Goal: Transaction & Acquisition: Download file/media

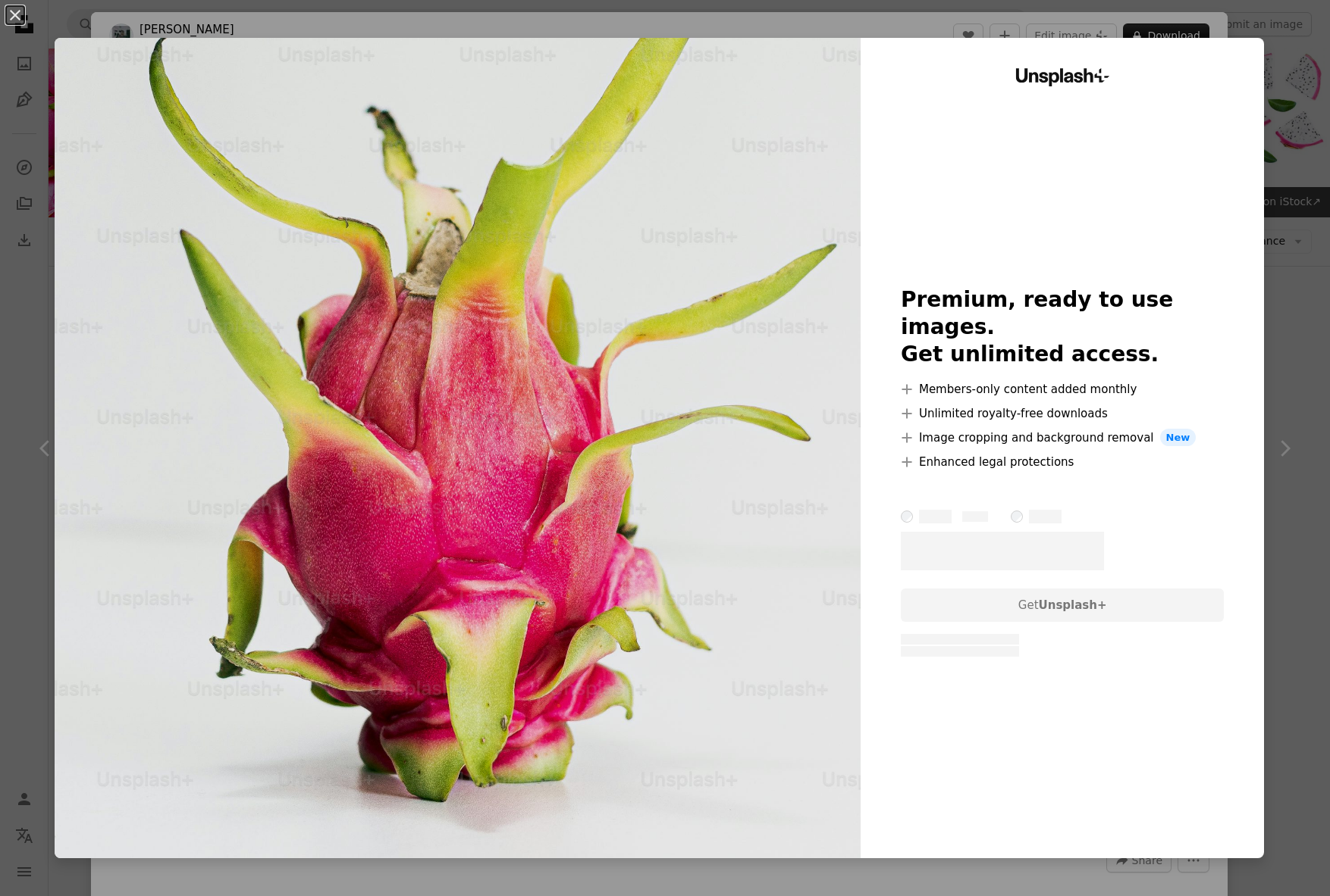
scroll to position [4, 0]
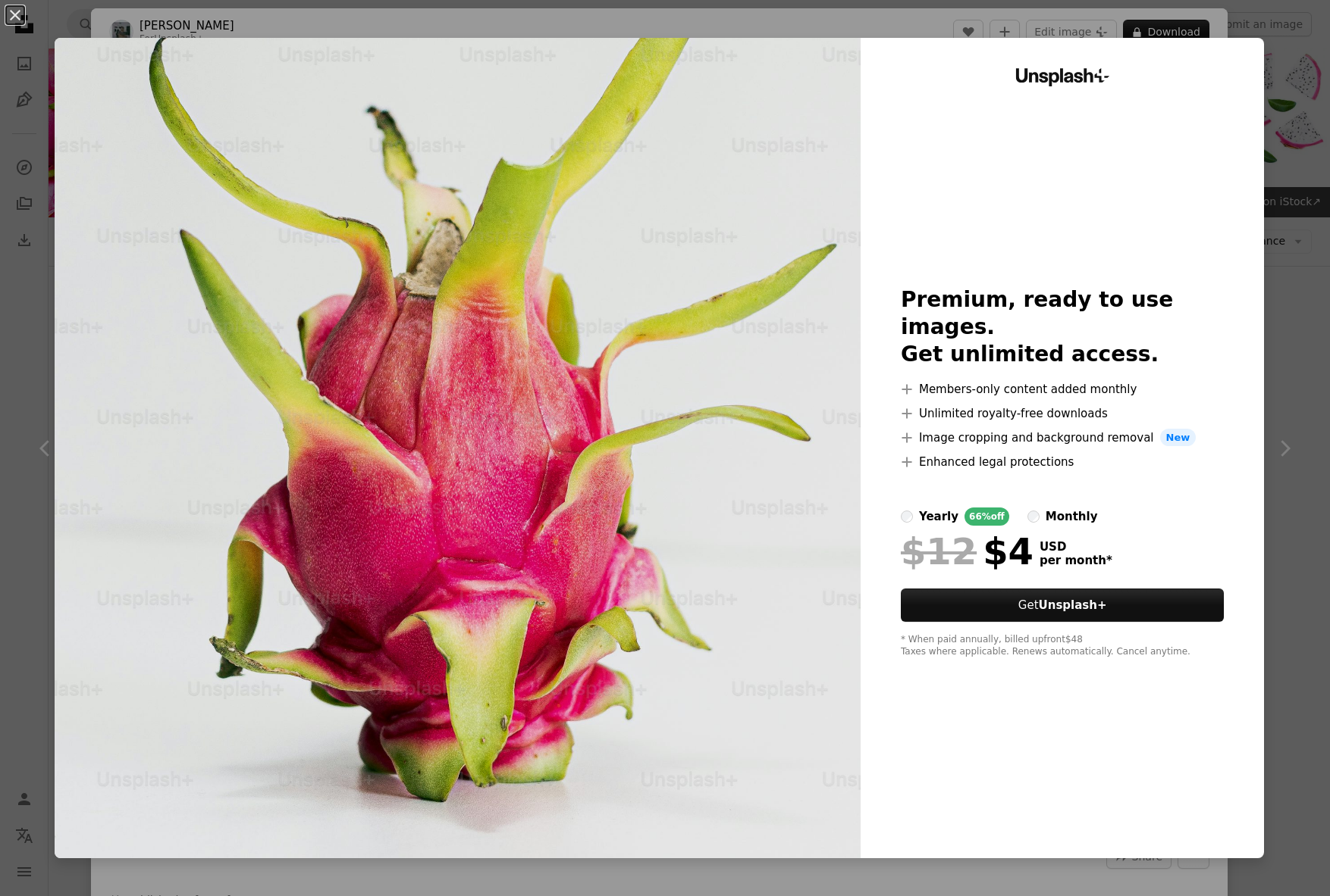
click at [1319, 301] on div "An X shape Unsplash+ Premium, ready to use images. Get unlimited access. A plus…" at bounding box center [665, 448] width 1330 height 896
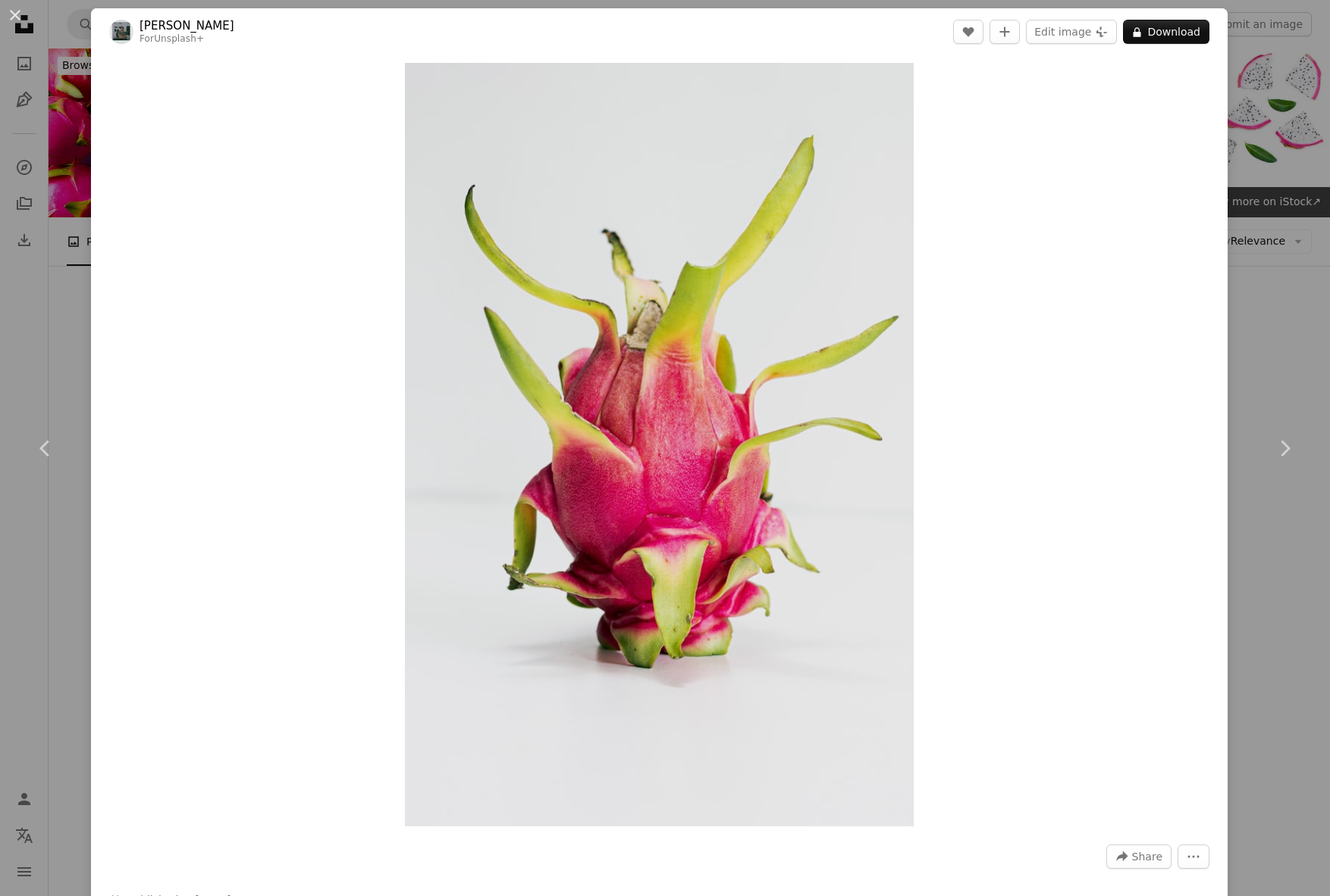
click at [1317, 300] on div "An X shape Chevron left Chevron right Eduardo Ramos For Unsplash+ A heart A plu…" at bounding box center [665, 448] width 1330 height 896
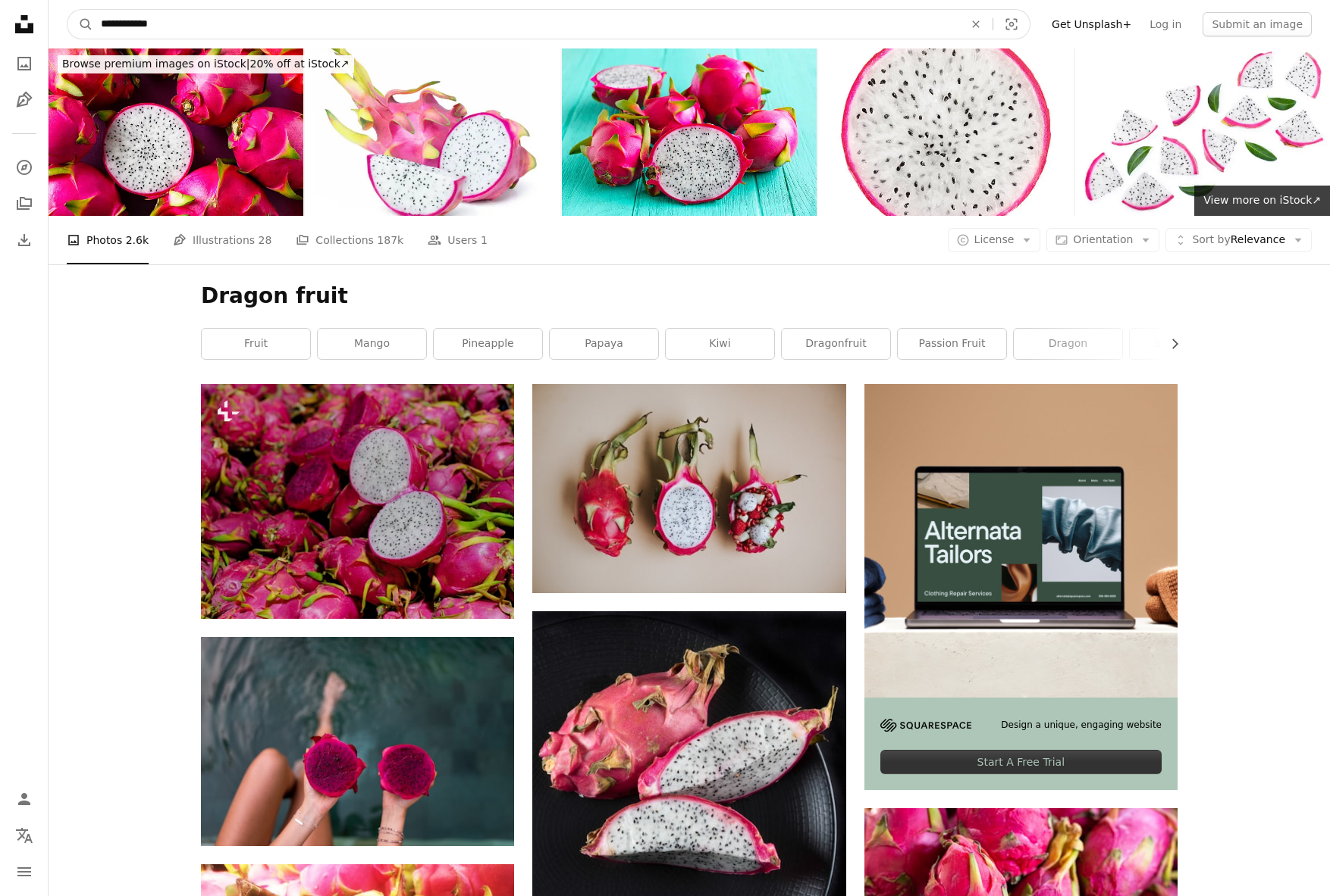
scroll to position [0, 0]
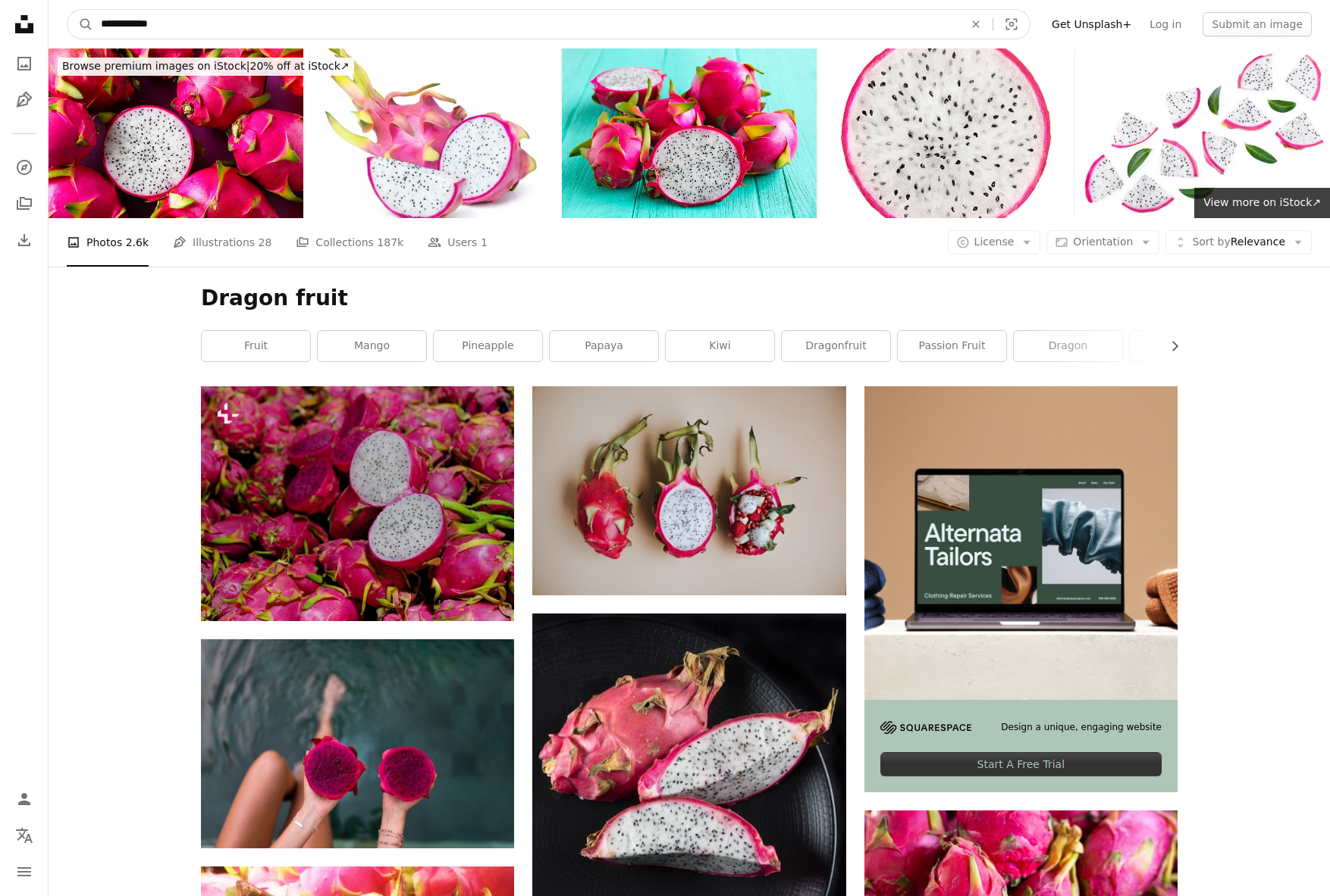
drag, startPoint x: 203, startPoint y: 24, endPoint x: 2, endPoint y: 4, distance: 202.0
type input "**********"
click button "A magnifying glass" at bounding box center [80, 24] width 26 height 28
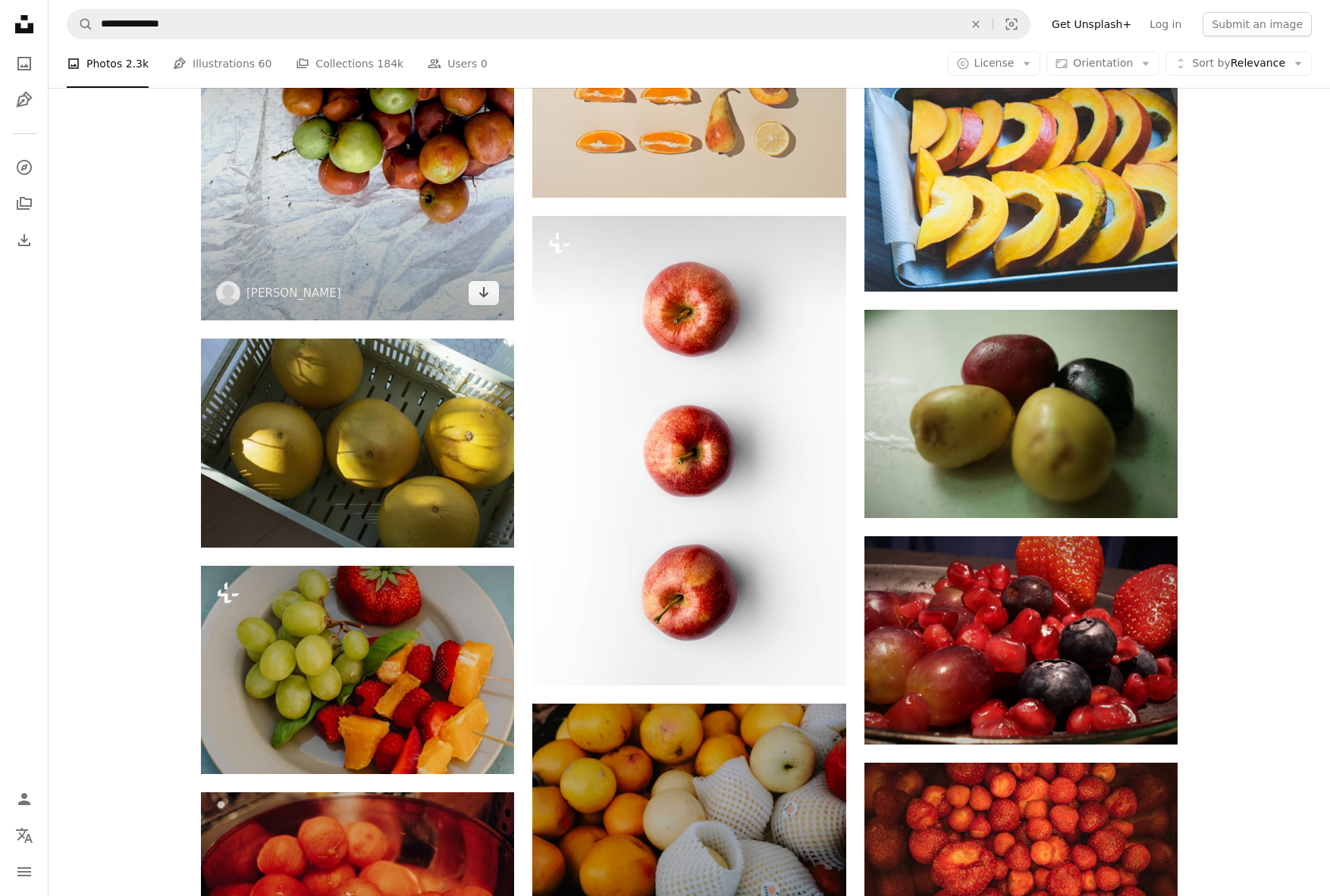
scroll to position [630, 0]
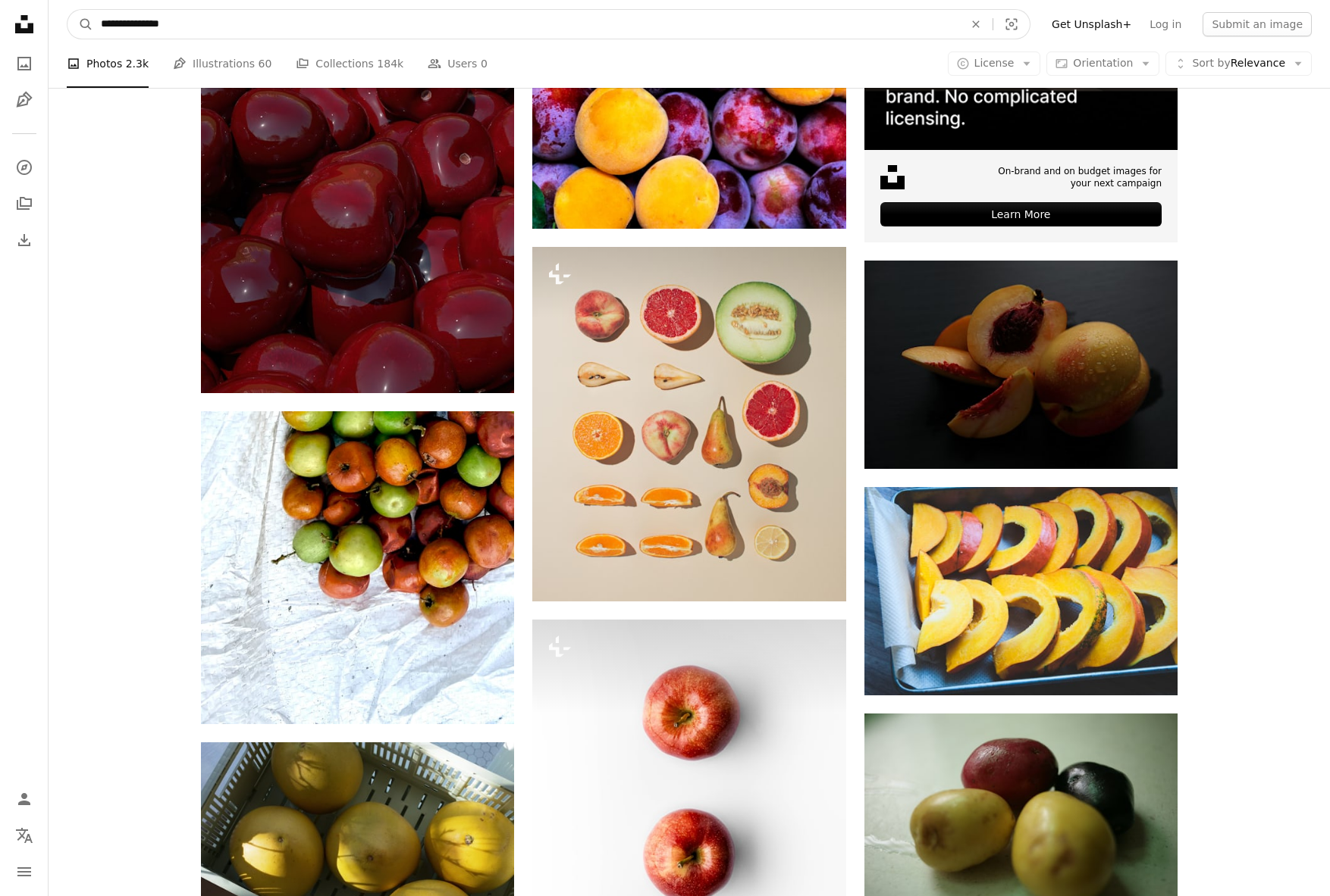
drag, startPoint x: 212, startPoint y: 19, endPoint x: 17, endPoint y: 1, distance: 195.8
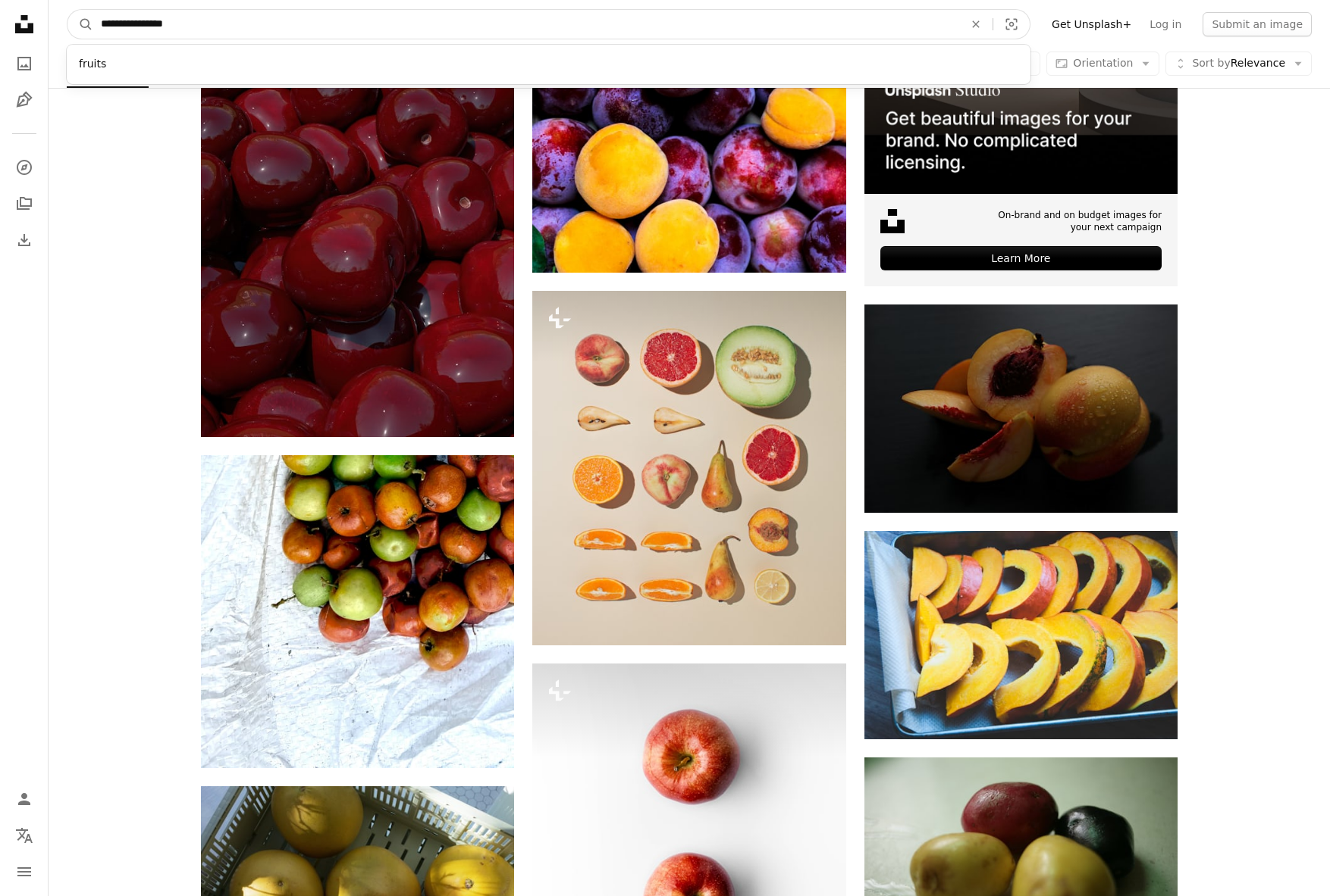
type input "**********"
click at [67, 9] on button "A magnifying glass" at bounding box center [80, 24] width 26 height 28
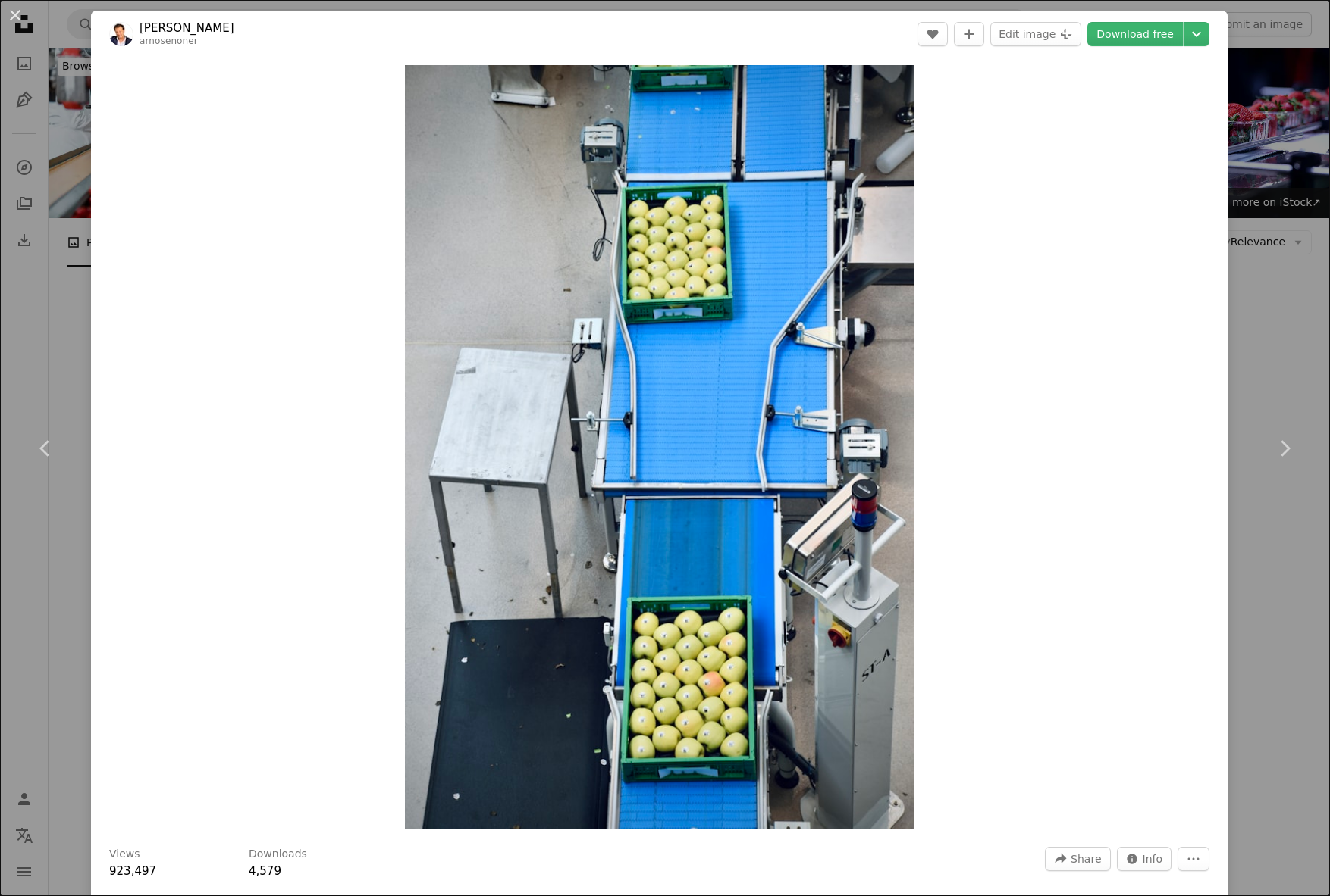
scroll to position [2, 0]
click at [1136, 33] on link "Download free" at bounding box center [1135, 33] width 96 height 25
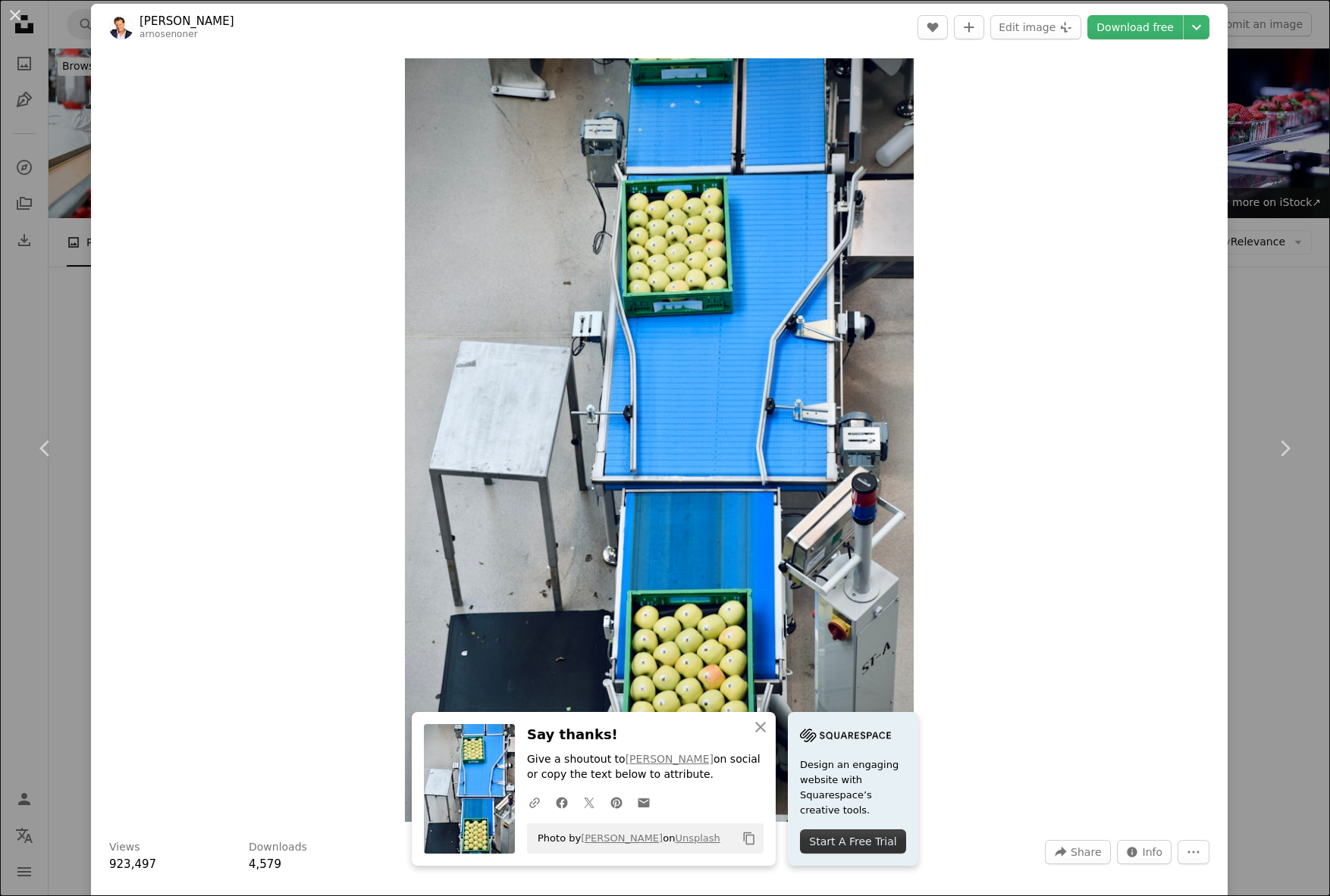
scroll to position [17, 0]
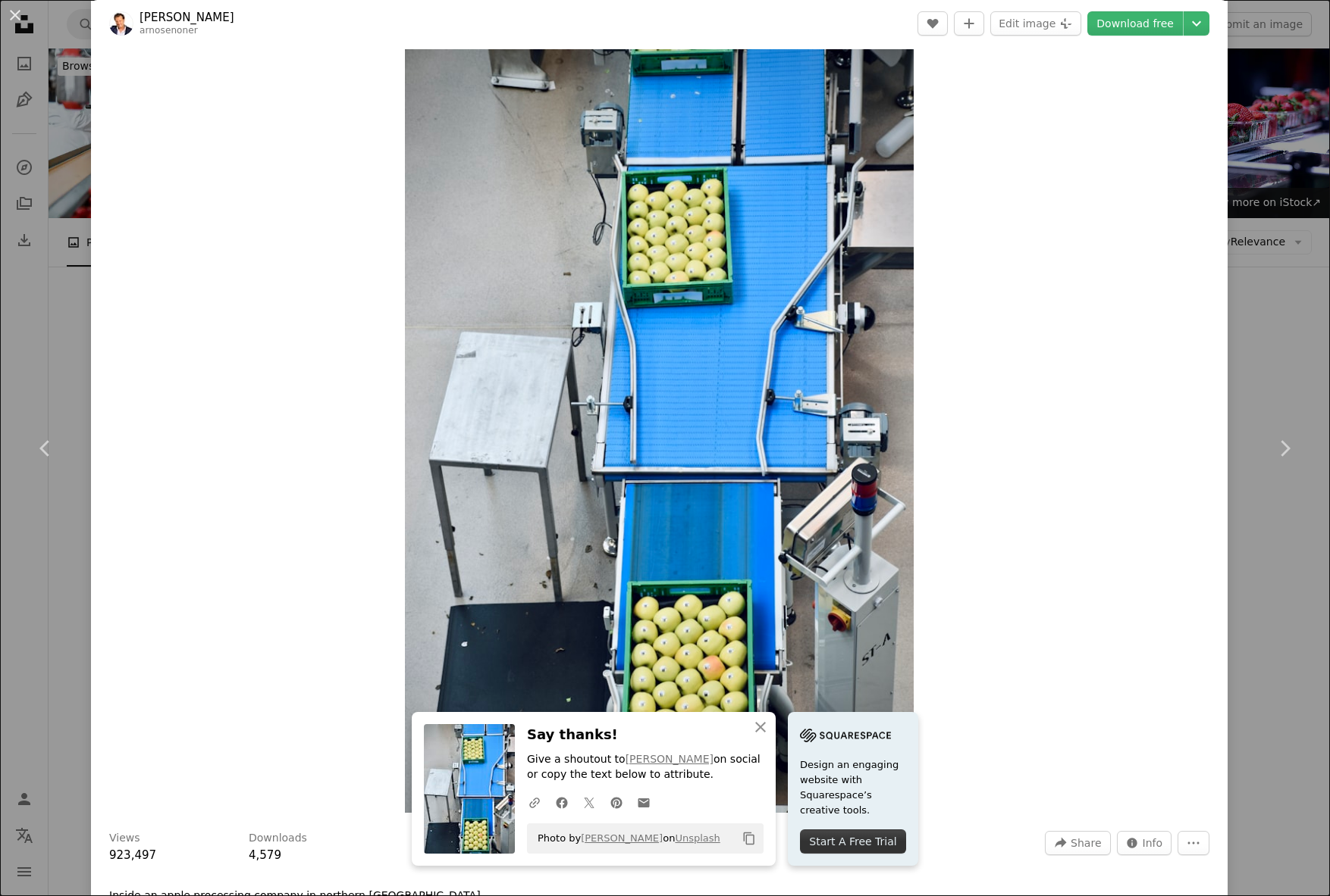
click at [1290, 274] on div "An X shape Chevron left Chevron right An X shape Close Say thanks! Give a shout…" at bounding box center [665, 448] width 1330 height 896
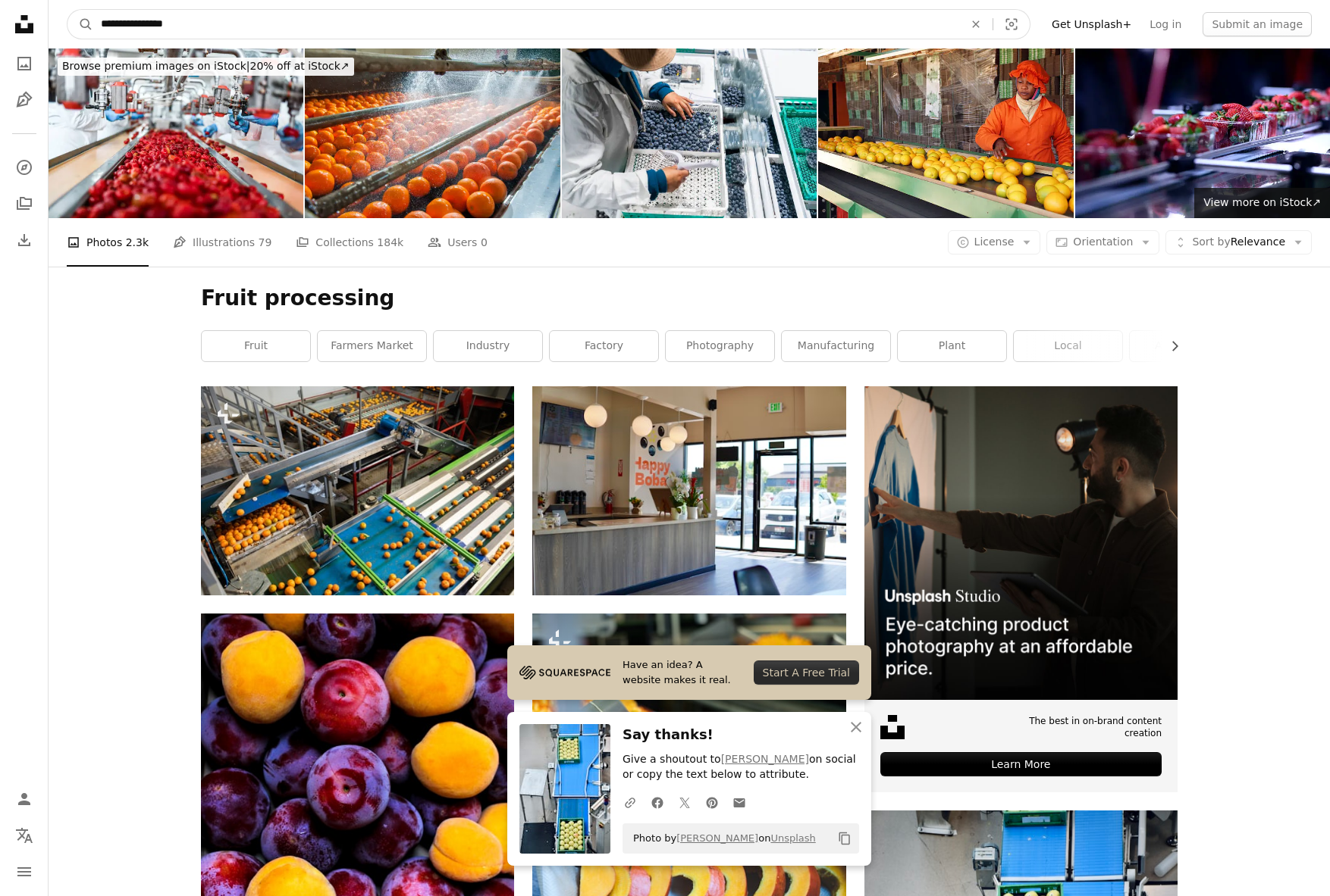
drag, startPoint x: 193, startPoint y: 24, endPoint x: 26, endPoint y: 13, distance: 167.4
type input "**********"
click button "A magnifying glass" at bounding box center [80, 24] width 26 height 28
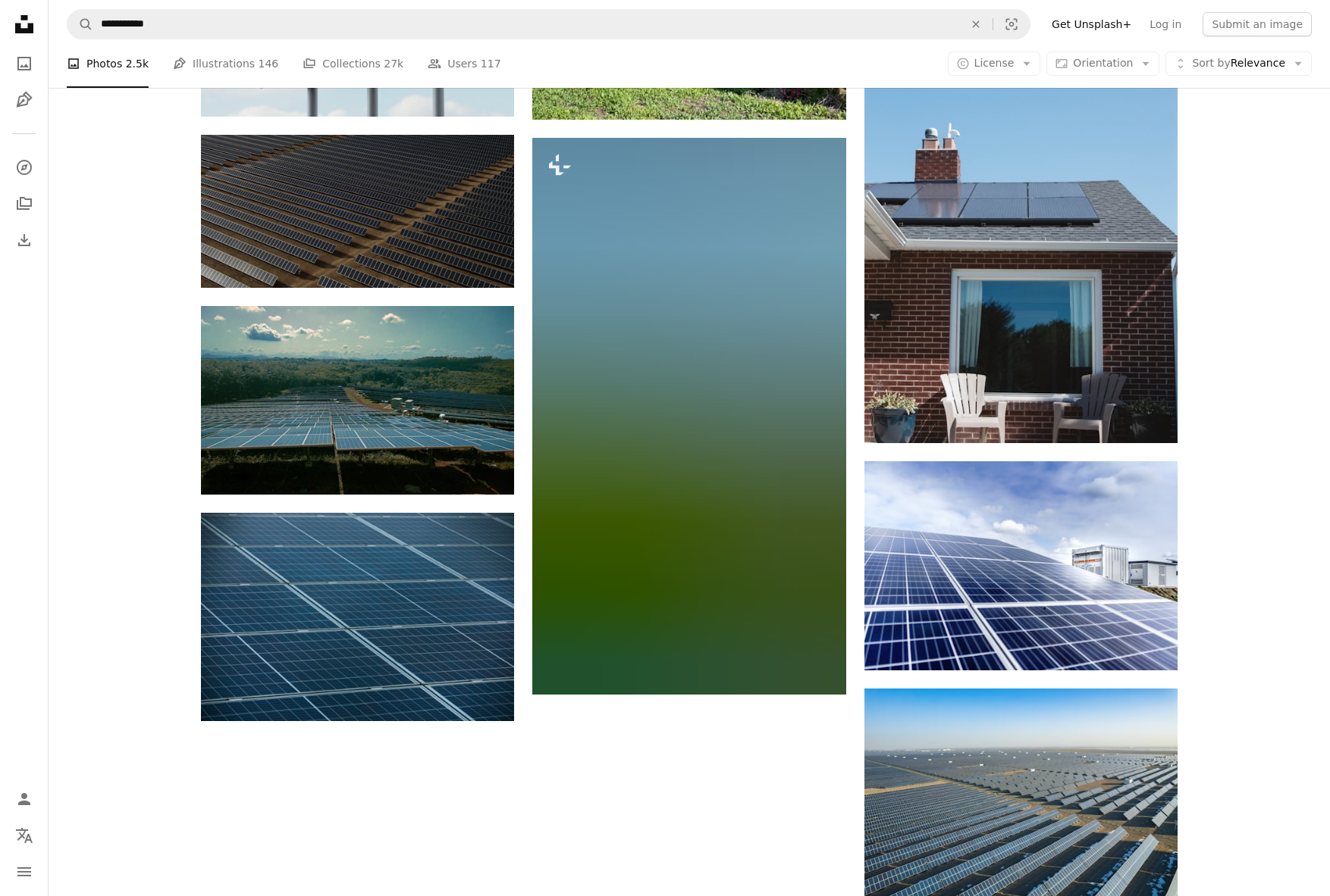
scroll to position [1661, 0]
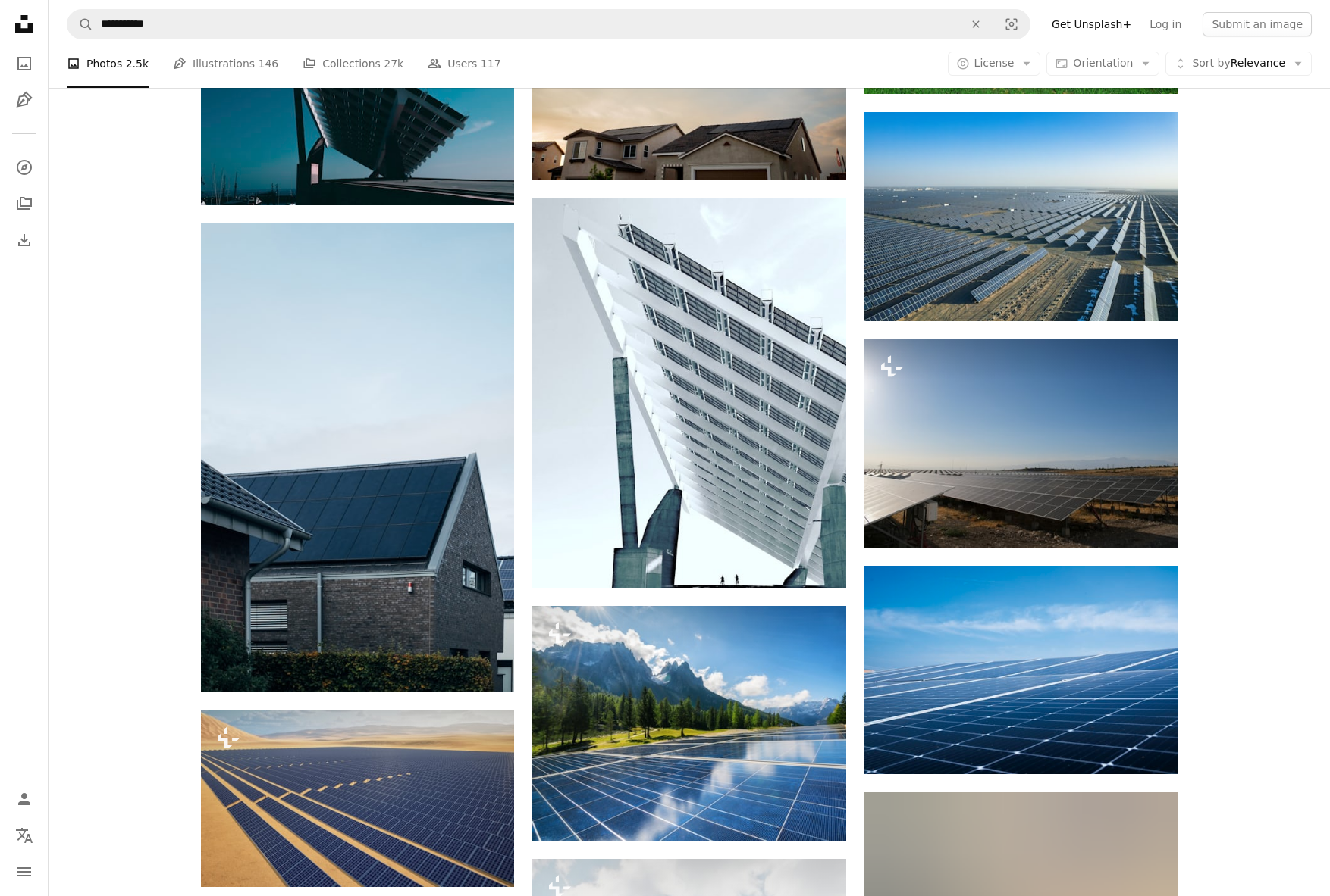
scroll to position [5225, 0]
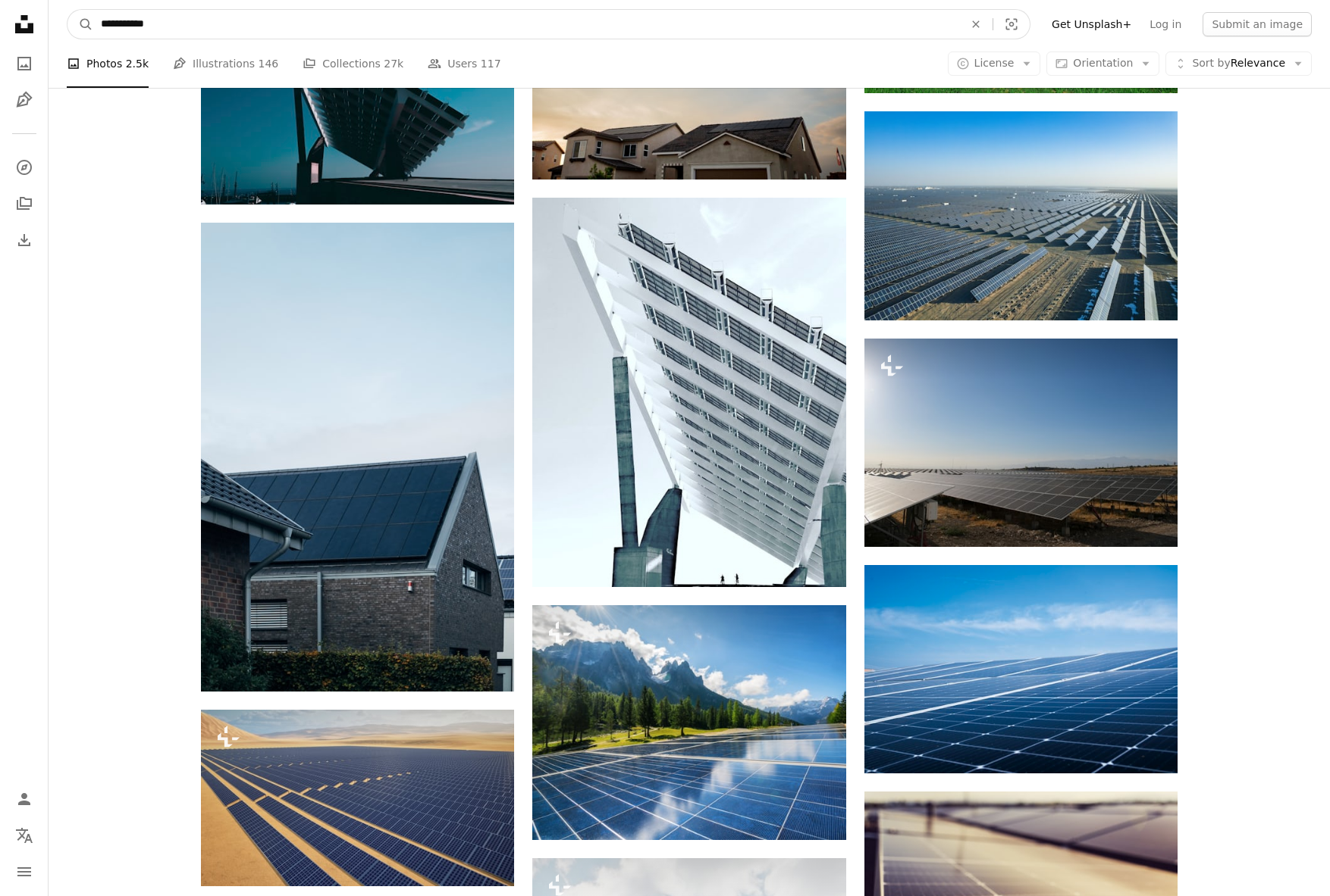
drag, startPoint x: 174, startPoint y: 23, endPoint x: -11, endPoint y: 18, distance: 185.1
type input "**********"
click button "A magnifying glass" at bounding box center [80, 24] width 26 height 28
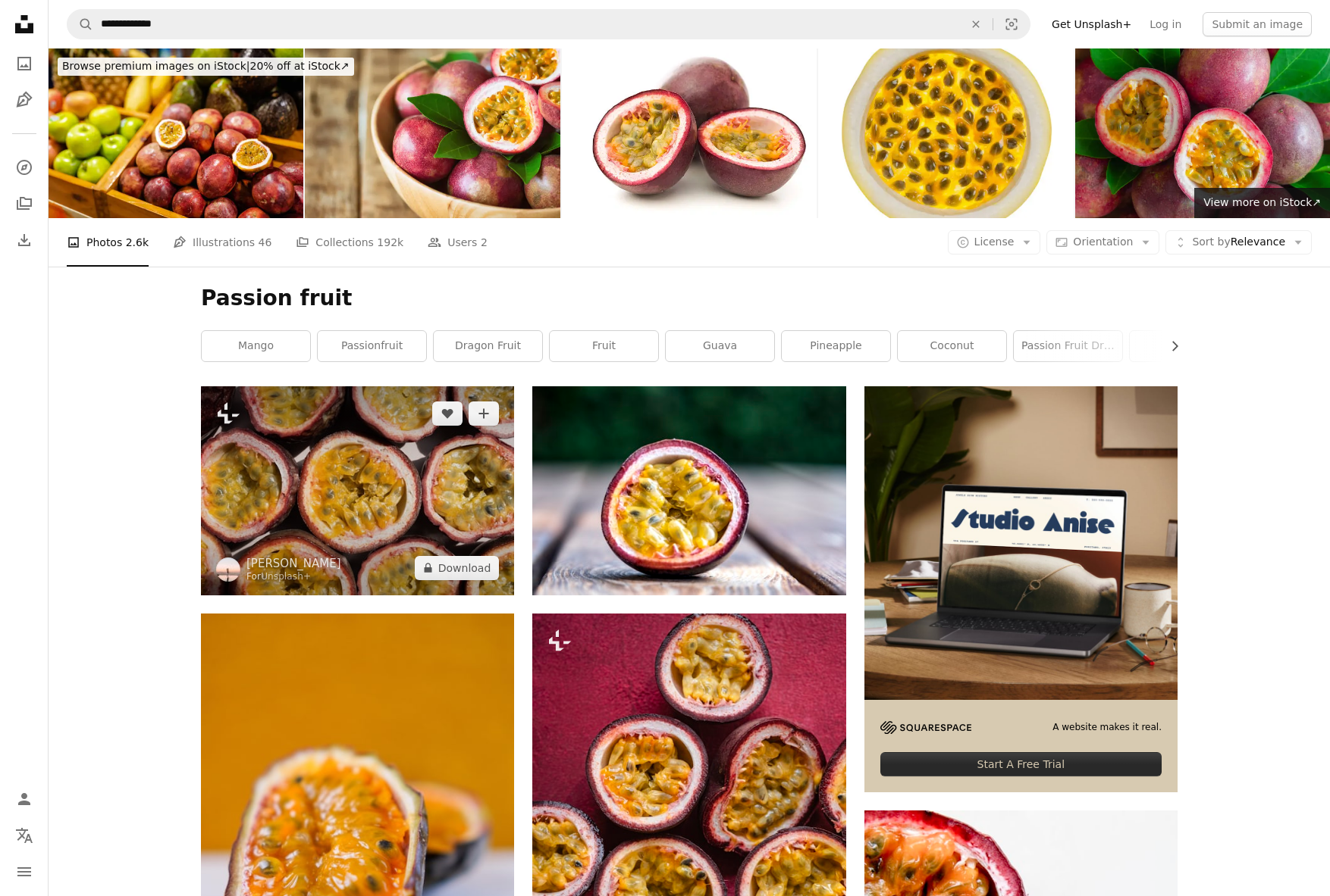
click at [345, 387] on img at bounding box center [358, 491] width 313 height 209
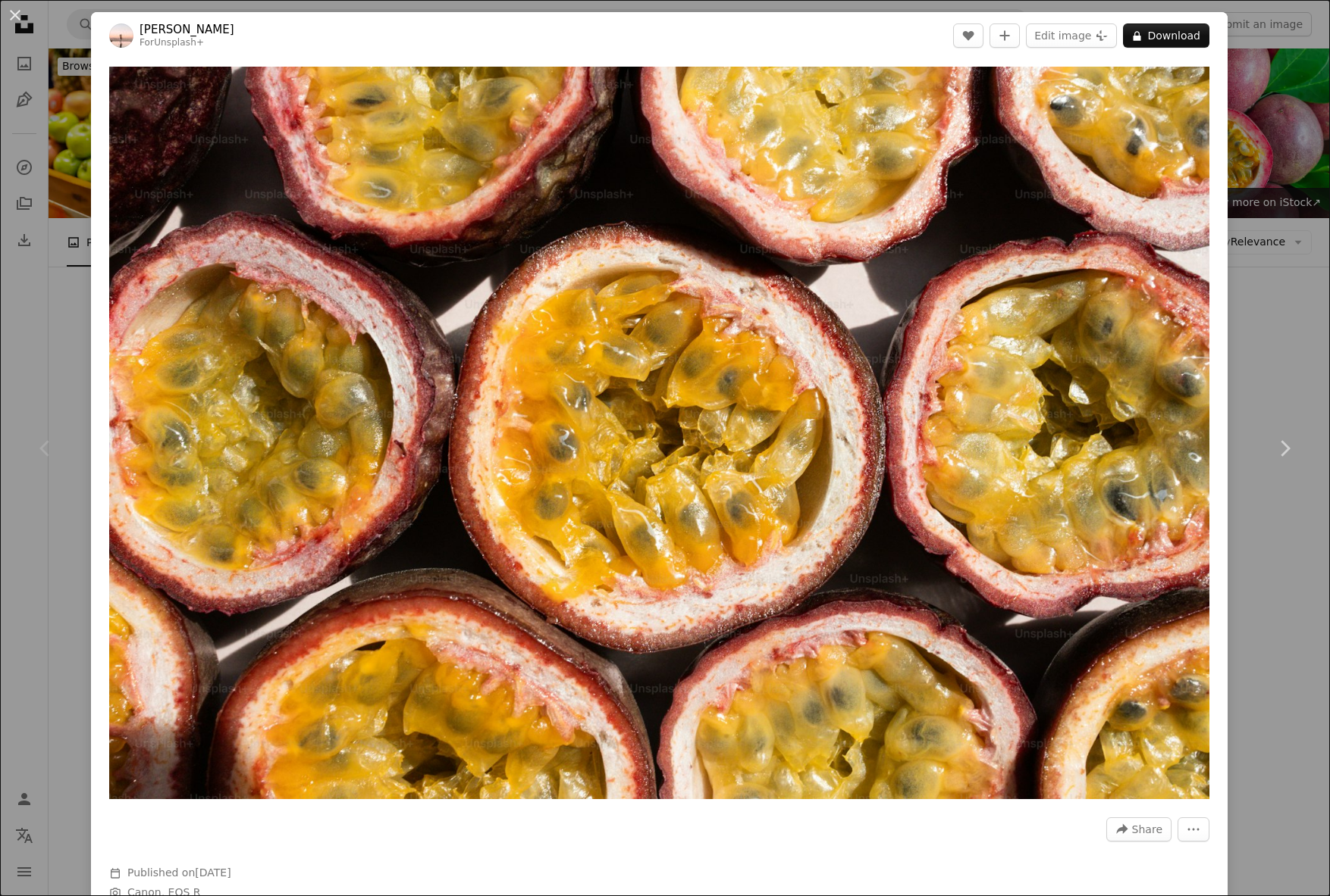
click at [1290, 262] on div "An X shape Chevron left Chevron right Thomas Boxma For Unsplash+ A heart A plus…" at bounding box center [665, 448] width 1330 height 896
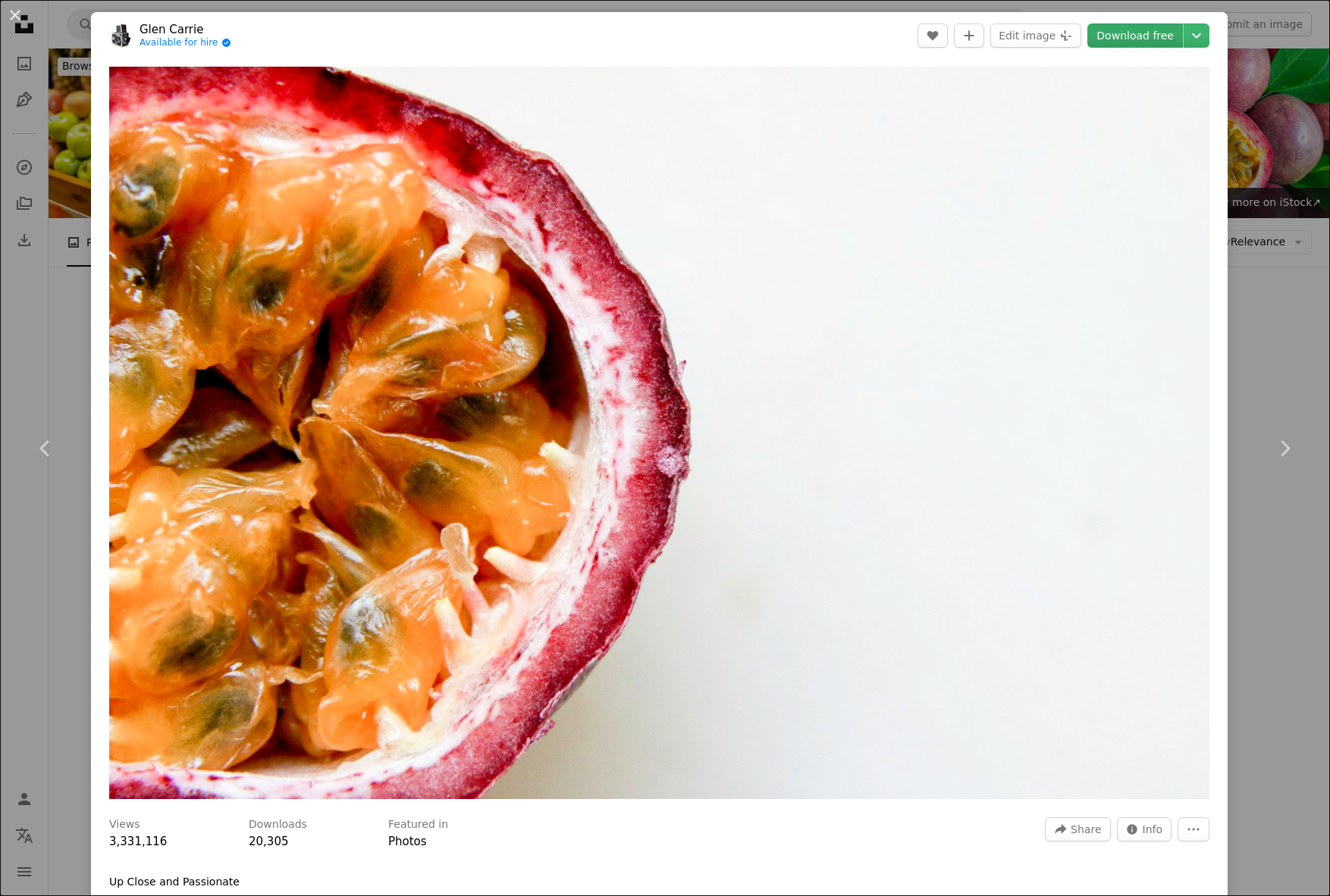
click at [1145, 33] on link "Download free" at bounding box center [1135, 36] width 96 height 25
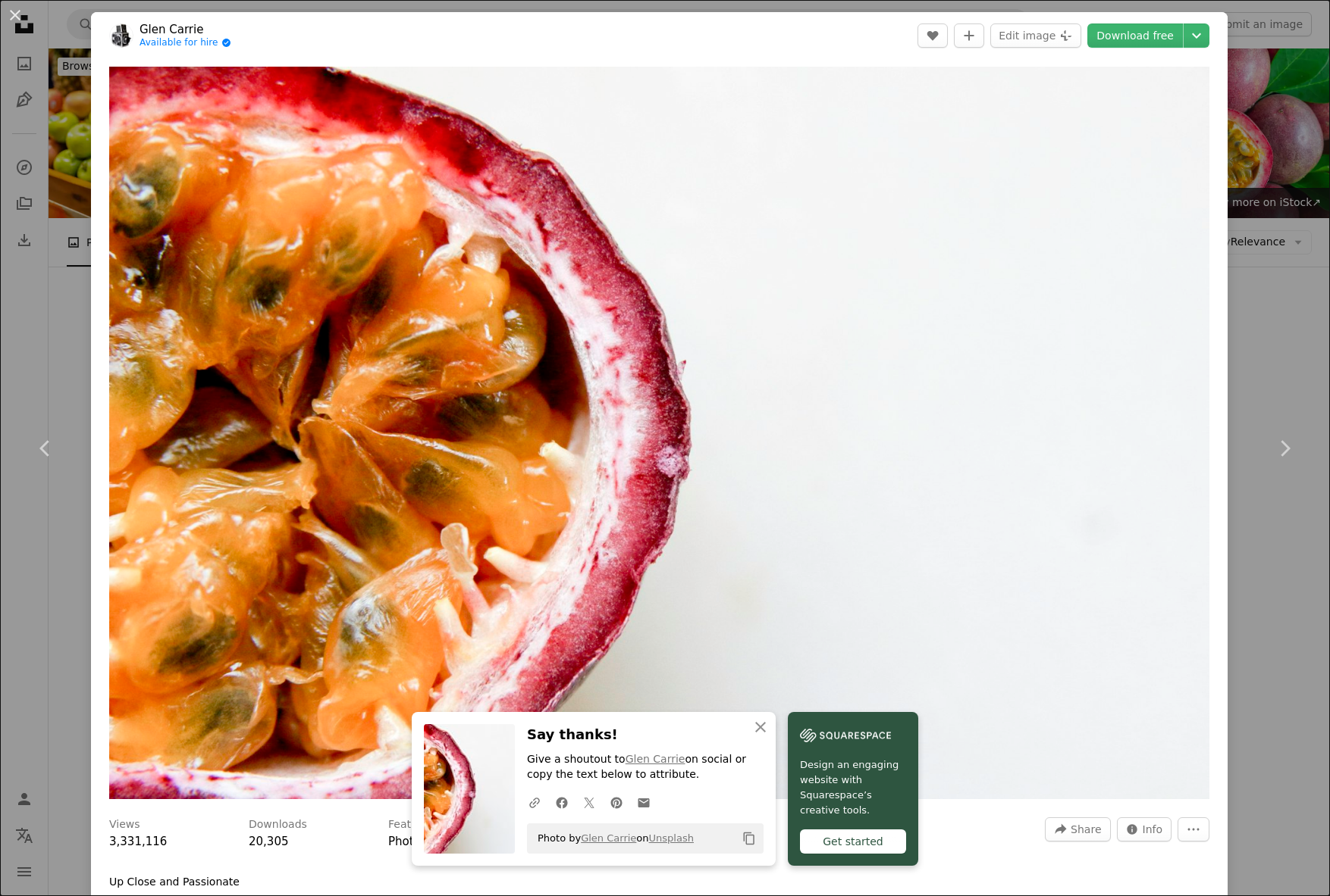
click at [1281, 252] on div "An X shape Chevron left Chevron right An X shape Close Say thanks! Give a shout…" at bounding box center [665, 448] width 1330 height 896
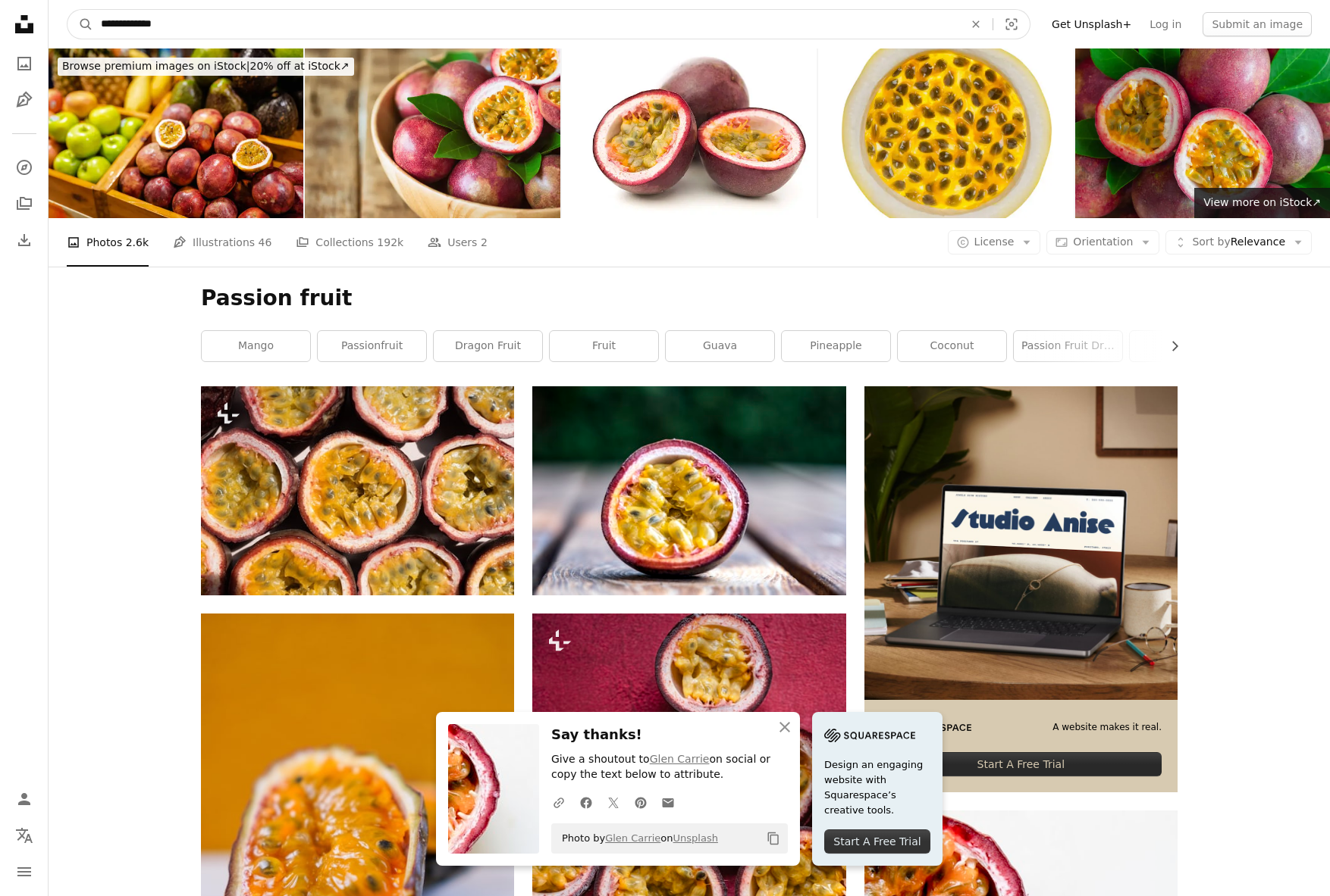
drag, startPoint x: 159, startPoint y: 25, endPoint x: -53, endPoint y: 18, distance: 212.1
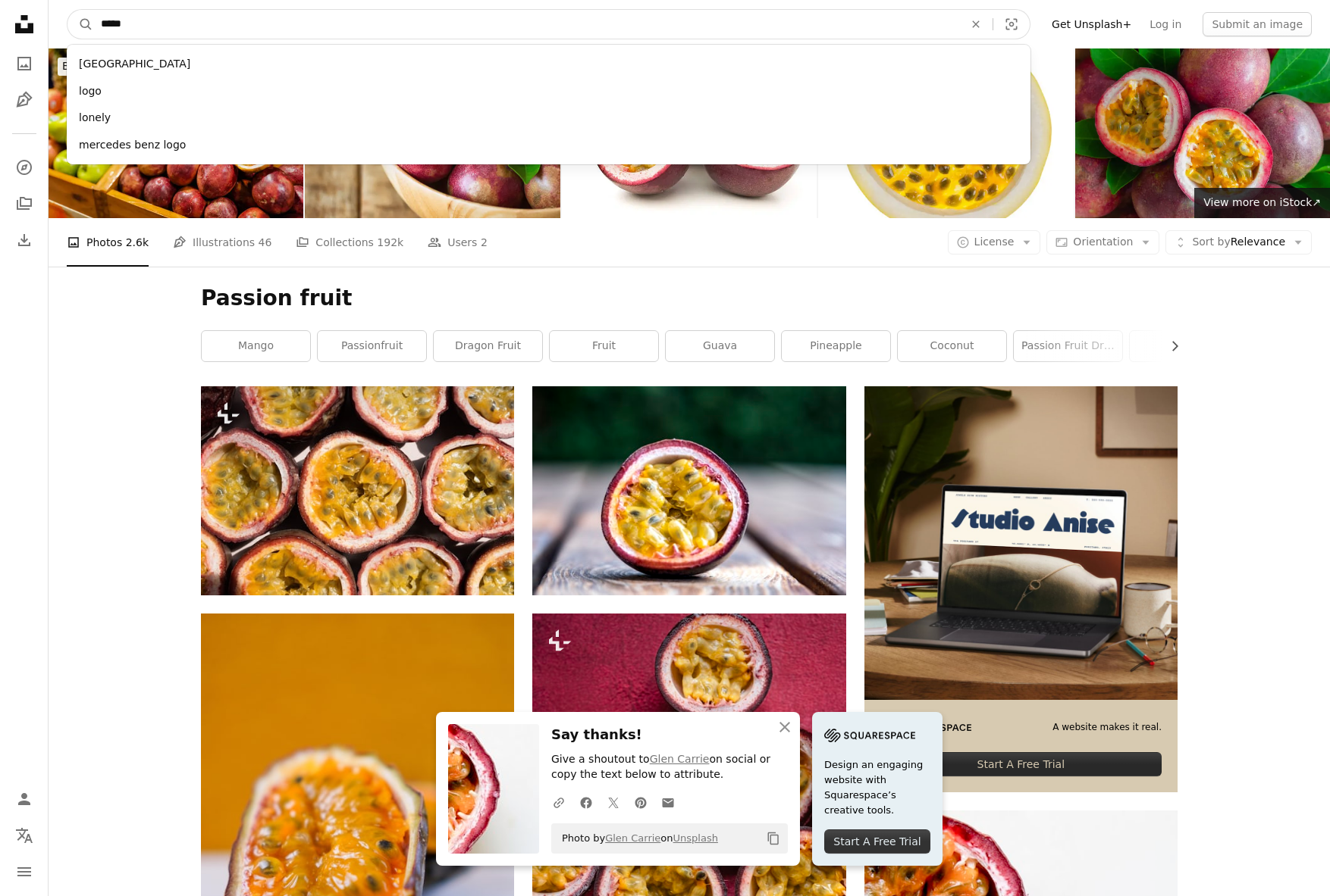
type input "******"
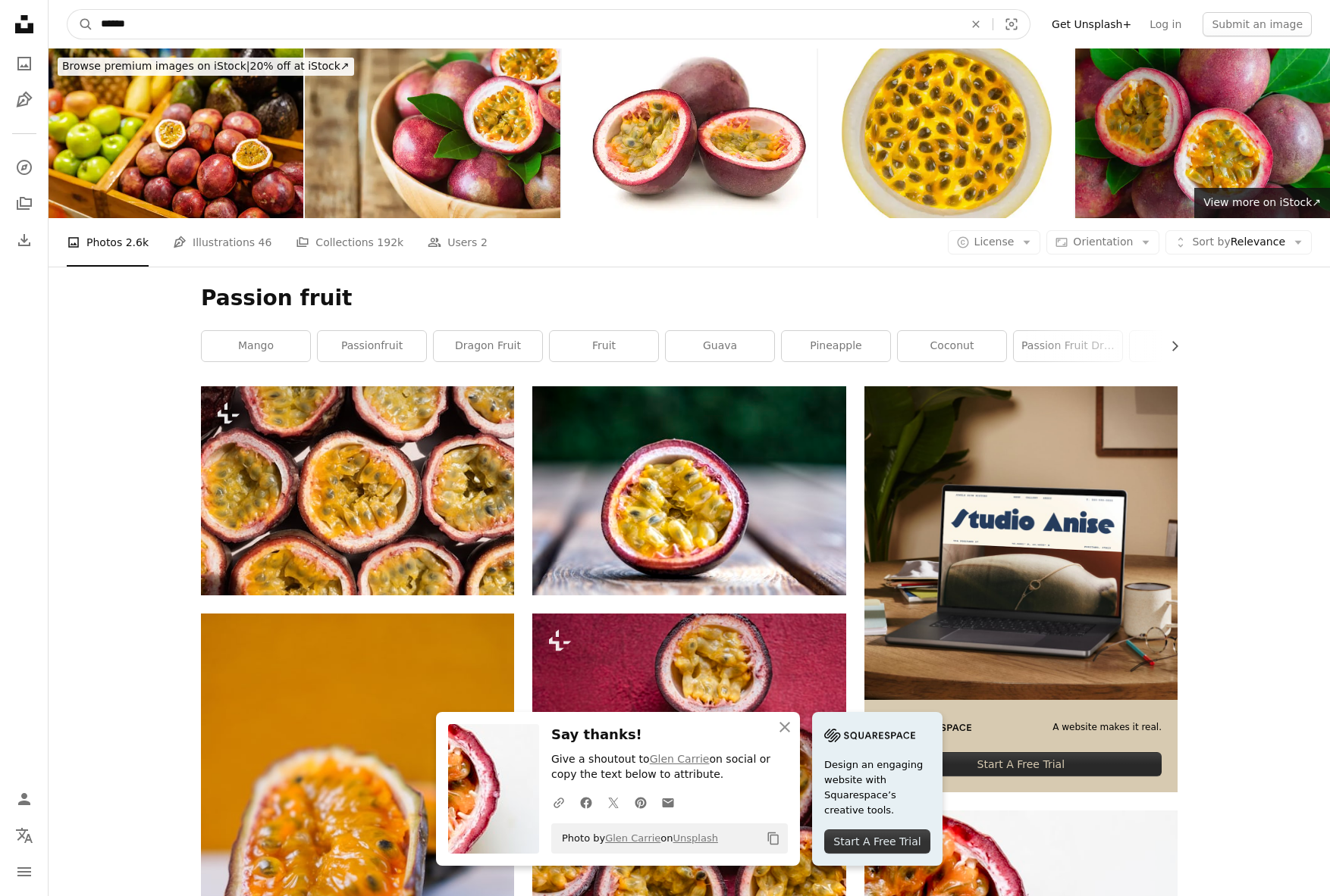
click button "A magnifying glass" at bounding box center [80, 24] width 26 height 28
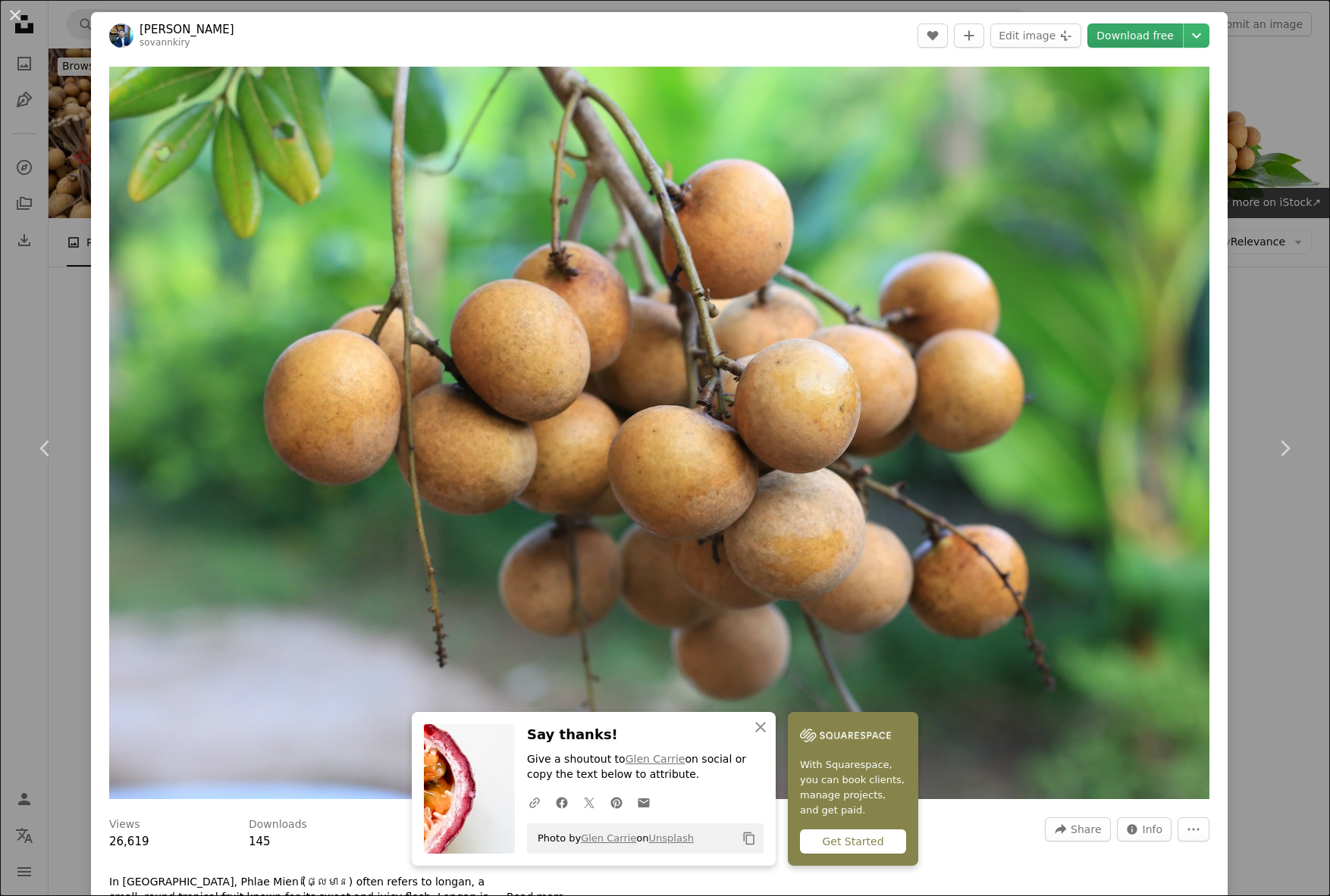
click at [1129, 36] on link "Download free" at bounding box center [1135, 36] width 96 height 25
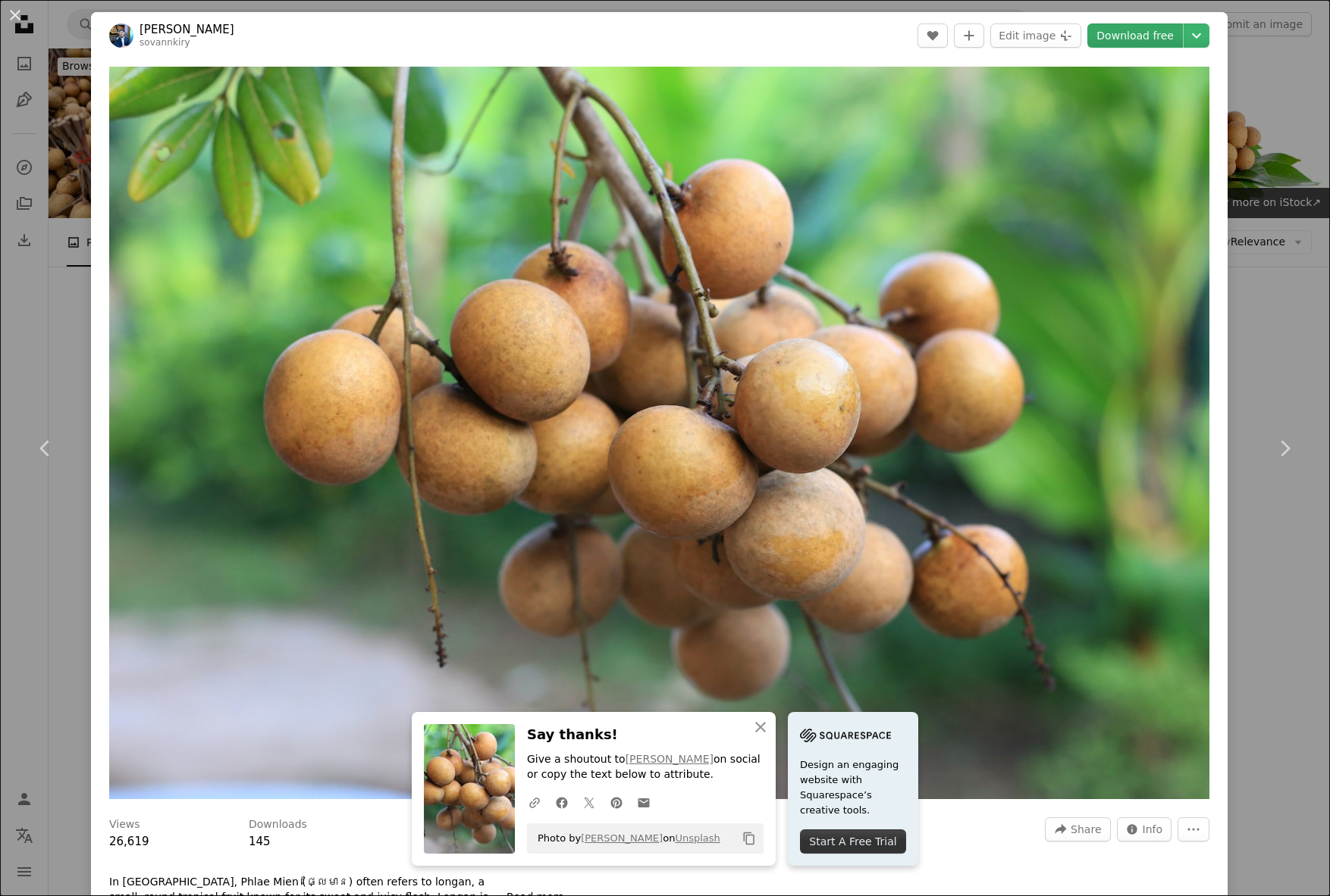
click at [1127, 37] on link "Download free" at bounding box center [1135, 36] width 96 height 25
click at [1288, 215] on div "An X shape Chevron left Chevron right An X shape Close Say thanks! Give a shout…" at bounding box center [665, 448] width 1330 height 896
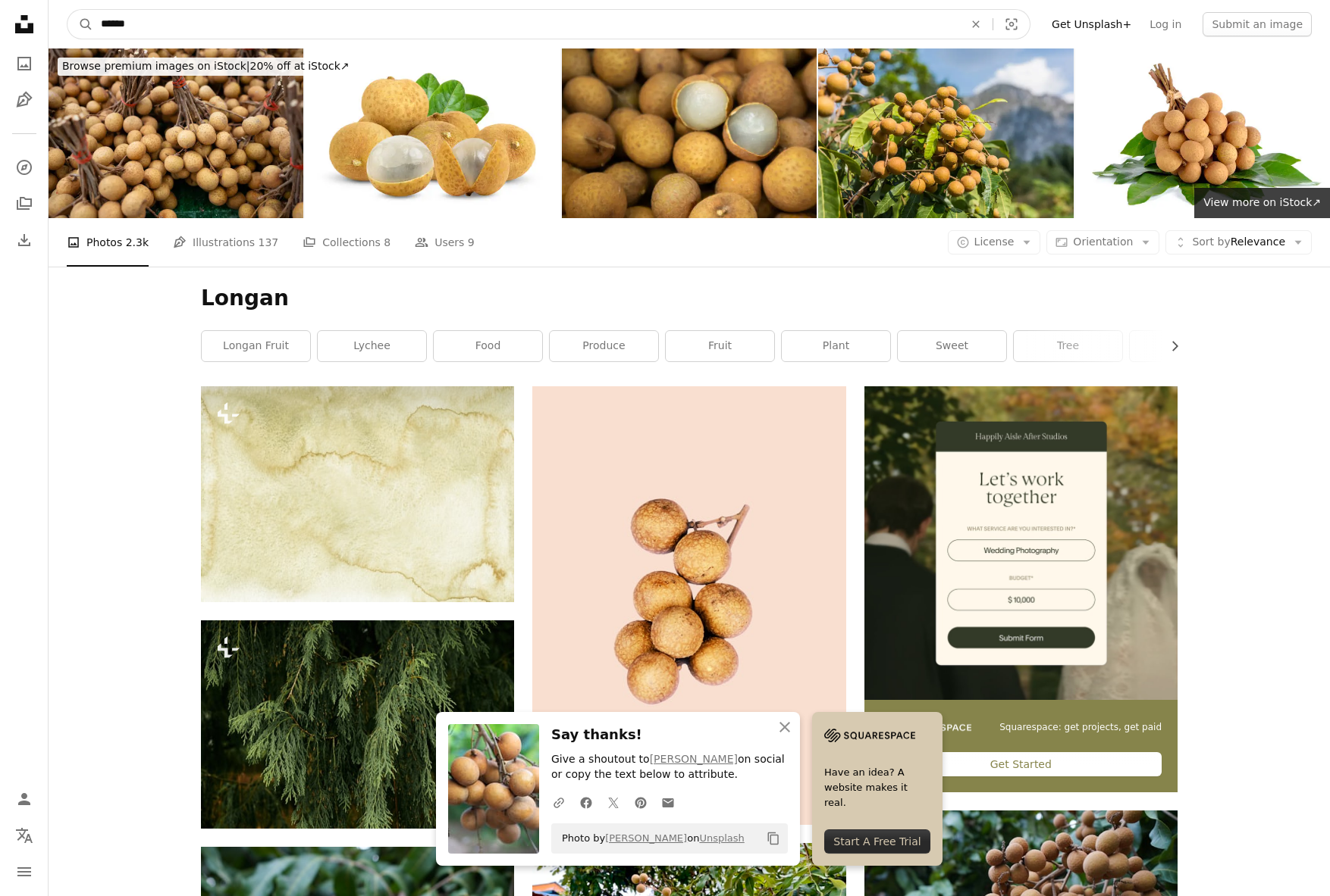
drag, startPoint x: 191, startPoint y: 31, endPoint x: 65, endPoint y: 22, distance: 126.3
click at [65, 22] on nav "A magnifying glass ****** An X shape Visual search Filters Get Unsplash+ Log in…" at bounding box center [689, 24] width 1281 height 48
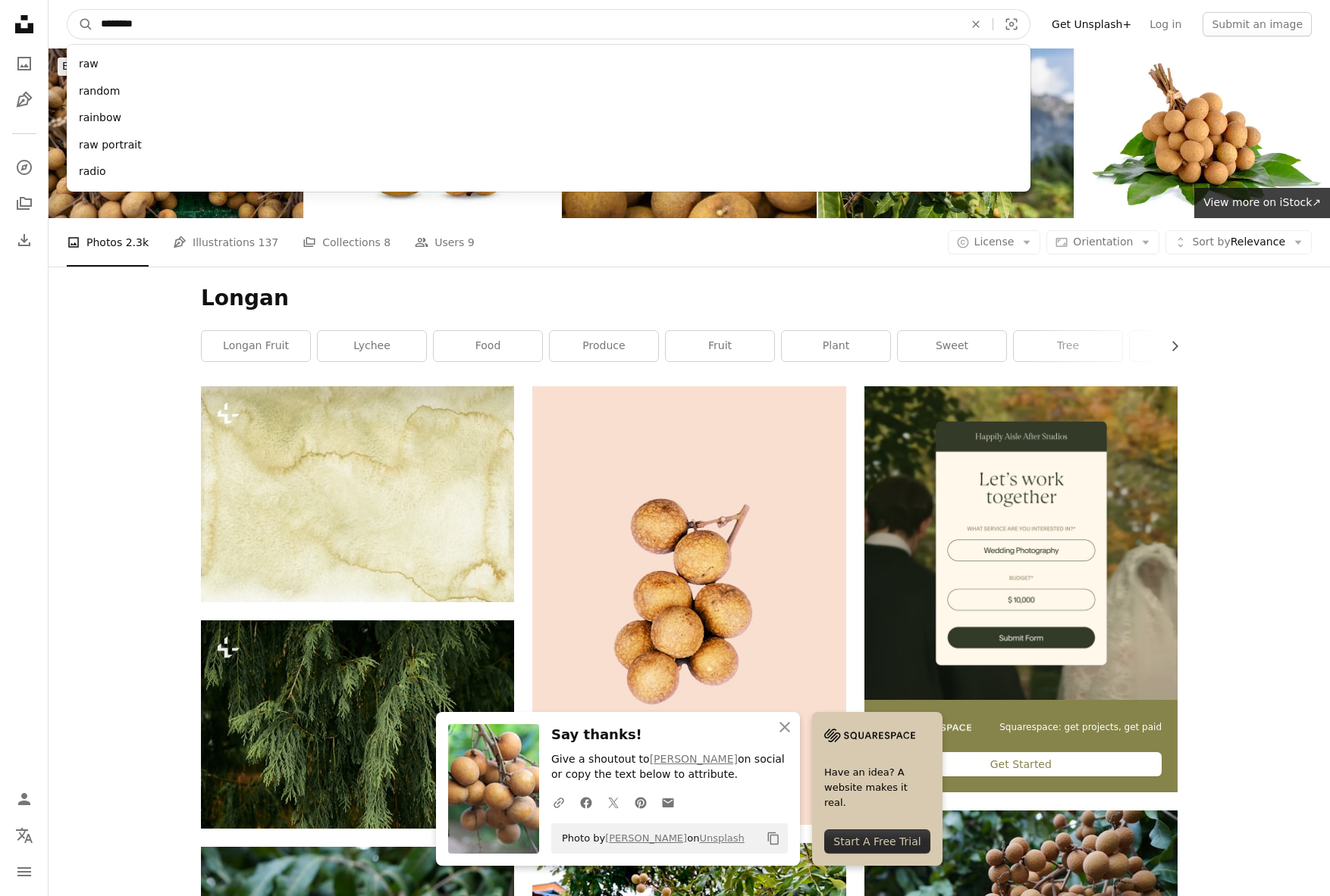
type input "********"
click at [67, 9] on button "A magnifying glass" at bounding box center [80, 24] width 26 height 28
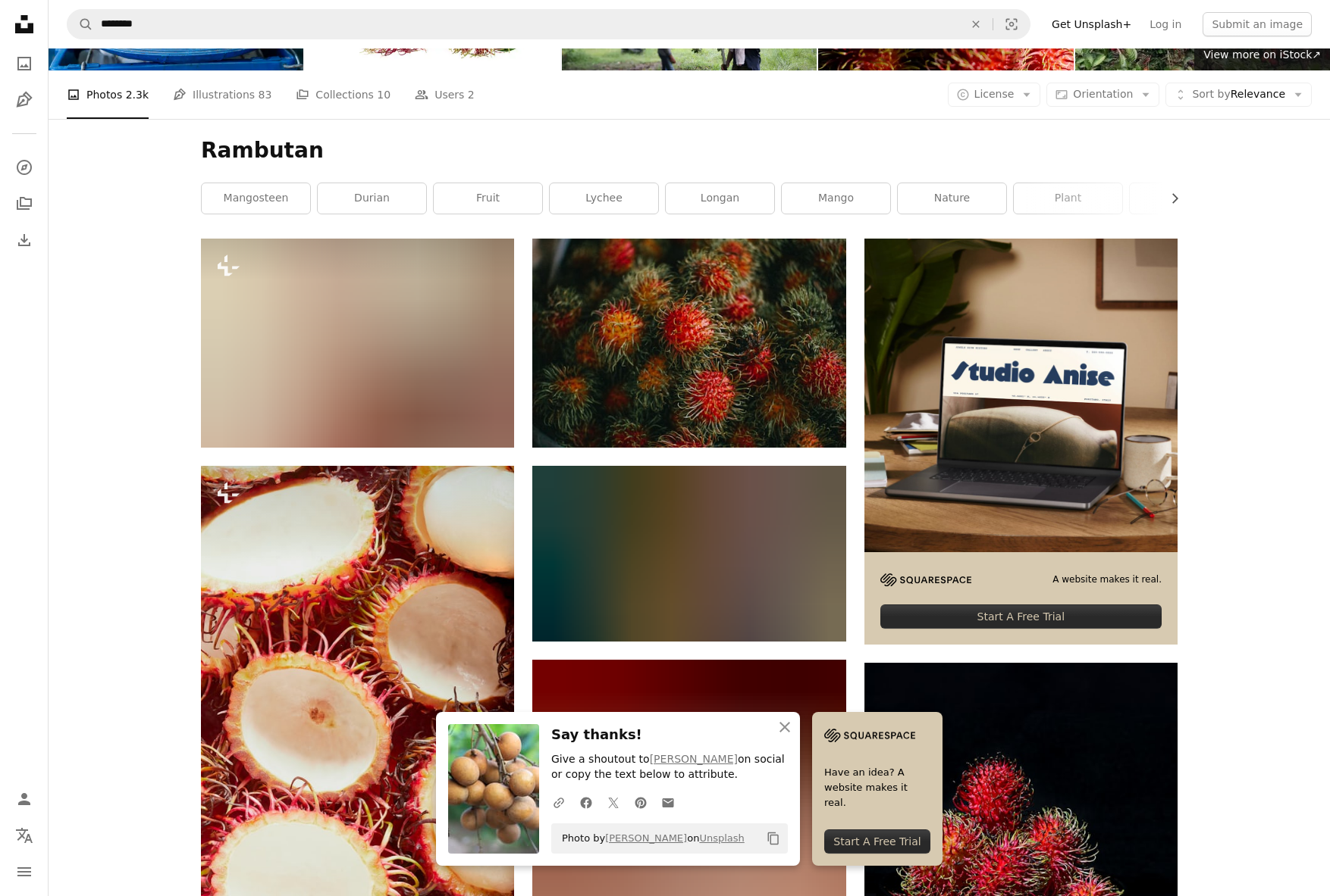
scroll to position [141, 0]
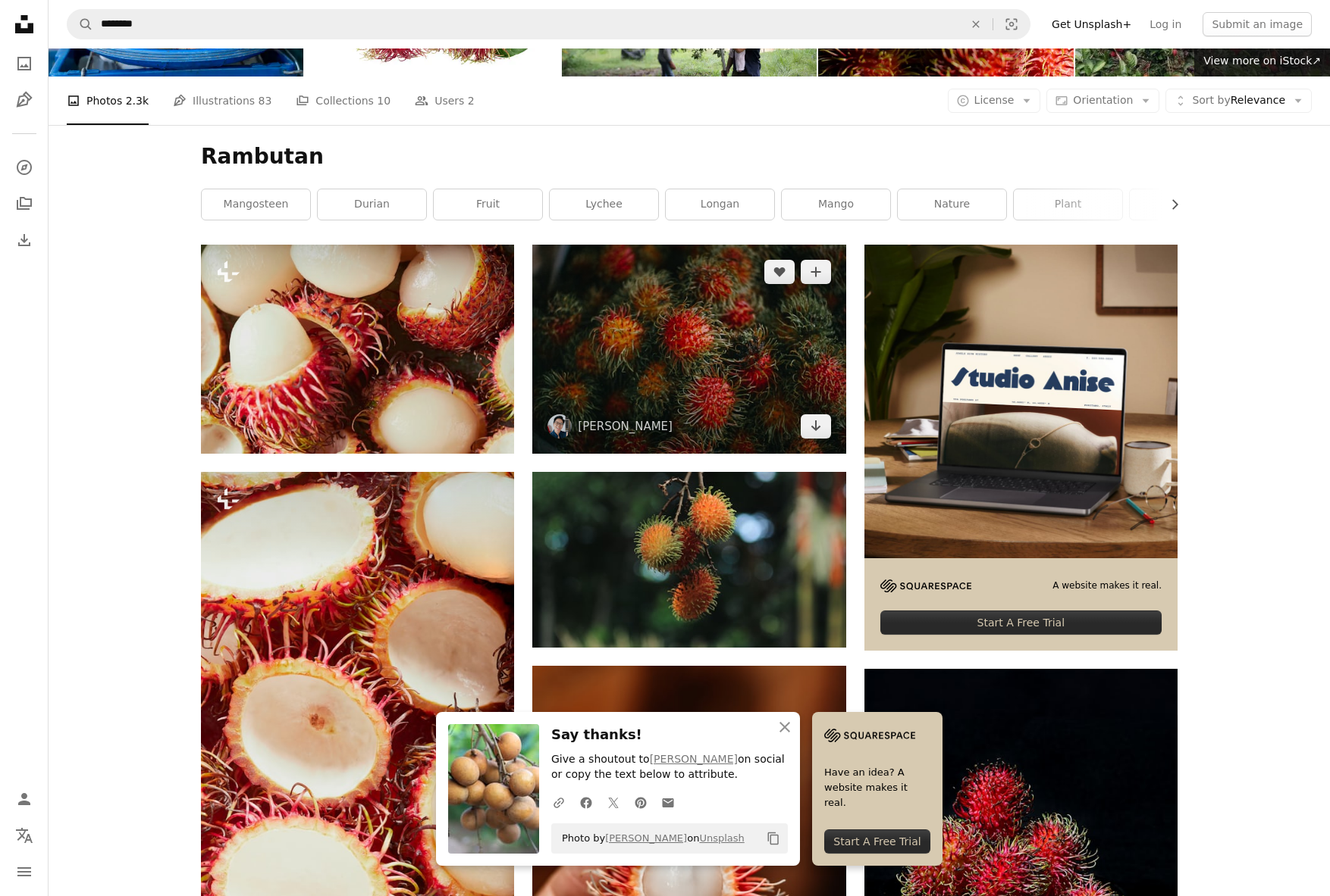
click at [689, 245] on img at bounding box center [689, 349] width 313 height 209
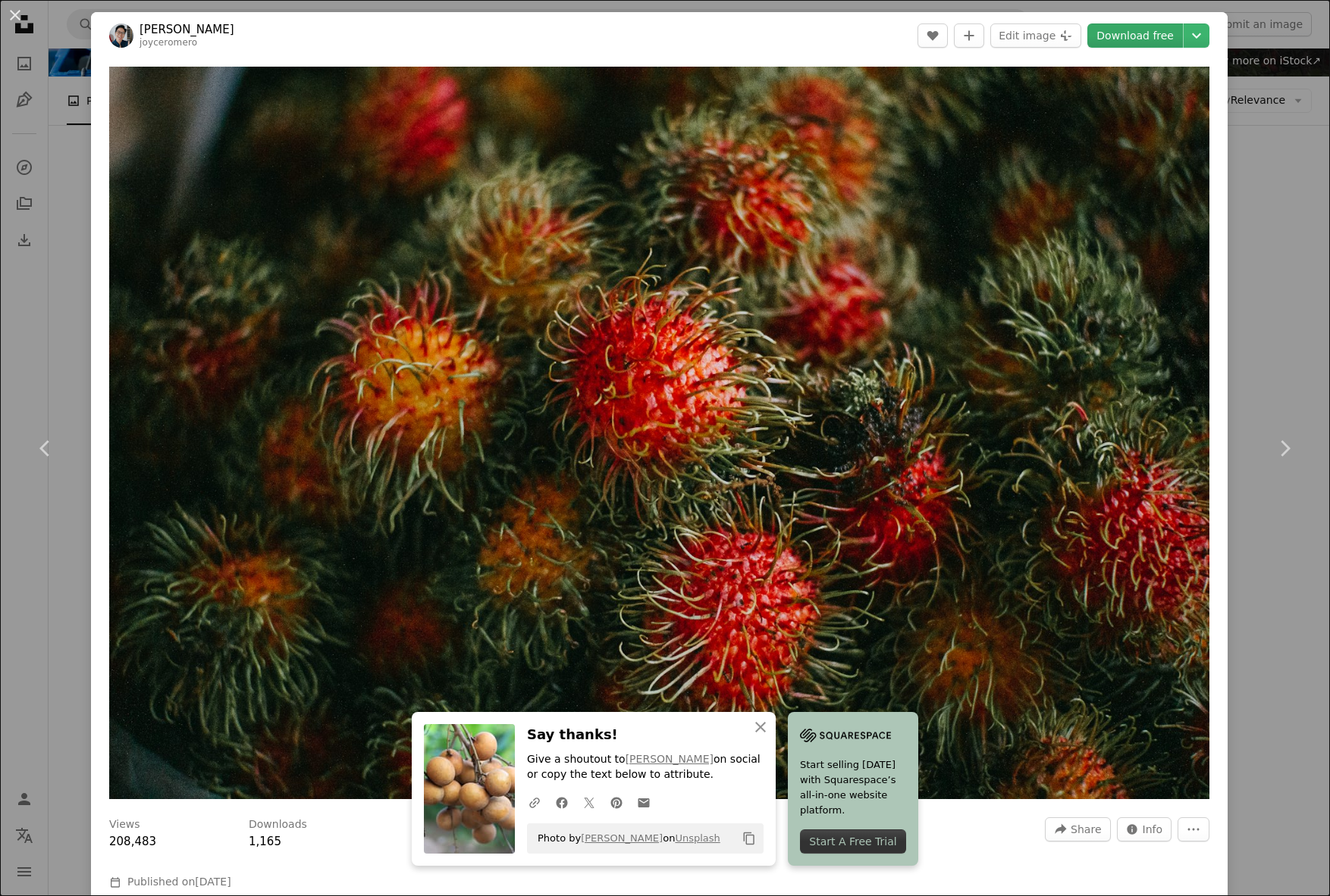
click at [1155, 34] on link "Download free" at bounding box center [1135, 36] width 96 height 25
click at [1303, 257] on div "An X shape Chevron left Chevron right An X shape Close Say thanks! Give a shout…" at bounding box center [665, 448] width 1330 height 896
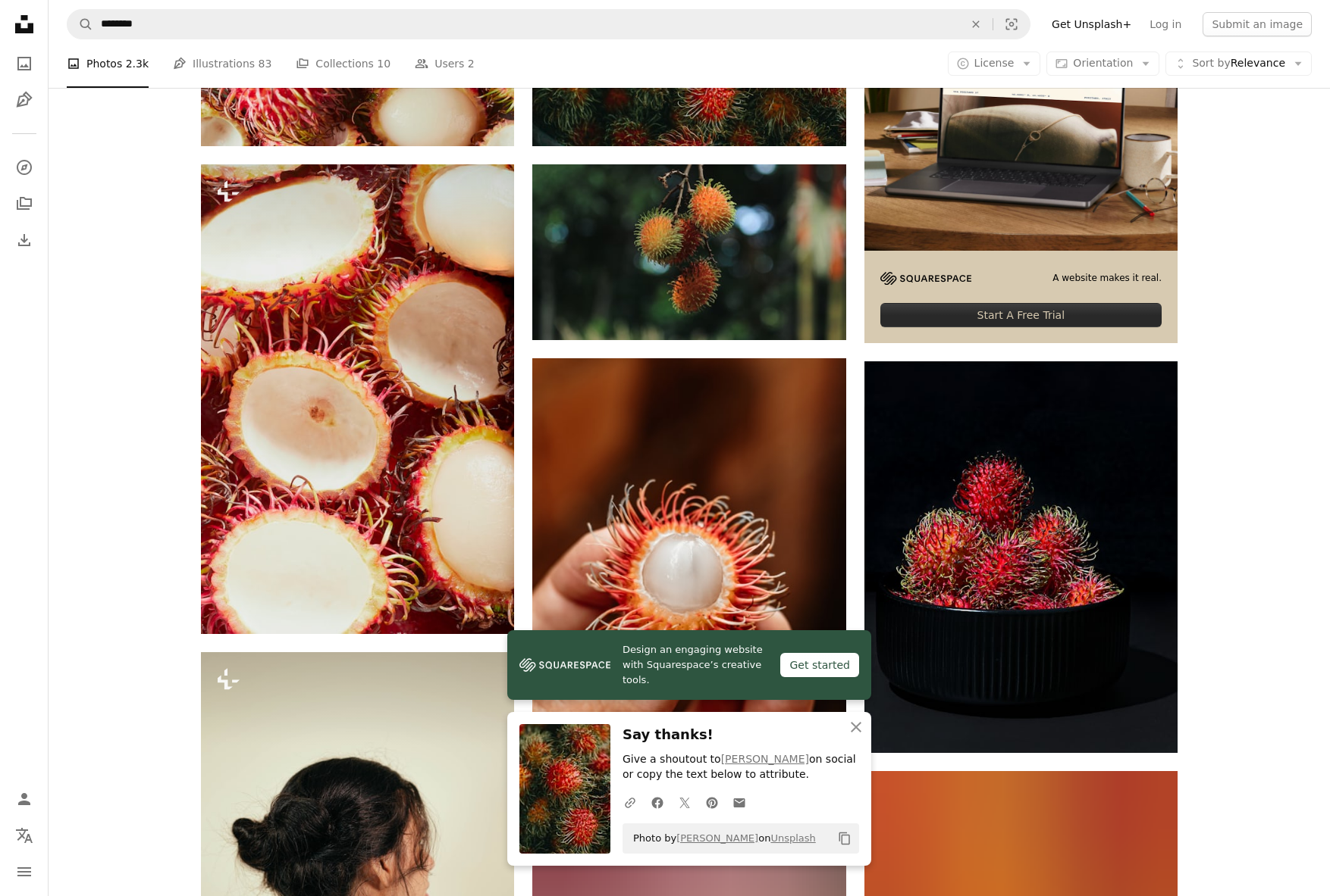
scroll to position [443, 0]
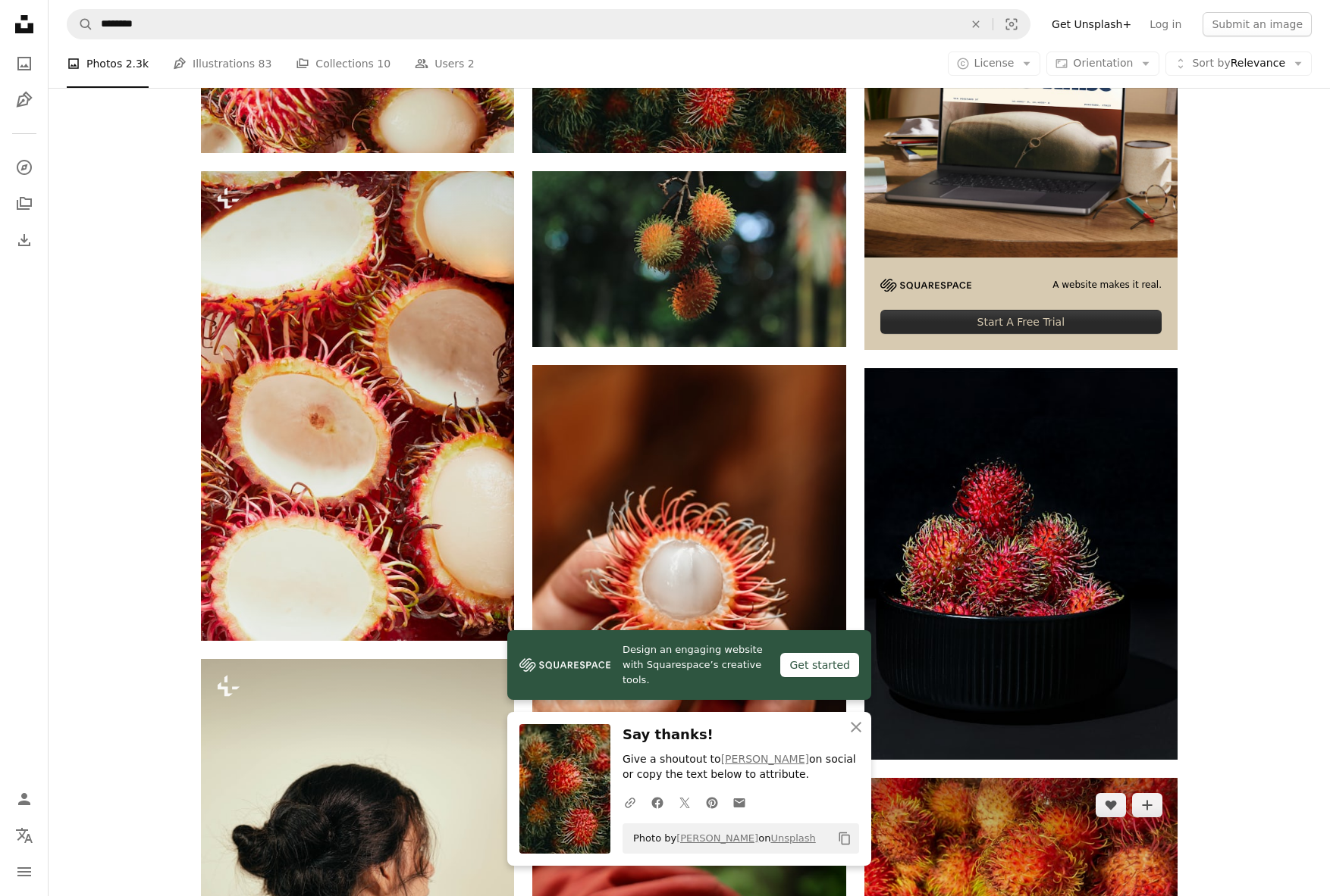
click at [951, 778] on img at bounding box center [1021, 896] width 313 height 235
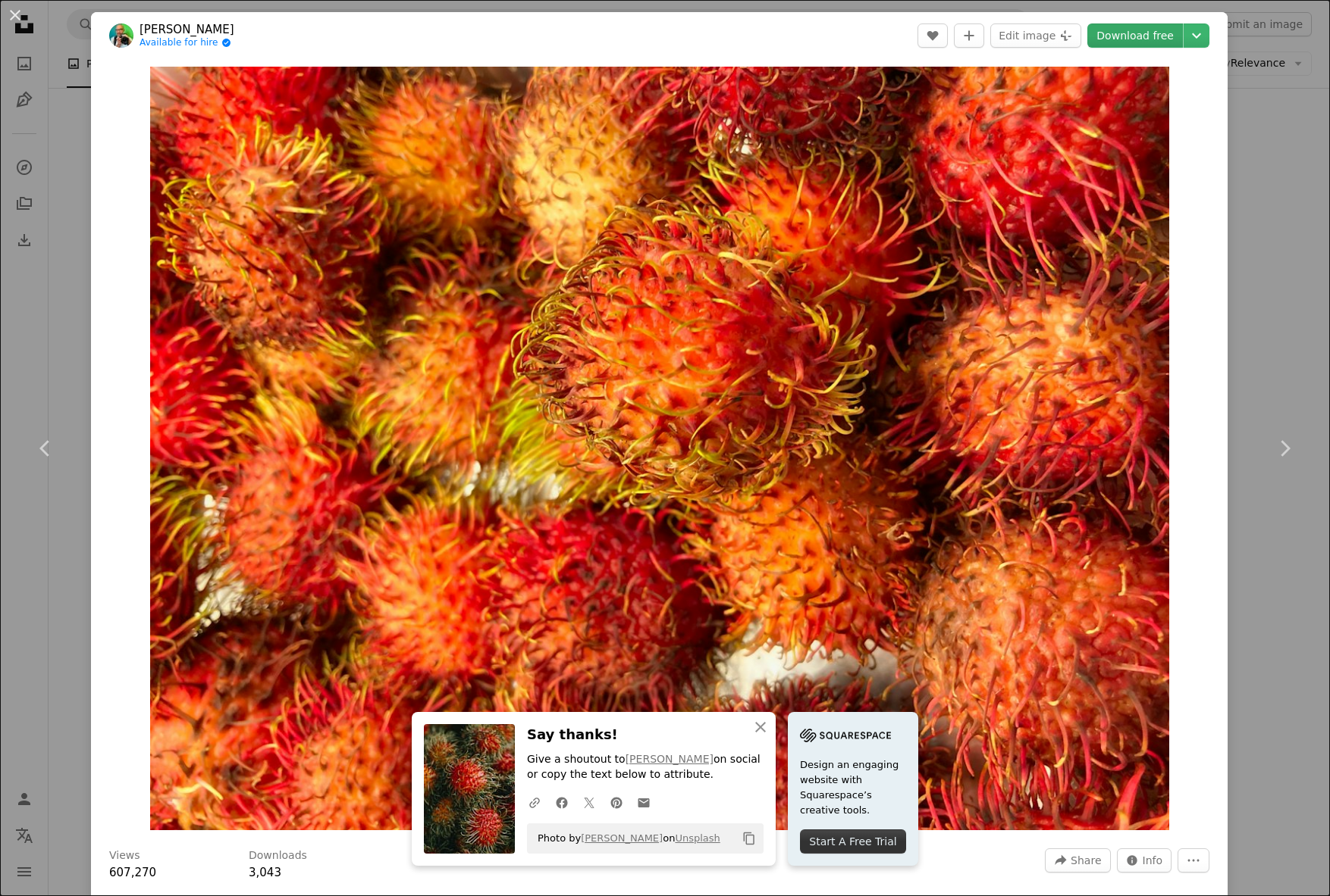
click at [1145, 35] on link "Download free" at bounding box center [1135, 36] width 96 height 25
click at [1299, 200] on div "An X shape Chevron left Chevron right An X shape Close Say thanks! Give a shout…" at bounding box center [665, 448] width 1330 height 896
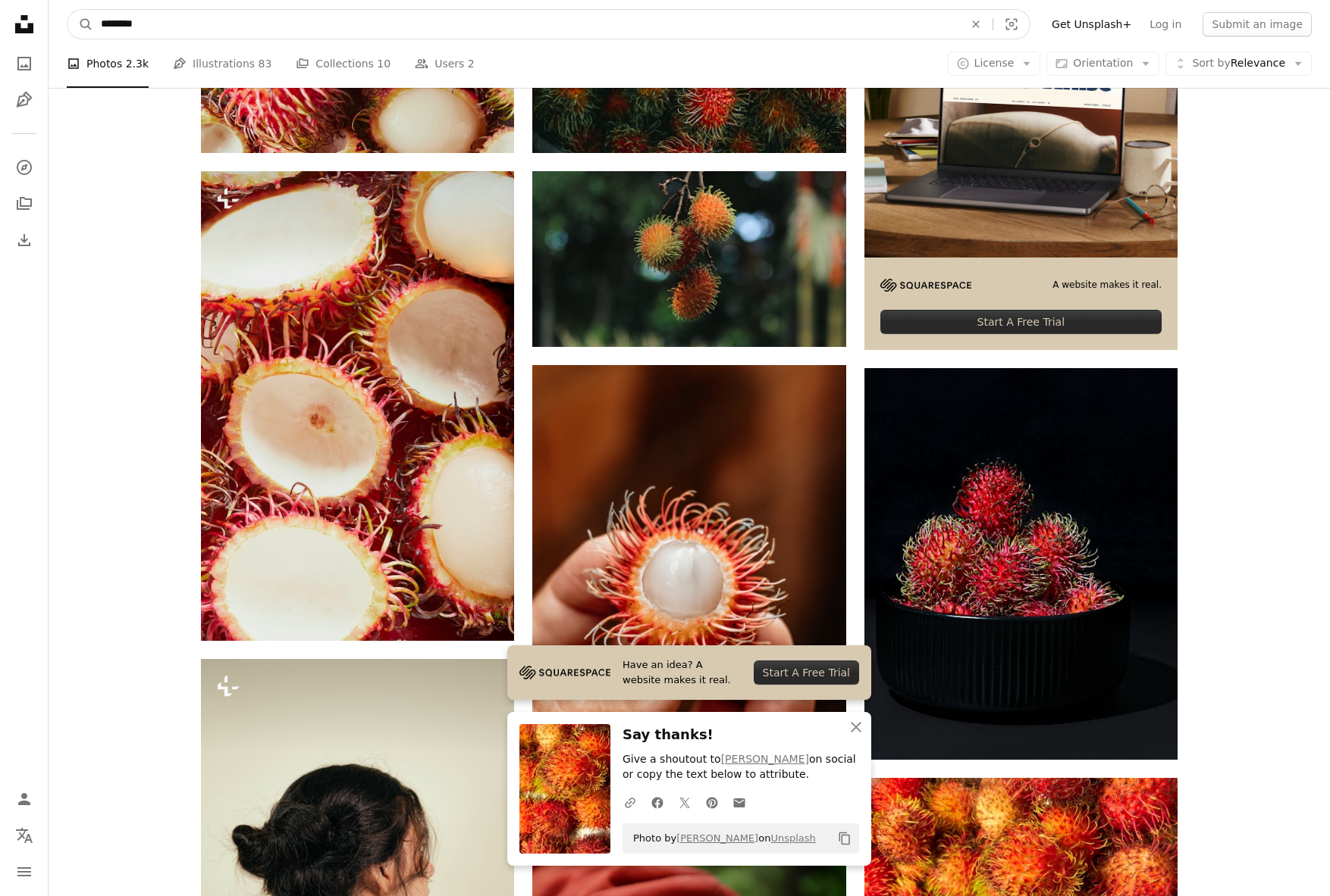
drag, startPoint x: 68, startPoint y: 27, endPoint x: 13, endPoint y: 26, distance: 55.0
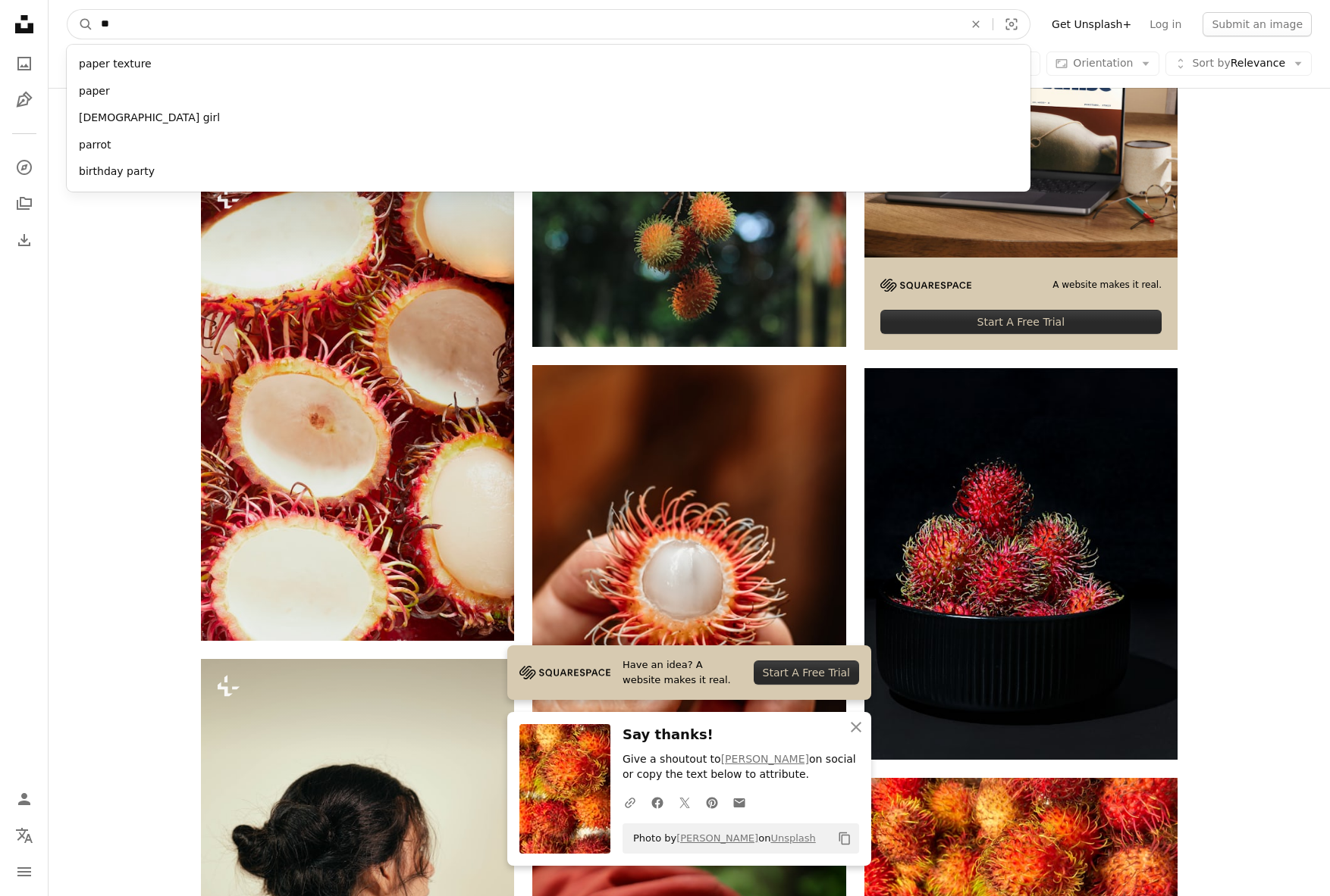
type input "*"
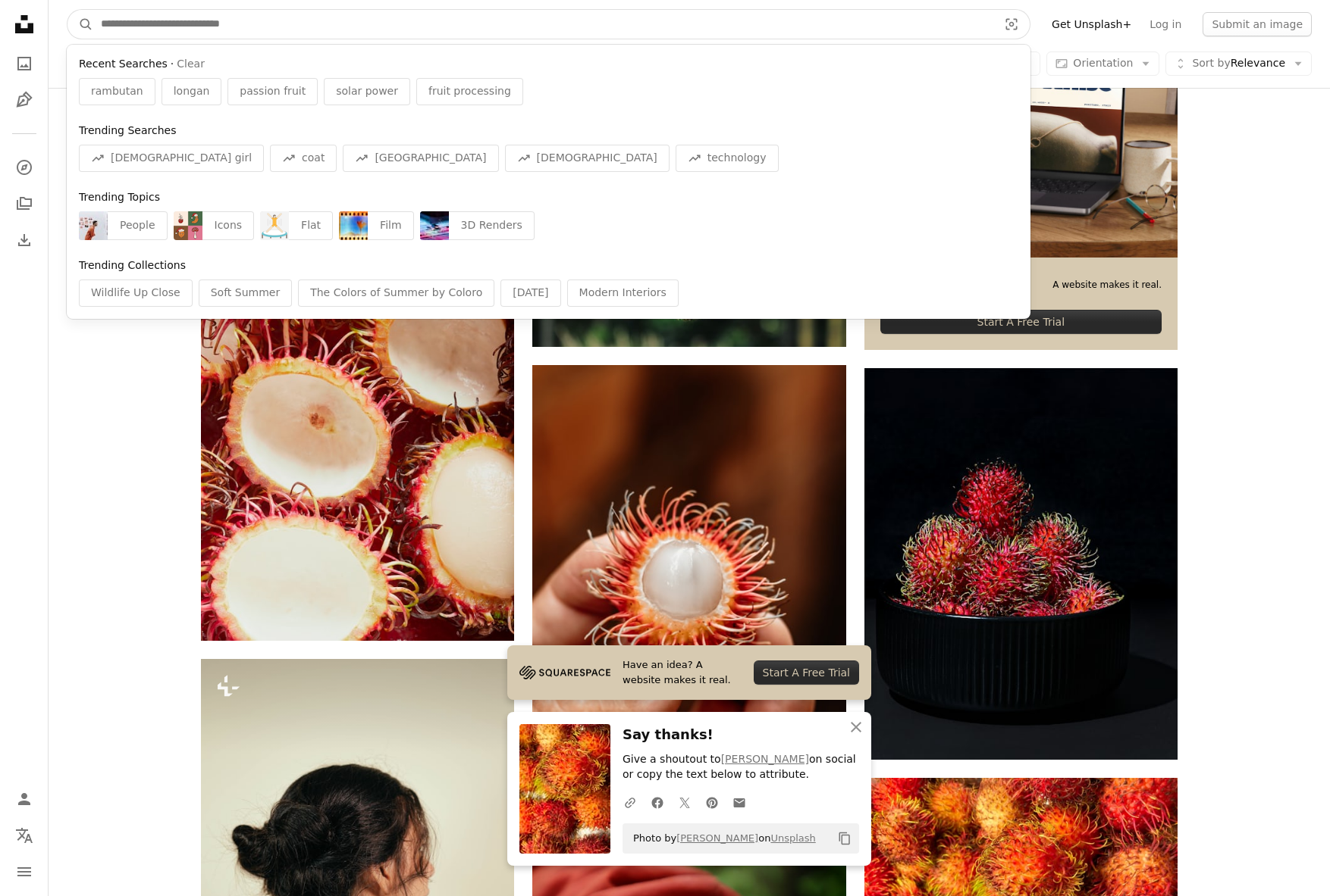
type input "*"
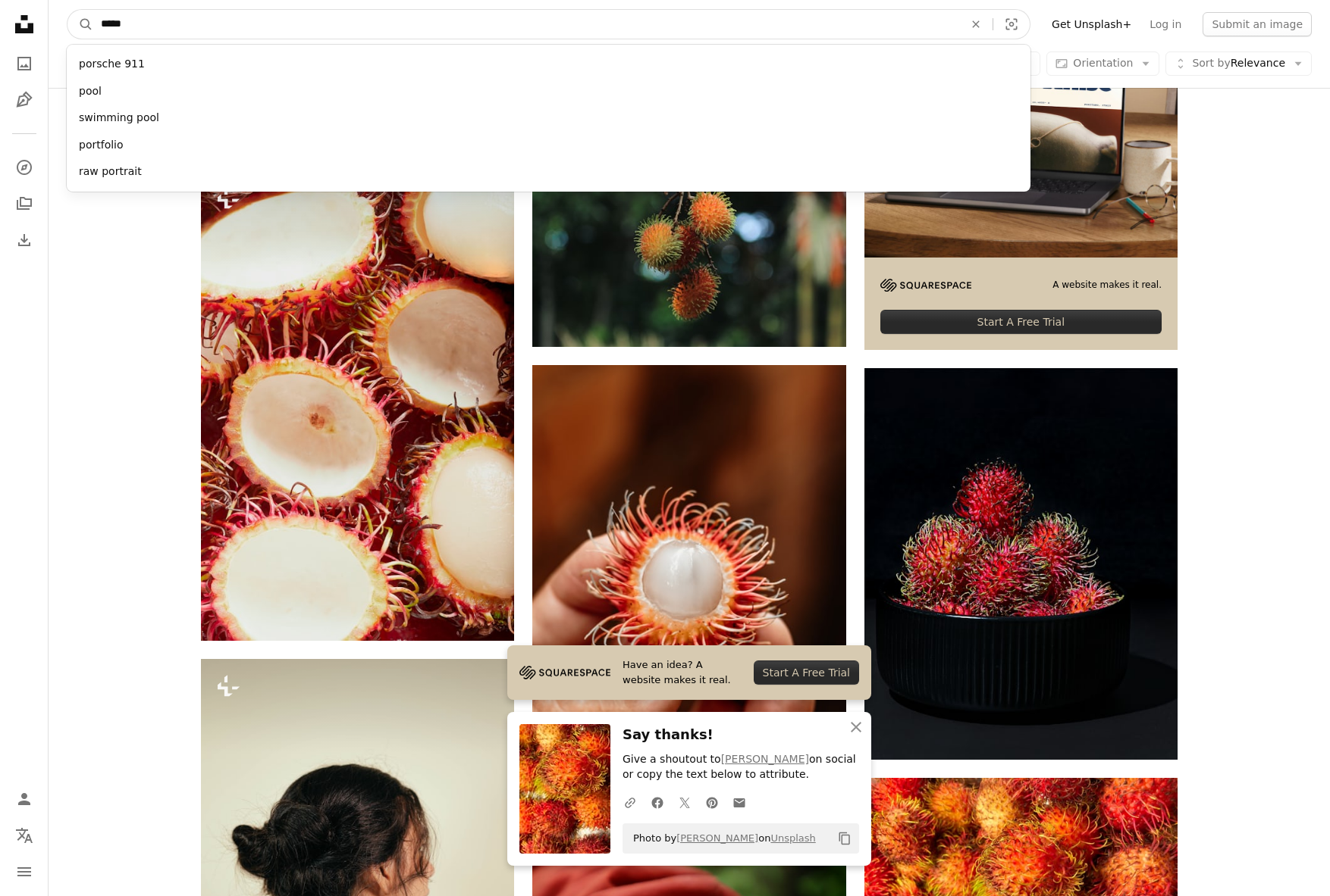
type input "******"
click button "A magnifying glass" at bounding box center [80, 24] width 26 height 28
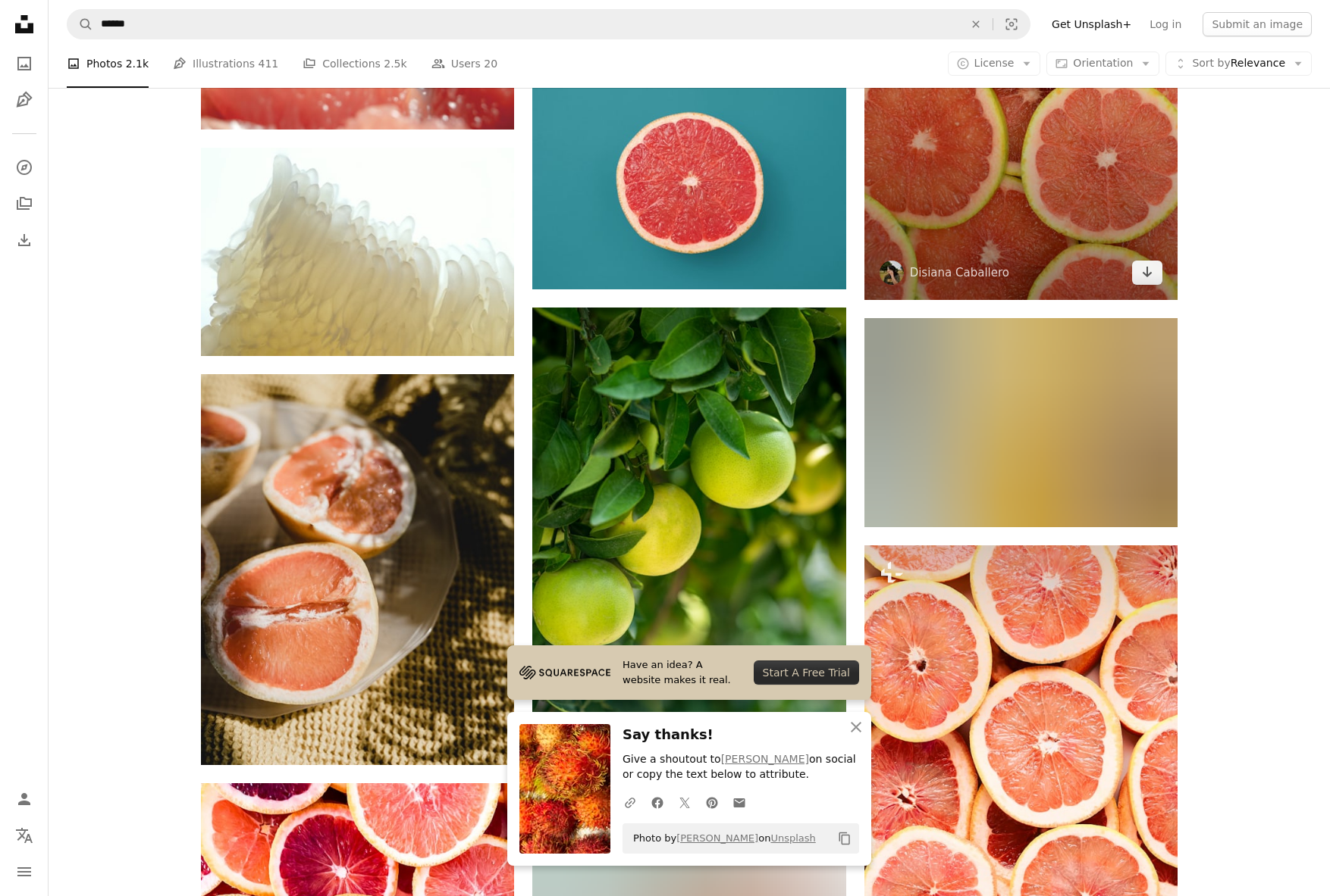
scroll to position [949, 0]
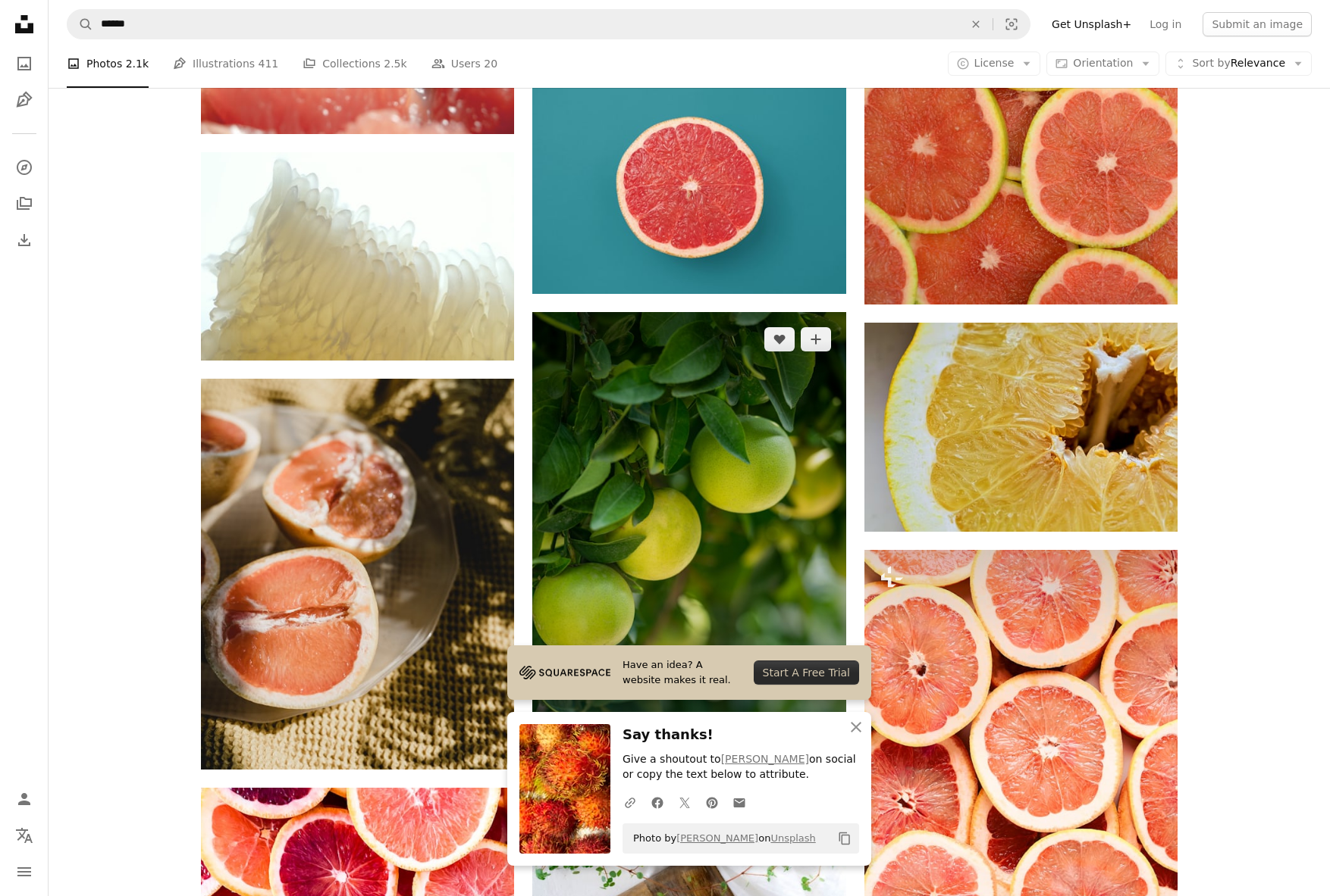
click at [671, 447] on img at bounding box center [689, 546] width 313 height 469
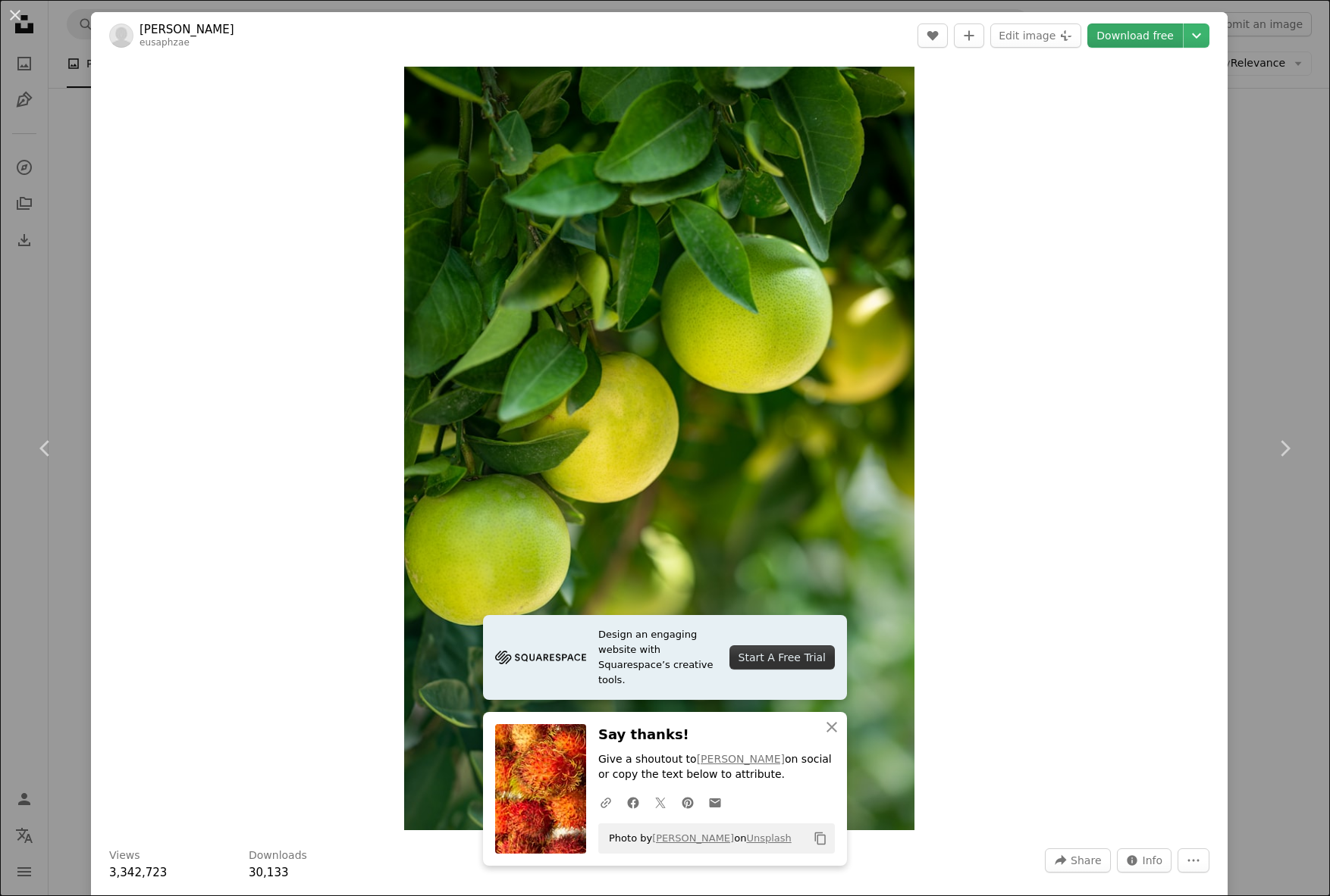
click at [1153, 38] on link "Download free" at bounding box center [1135, 36] width 96 height 25
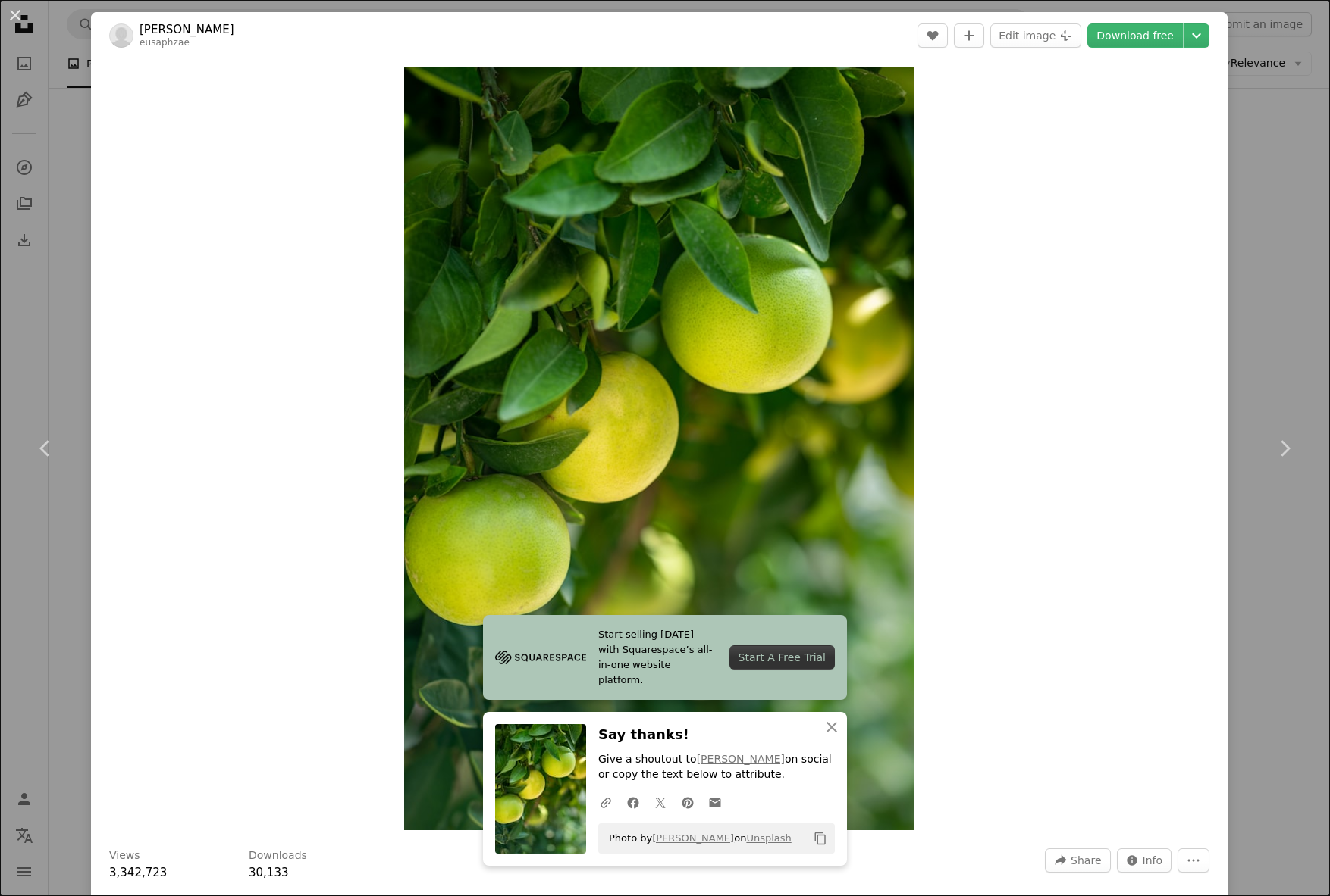
scroll to position [1, 0]
click at [60, 346] on div "An X shape Chevron left Chevron right Start selling today with Squarespace’s al…" at bounding box center [665, 448] width 1330 height 896
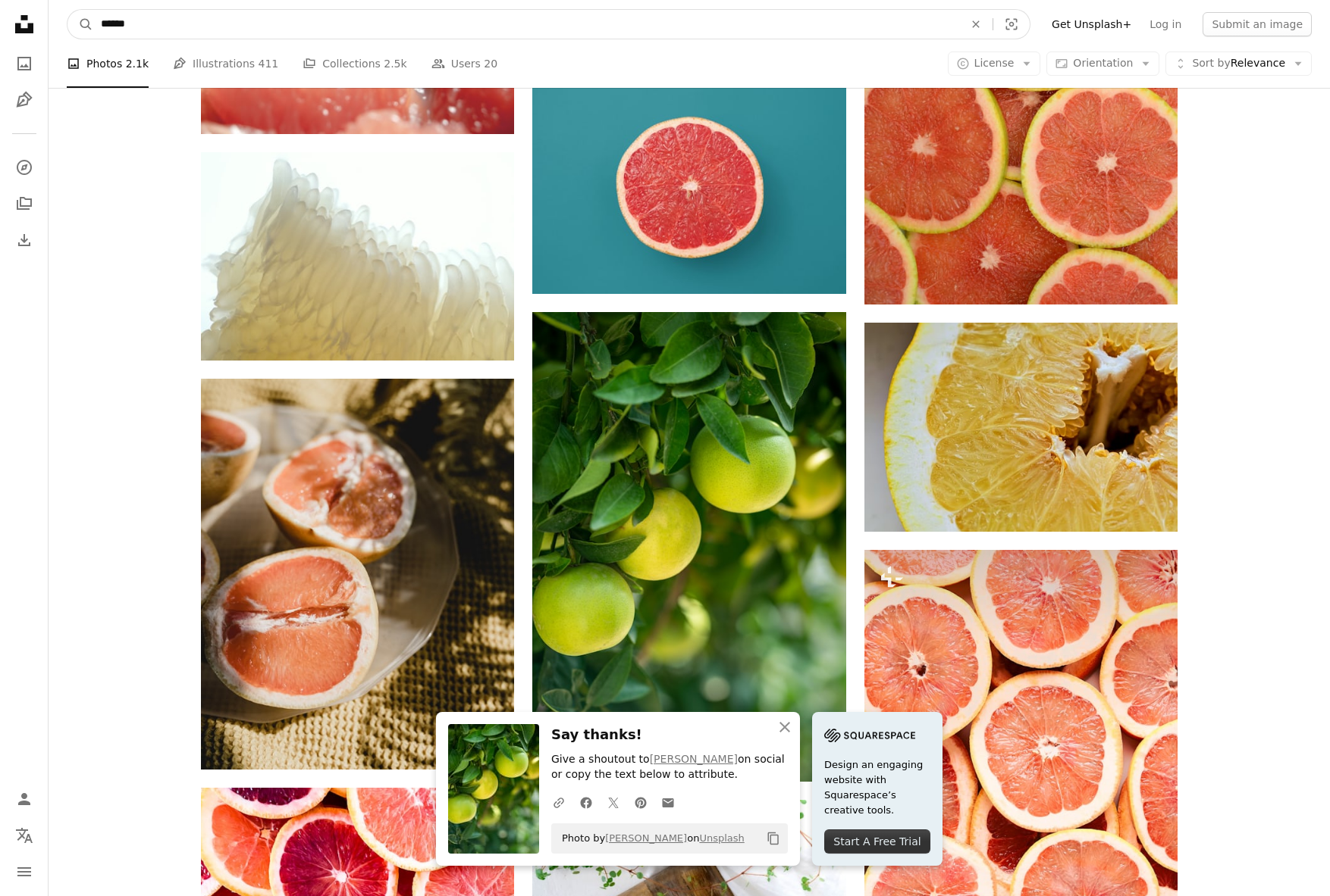
drag, startPoint x: 164, startPoint y: 23, endPoint x: 21, endPoint y: 20, distance: 143.0
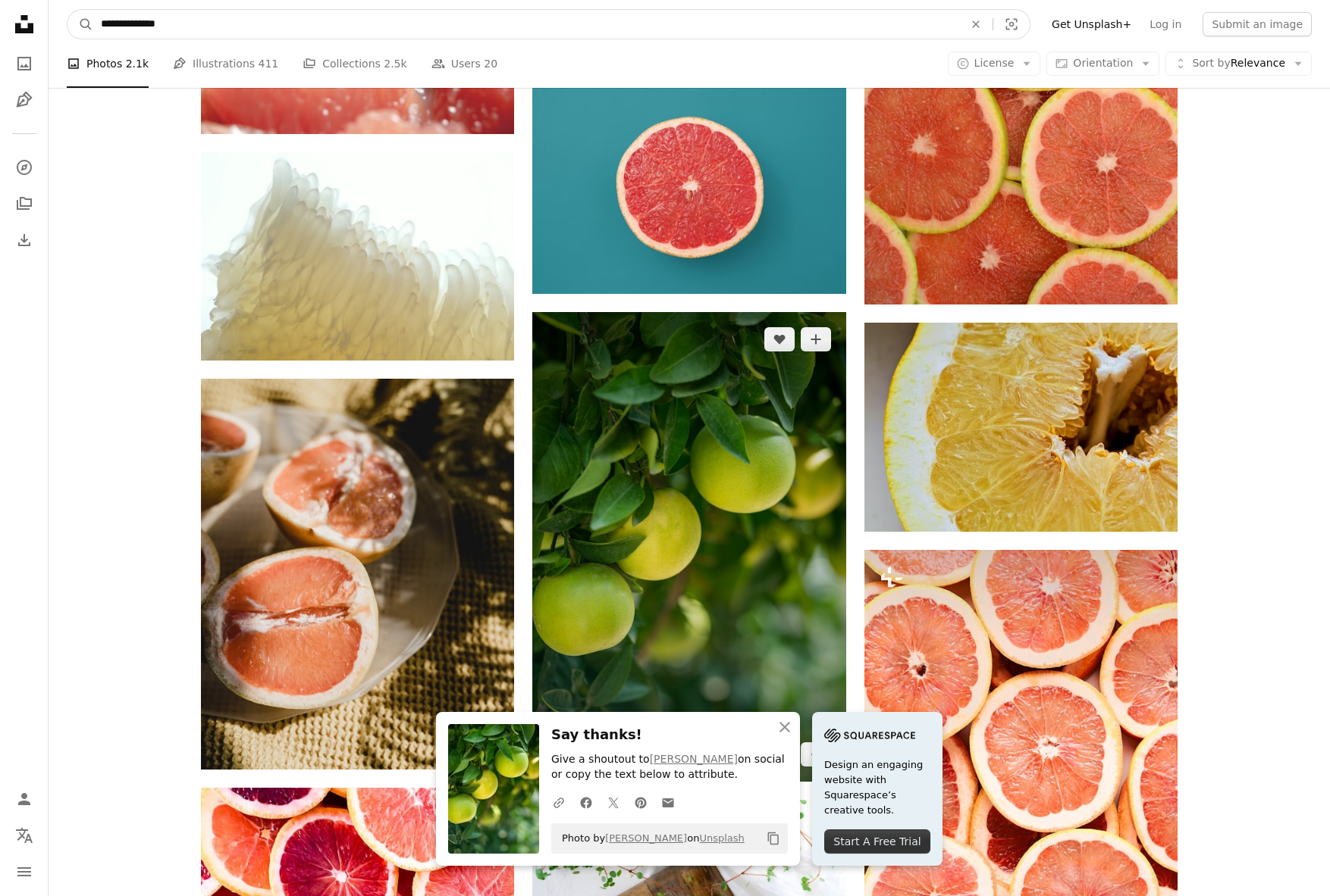
type input "**********"
click button "A magnifying glass" at bounding box center [80, 24] width 26 height 28
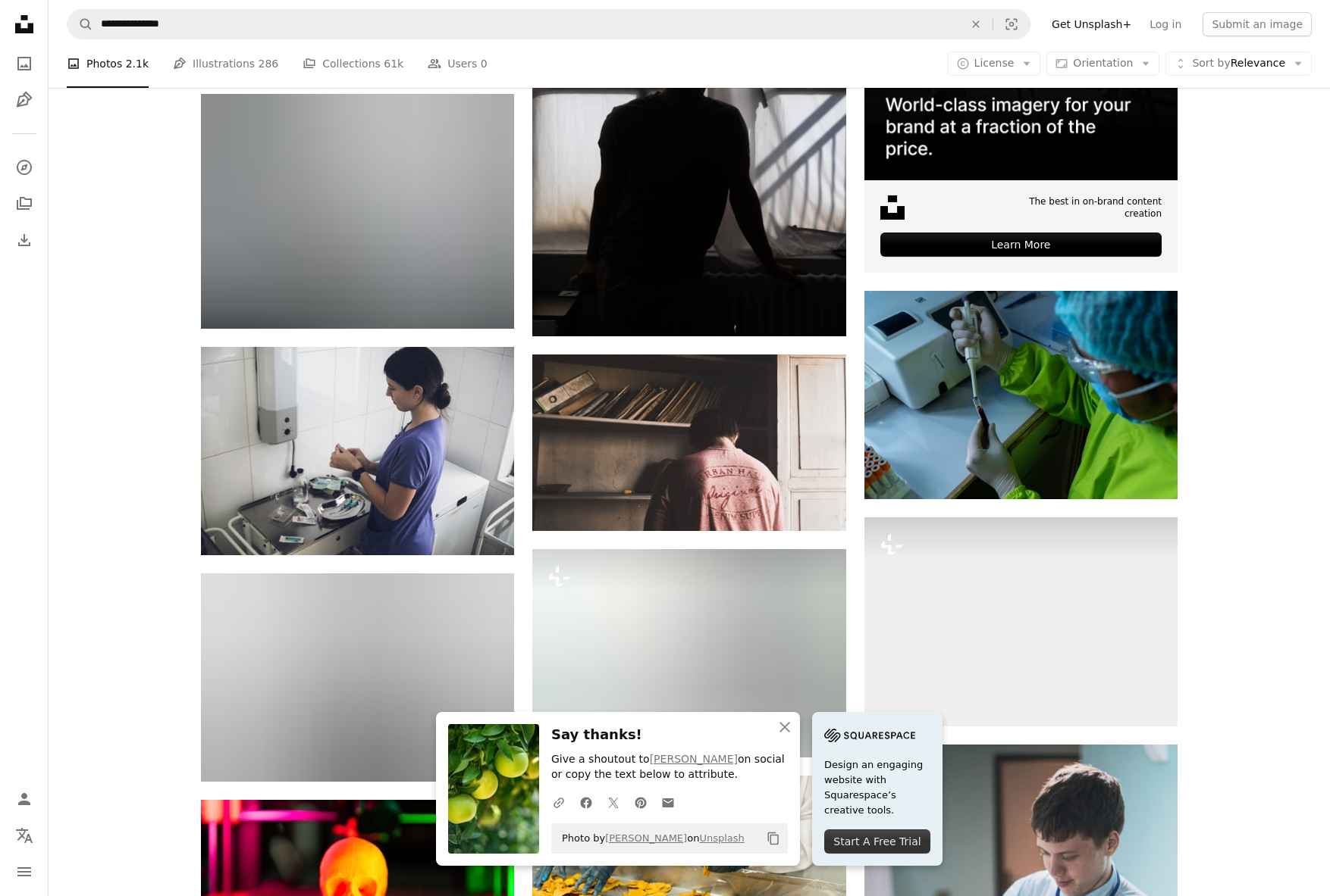
scroll to position [556, 0]
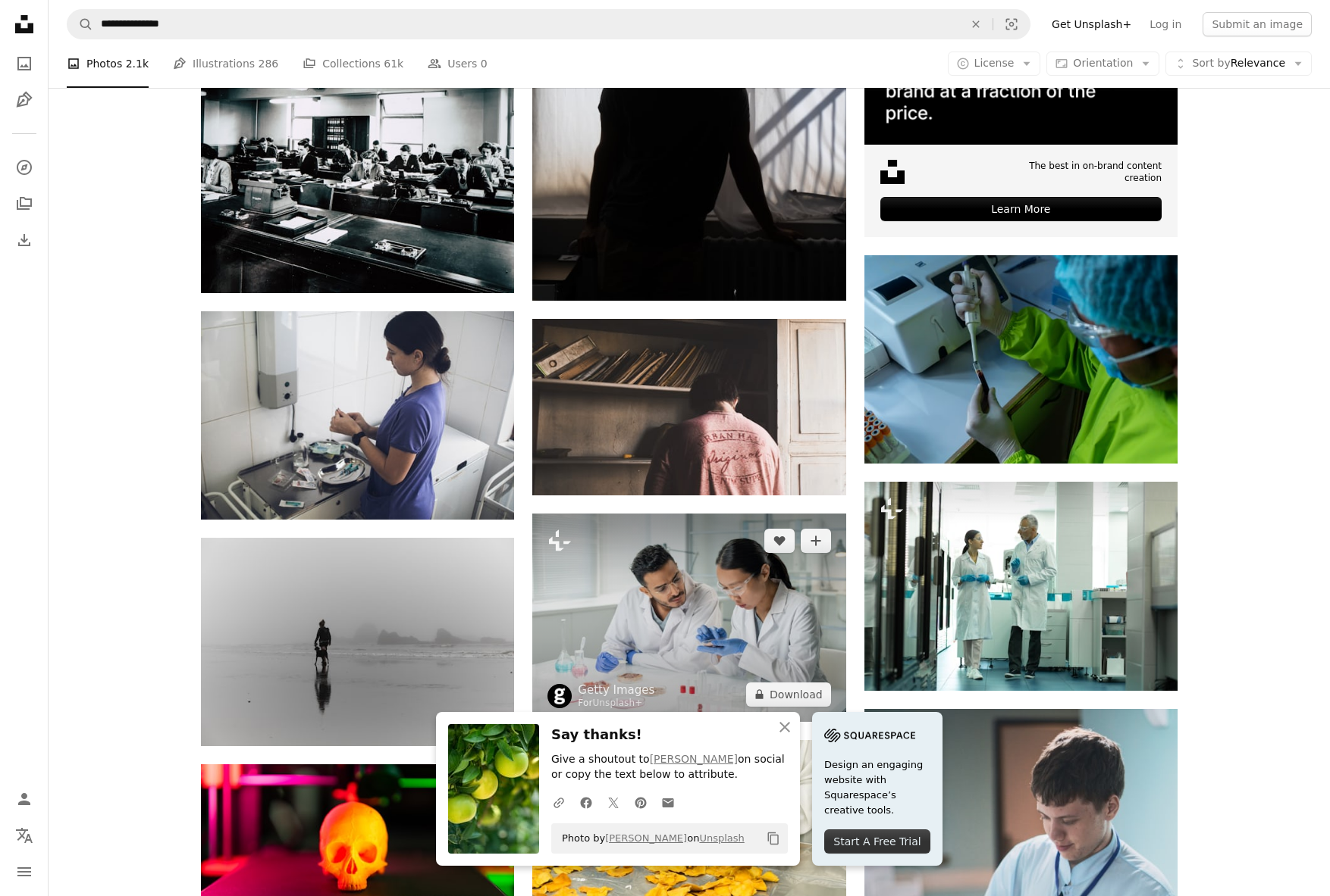
click at [721, 514] on img at bounding box center [689, 618] width 313 height 209
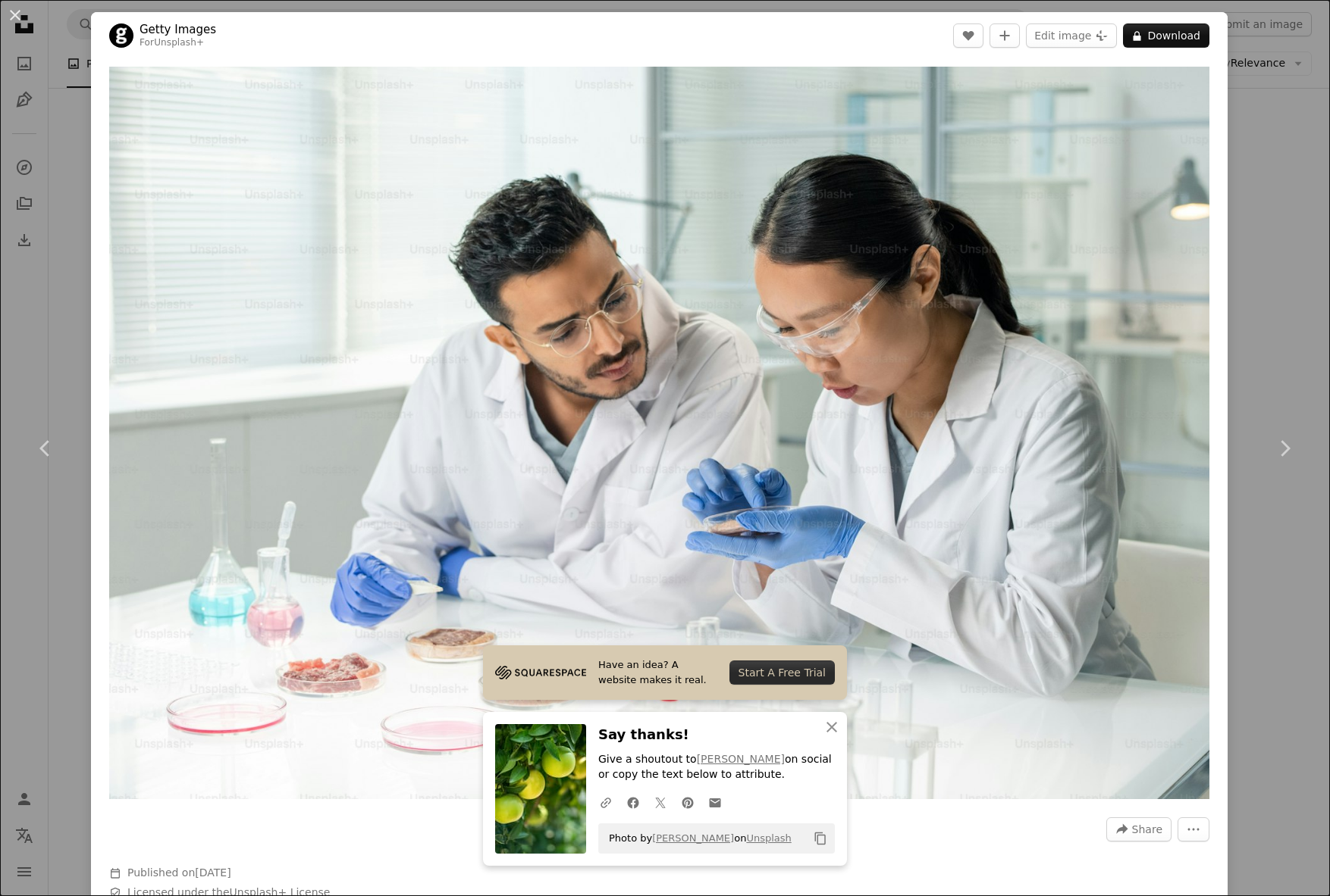
click at [1271, 569] on div "An X shape Chevron left Chevron right Have an idea? A website makes it real. St…" at bounding box center [665, 448] width 1330 height 896
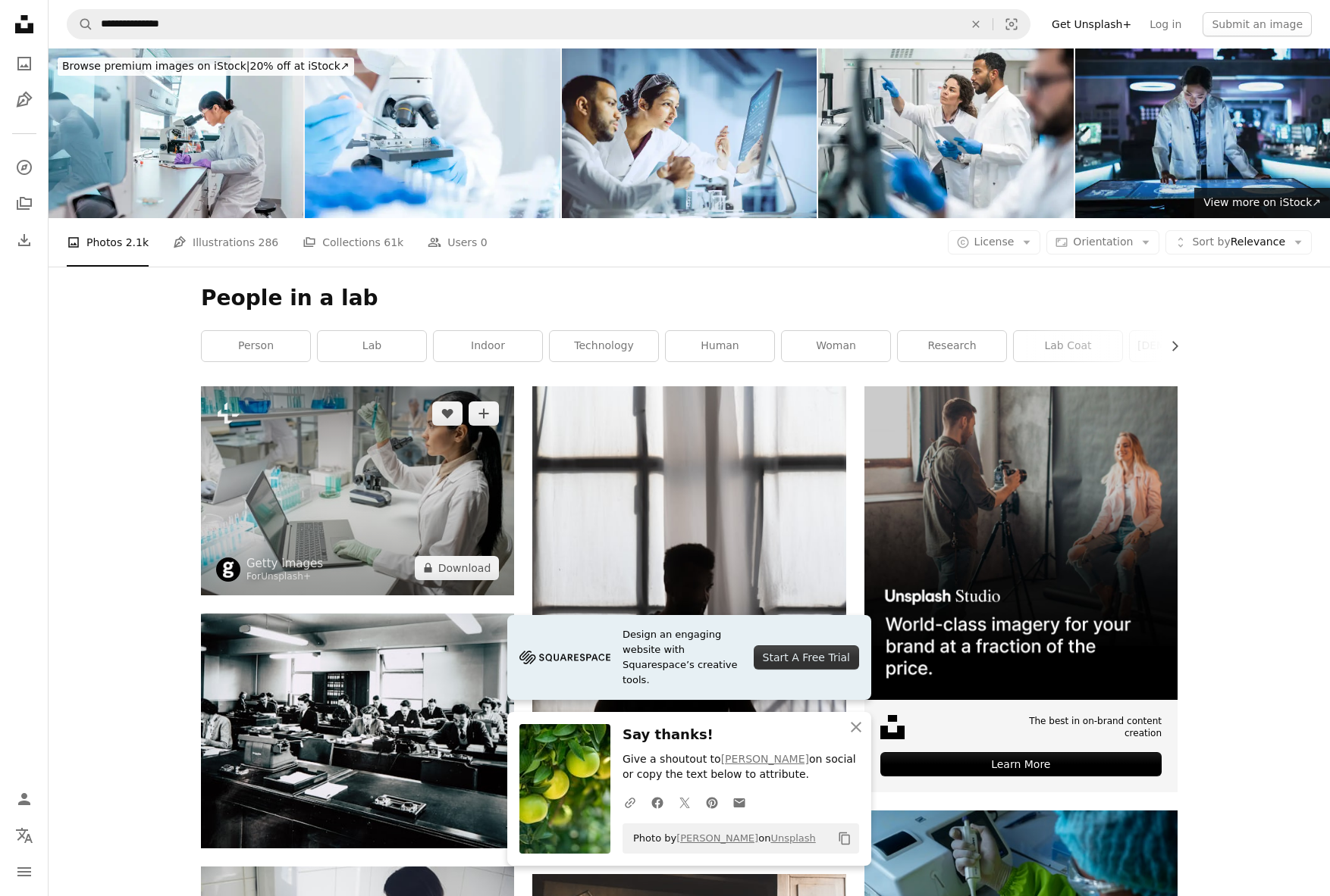
click at [360, 387] on img at bounding box center [358, 491] width 313 height 209
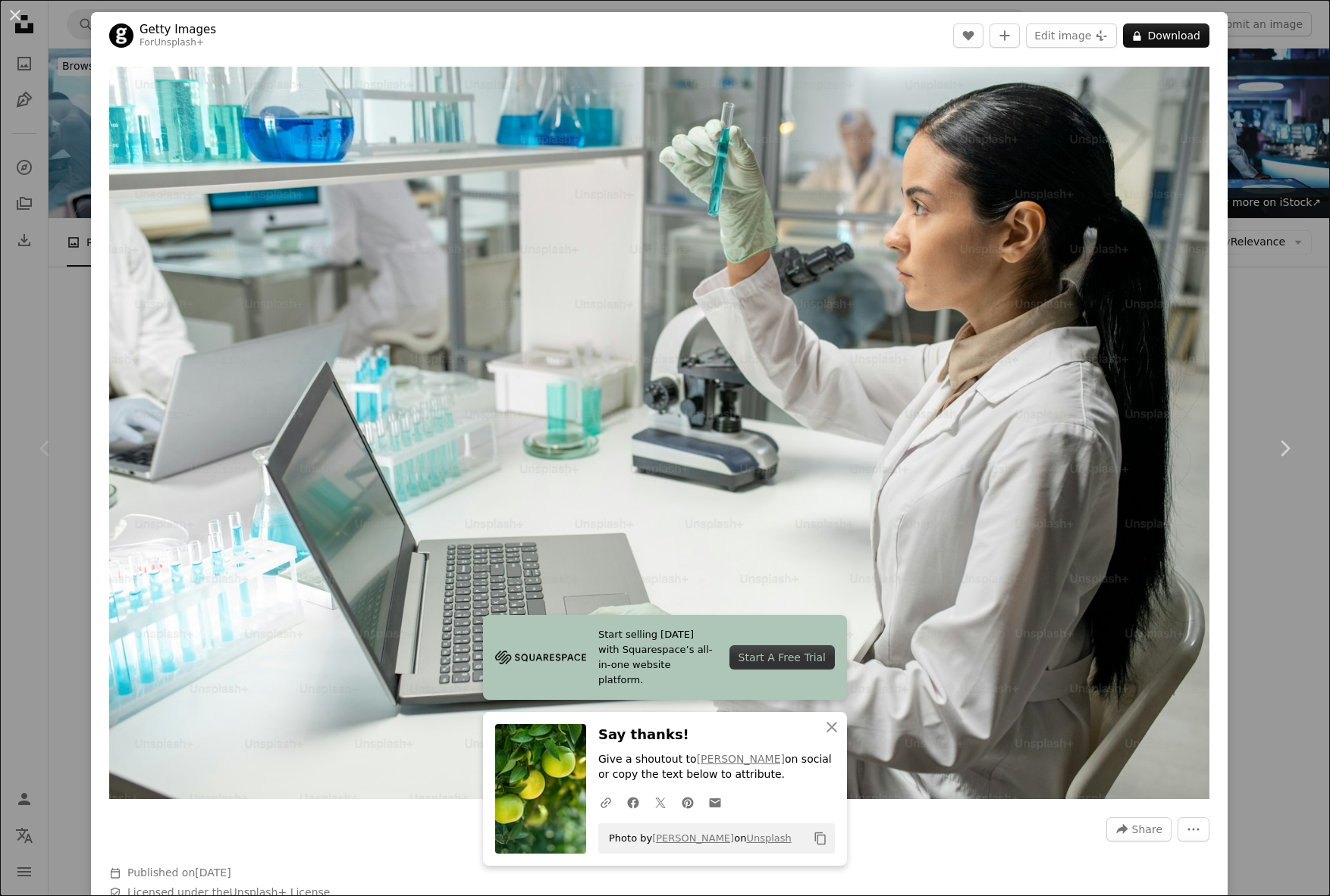
click at [78, 539] on div "An X shape Chevron left Chevron right Start selling today with Squarespace’s al…" at bounding box center [665, 448] width 1330 height 896
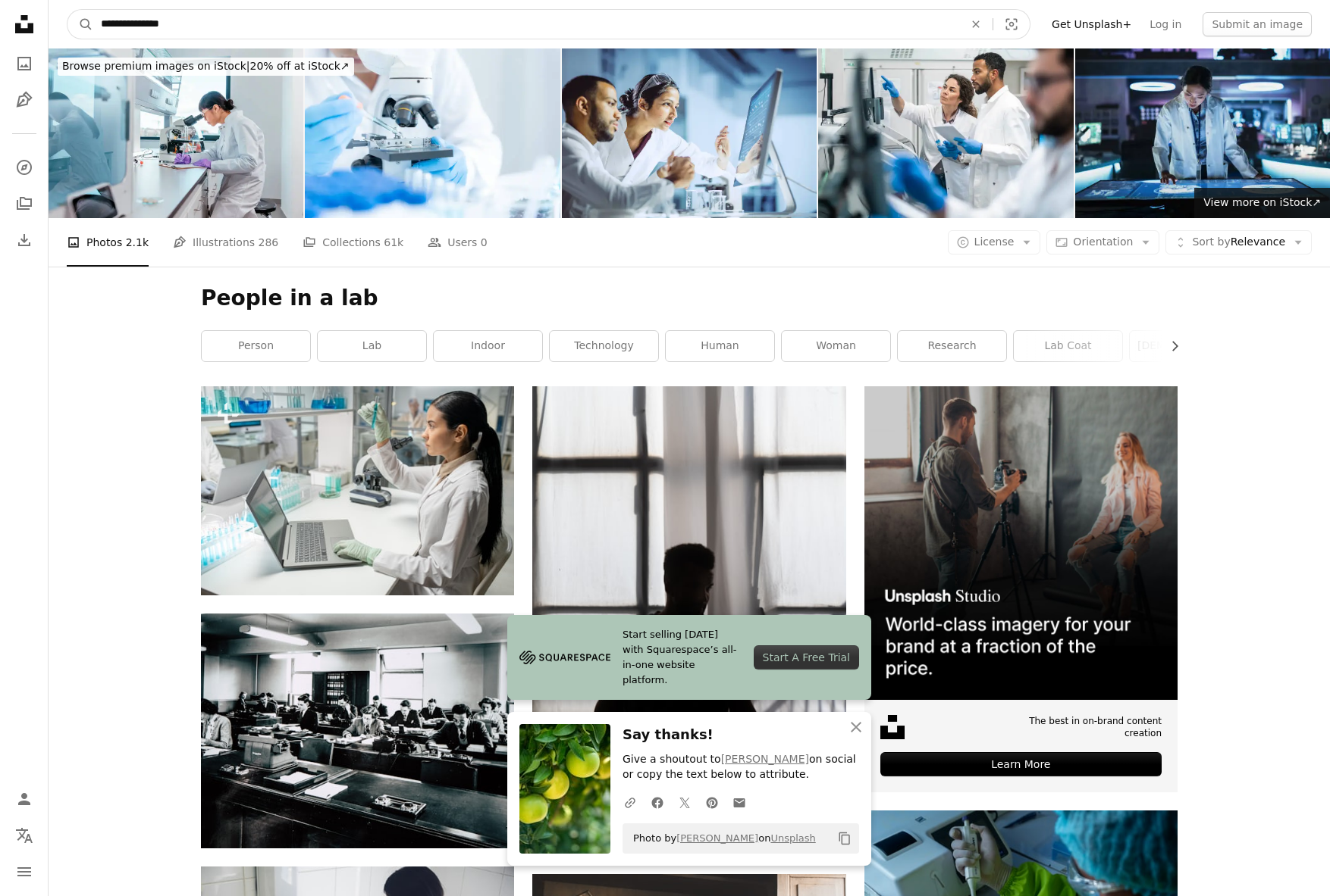
drag, startPoint x: 97, startPoint y: 30, endPoint x: 28, endPoint y: 31, distance: 69.0
type input "*********"
click button "A magnifying glass" at bounding box center [80, 24] width 26 height 28
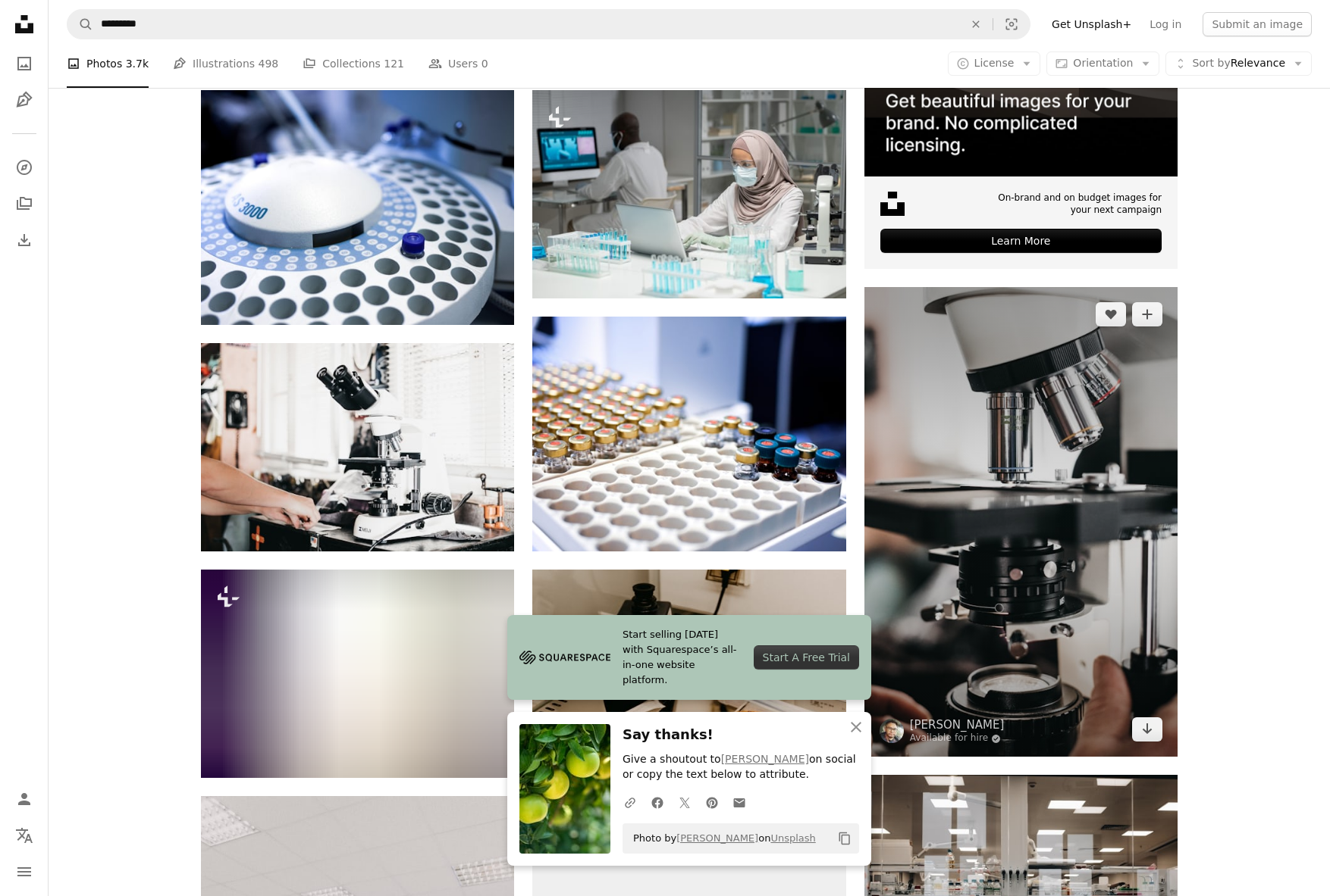
scroll to position [529, 0]
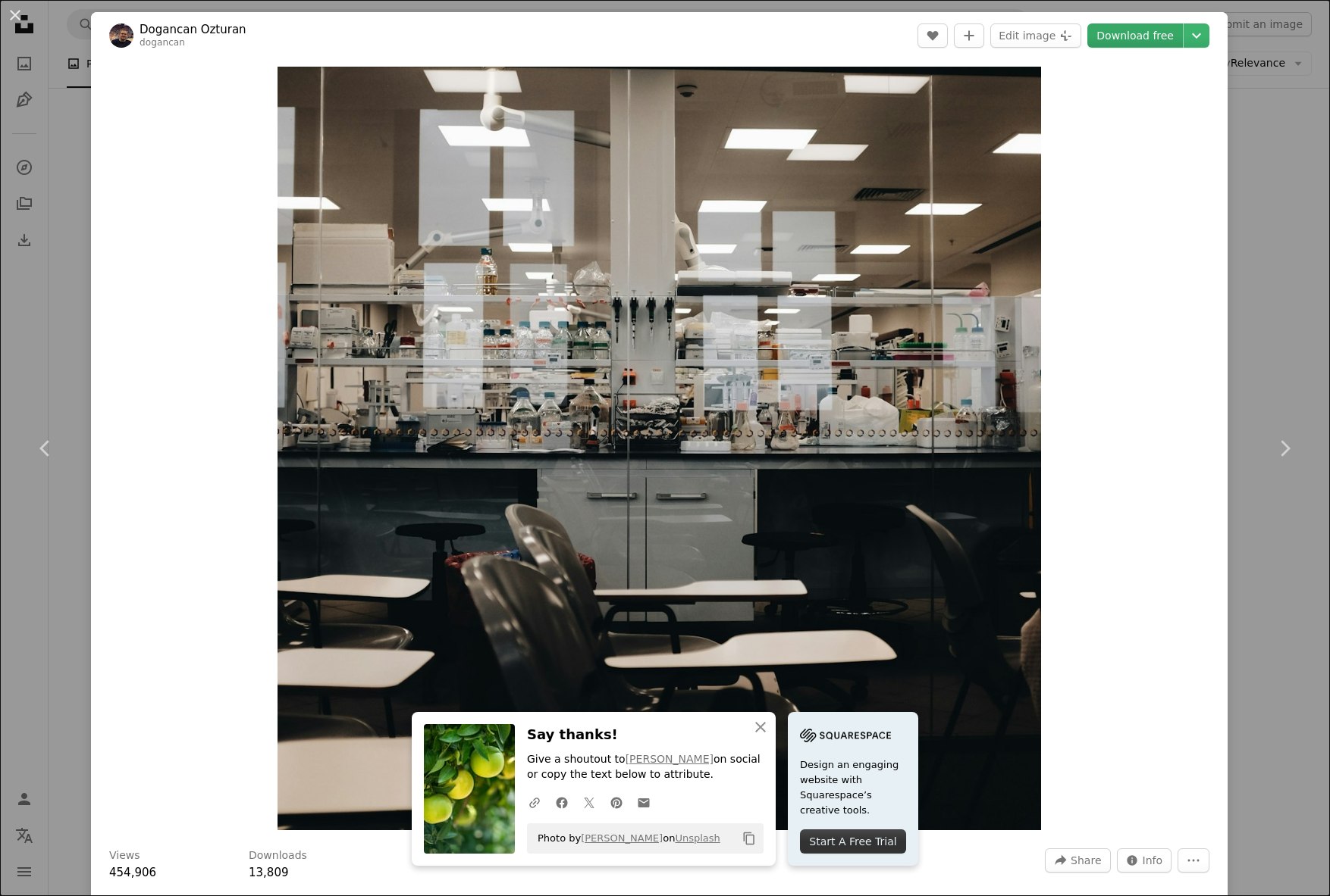
click at [1144, 33] on link "Download free" at bounding box center [1135, 36] width 96 height 25
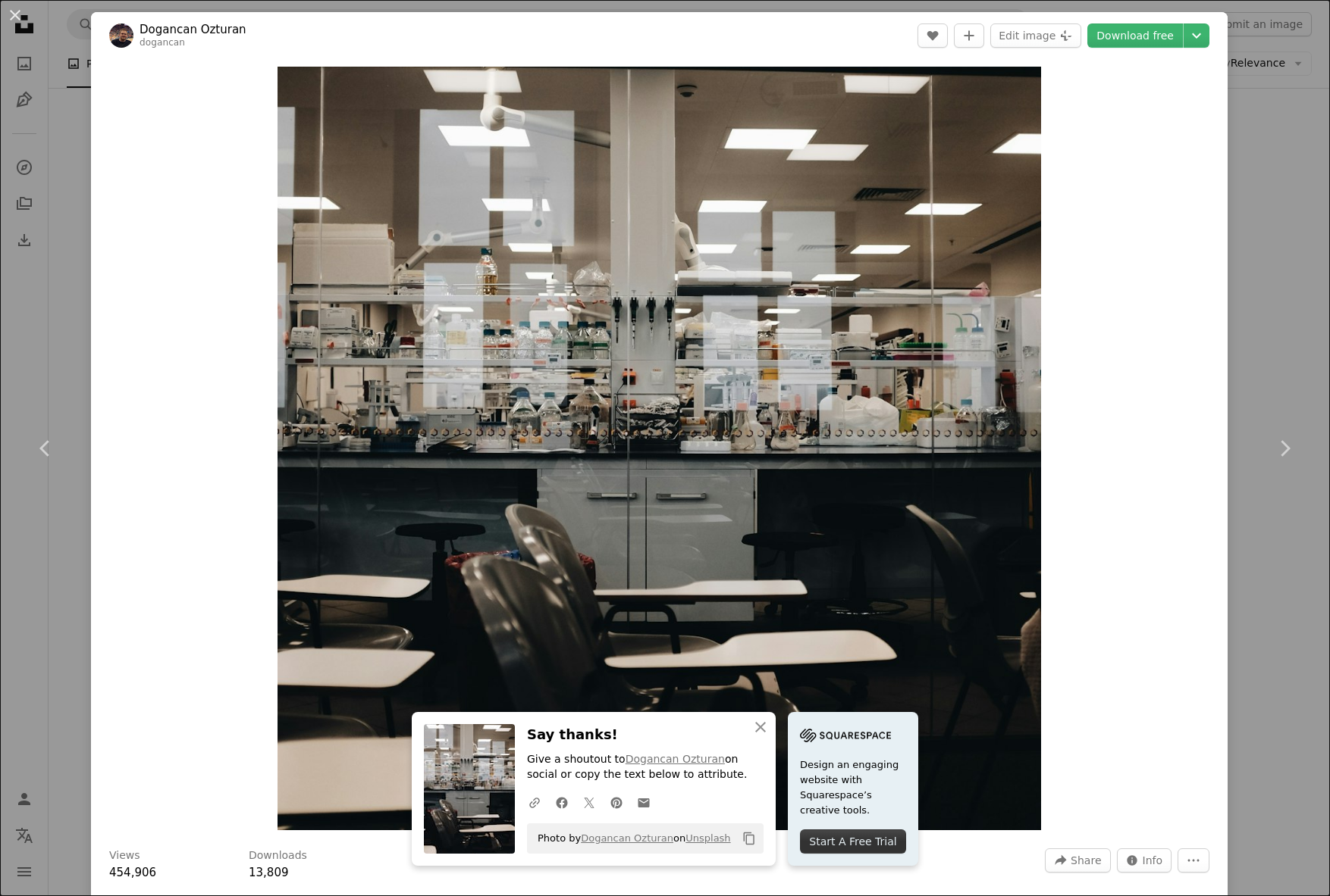
click at [1283, 202] on div "An X shape Chevron left Chevron right An X shape Close Say thanks! Give a shout…" at bounding box center [665, 448] width 1330 height 896
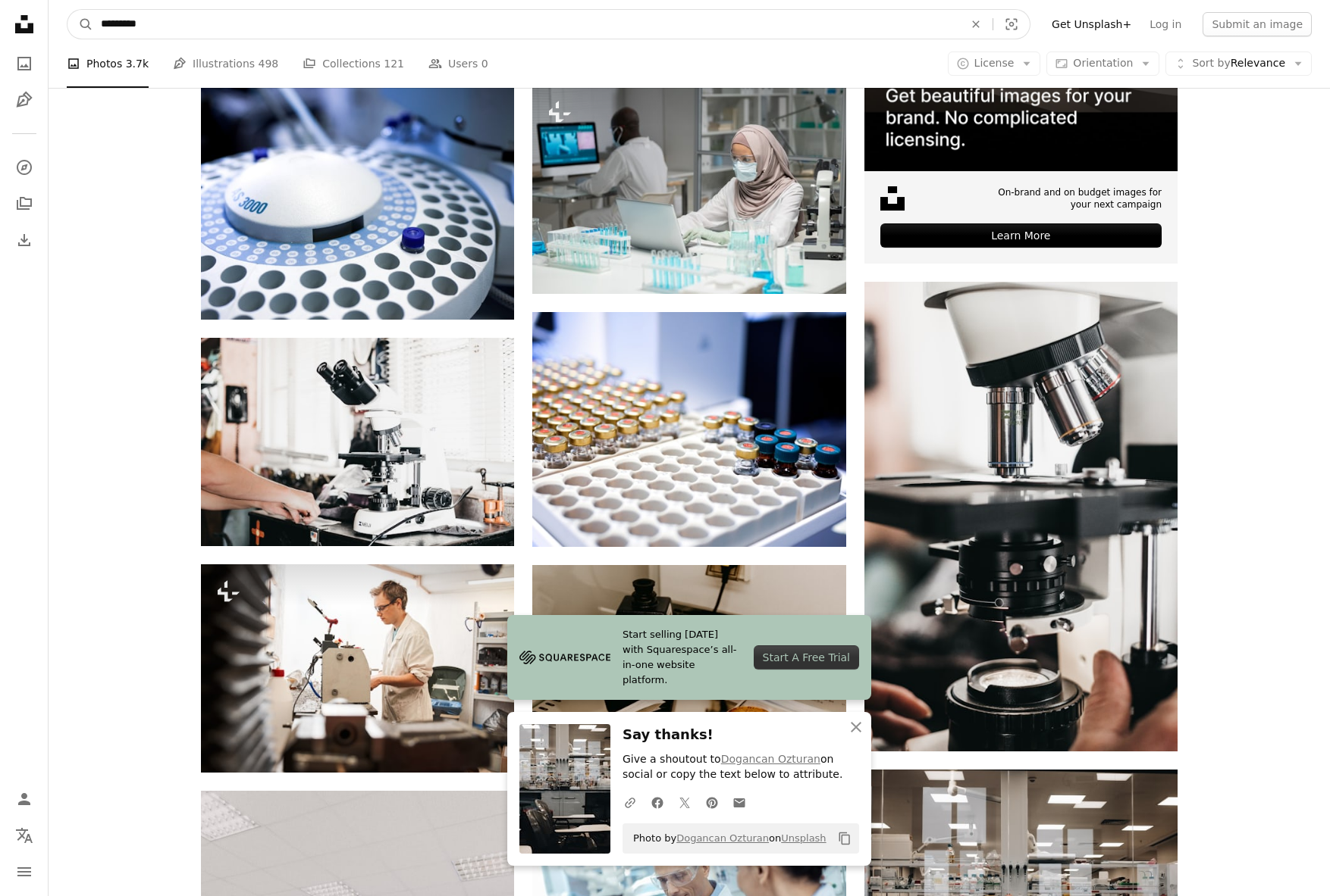
drag, startPoint x: 214, startPoint y: 17, endPoint x: 22, endPoint y: 23, distance: 192.1
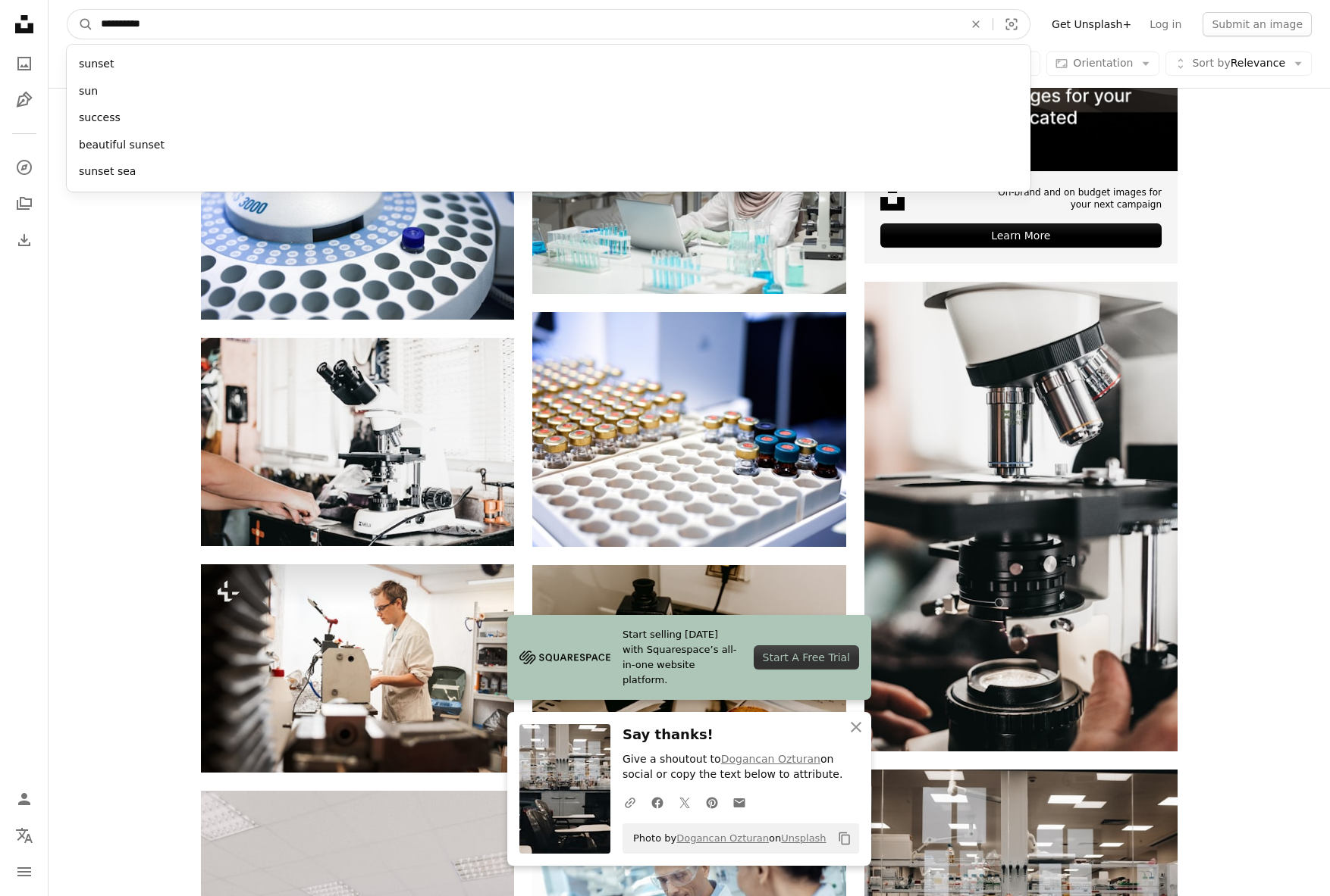
type input "**********"
click button "A magnifying glass" at bounding box center [80, 24] width 26 height 28
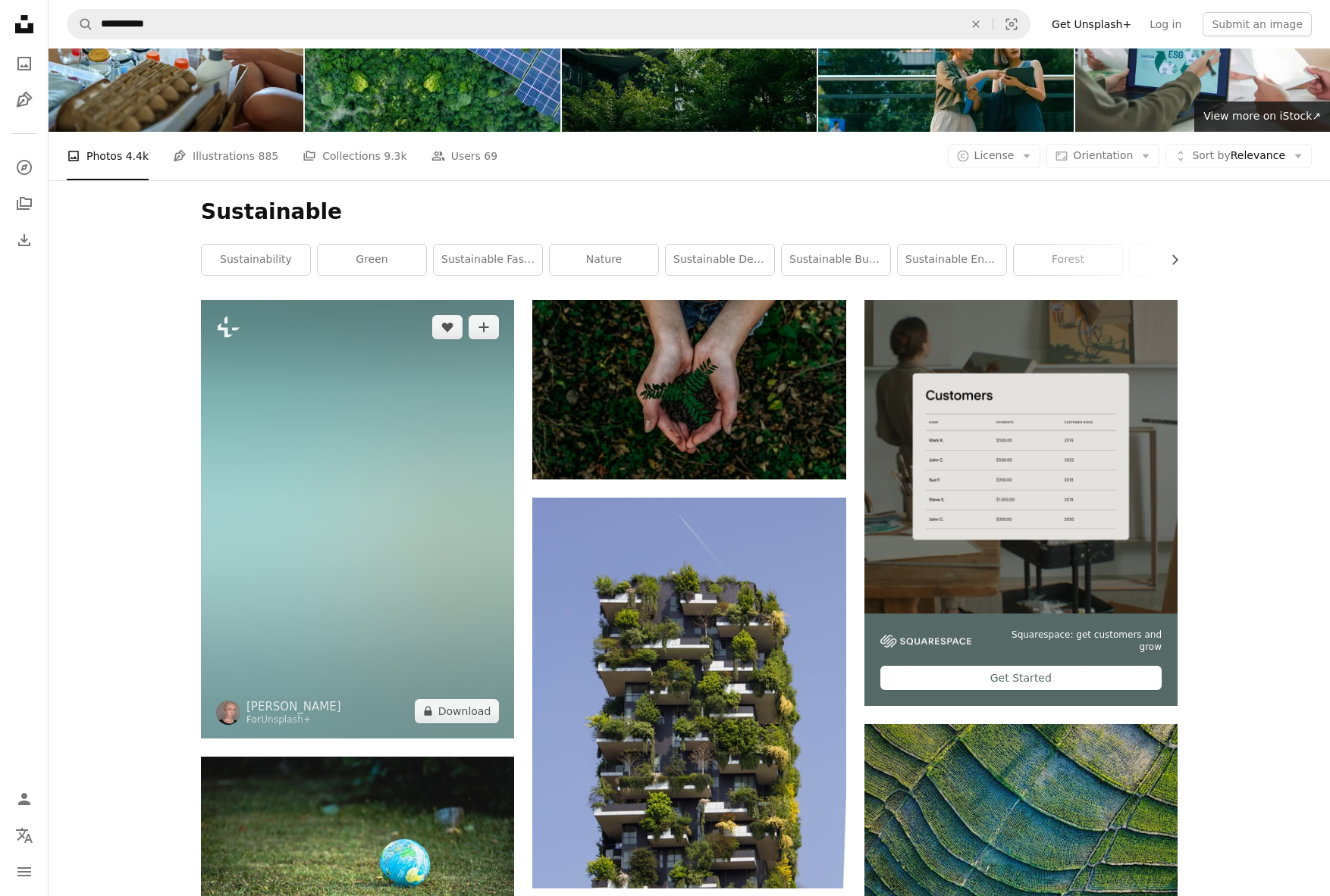
scroll to position [79, 0]
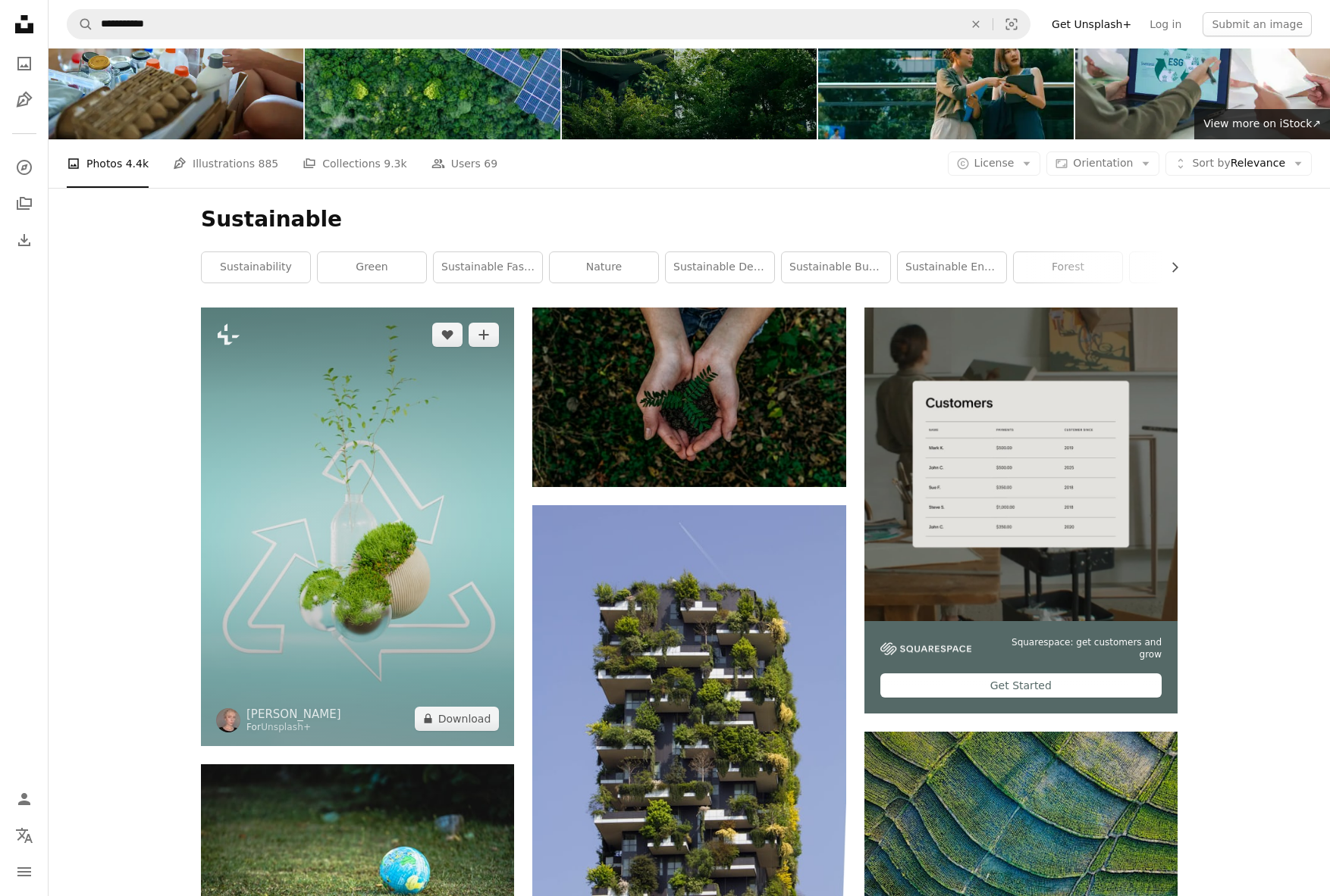
click at [414, 422] on img at bounding box center [358, 526] width 313 height 439
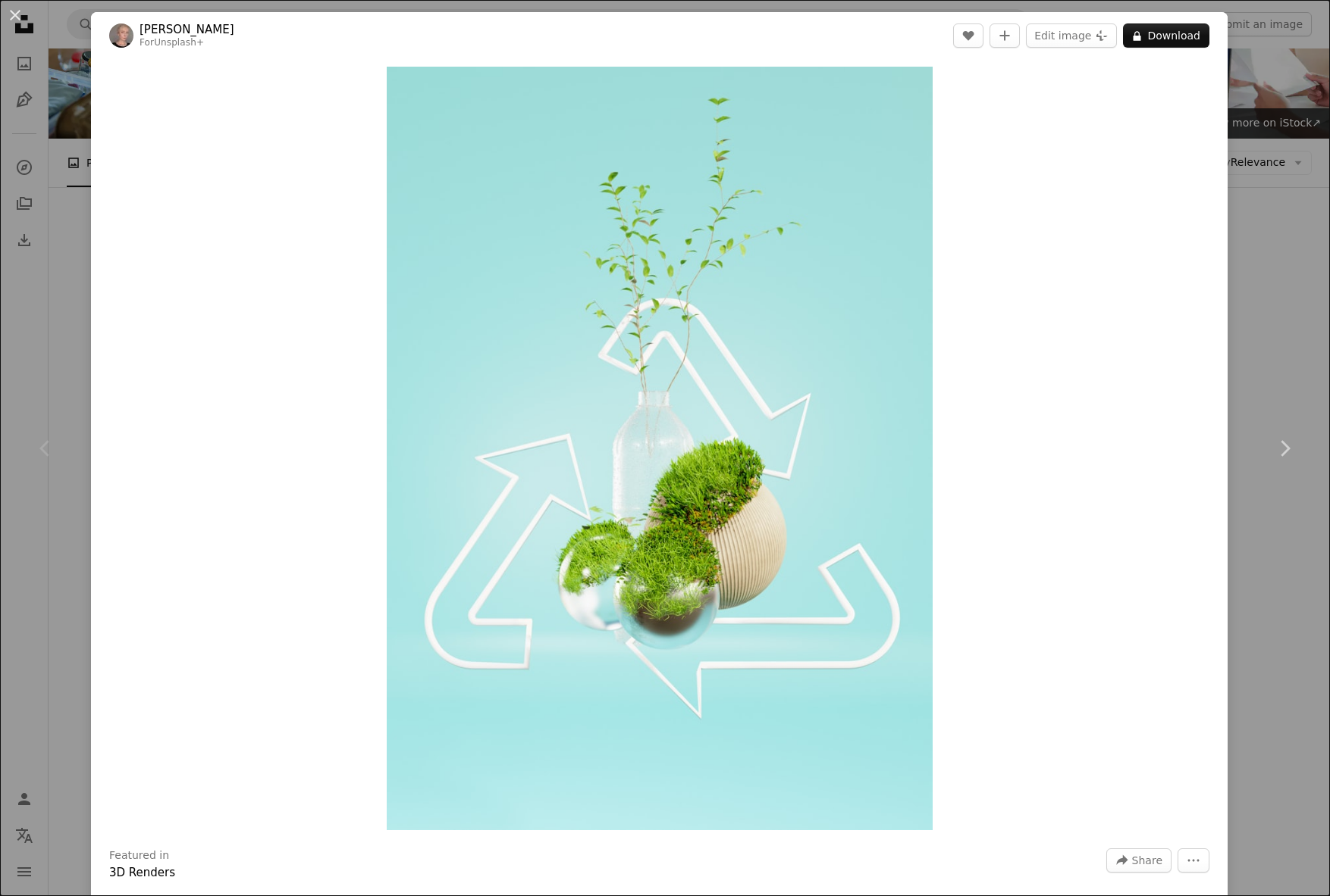
click at [1288, 241] on div "An X shape Chevron left Chevron right Galina Nelyubova For Unsplash+ A heart A …" at bounding box center [665, 448] width 1330 height 896
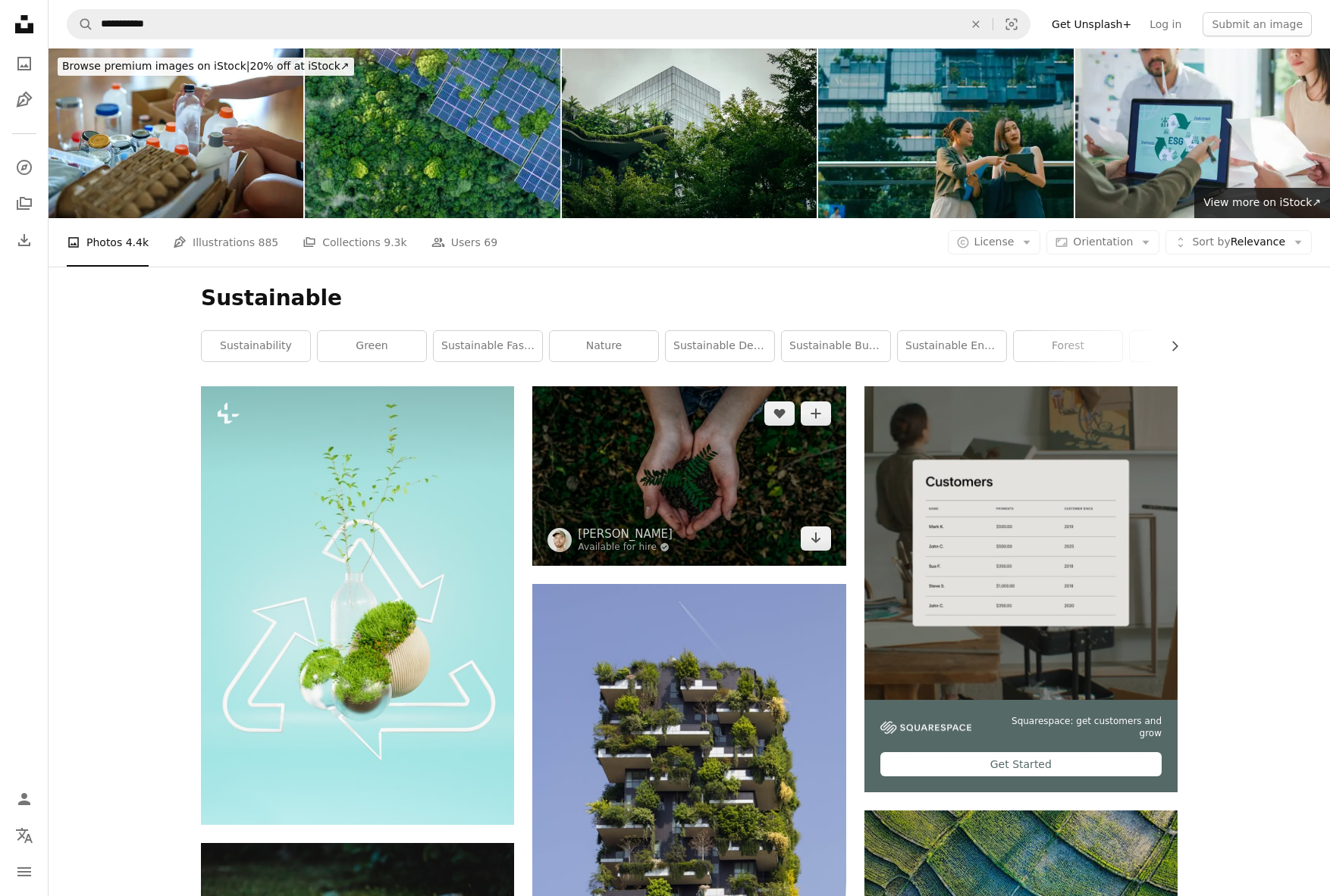
click at [654, 387] on img at bounding box center [689, 476] width 313 height 179
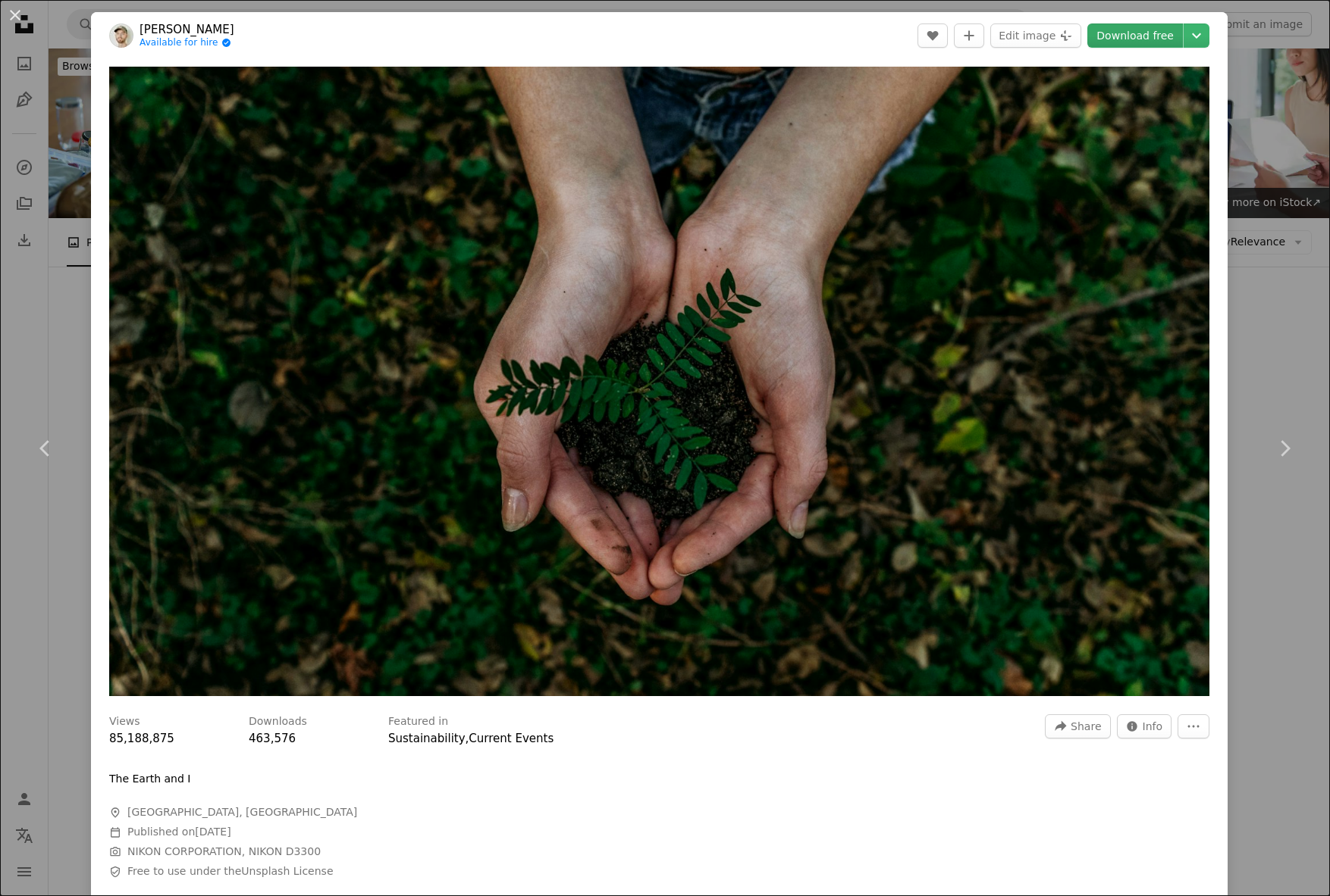
click at [1145, 34] on link "Download free" at bounding box center [1135, 36] width 96 height 25
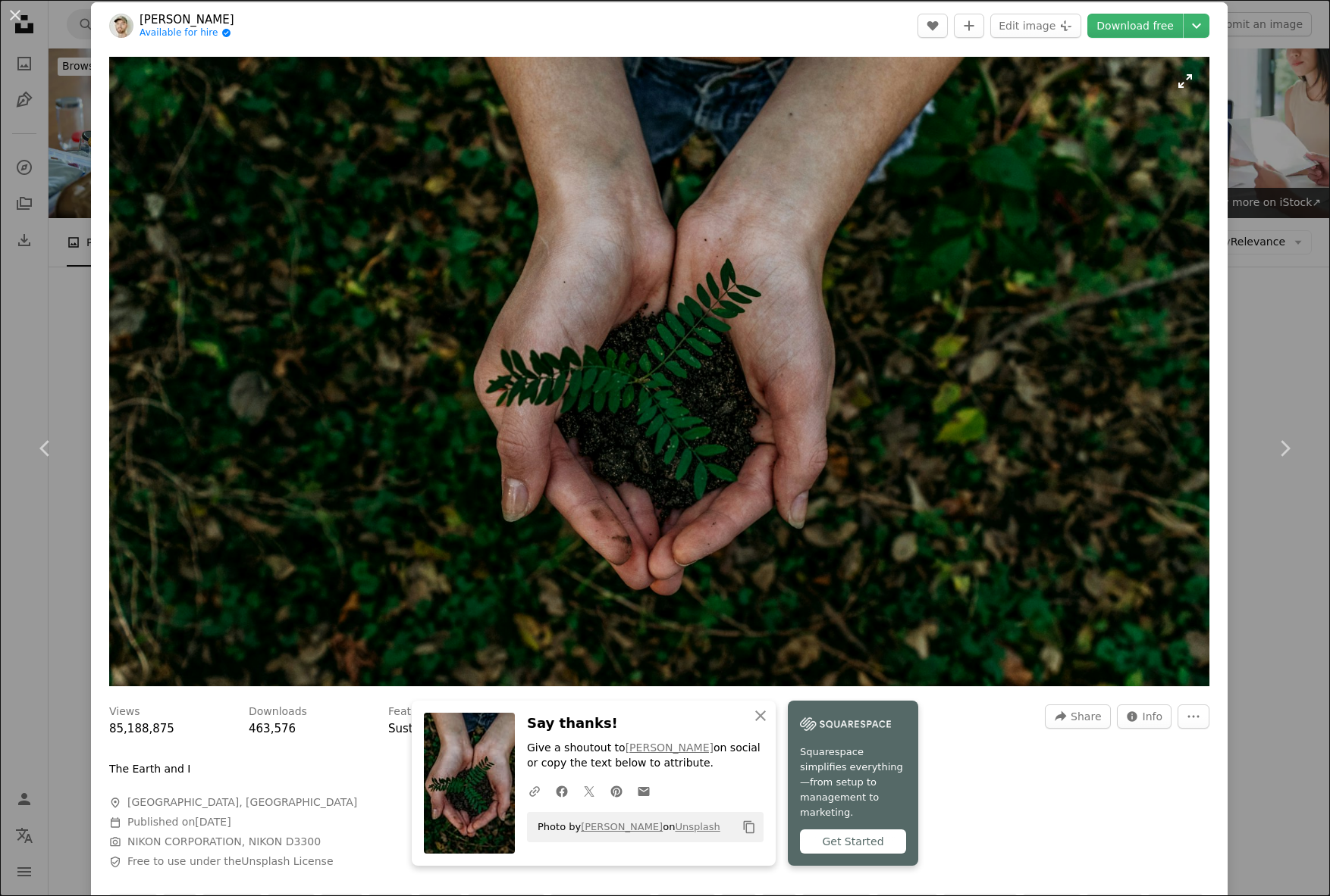
scroll to position [8, 0]
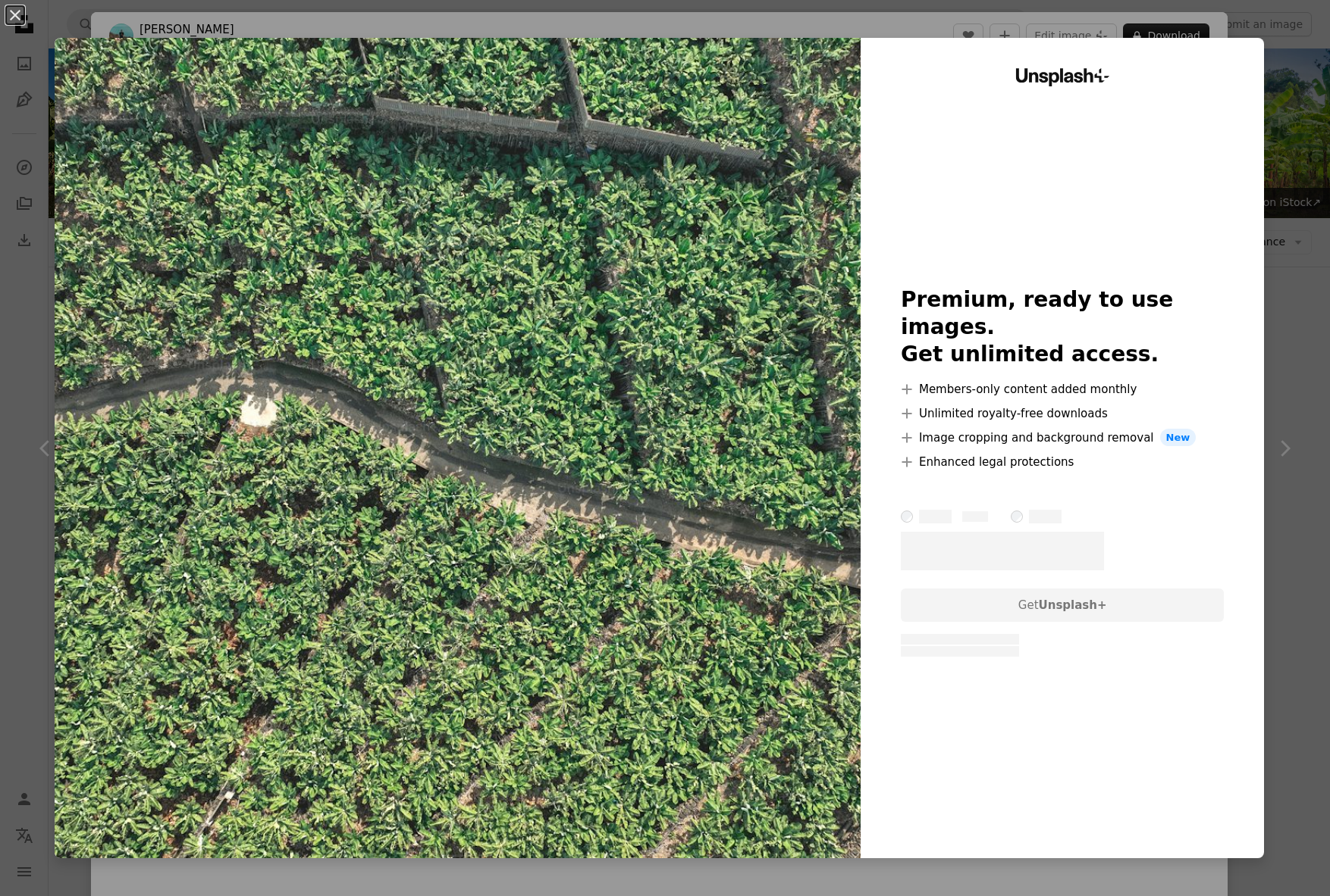
scroll to position [75, 0]
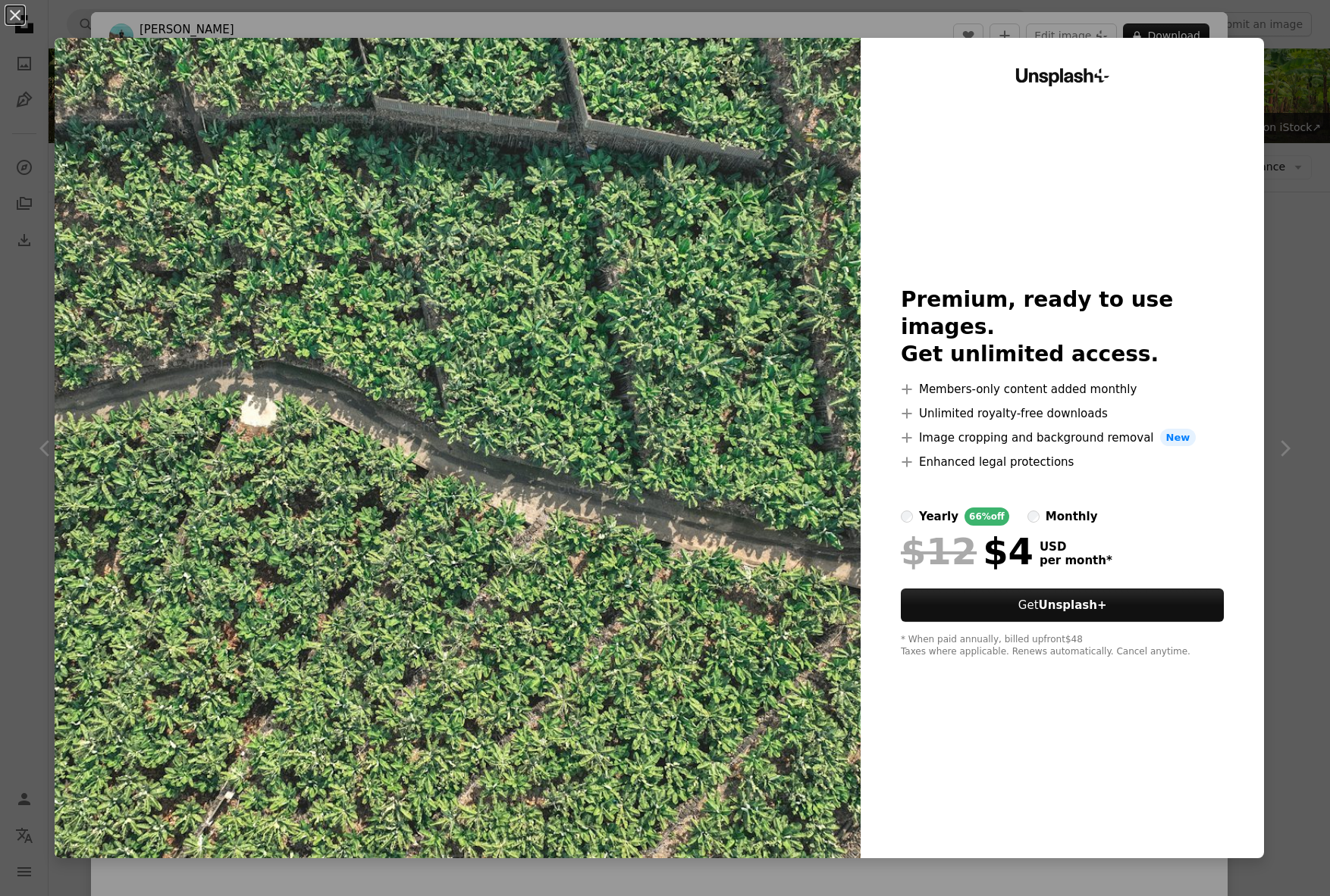
click at [1288, 240] on div "An X shape Unsplash+ Premium, ready to use images. Get unlimited access. A plus…" at bounding box center [665, 448] width 1330 height 896
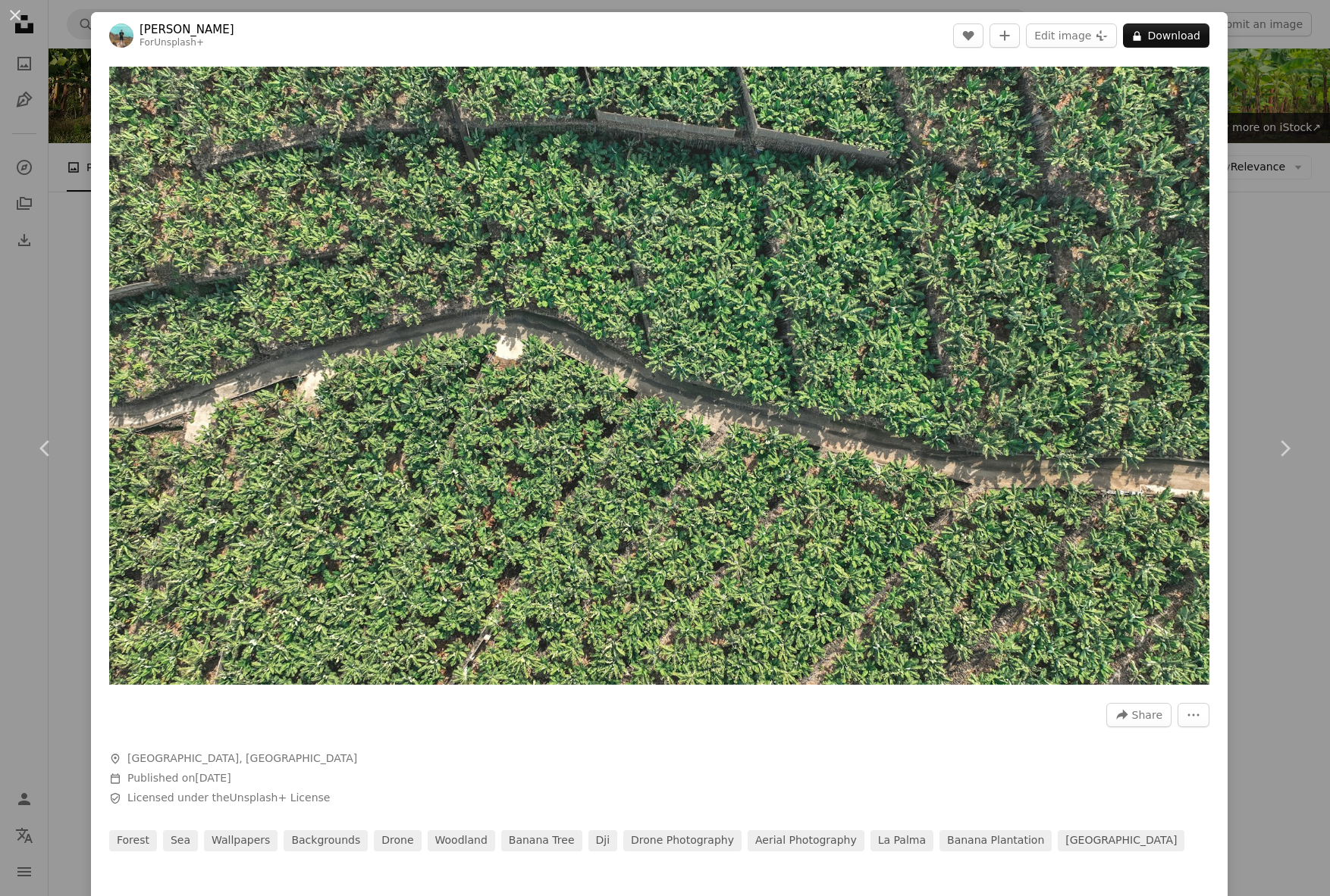
click at [1300, 252] on div "An X shape Chevron left Chevron right [PERSON_NAME] For Unsplash+ A heart A plu…" at bounding box center [665, 448] width 1330 height 896
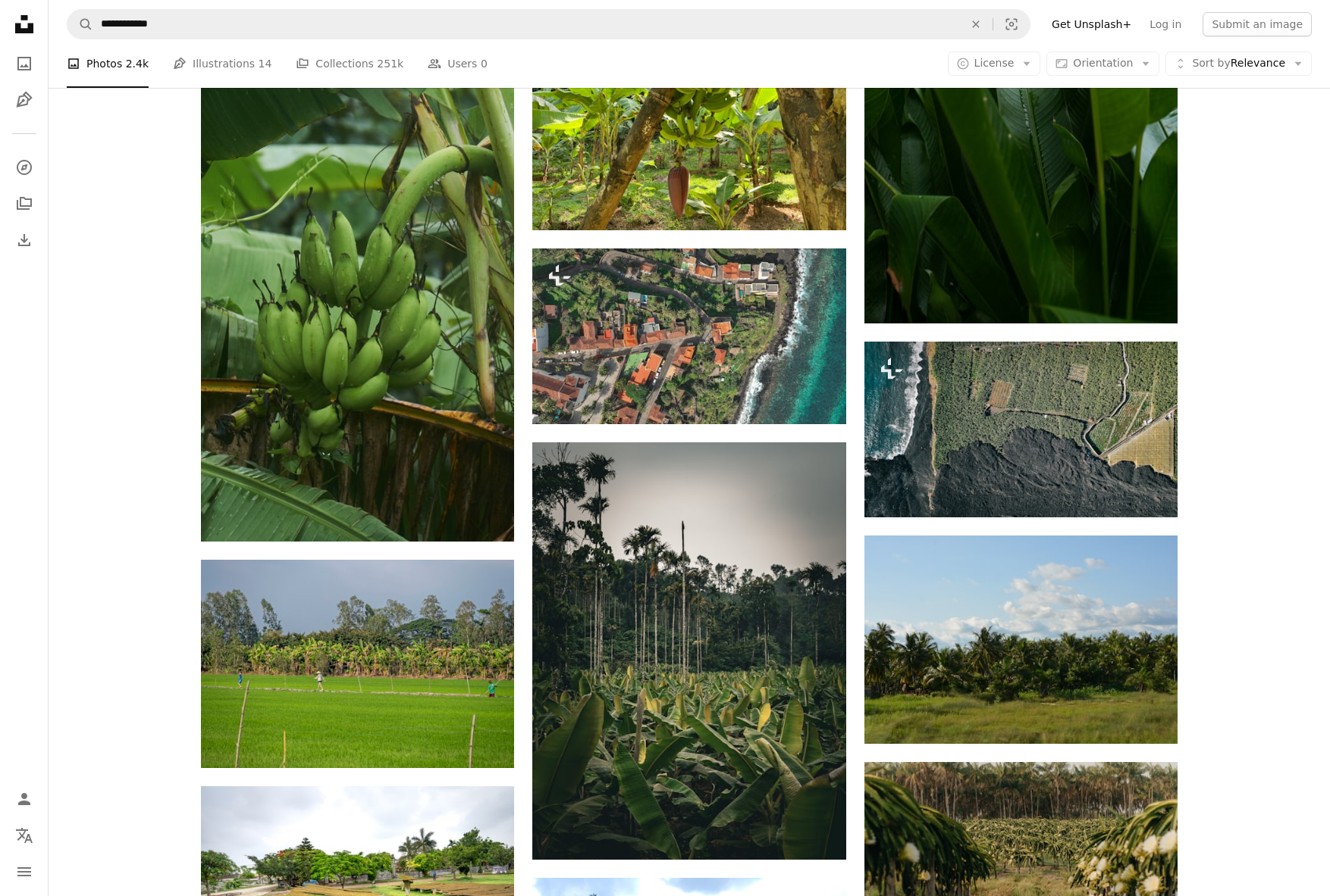
scroll to position [1658, 0]
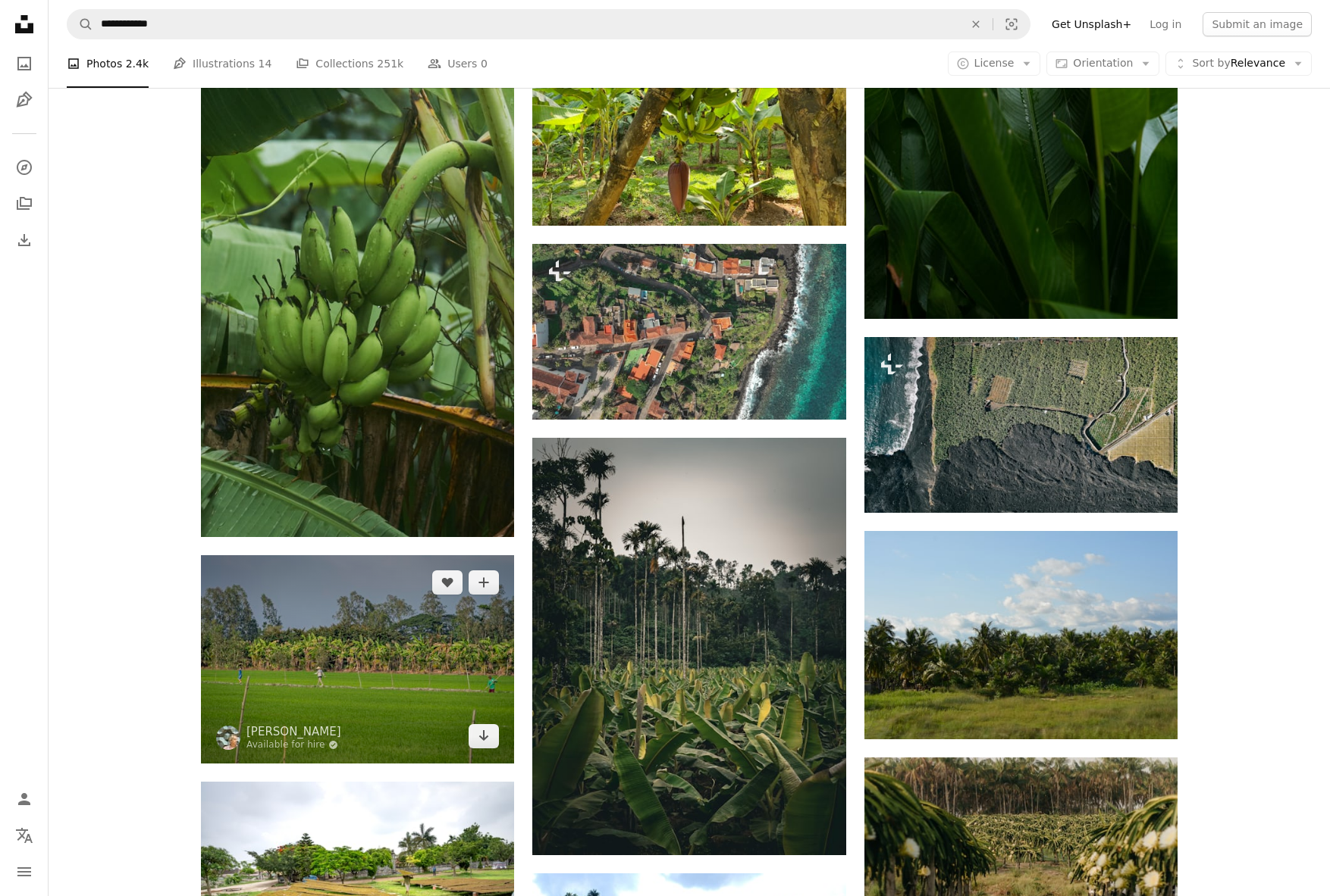
click at [350, 556] on img at bounding box center [358, 660] width 313 height 209
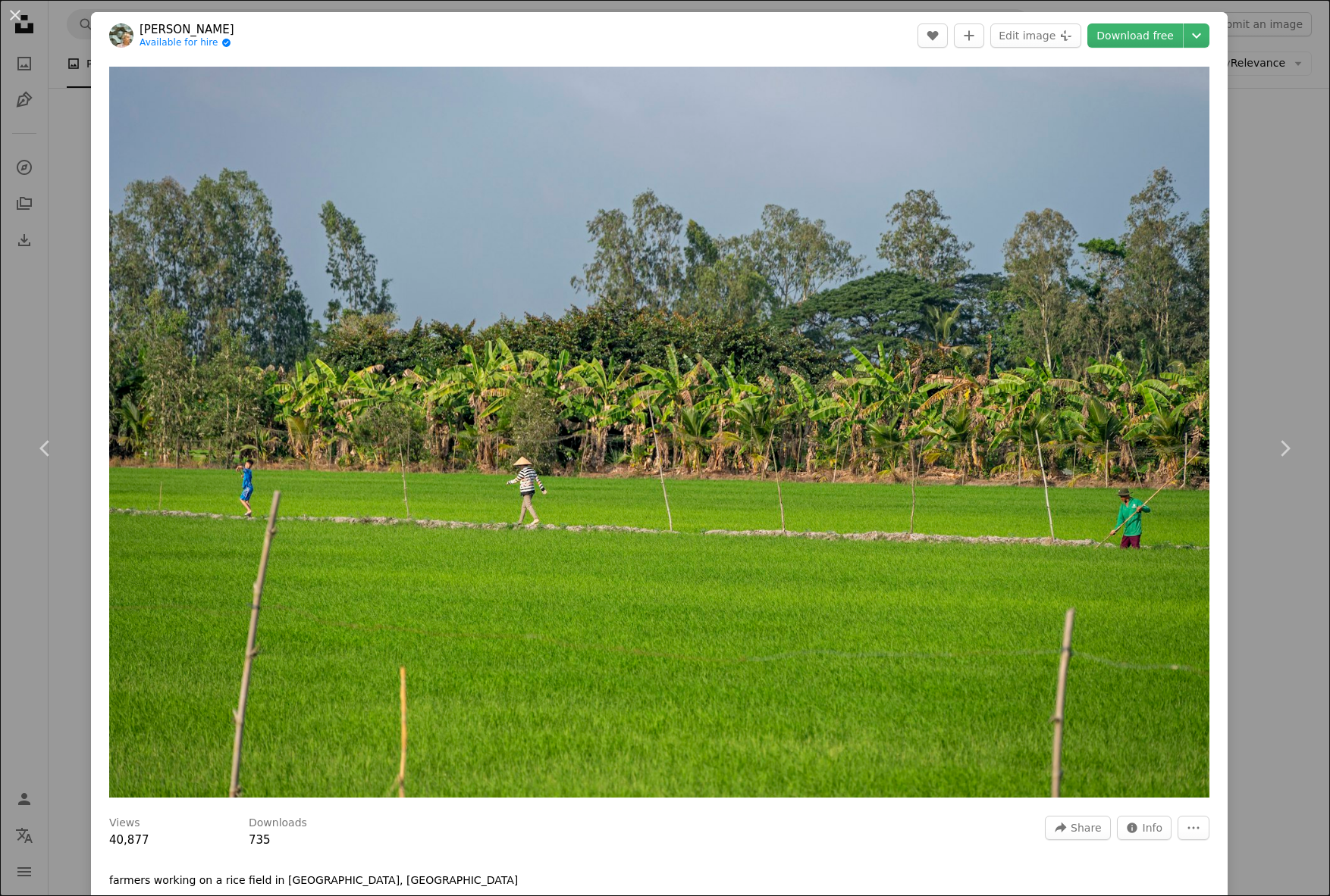
click at [1281, 660] on div "An X shape Chevron left Chevron right [PERSON_NAME] Available for hire A checkm…" at bounding box center [665, 448] width 1330 height 896
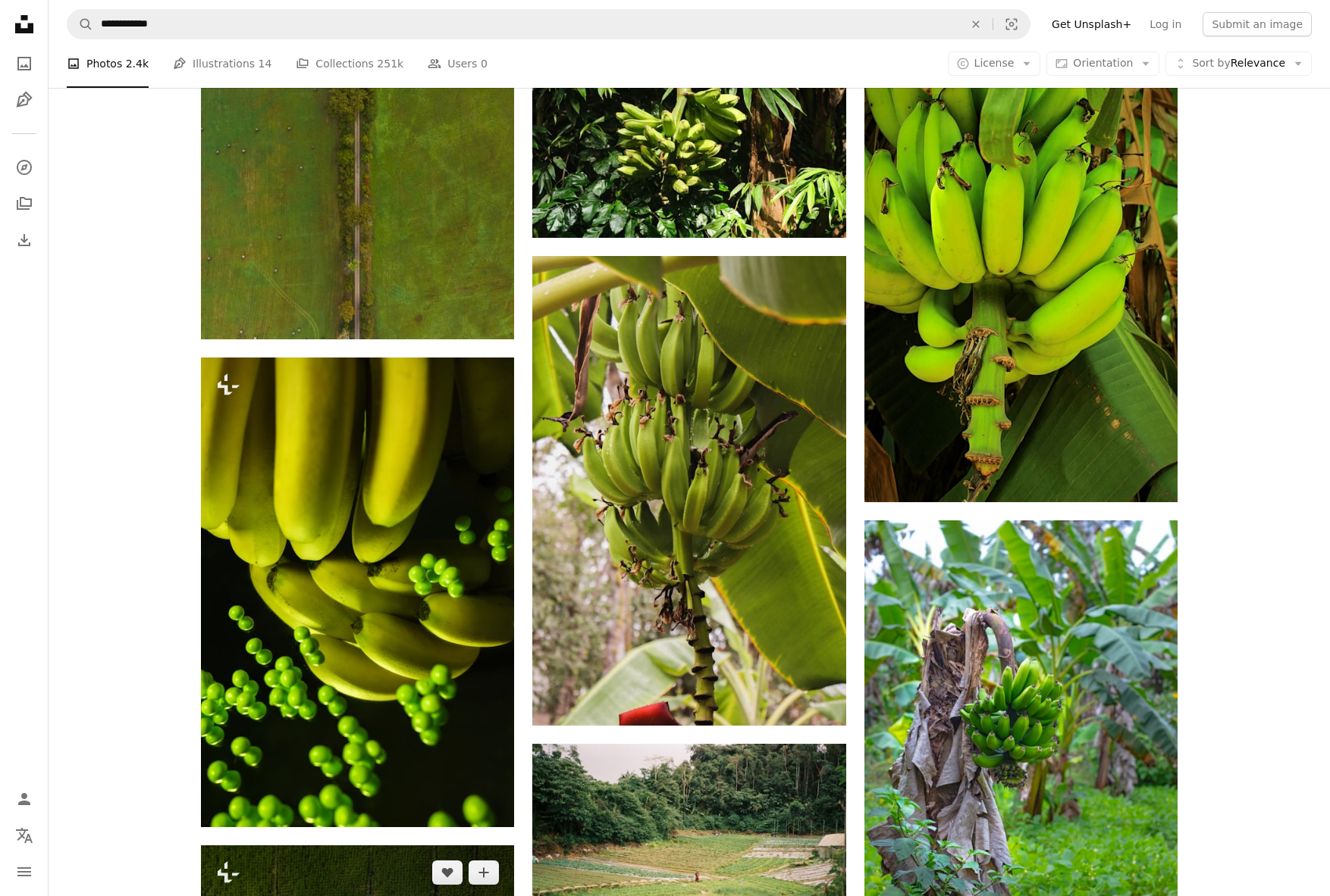
scroll to position [14053, 0]
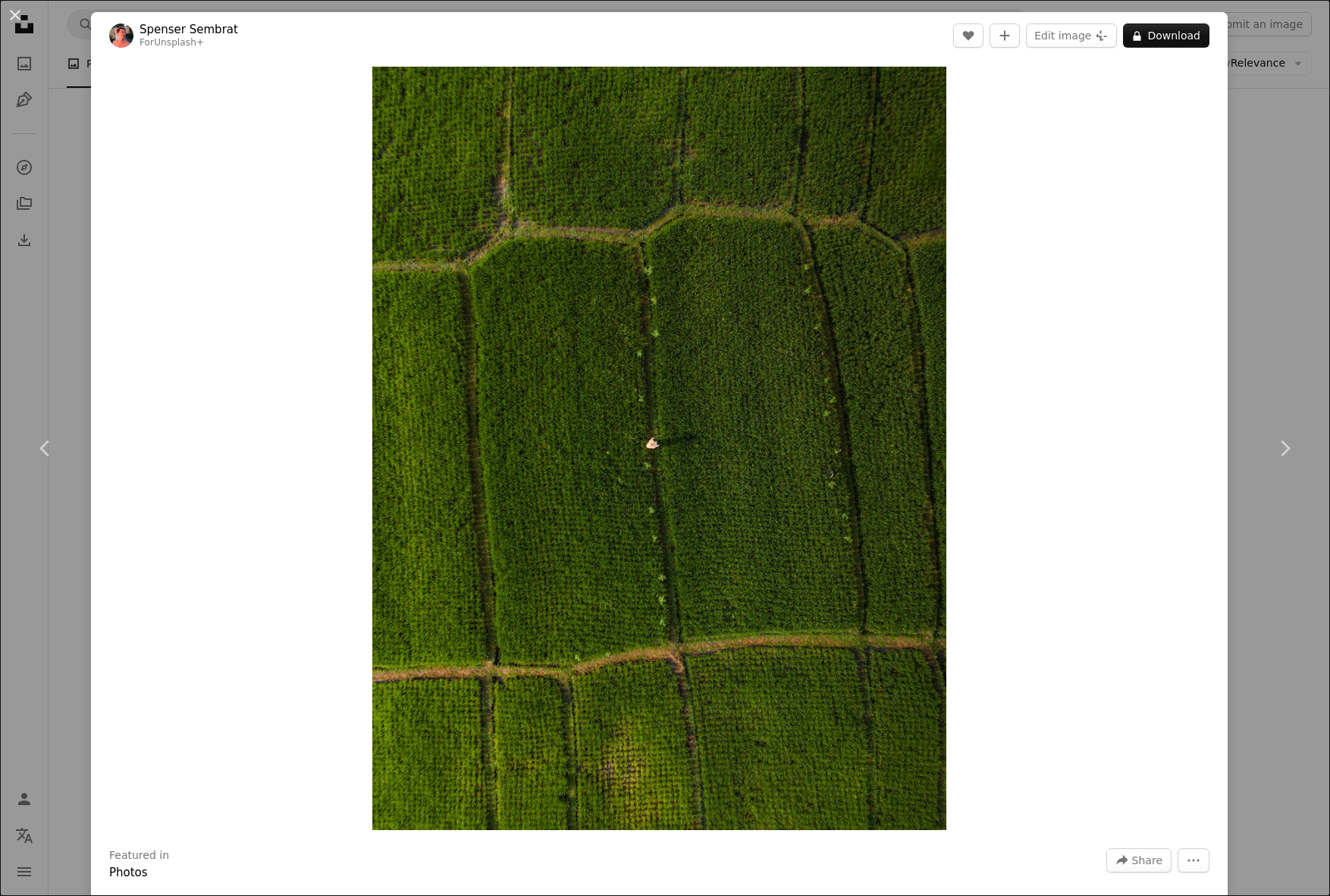
click at [254, 569] on div "Zoom in" at bounding box center [659, 448] width 1136 height 778
click at [1271, 157] on div "An X shape Chevron left Chevron right [PERSON_NAME] For Unsplash+ A heart A plu…" at bounding box center [665, 448] width 1330 height 896
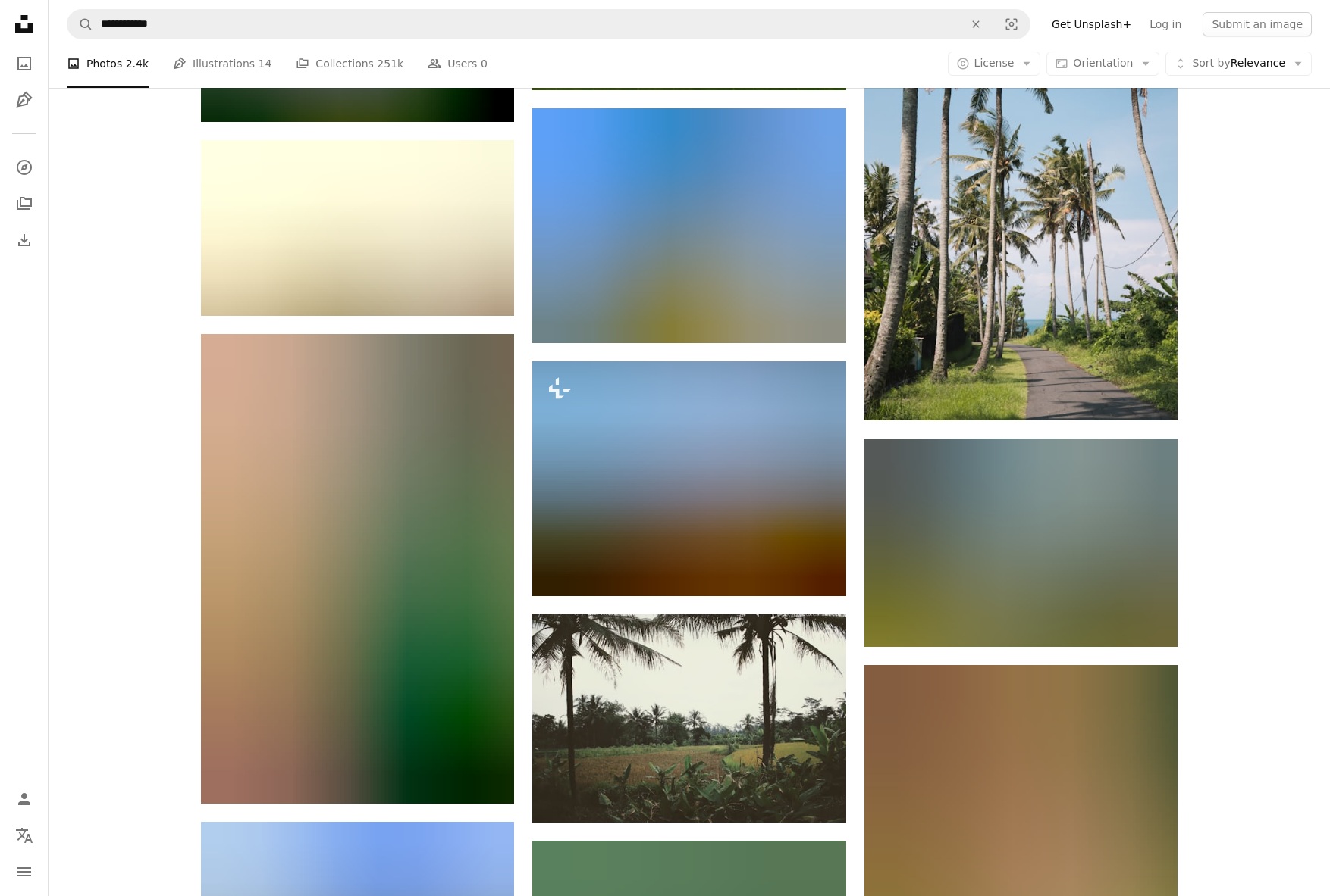
scroll to position [20453, 0]
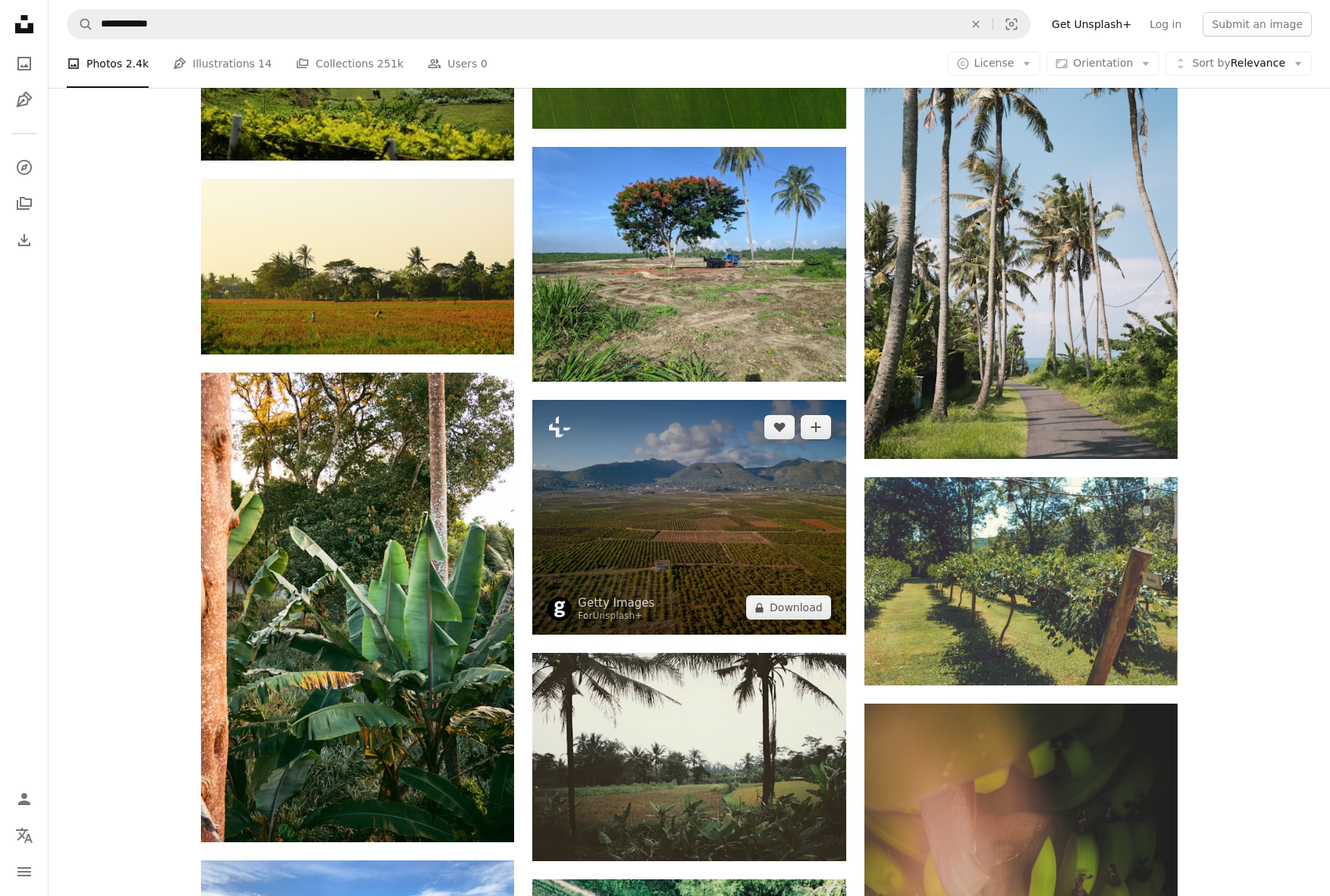
click at [699, 400] on img at bounding box center [689, 518] width 313 height 235
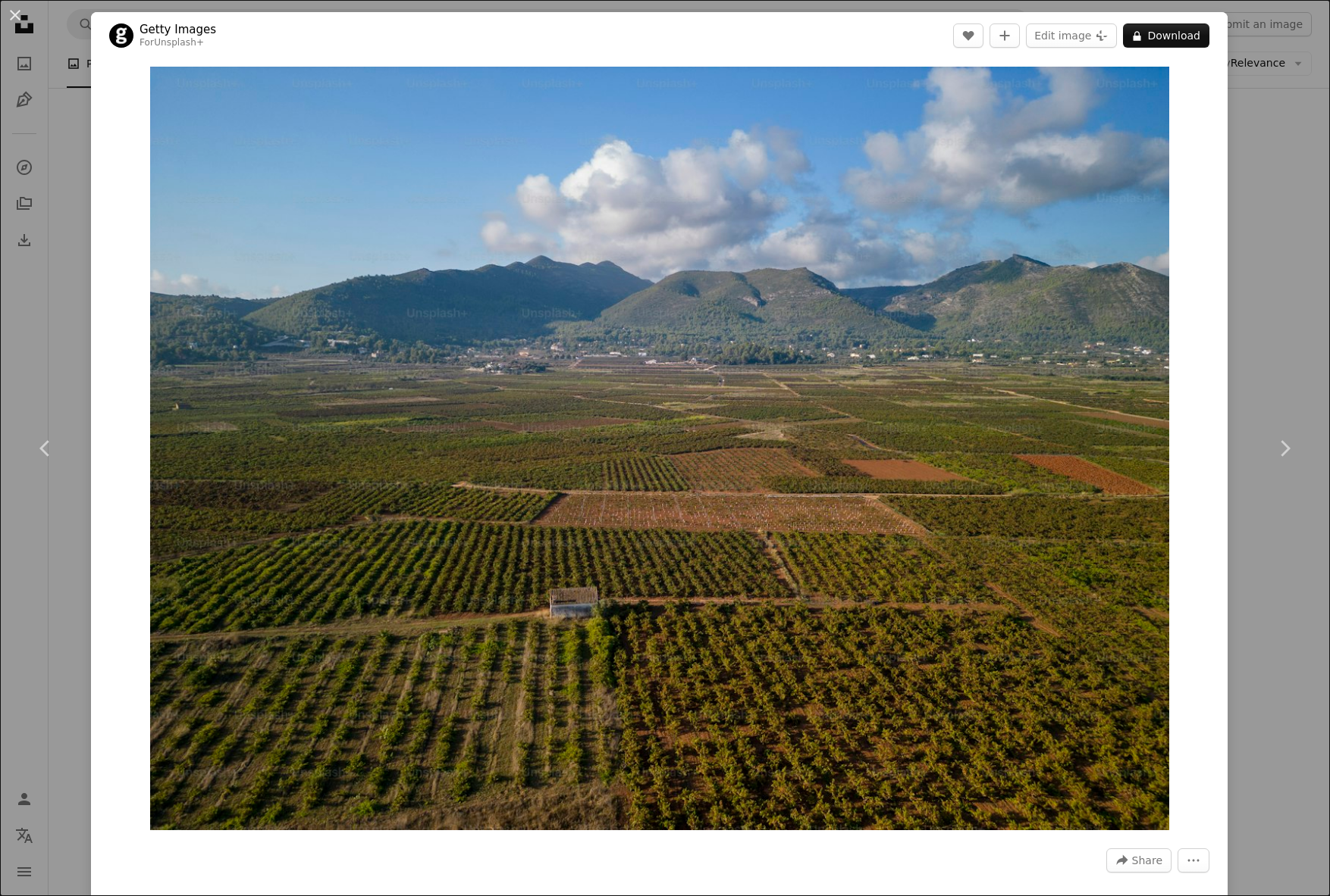
click at [1292, 541] on div "An X shape Chevron left Chevron right Getty Images For Unsplash+ A heart A plus…" at bounding box center [665, 448] width 1330 height 896
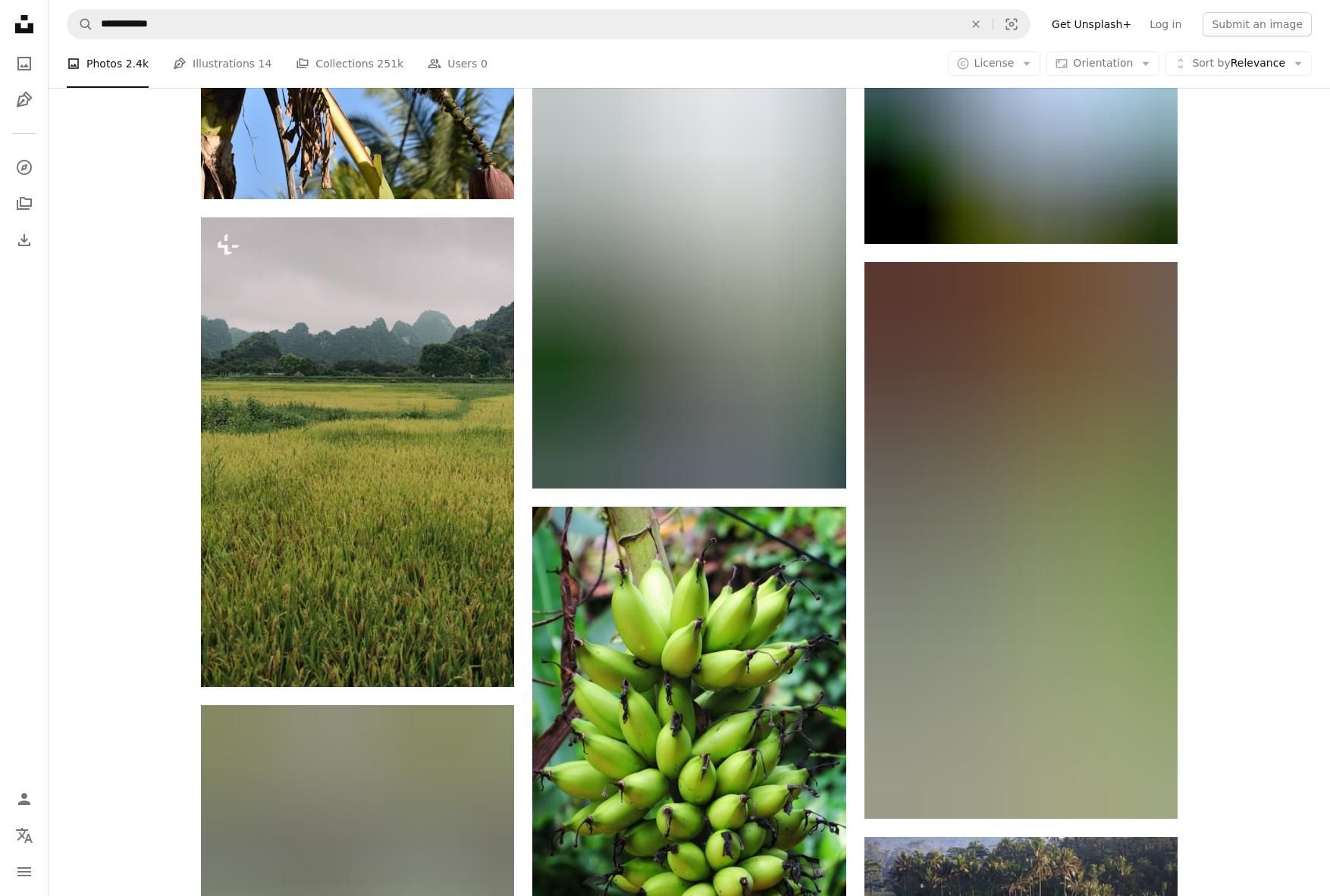
scroll to position [21879, 0]
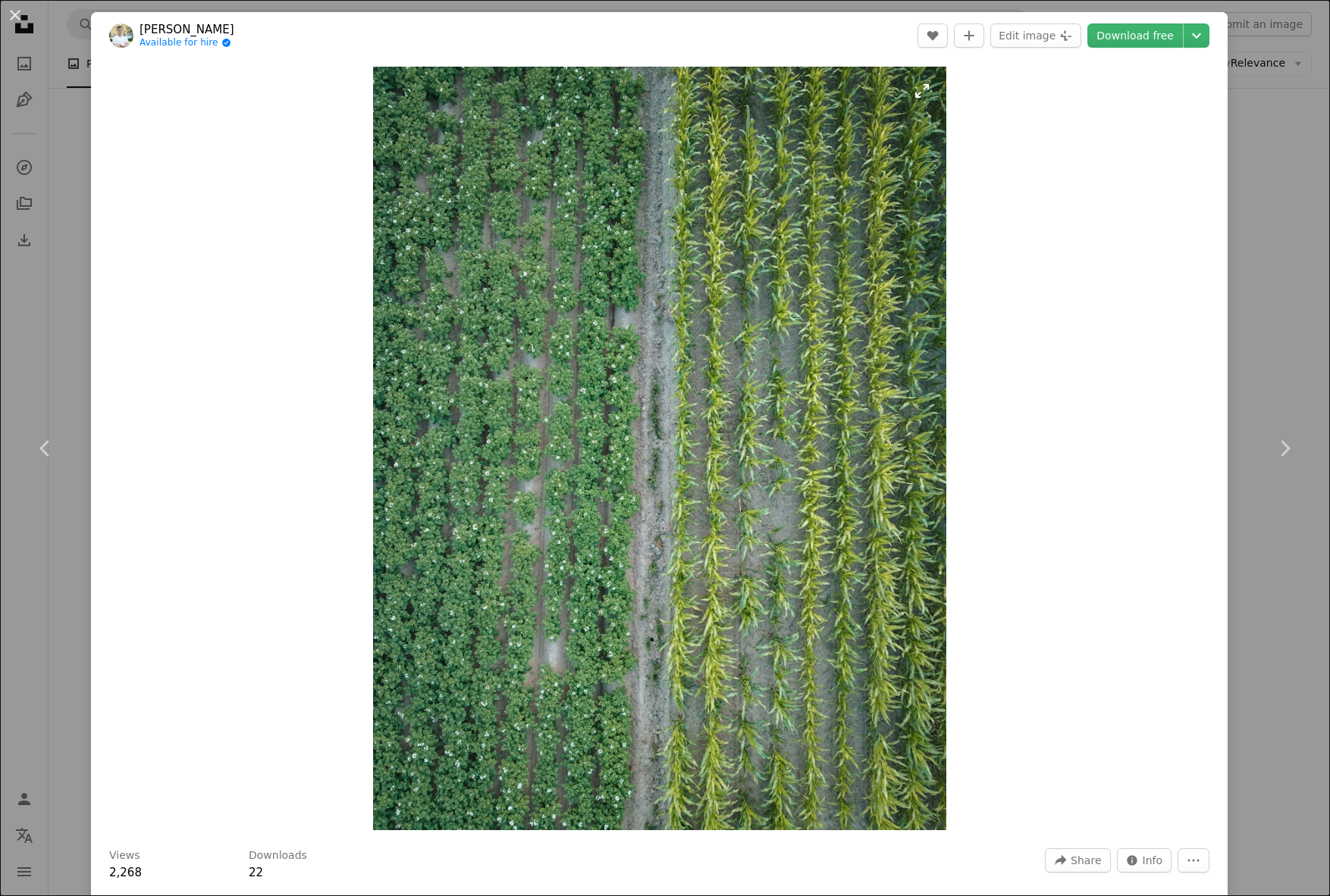
click at [784, 549] on img "Zoom in on this image" at bounding box center [659, 448] width 573 height 764
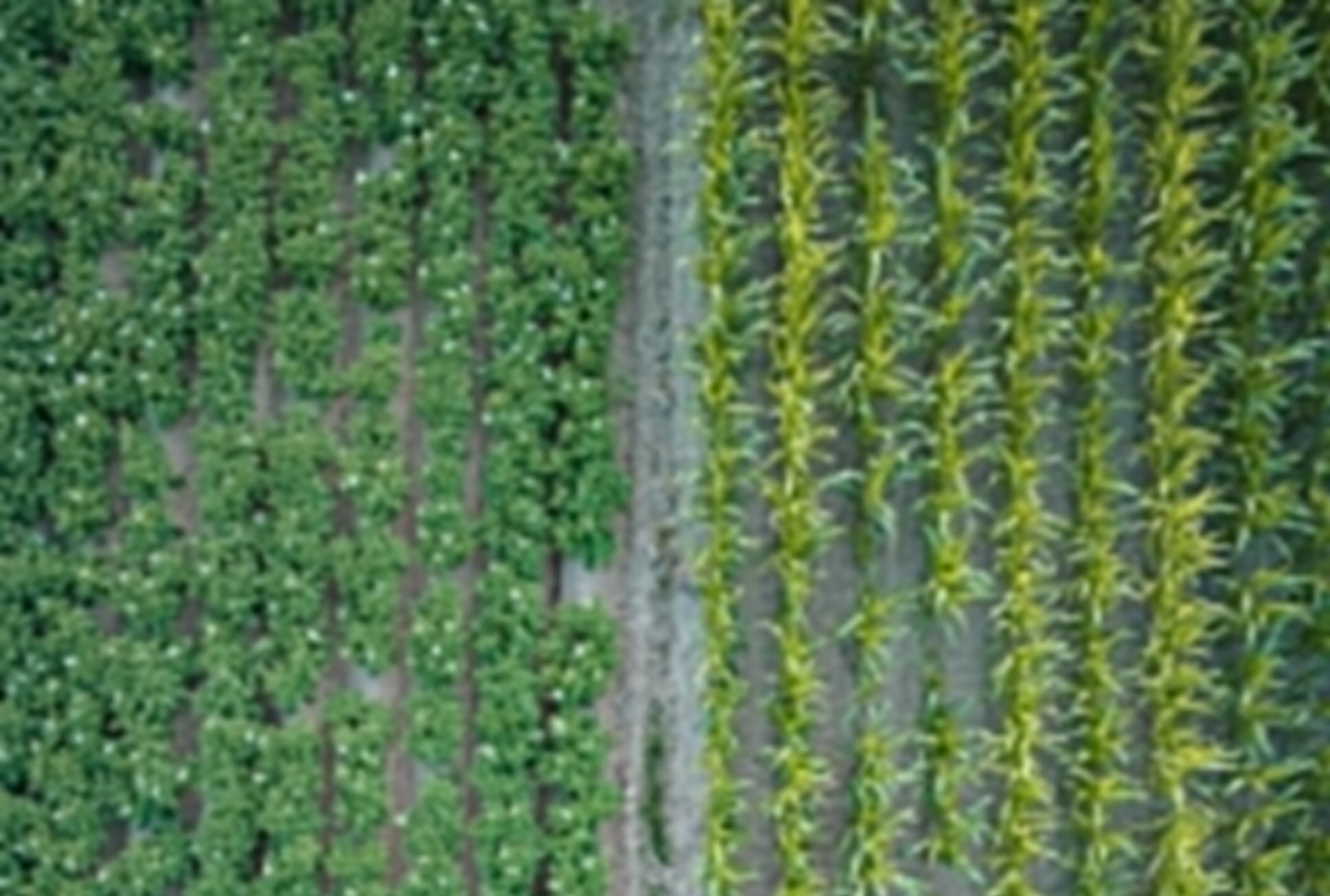
scroll to position [439, 0]
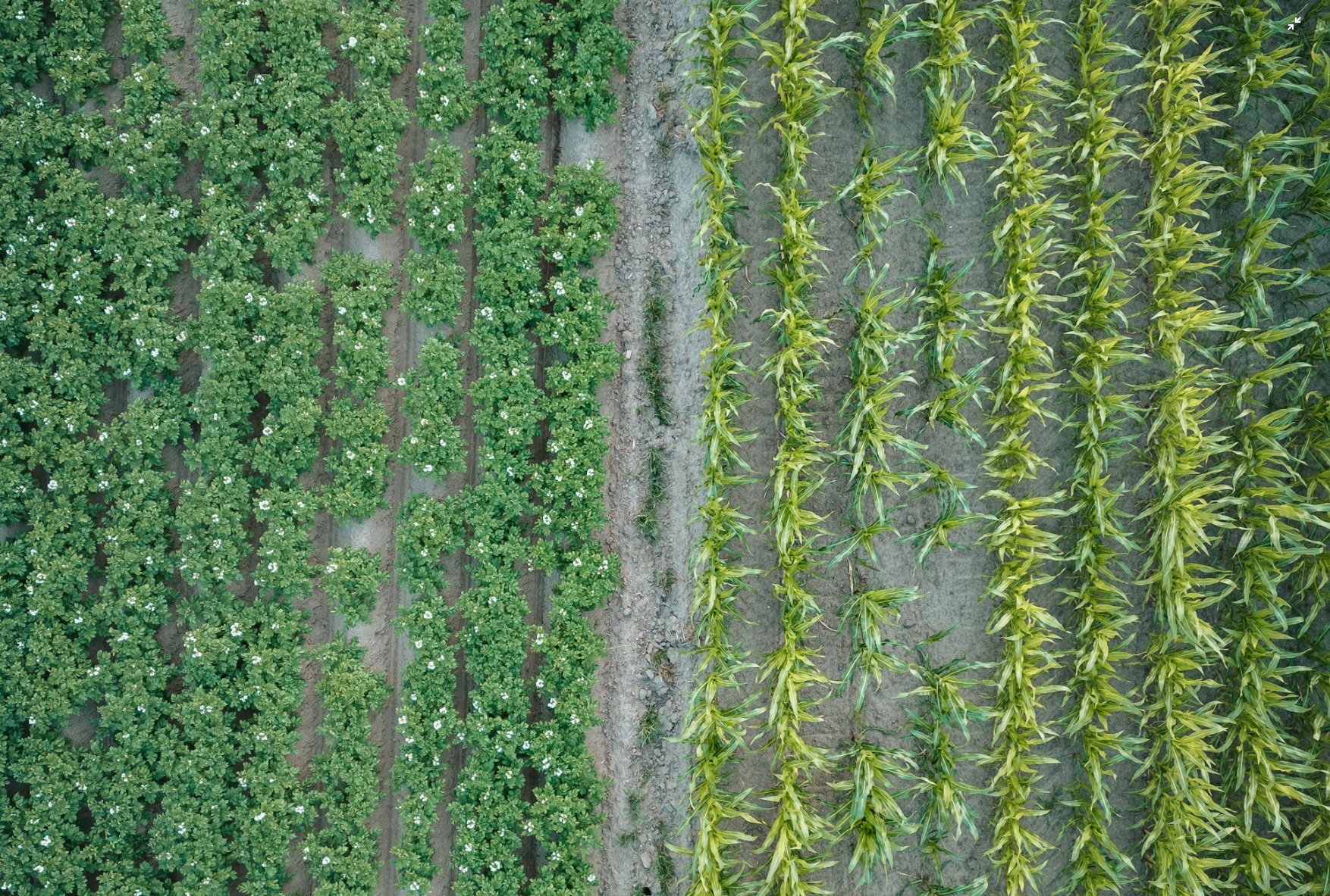
click at [804, 542] on img "Zoom out on this image" at bounding box center [664, 448] width 1331 height 1774
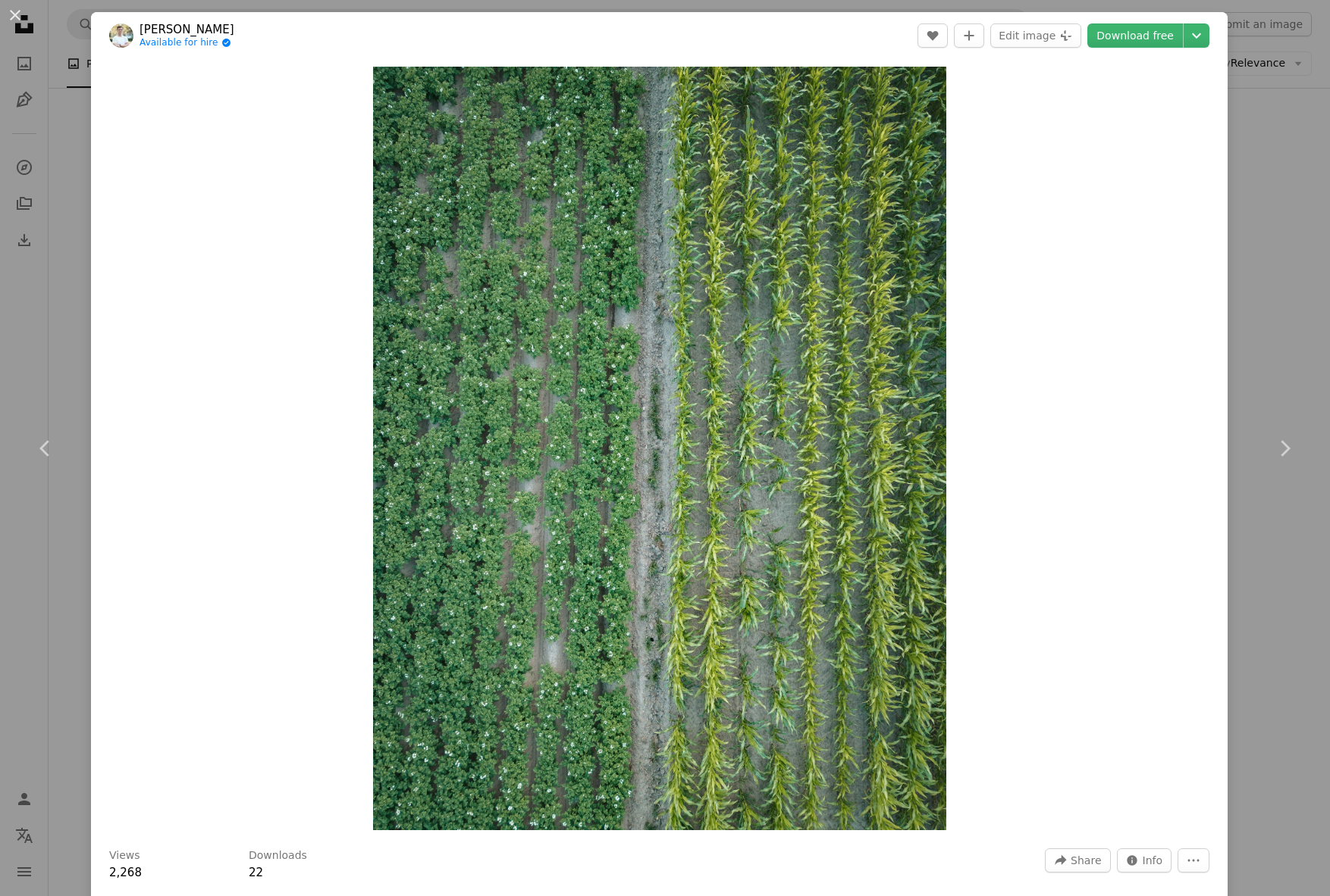
click at [1270, 536] on div "An X shape Chevron left Chevron right [PERSON_NAME] Available for hire A checkm…" at bounding box center [665, 448] width 1330 height 896
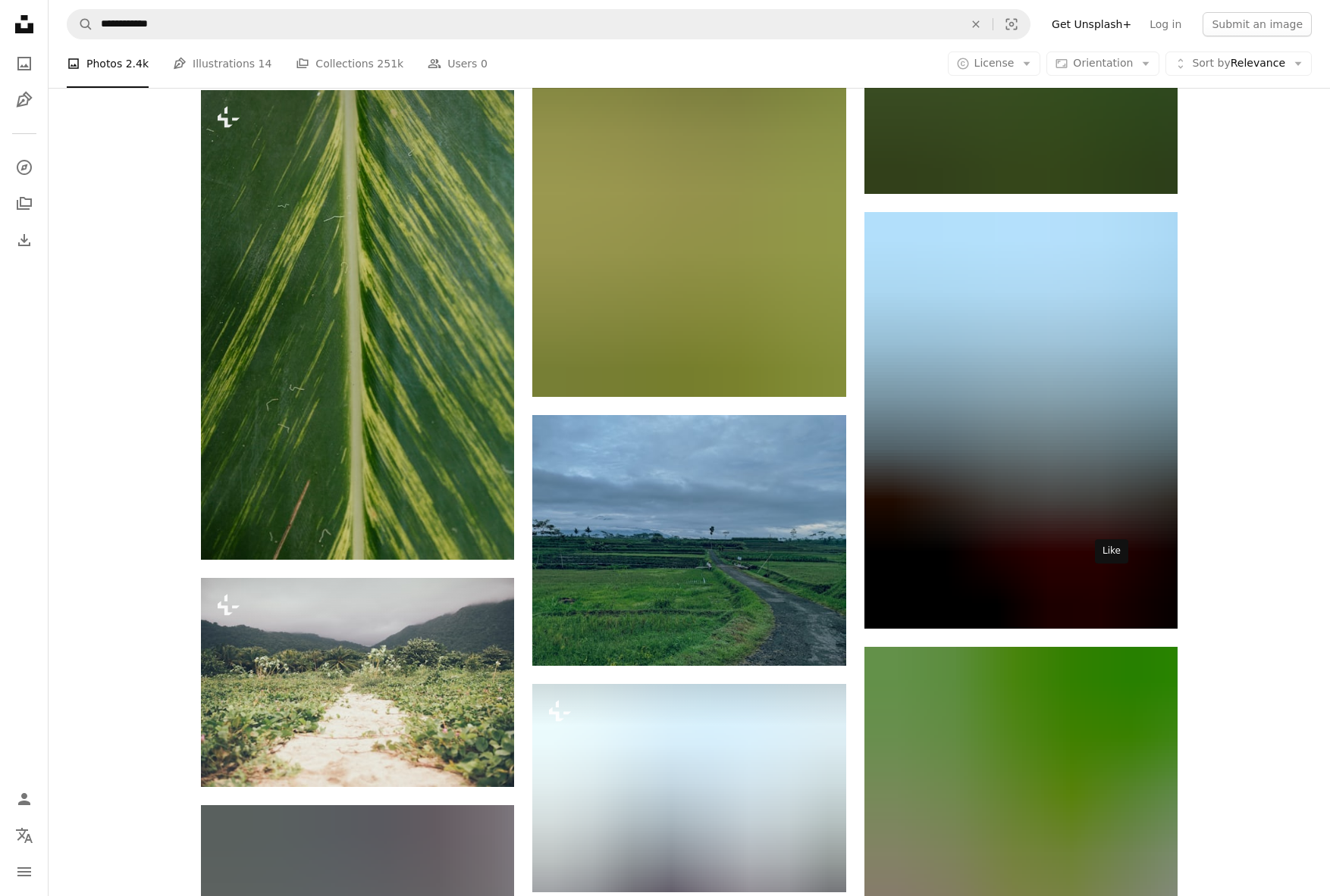
scroll to position [27870, 0]
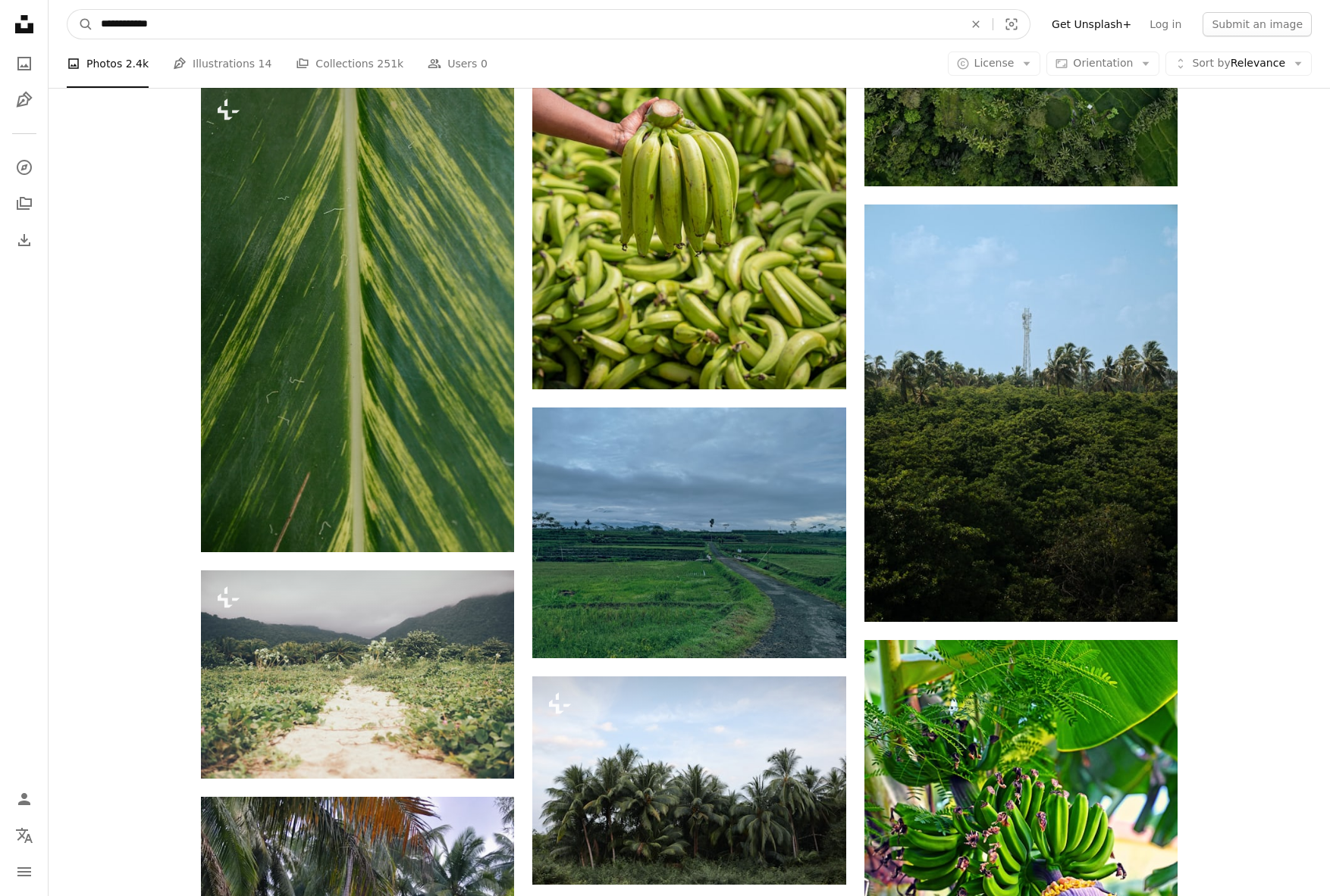
click at [142, 24] on input "**********" at bounding box center [526, 24] width 866 height 28
click at [144, 24] on input "**********" at bounding box center [526, 24] width 866 height 28
type input "**********"
click button "A magnifying glass" at bounding box center [80, 24] width 26 height 28
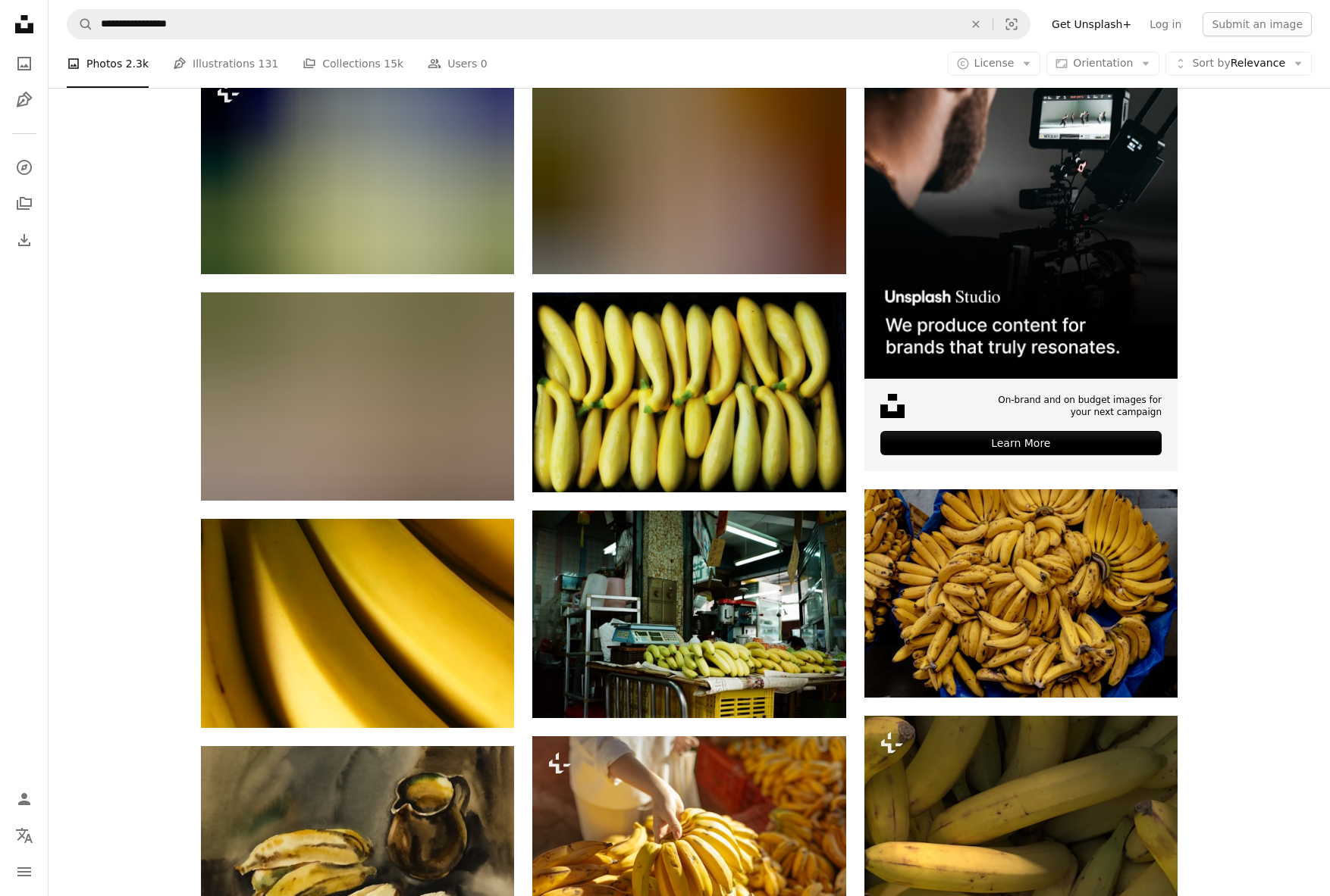
scroll to position [276, 0]
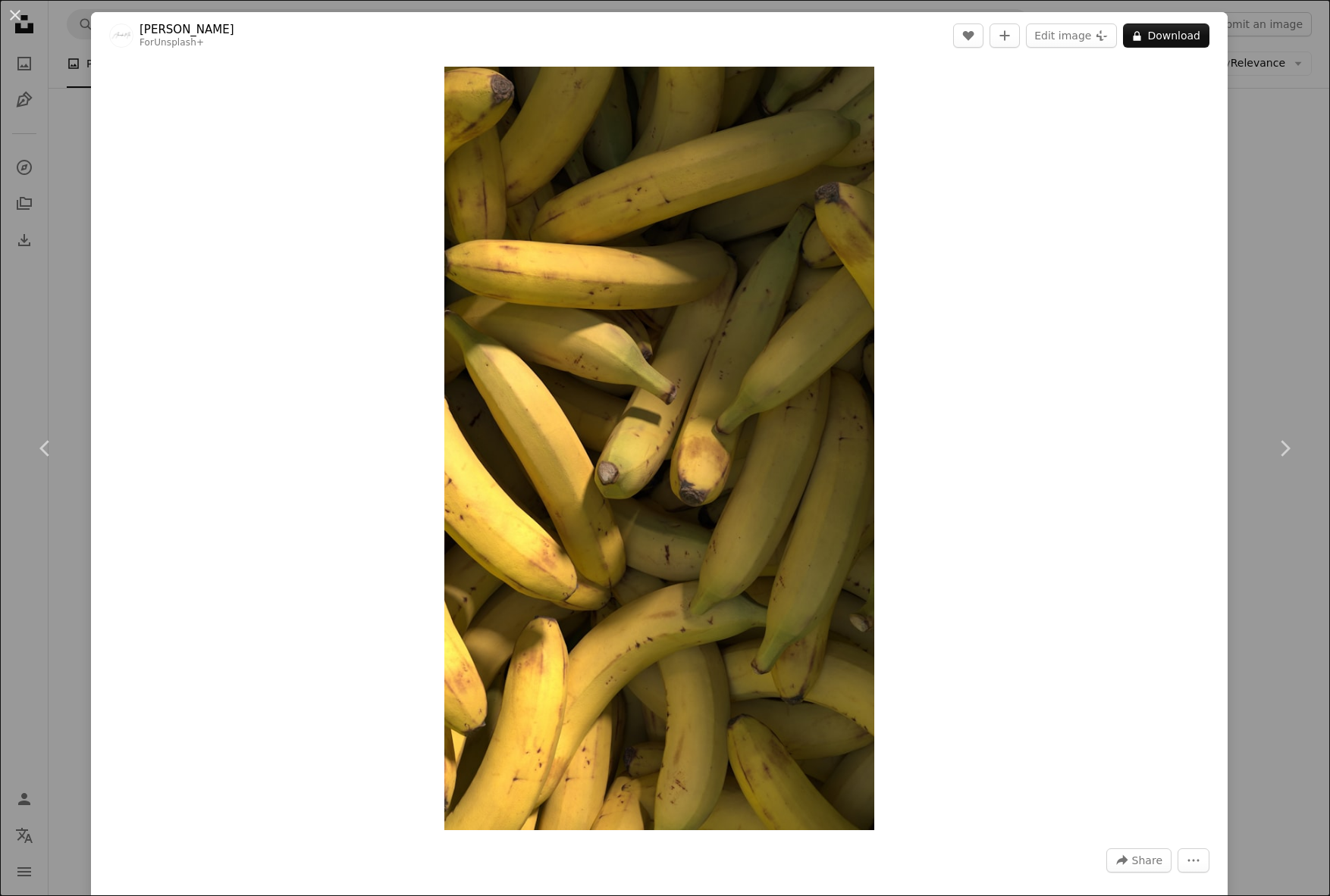
click at [1270, 251] on div "An X shape Chevron left Chevron right Alexander Mils For Unsplash+ A heart A pl…" at bounding box center [665, 448] width 1330 height 896
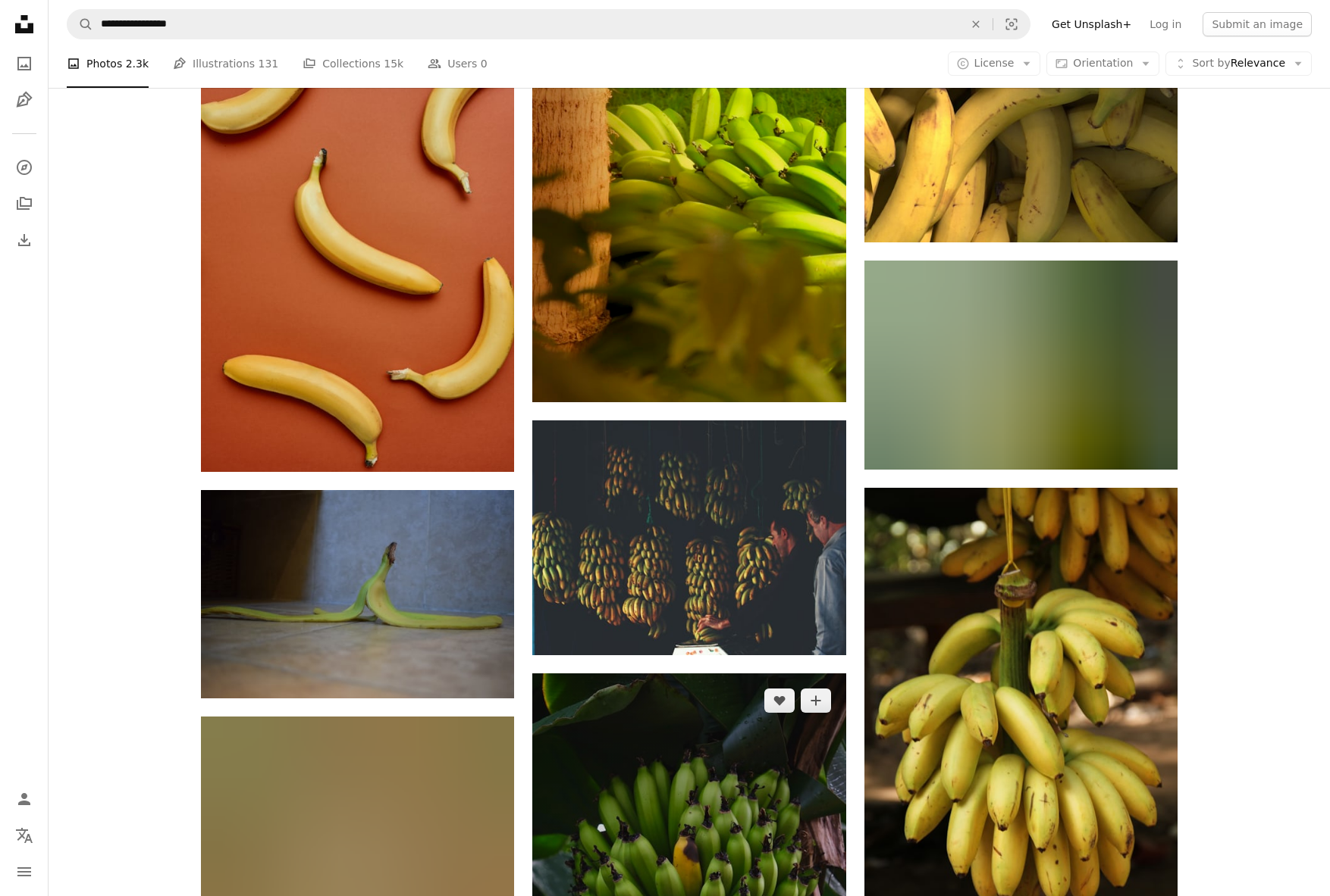
scroll to position [1316, 0]
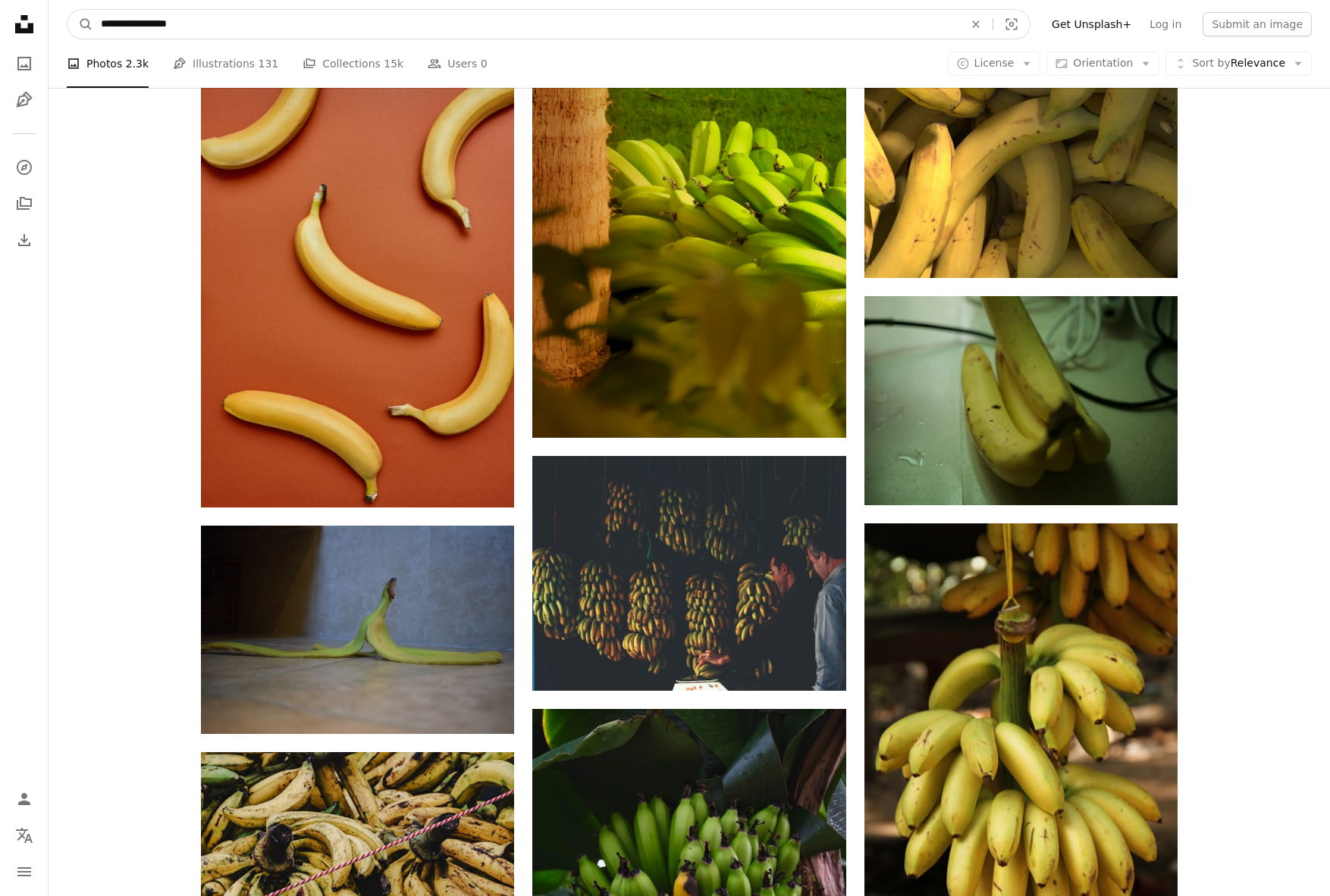
drag, startPoint x: 210, startPoint y: 29, endPoint x: -36, endPoint y: 15, distance: 246.4
click at [0, 15] on html "**********" at bounding box center [665, 442] width 1330 height 3517
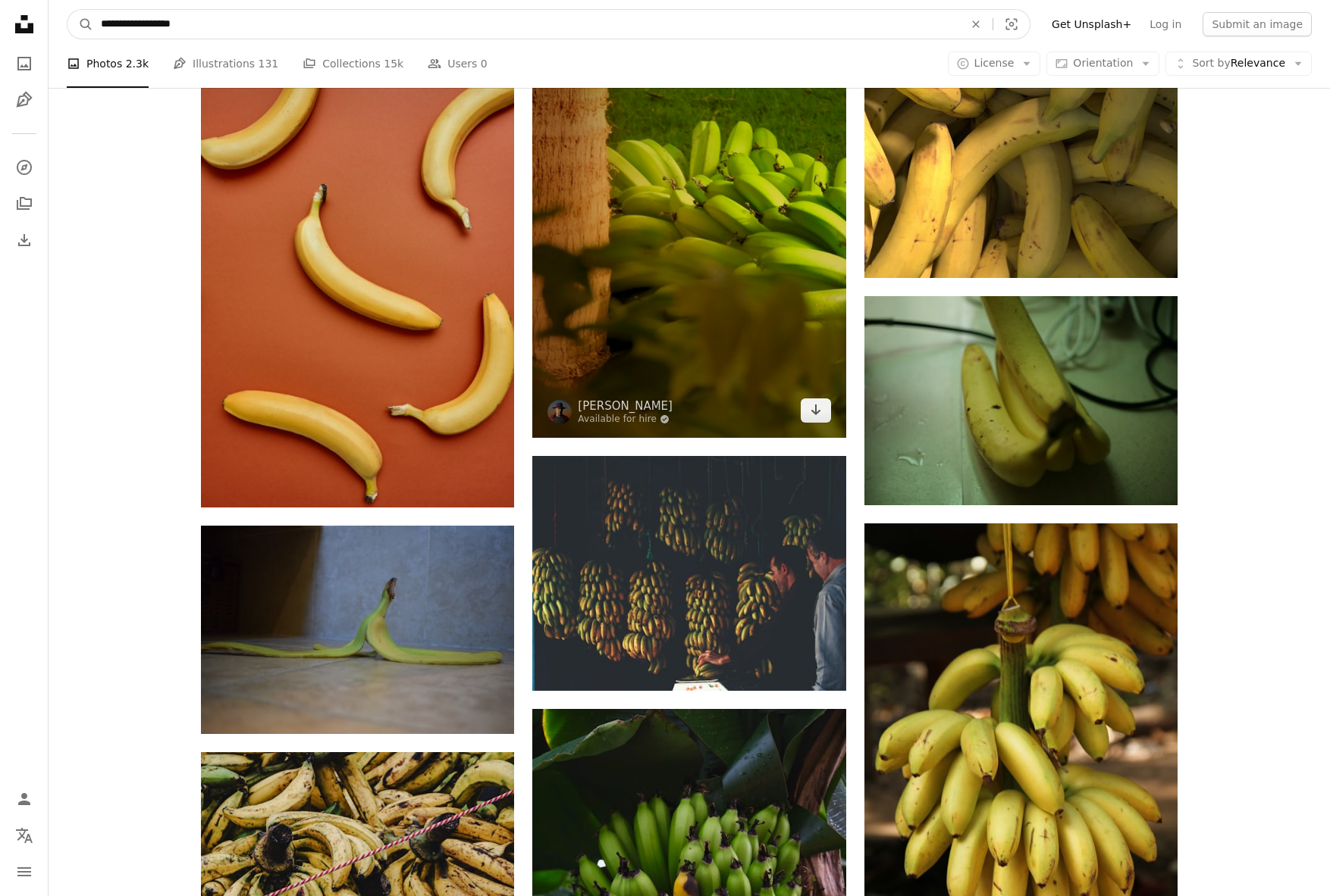
type input "**********"
click button "A magnifying glass" at bounding box center [80, 24] width 26 height 28
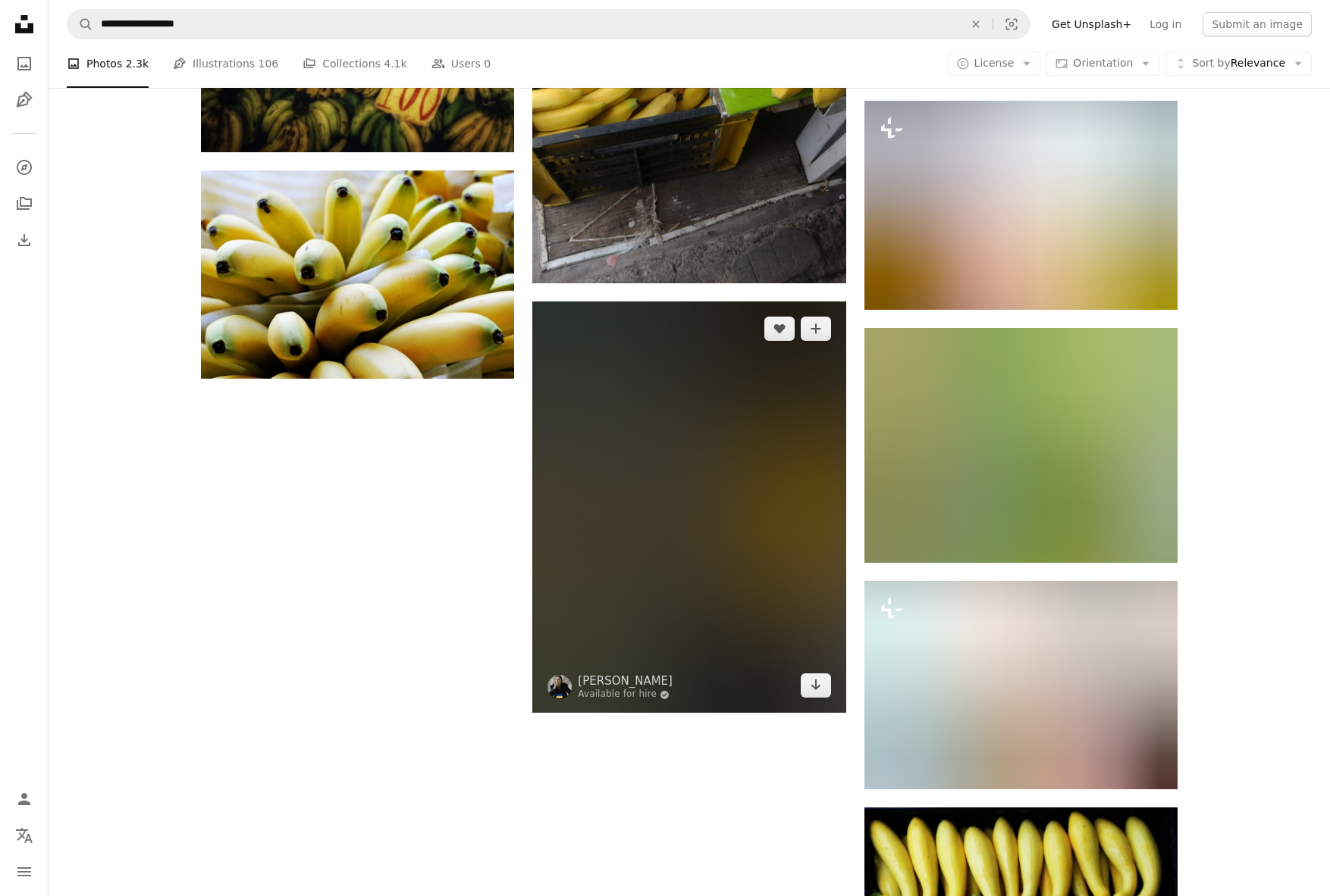
scroll to position [2219, 0]
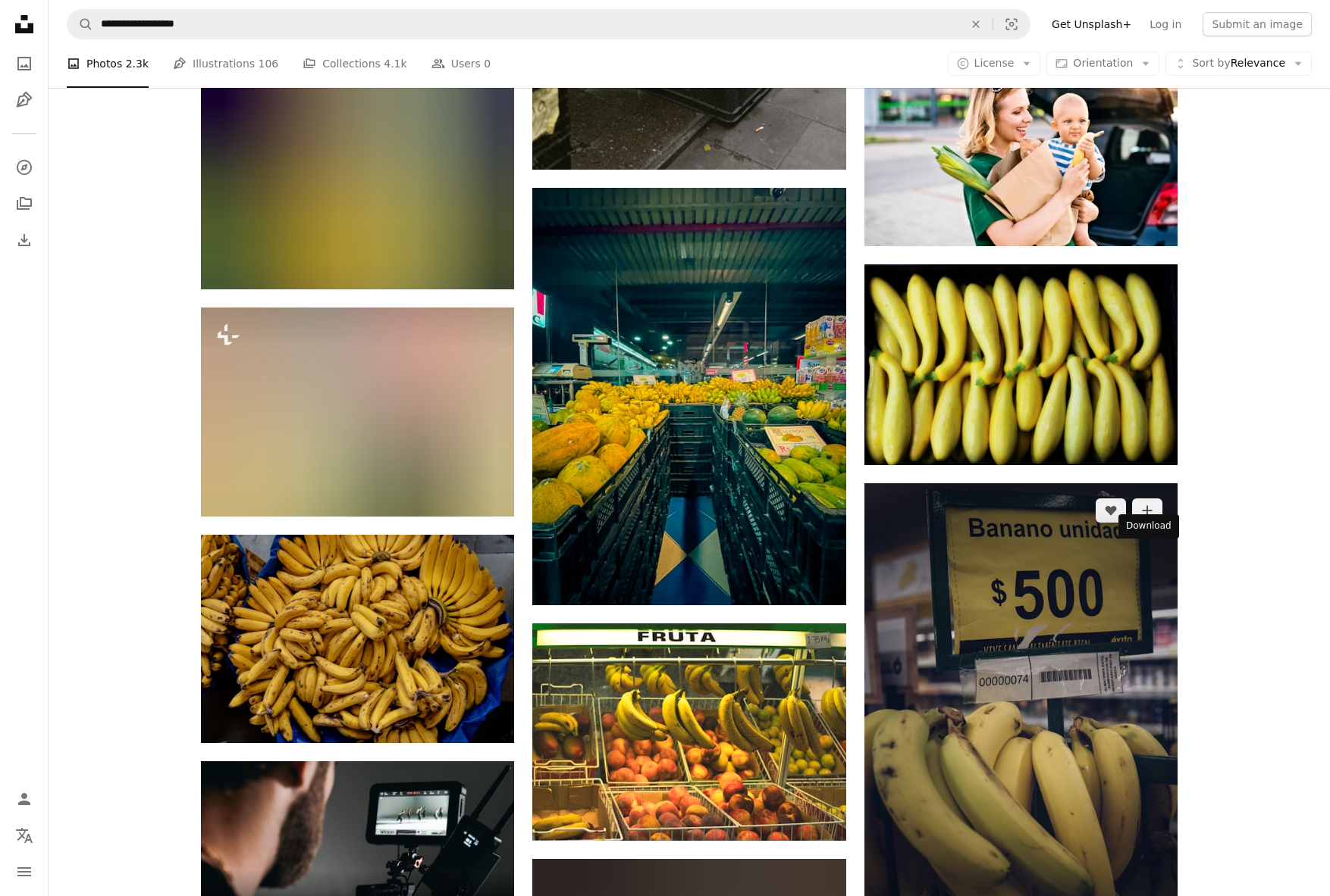
scroll to position [2752, 0]
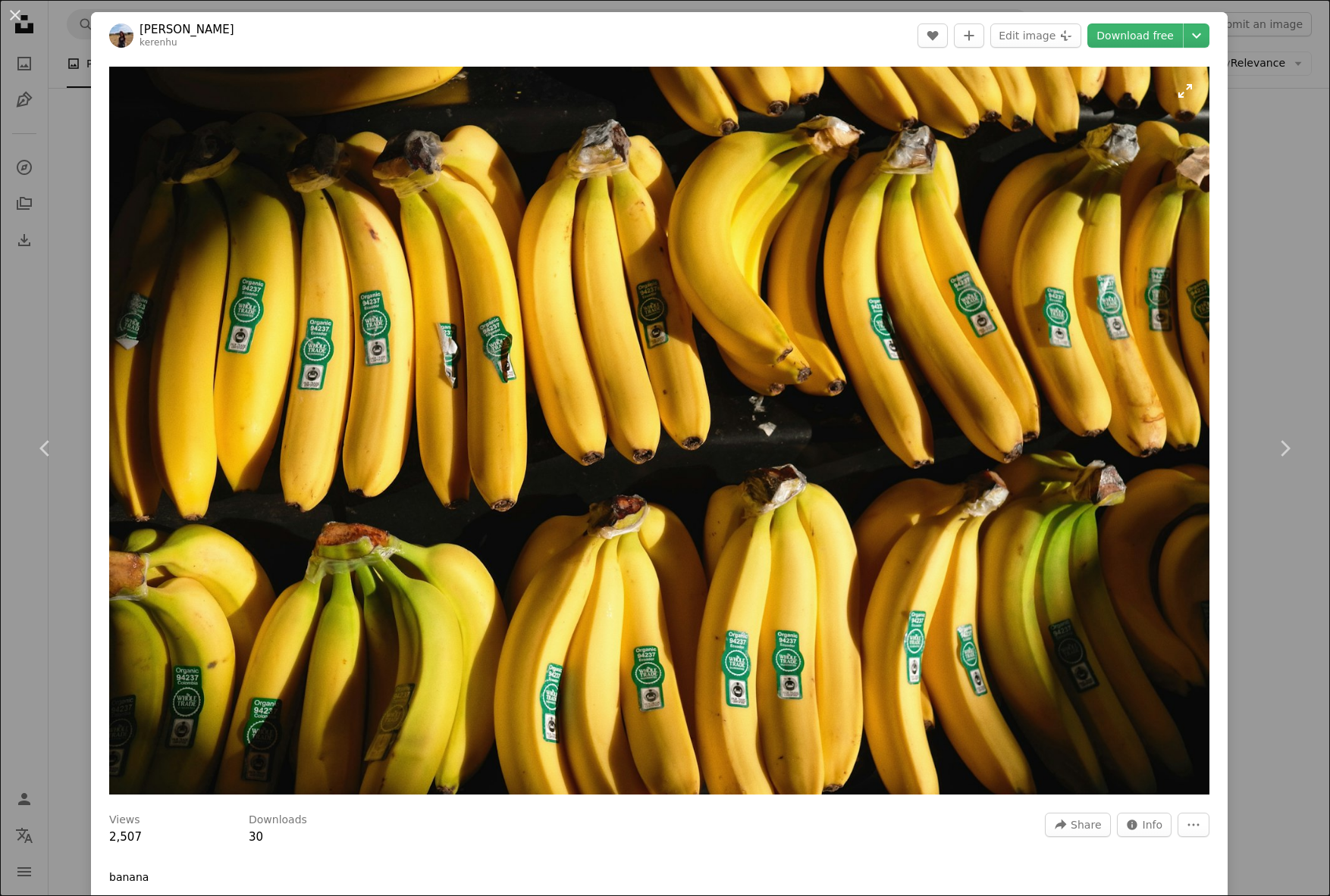
scroll to position [2, 0]
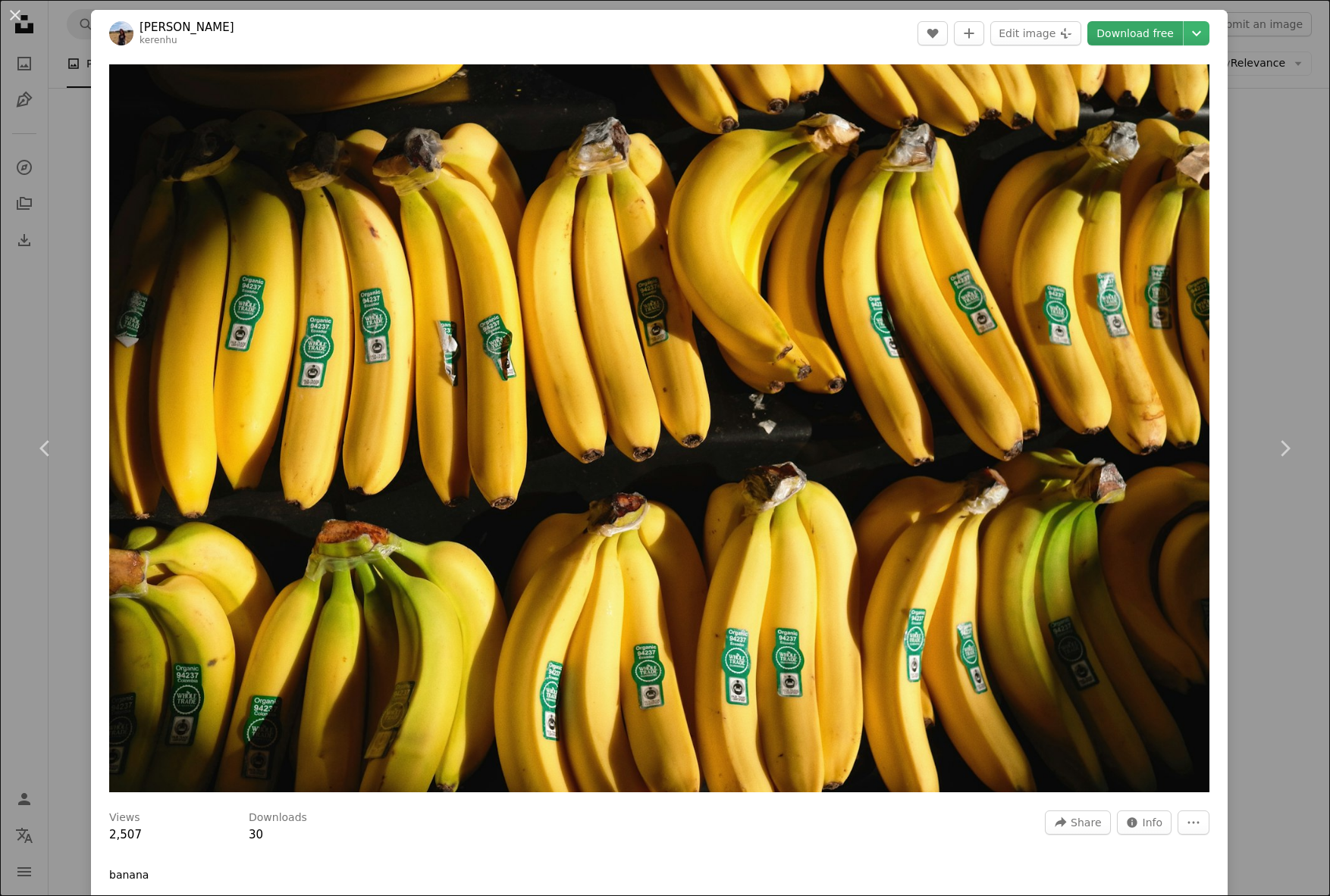
click at [1127, 33] on link "Download free" at bounding box center [1135, 33] width 96 height 25
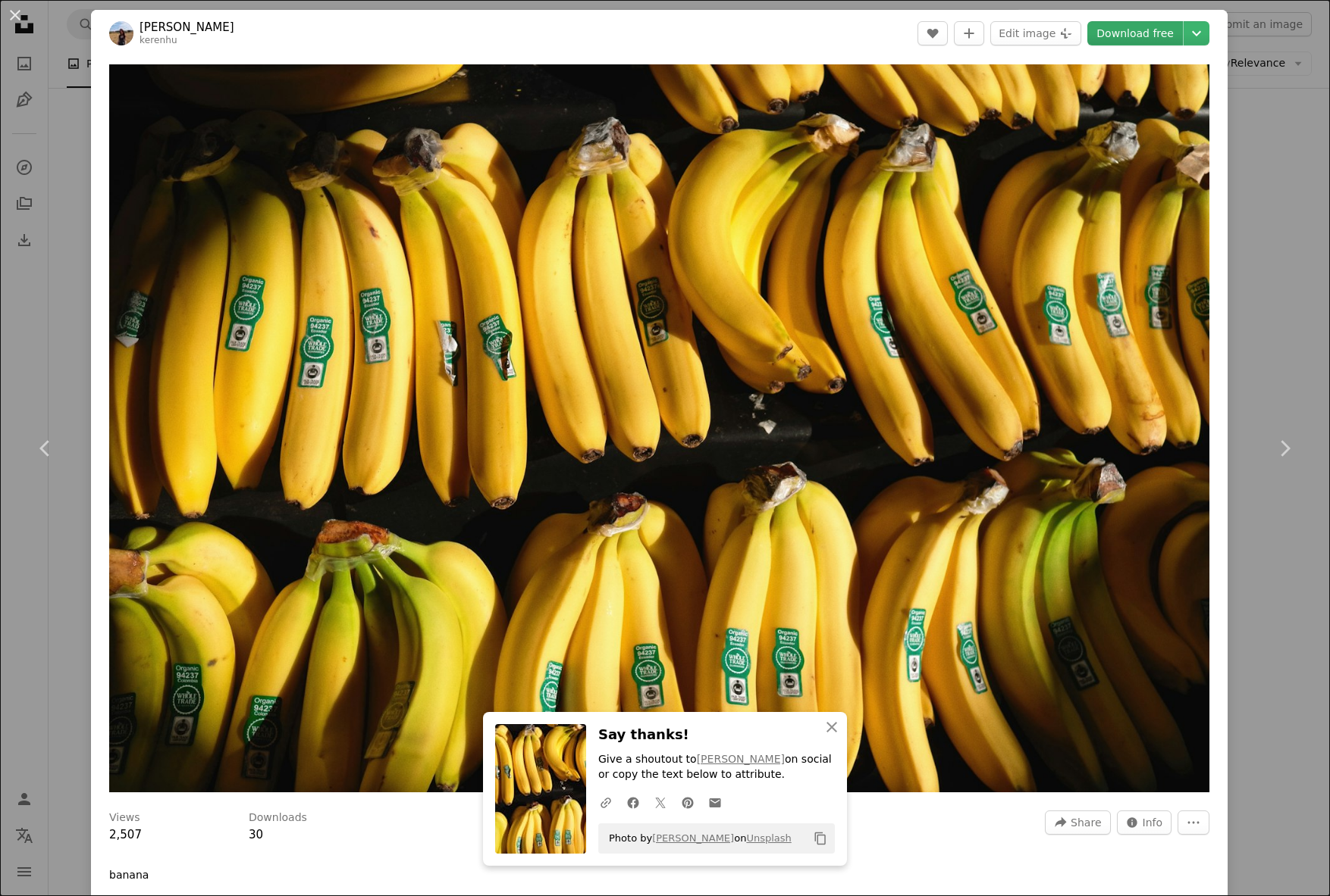
click at [1138, 36] on link "Download free" at bounding box center [1135, 33] width 96 height 25
click at [51, 181] on div "An X shape Chevron left Chevron right An X shape Close Say thanks! Give a shout…" at bounding box center [665, 448] width 1330 height 896
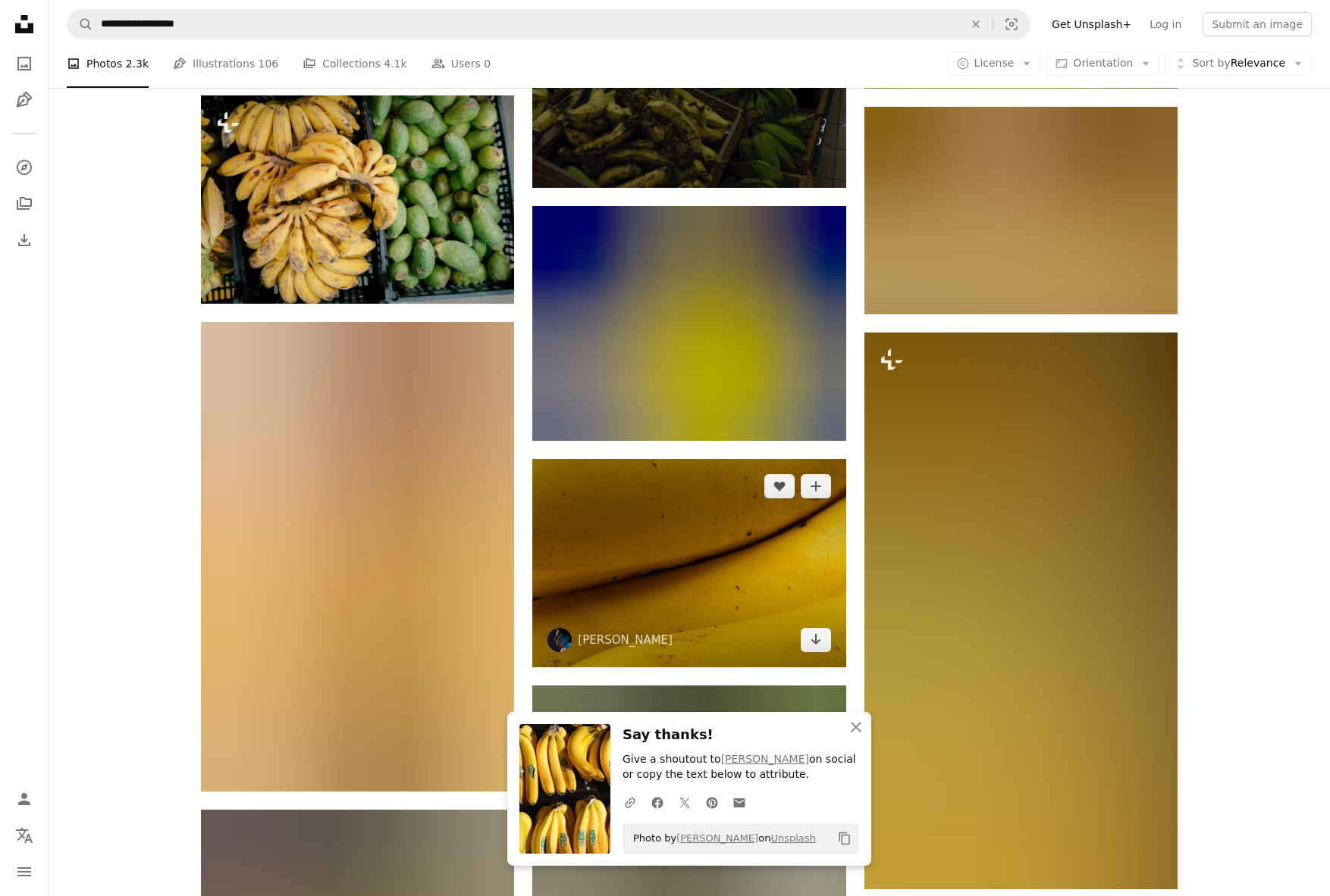
scroll to position [3842, 0]
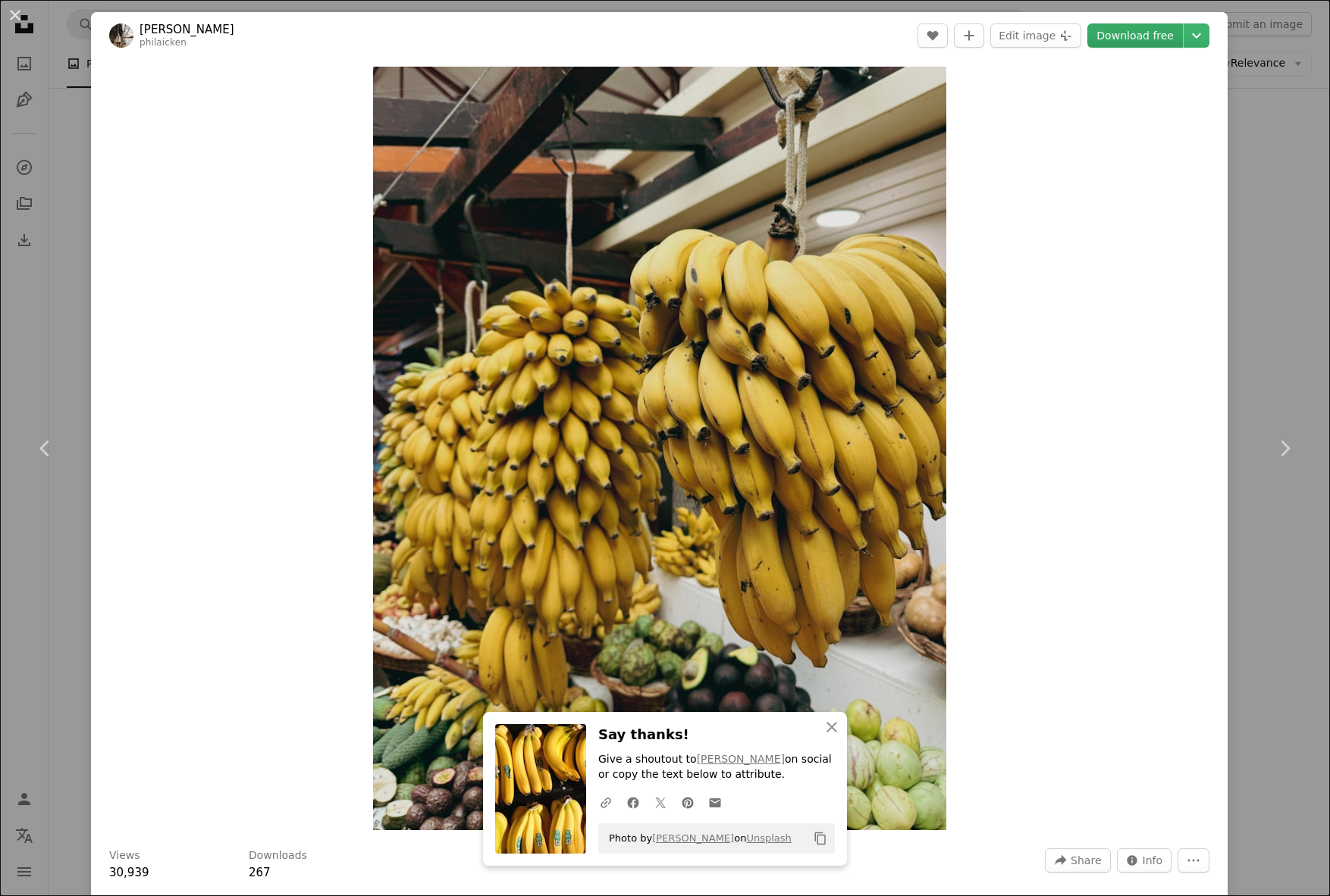
click at [1134, 36] on link "Download free" at bounding box center [1135, 36] width 96 height 25
click at [67, 352] on div "An X shape Chevron left Chevron right An X shape Close Say thanks! Give a shout…" at bounding box center [665, 448] width 1330 height 896
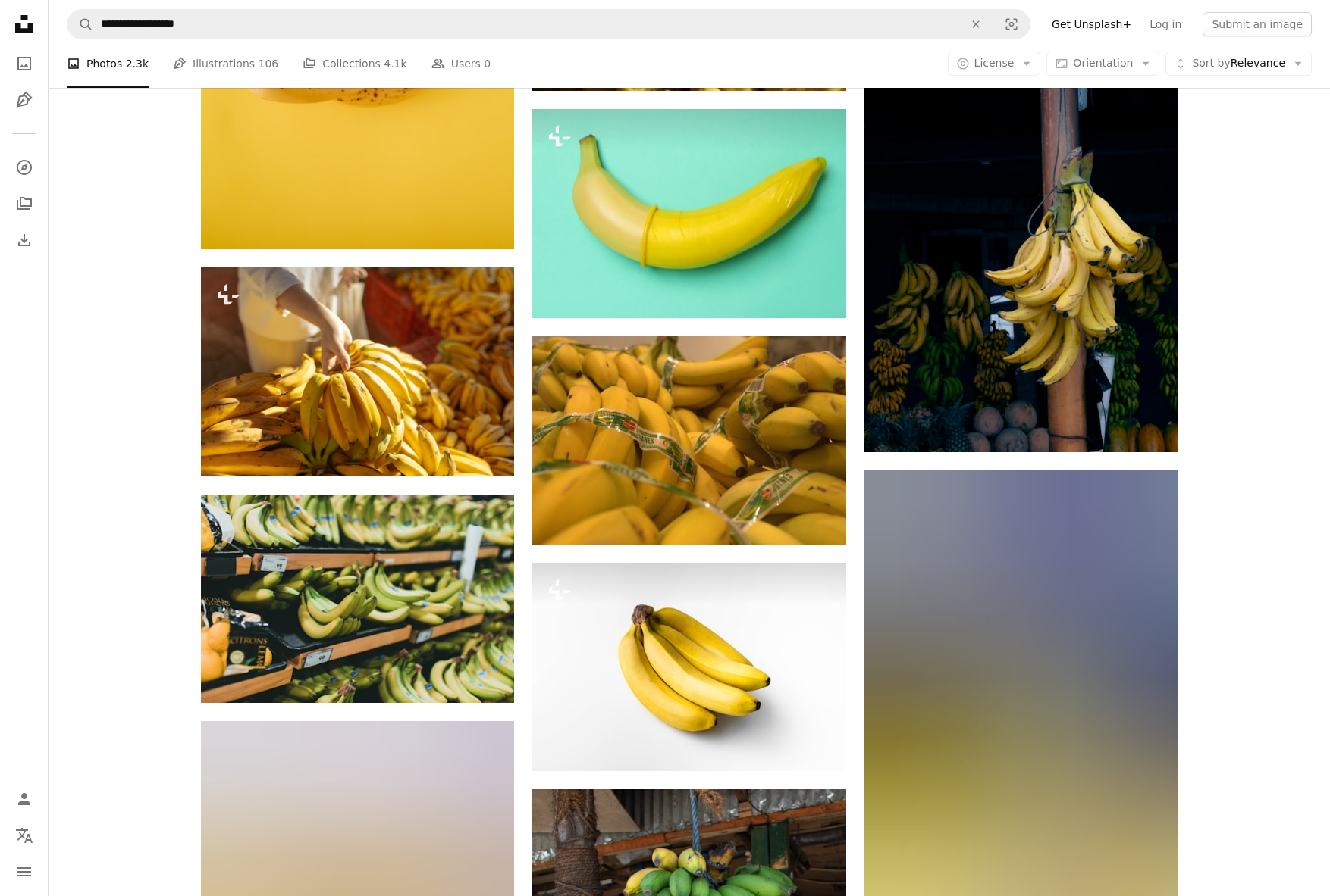
scroll to position [6537, 0]
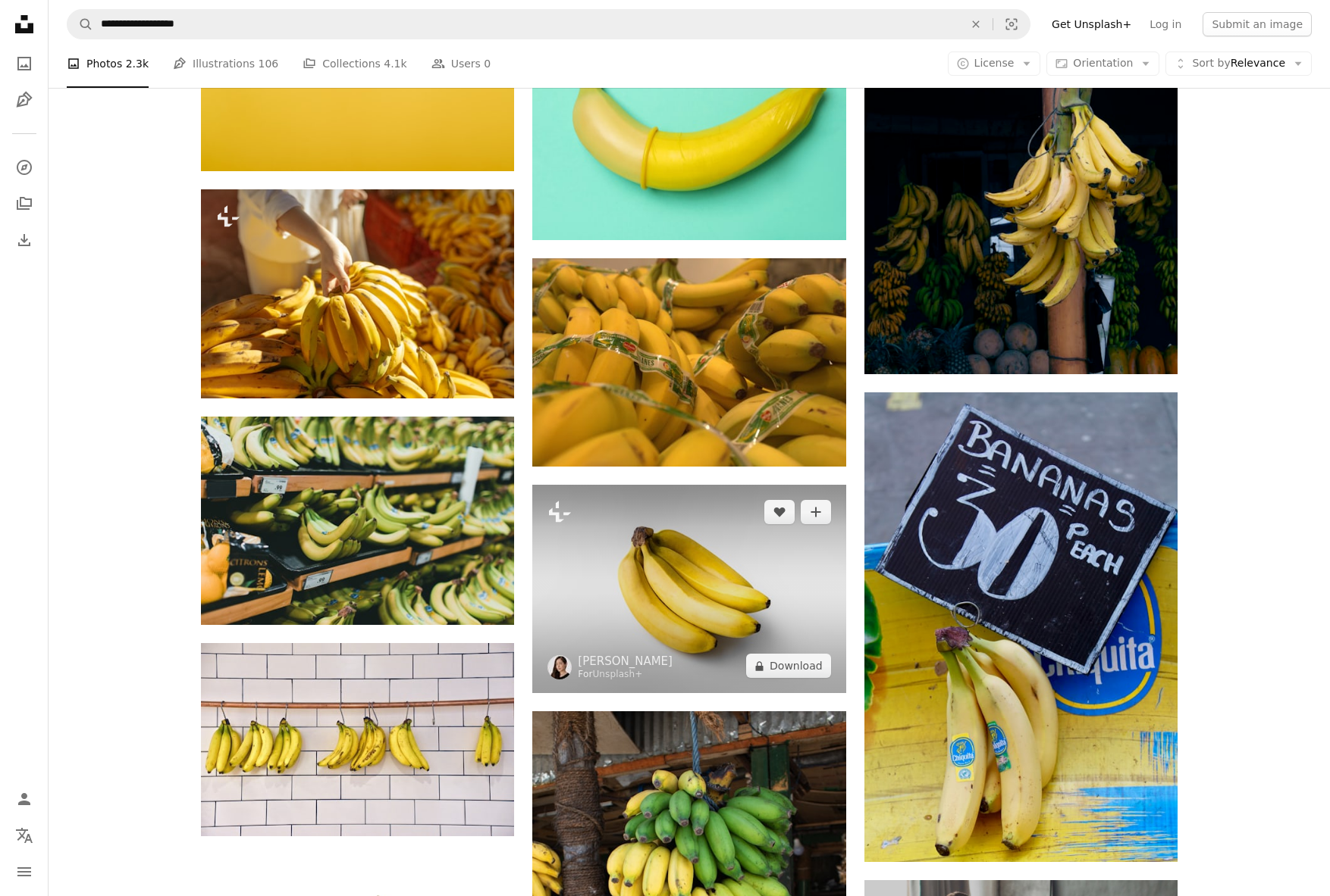
click at [731, 485] on img at bounding box center [689, 589] width 313 height 209
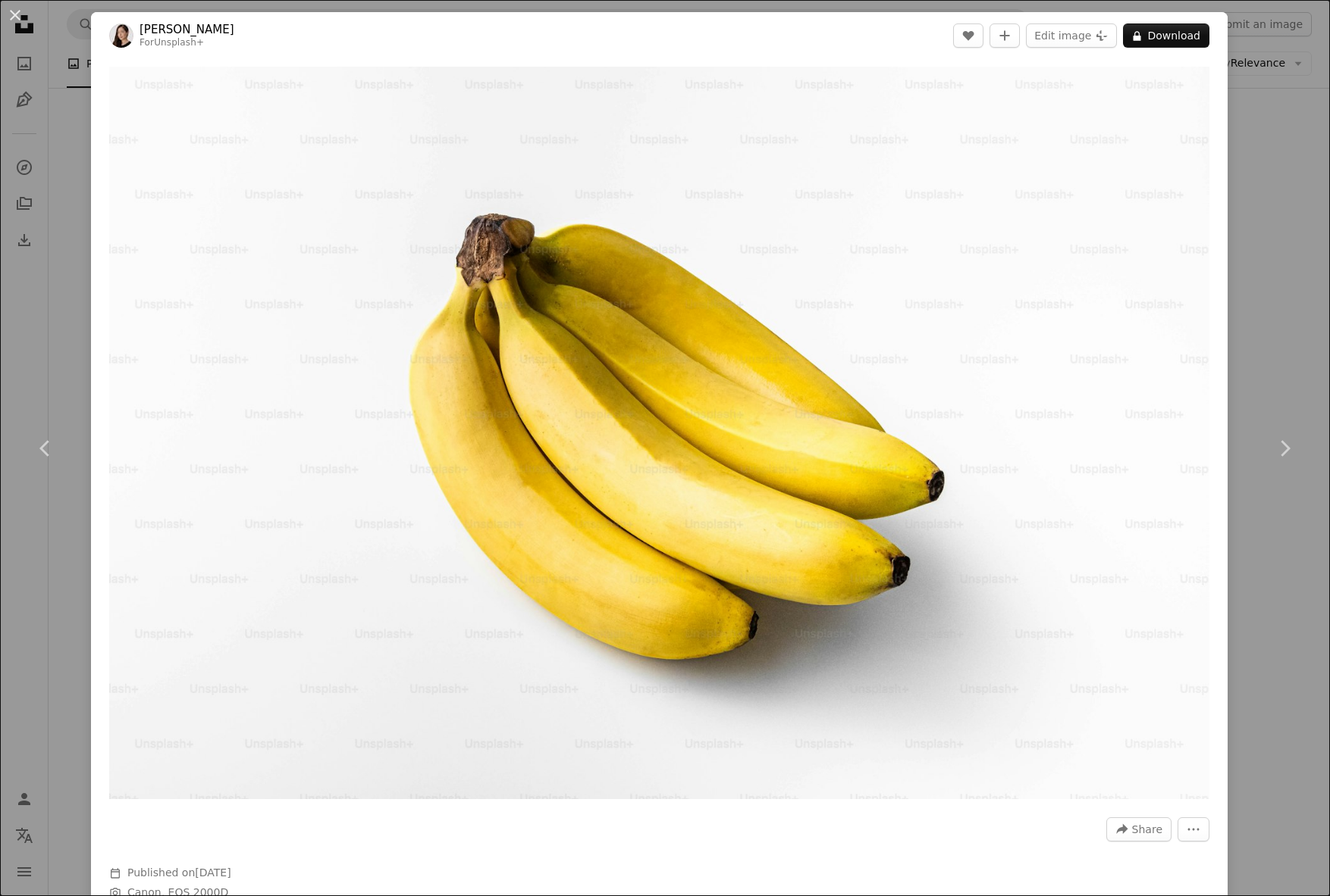
click at [54, 360] on div "An X shape Chevron left Chevron right [PERSON_NAME] For Unsplash+ A heart A plu…" at bounding box center [665, 448] width 1330 height 896
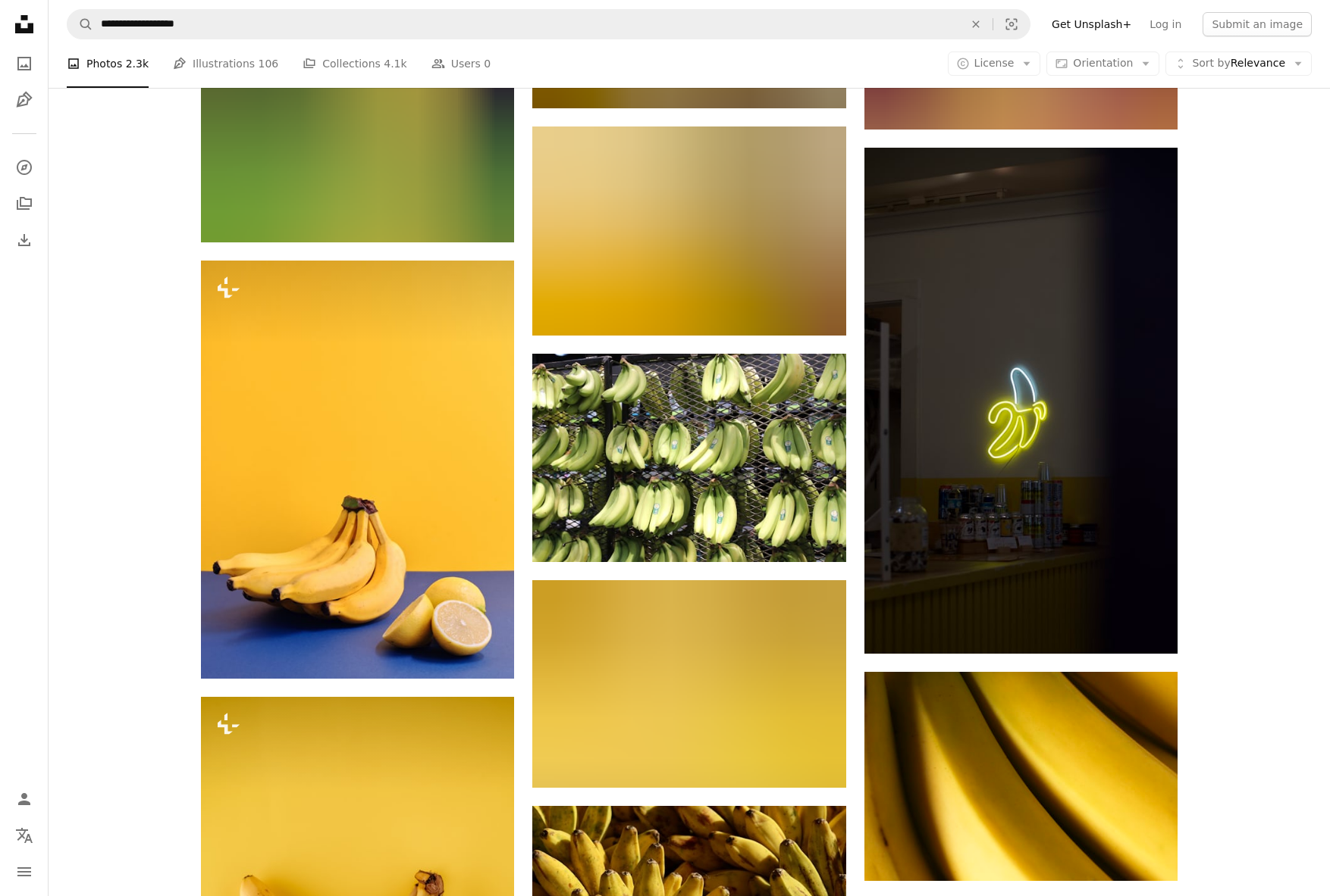
scroll to position [5563, 0]
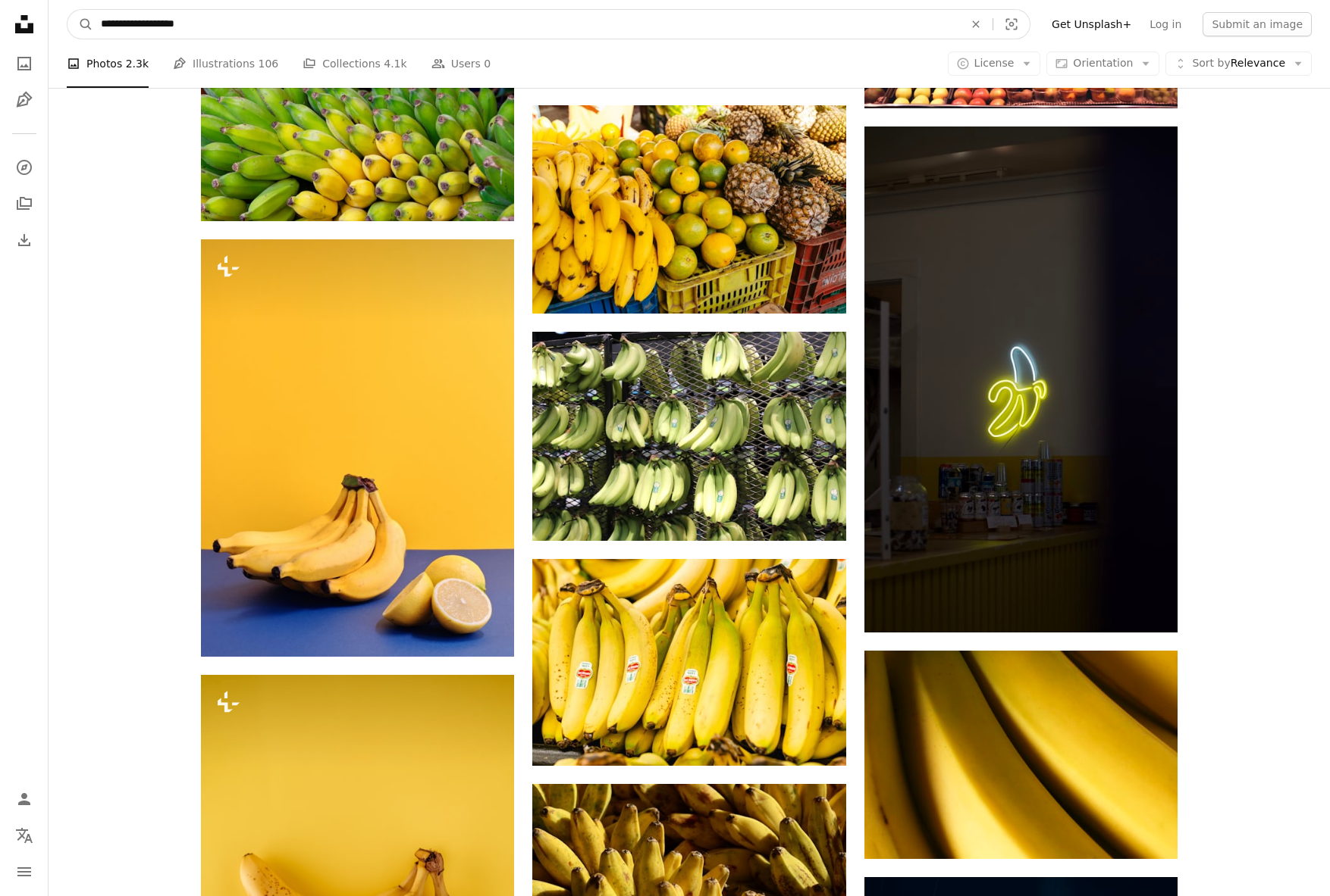
drag, startPoint x: 224, startPoint y: 26, endPoint x: -28, endPoint y: 25, distance: 252.0
type input "**********"
click button "A magnifying glass" at bounding box center [80, 24] width 26 height 28
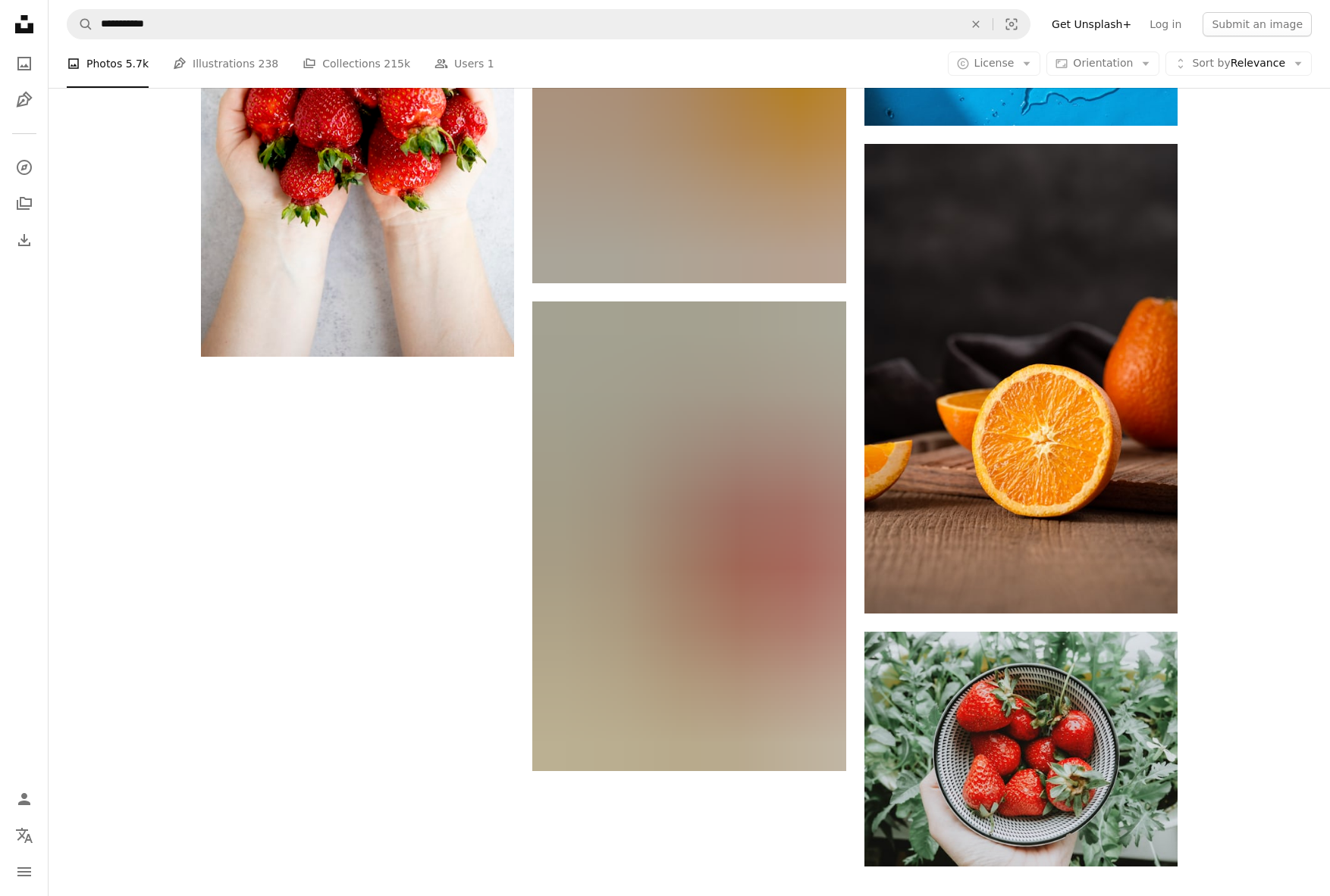
scroll to position [2481, 0]
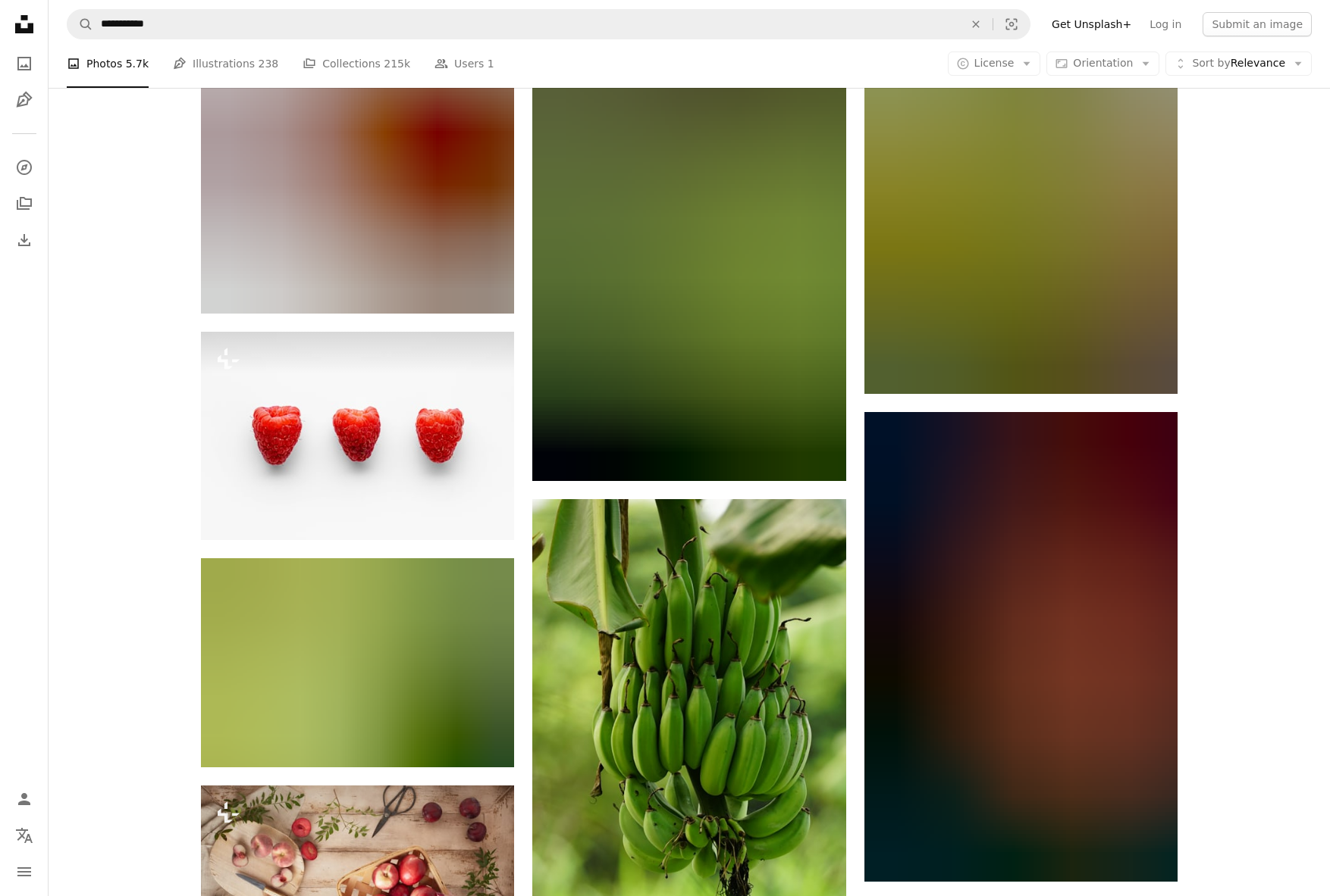
scroll to position [16352, 0]
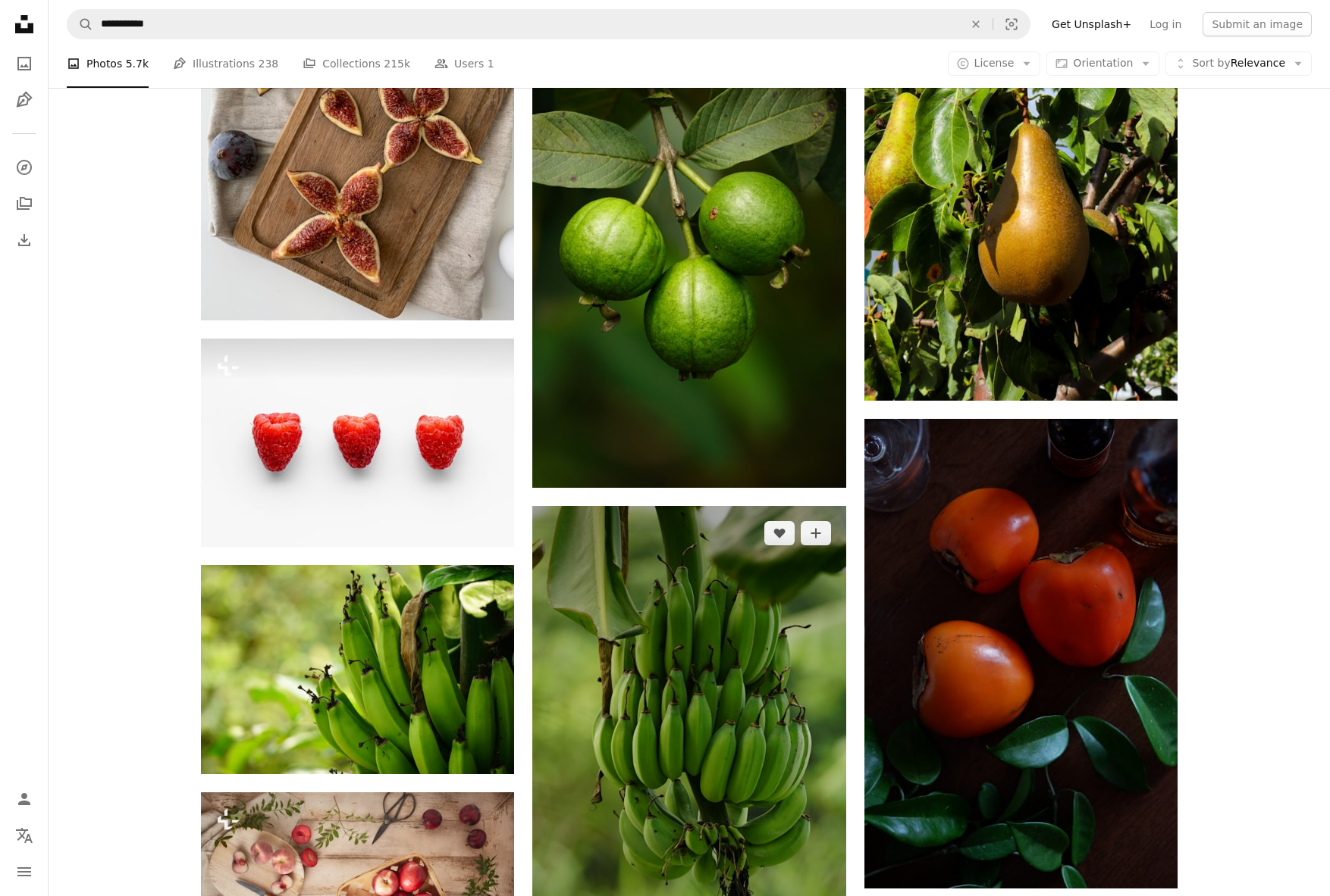
click at [716, 661] on img at bounding box center [689, 741] width 313 height 469
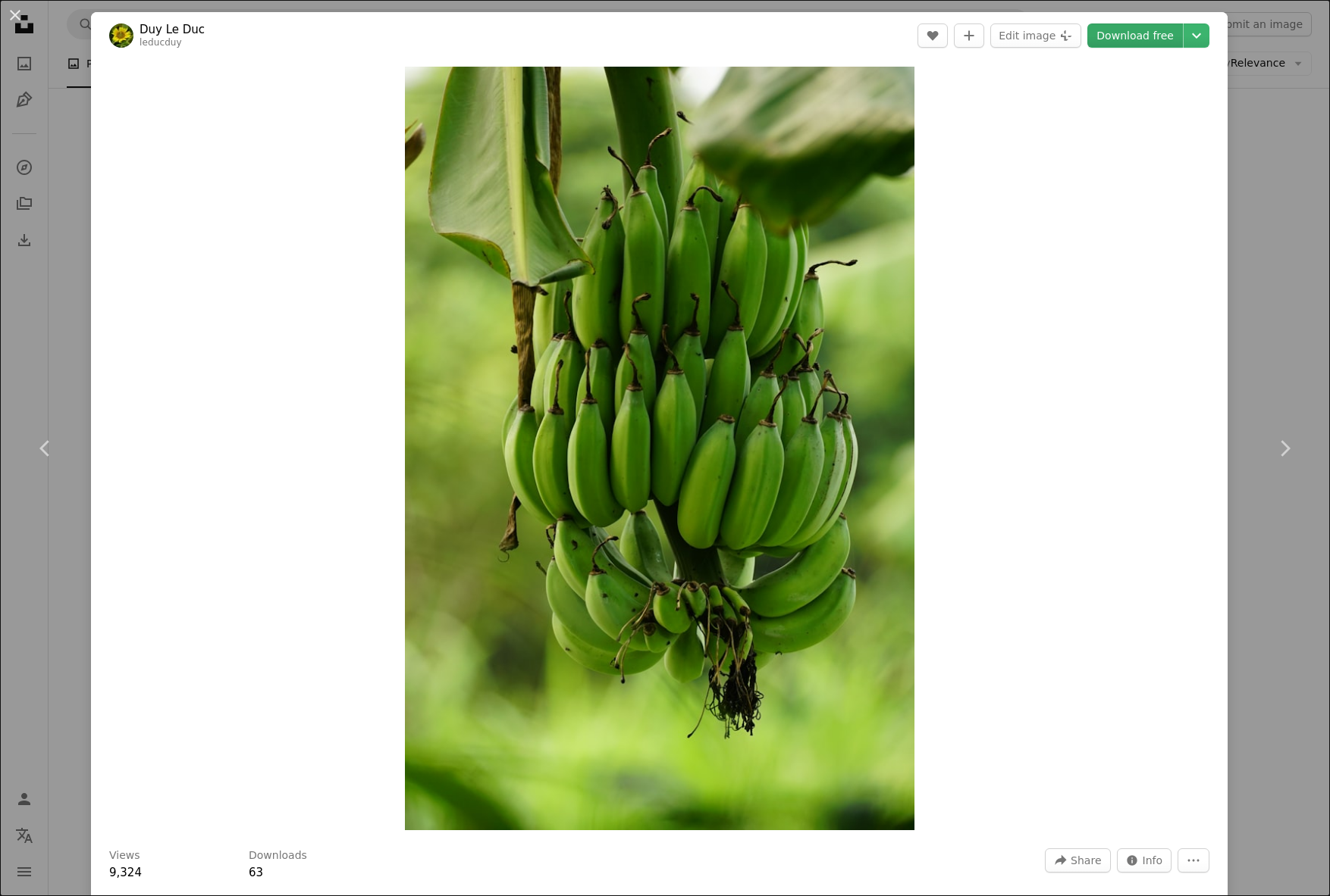
click at [1130, 37] on link "Download free" at bounding box center [1135, 36] width 96 height 25
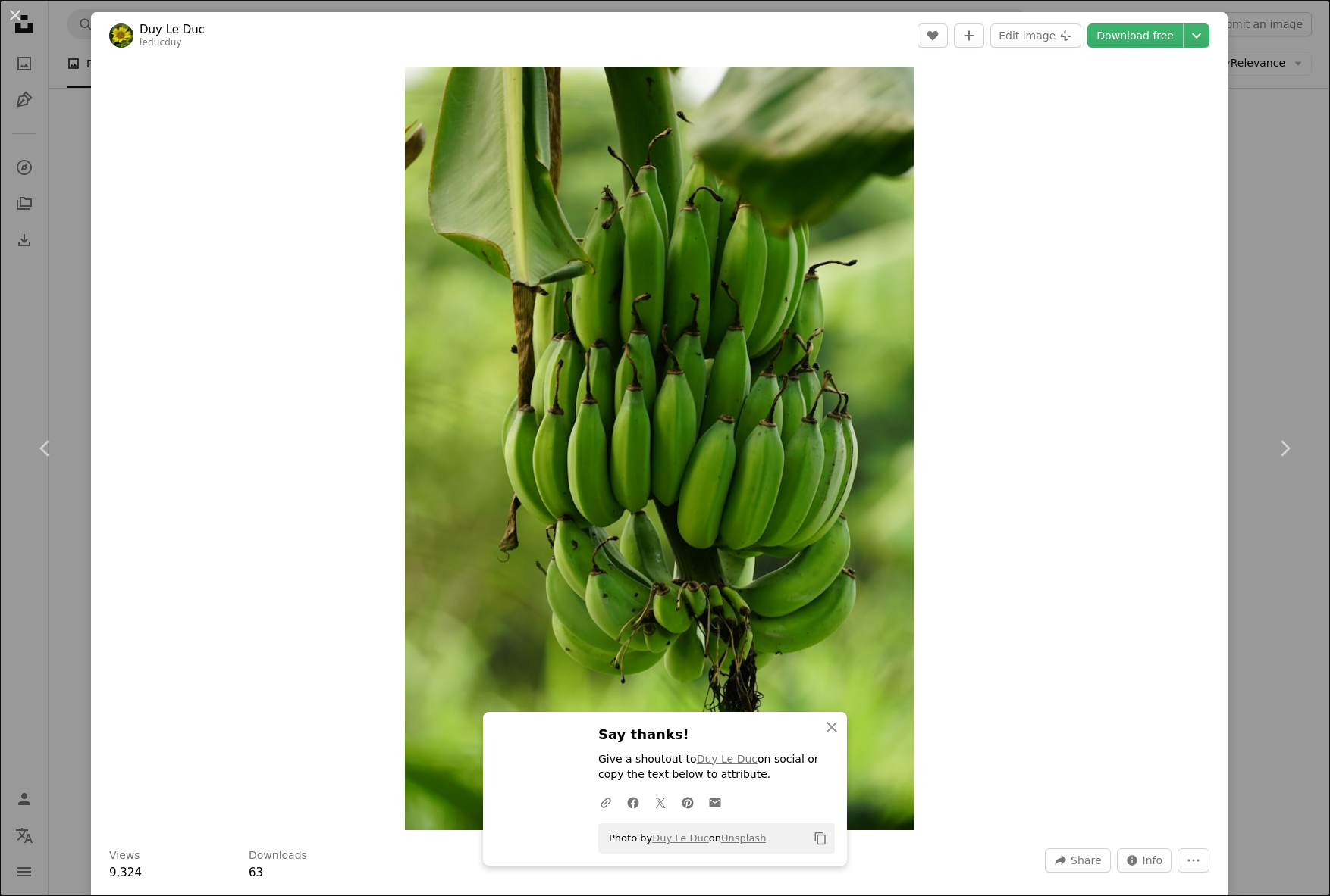
scroll to position [44, 0]
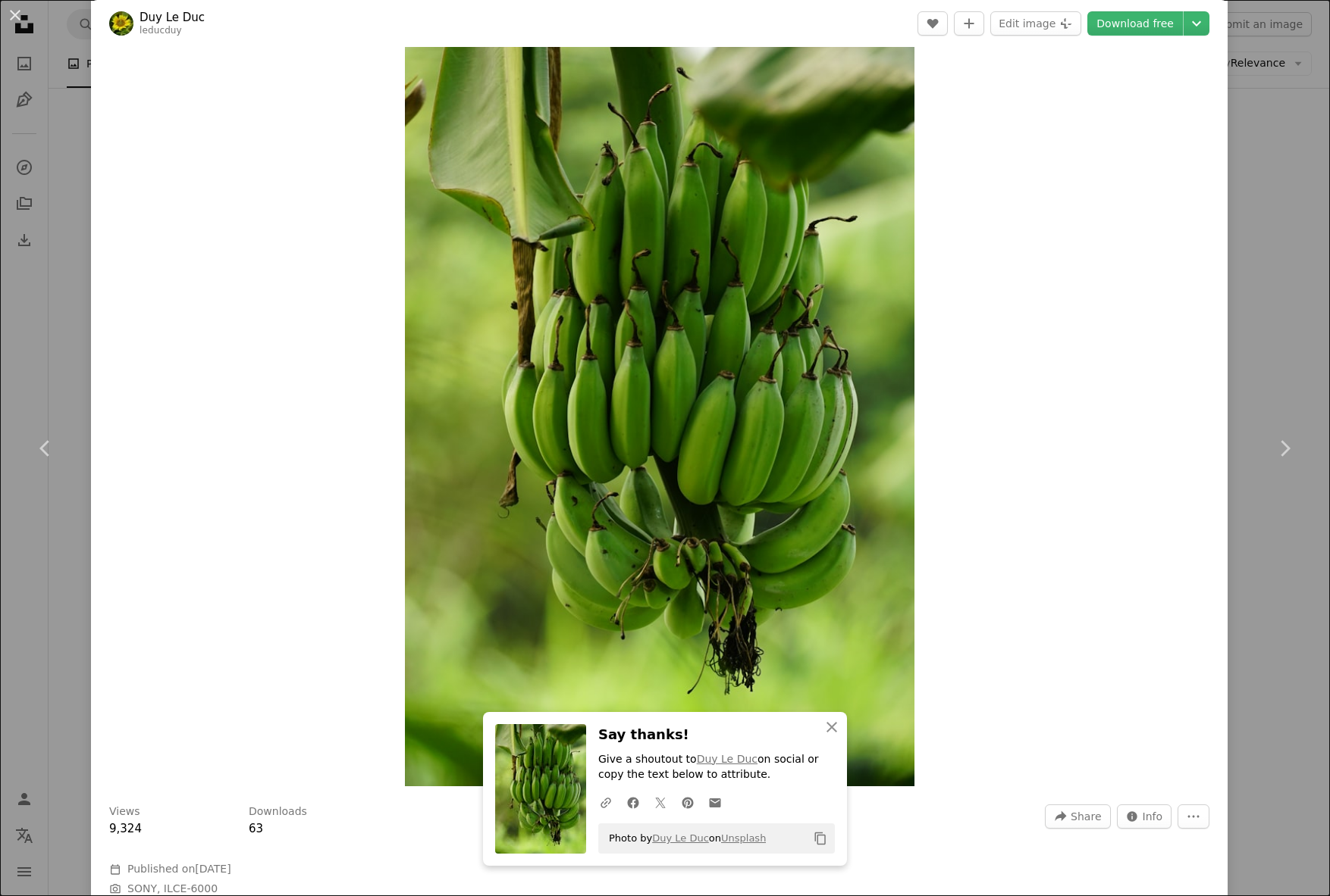
click at [6, 6] on button "An X shape" at bounding box center [14, 14] width 18 height 18
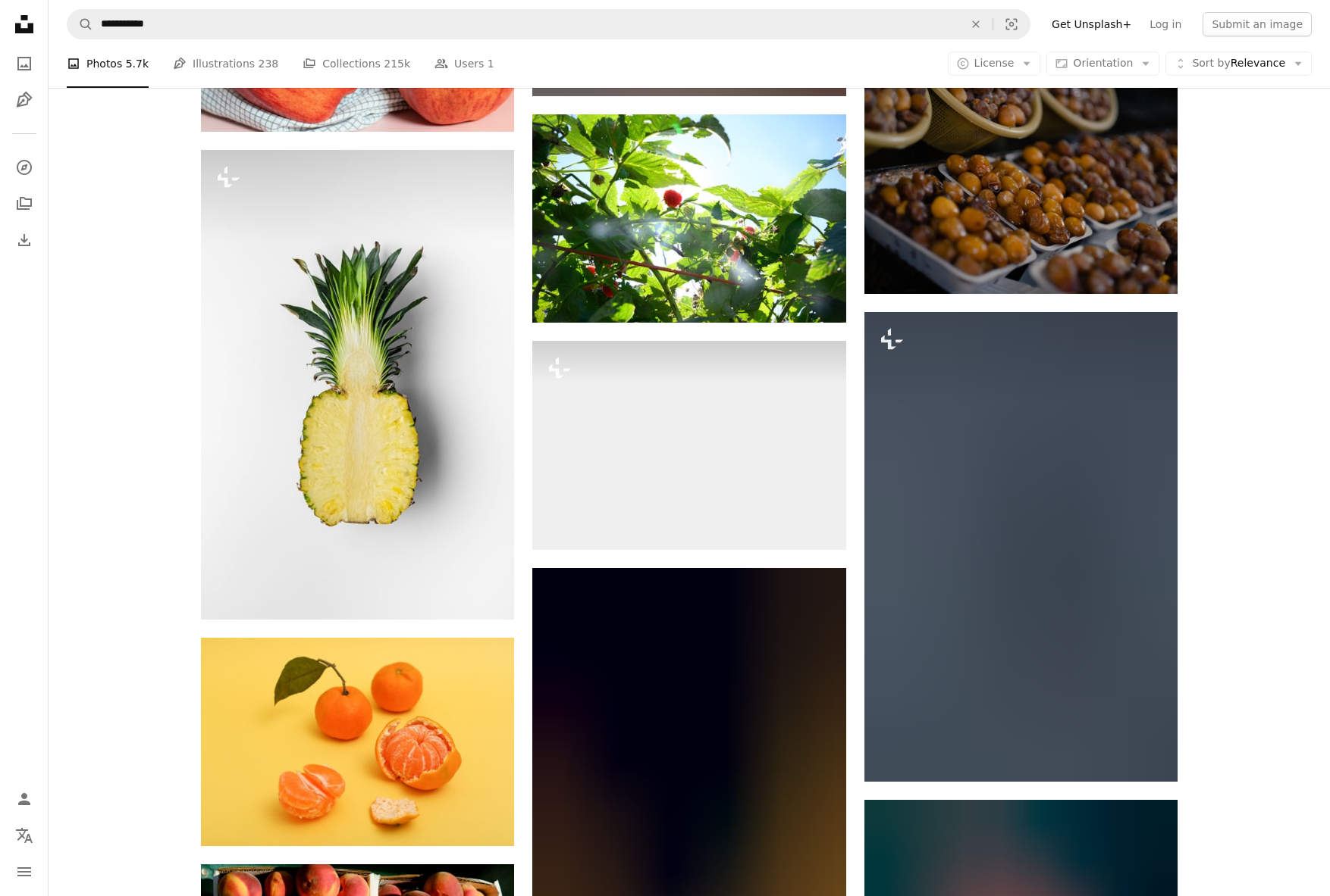
scroll to position [19108, 0]
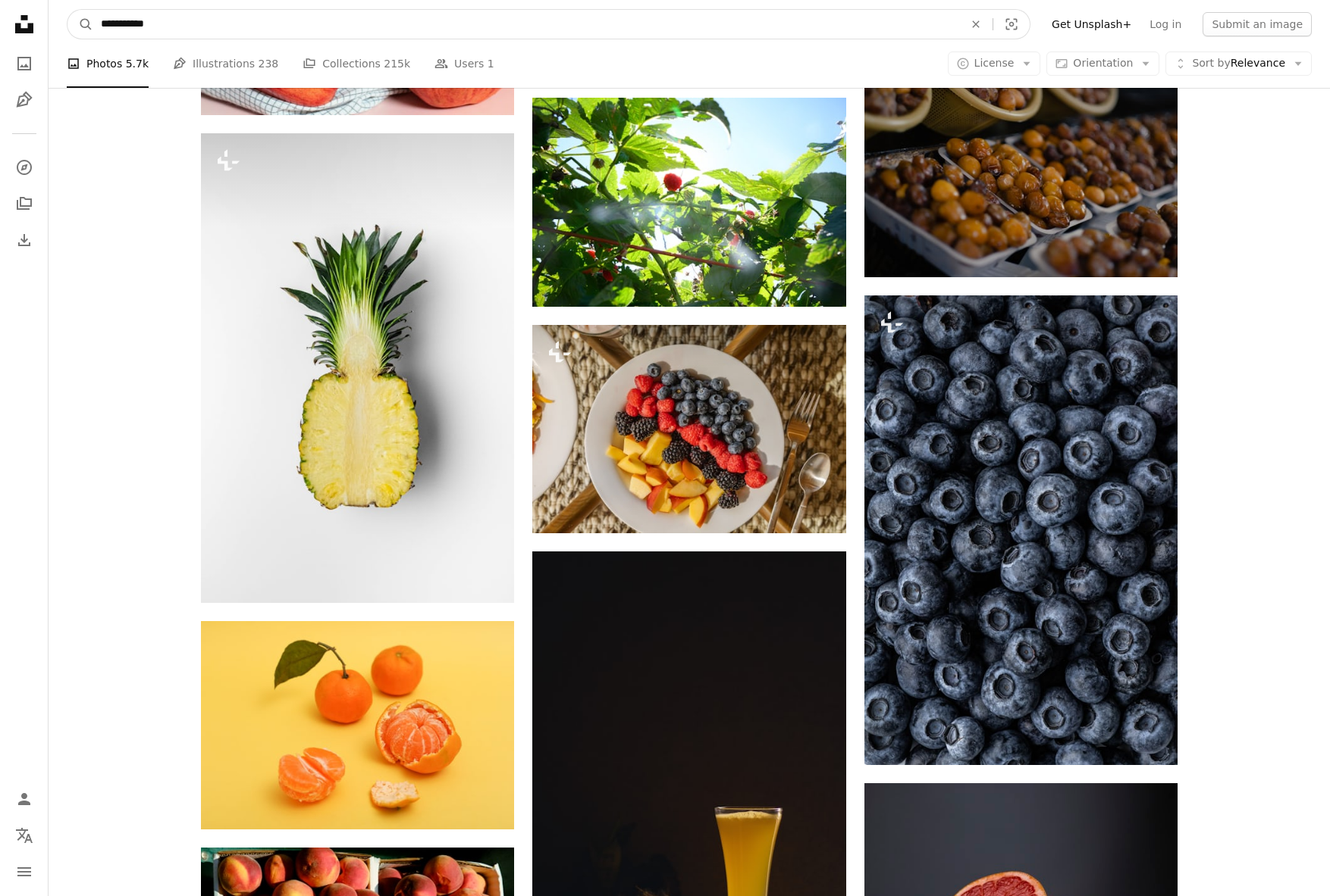
click at [177, 22] on input "**********" at bounding box center [526, 24] width 866 height 28
drag, startPoint x: 177, startPoint y: 22, endPoint x: 100, endPoint y: 28, distance: 77.2
click at [74, 17] on form "**********" at bounding box center [548, 25] width 964 height 30
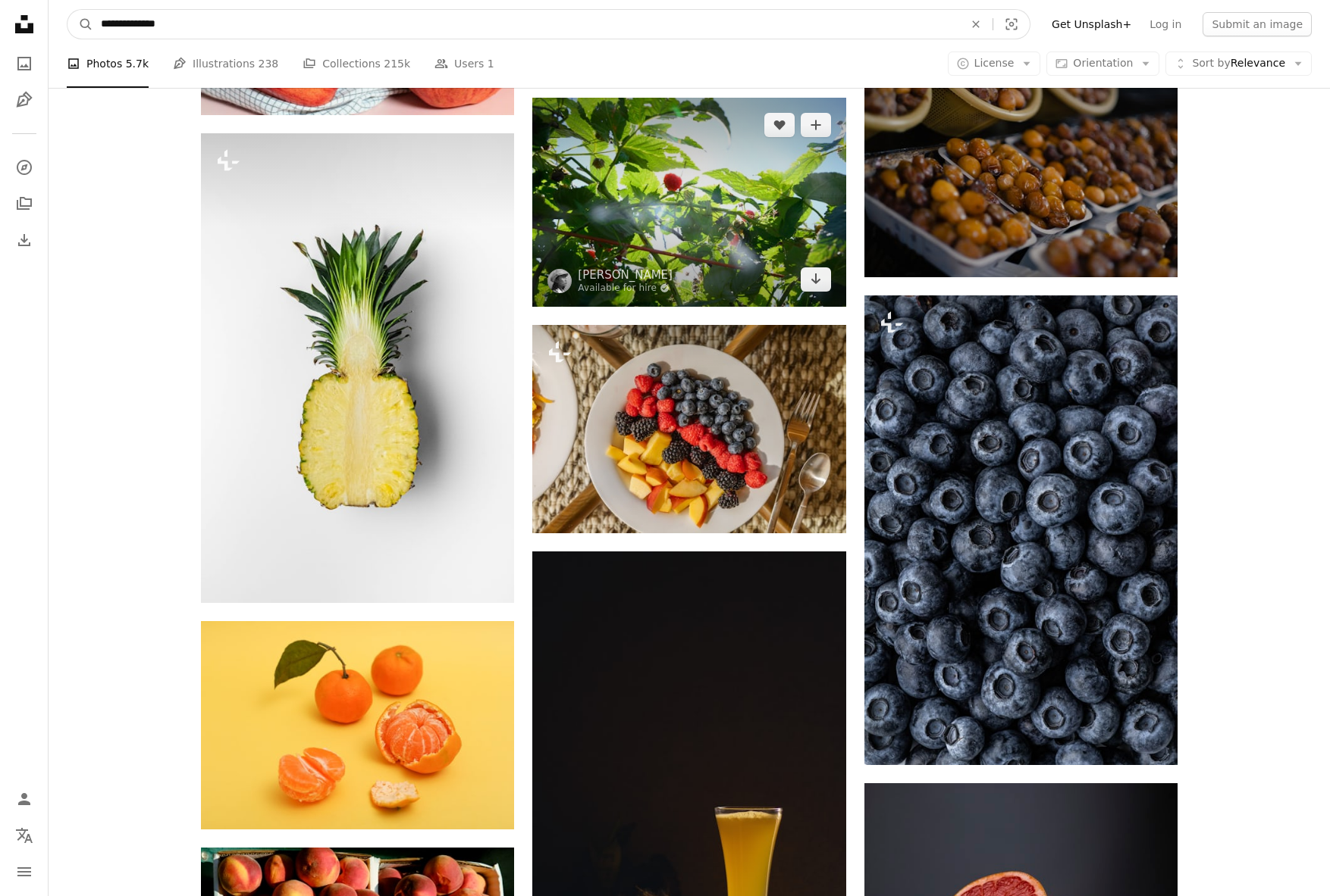
type input "**********"
click button "A magnifying glass" at bounding box center [80, 24] width 26 height 28
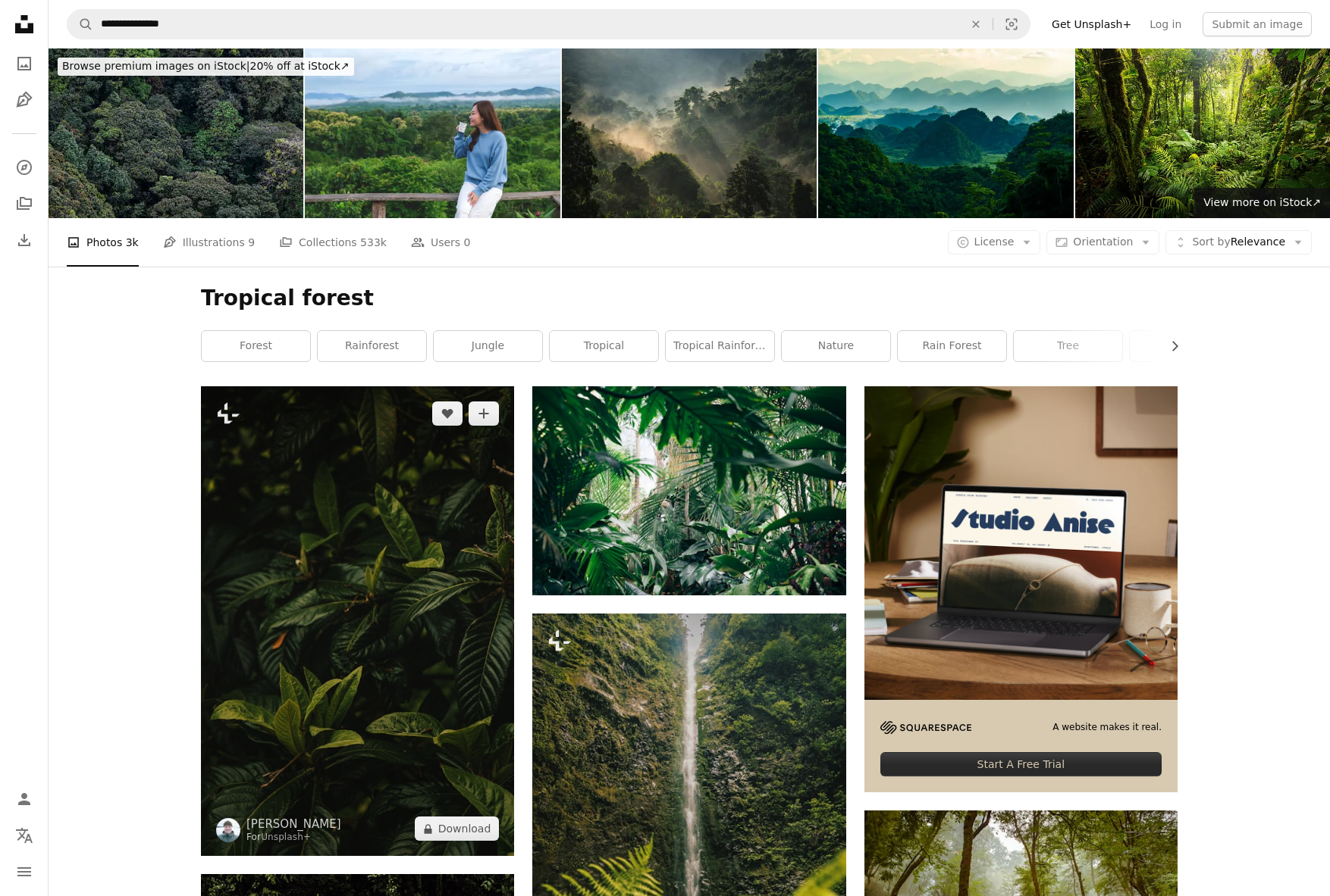
click at [398, 443] on img at bounding box center [358, 621] width 313 height 469
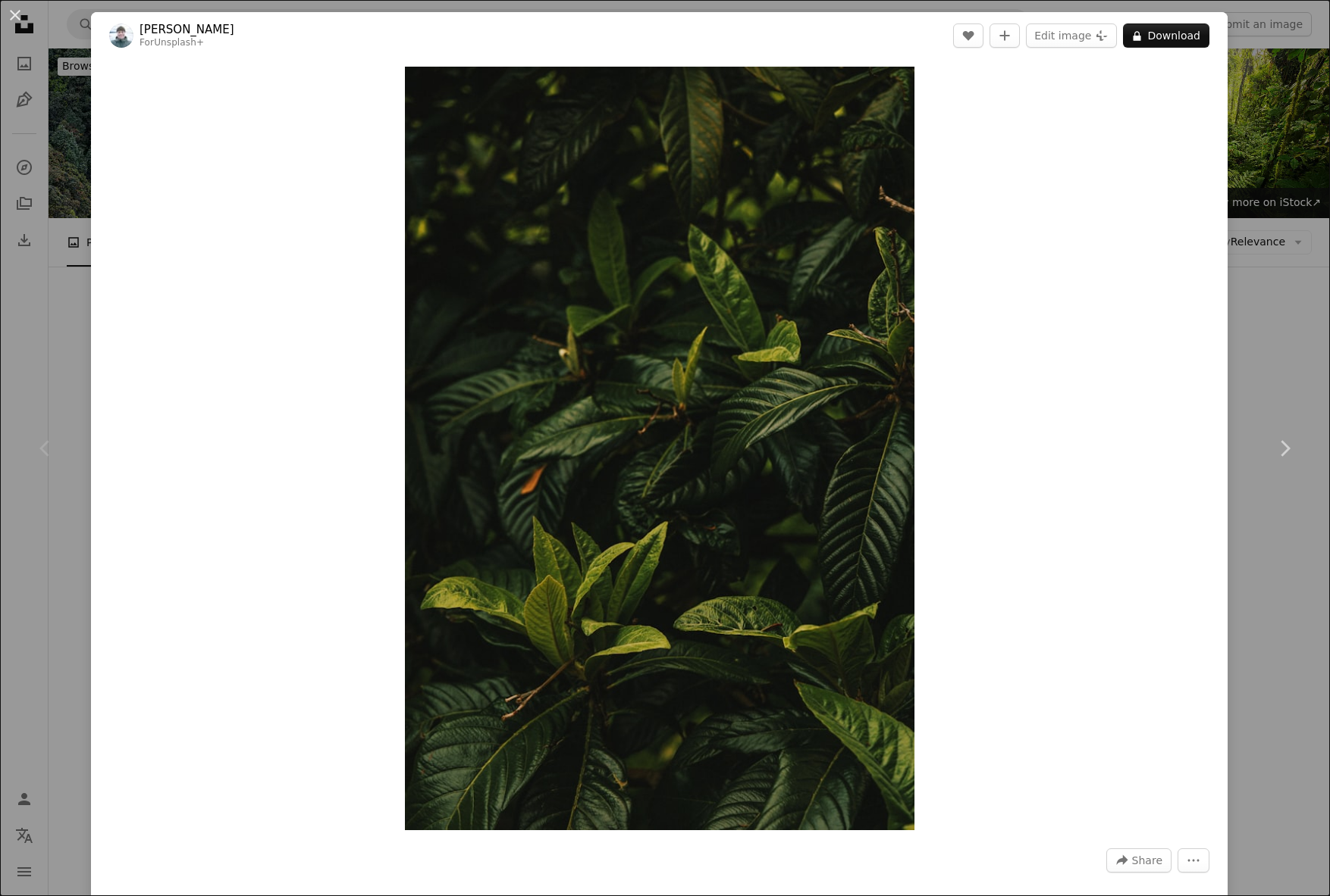
click at [1282, 214] on div "An X shape Chevron left Chevron right [PERSON_NAME] For Unsplash+ A heart A plu…" at bounding box center [665, 448] width 1330 height 896
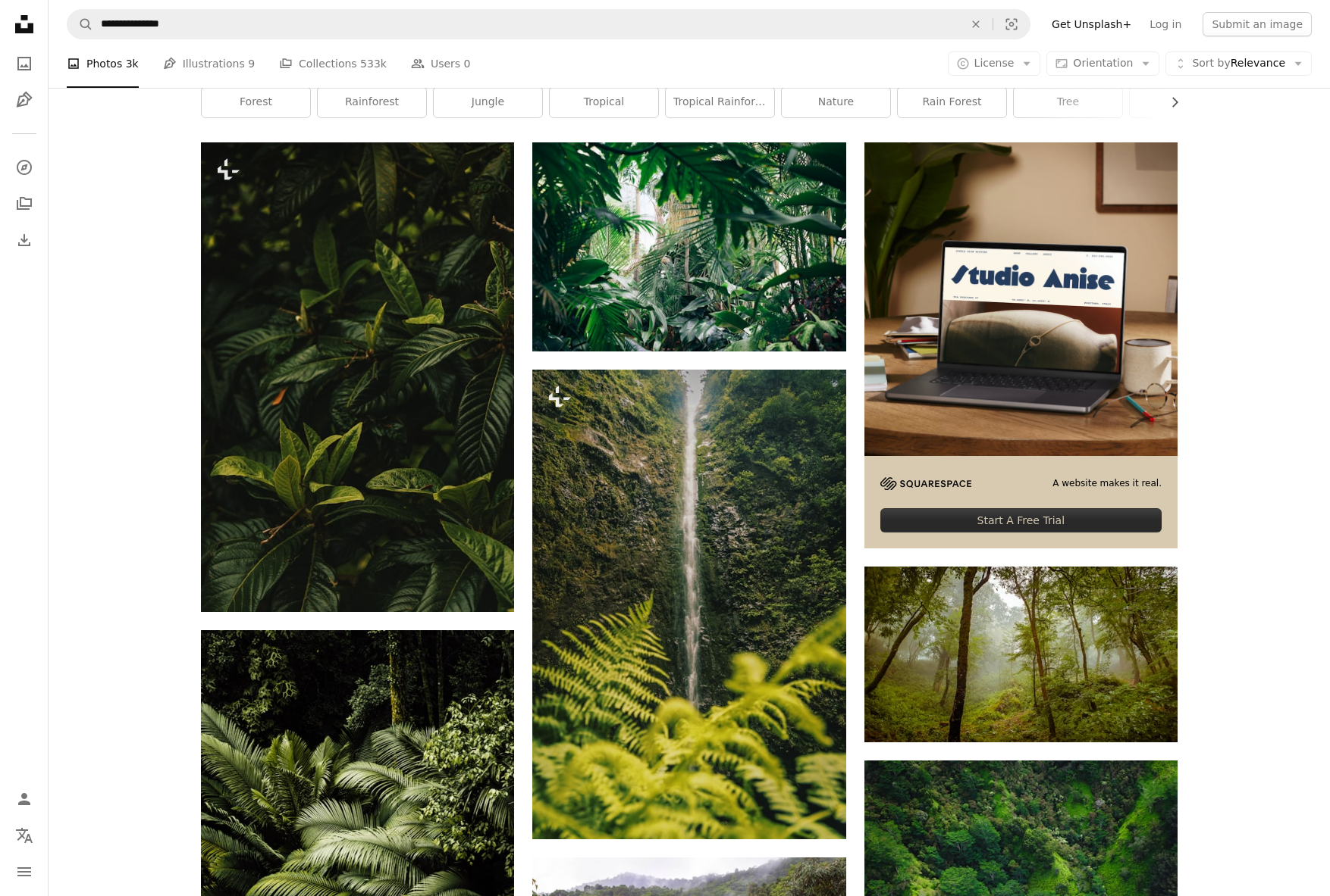
scroll to position [270, 0]
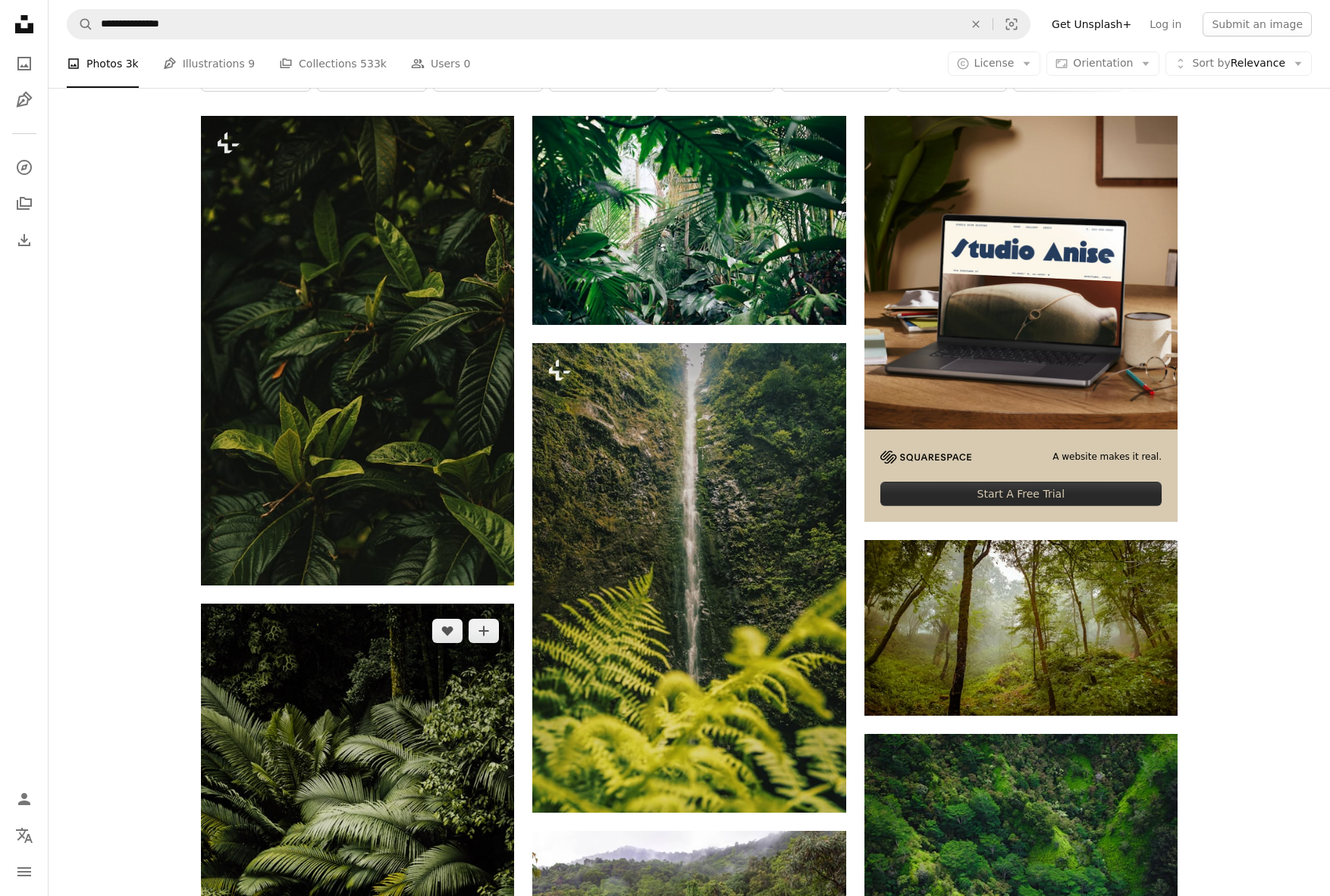
click at [402, 615] on img at bounding box center [358, 838] width 313 height 469
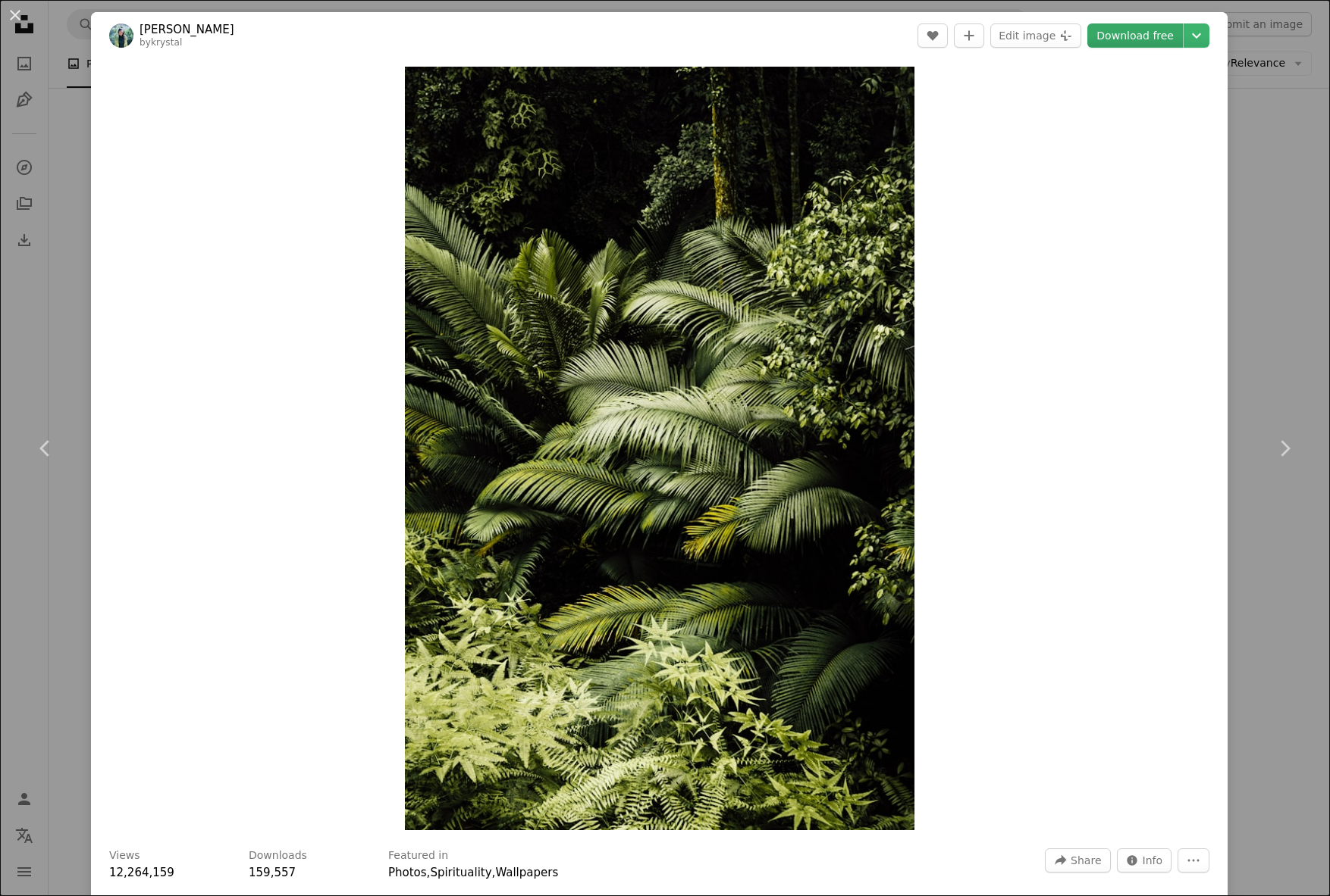
click at [1141, 38] on link "Download free" at bounding box center [1135, 36] width 96 height 25
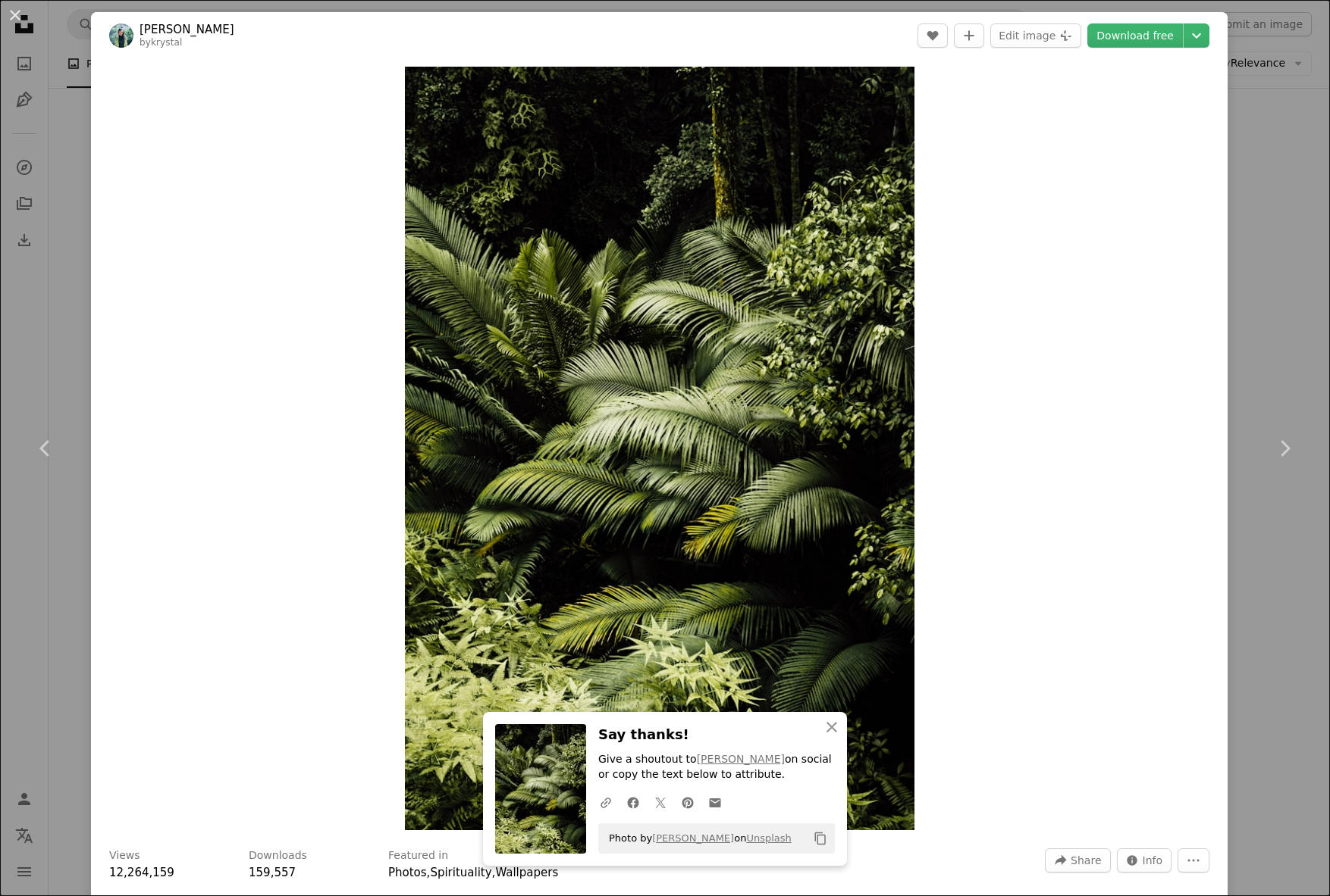
click at [44, 345] on div "An X shape Chevron left Chevron right An X shape Close Say thanks! Give a shout…" at bounding box center [665, 448] width 1330 height 896
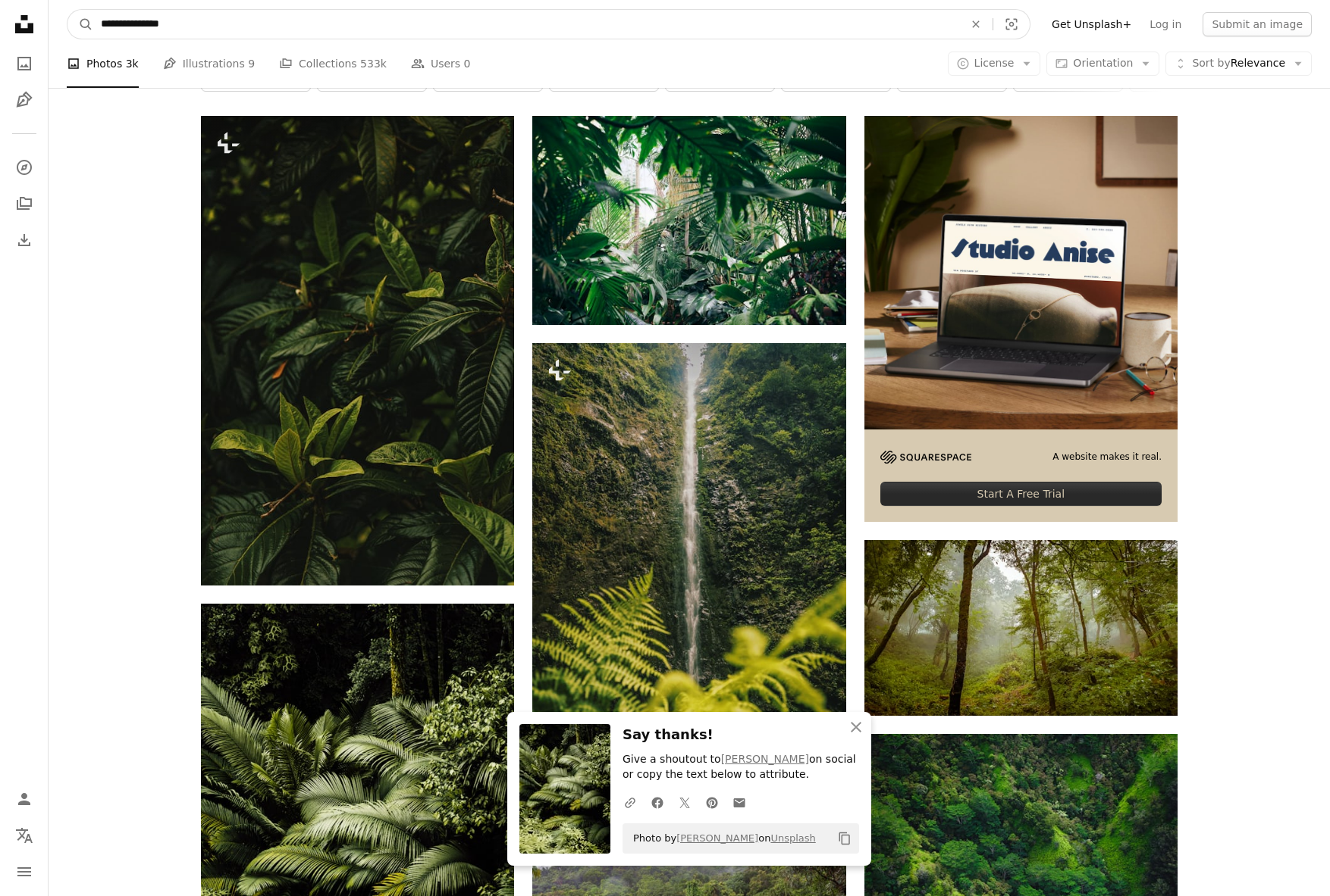
drag, startPoint x: 194, startPoint y: 21, endPoint x: -13, endPoint y: 14, distance: 207.1
type input "**********"
click button "A magnifying glass" at bounding box center [80, 24] width 26 height 28
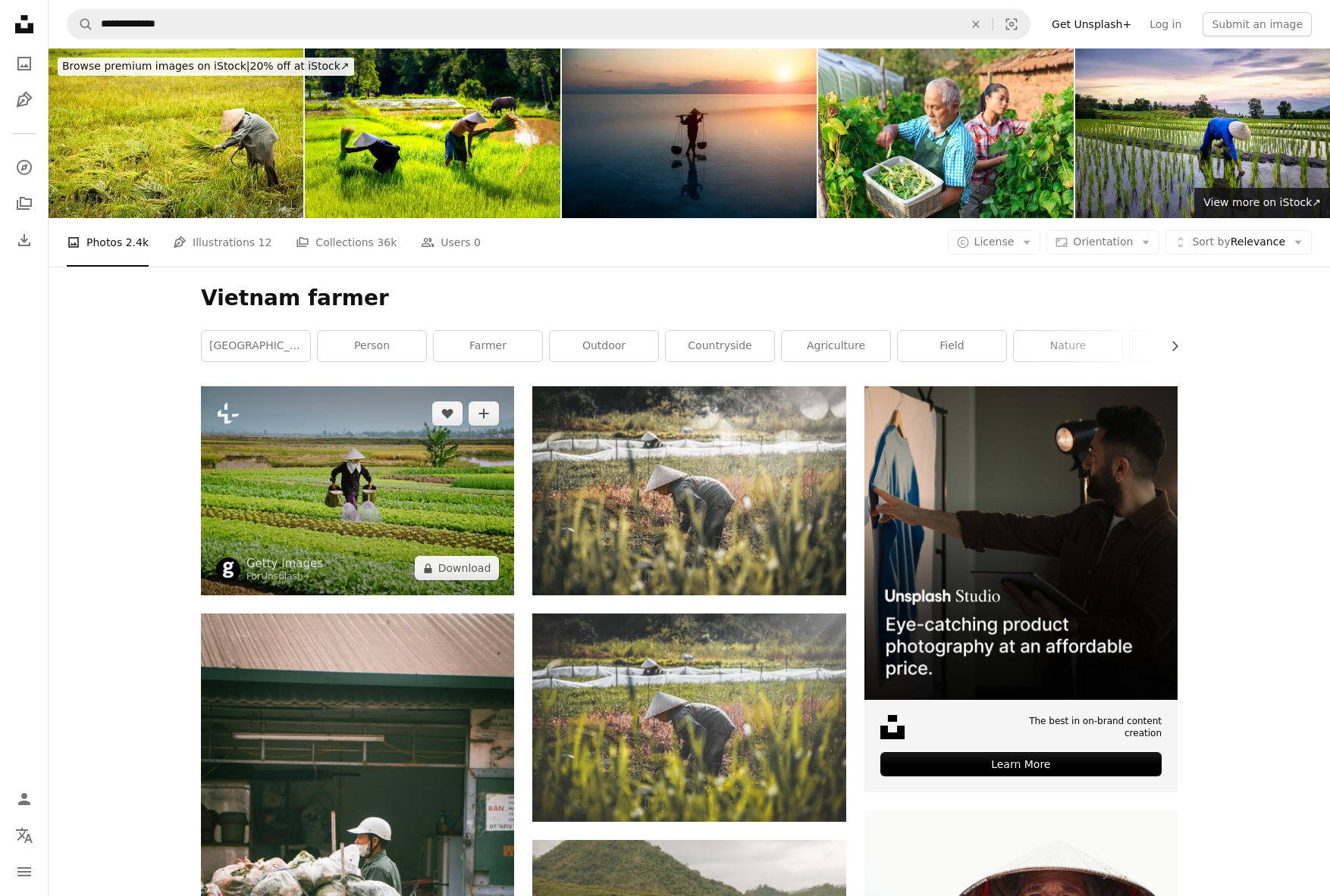
click at [379, 387] on img at bounding box center [358, 491] width 313 height 210
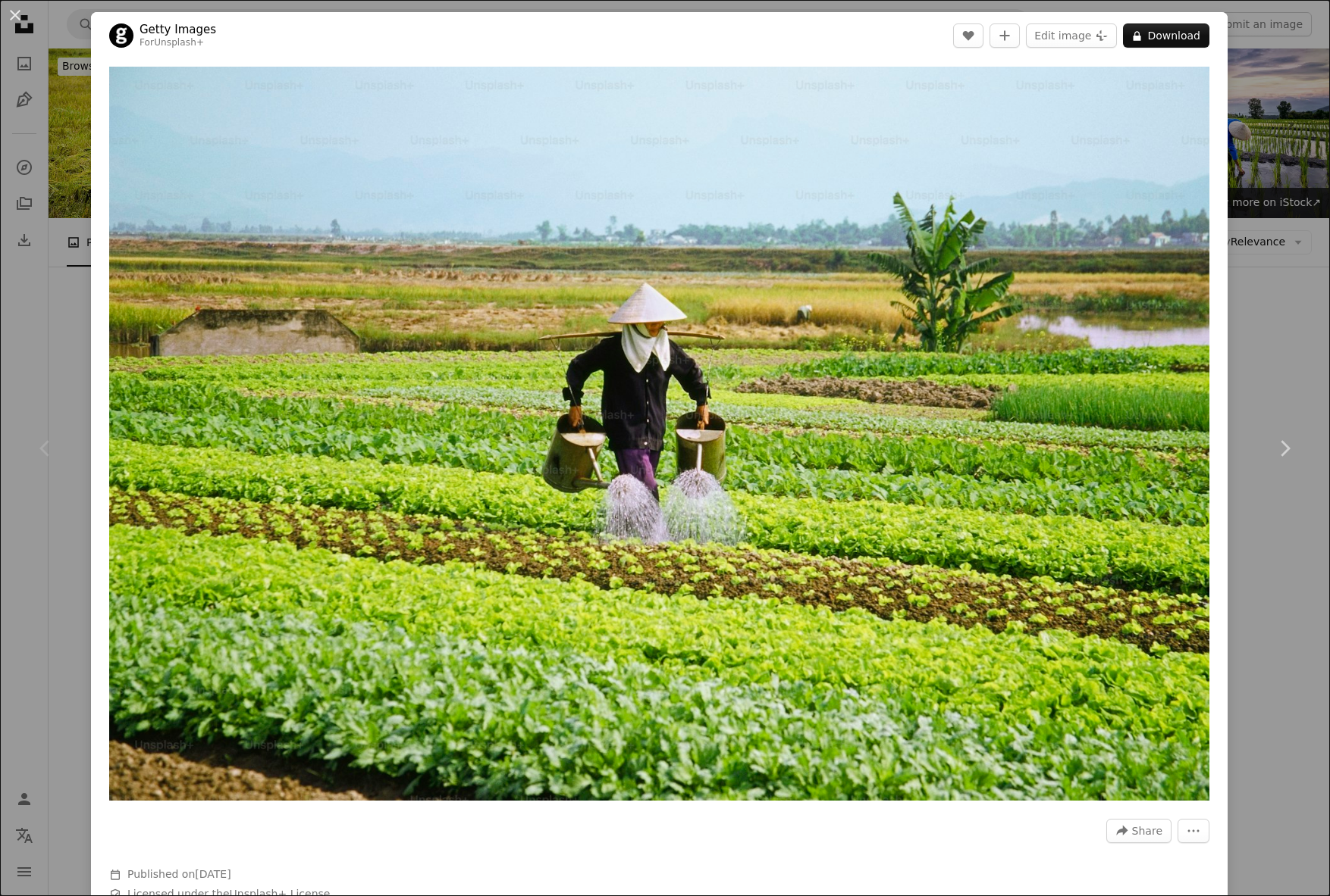
click at [59, 308] on div "An X shape Chevron left Chevron right Getty Images For Unsplash+ A heart A plus…" at bounding box center [665, 448] width 1330 height 896
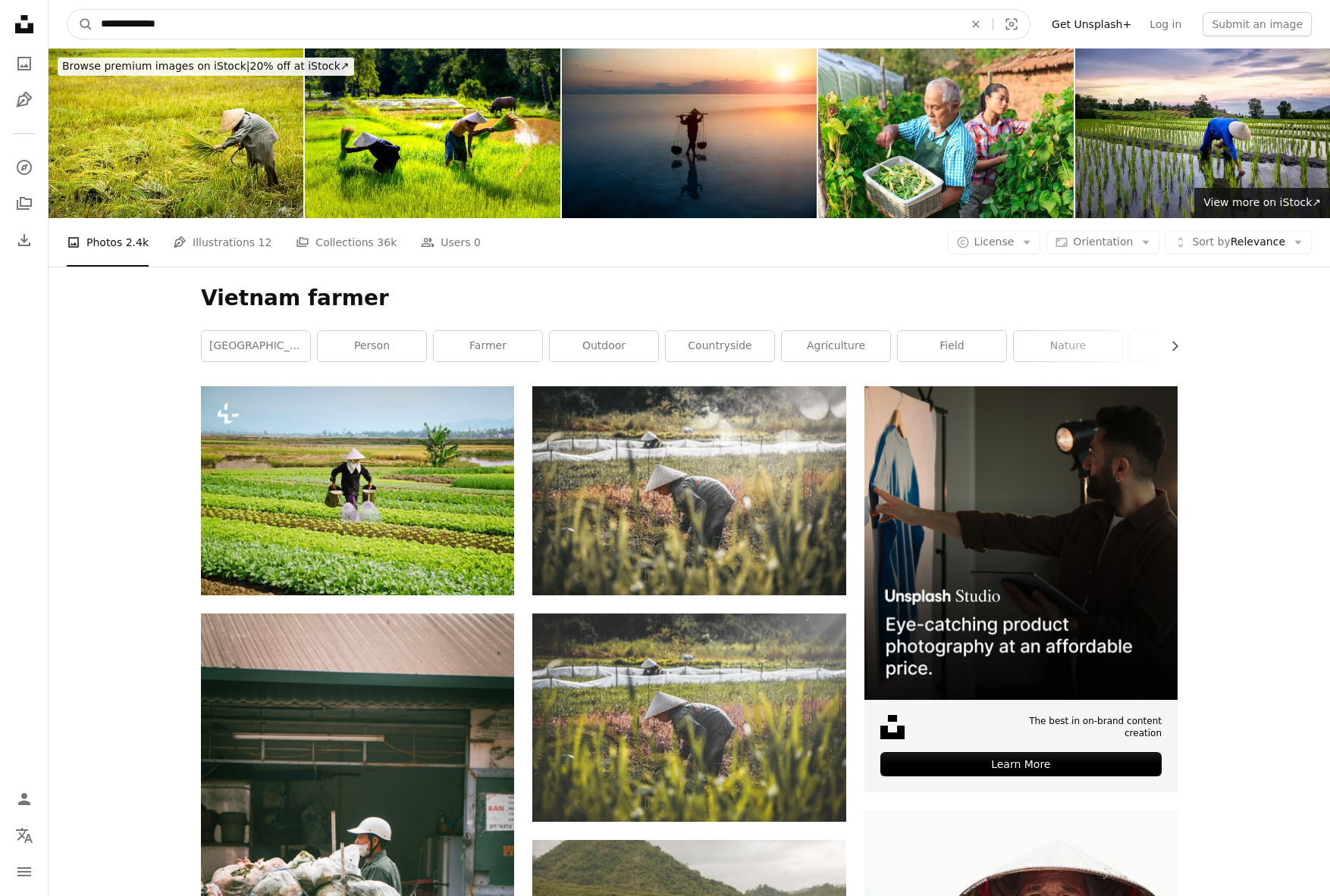
click at [165, 25] on input "**********" at bounding box center [526, 24] width 866 height 28
type input "**********"
click button "A magnifying glass" at bounding box center [80, 24] width 26 height 28
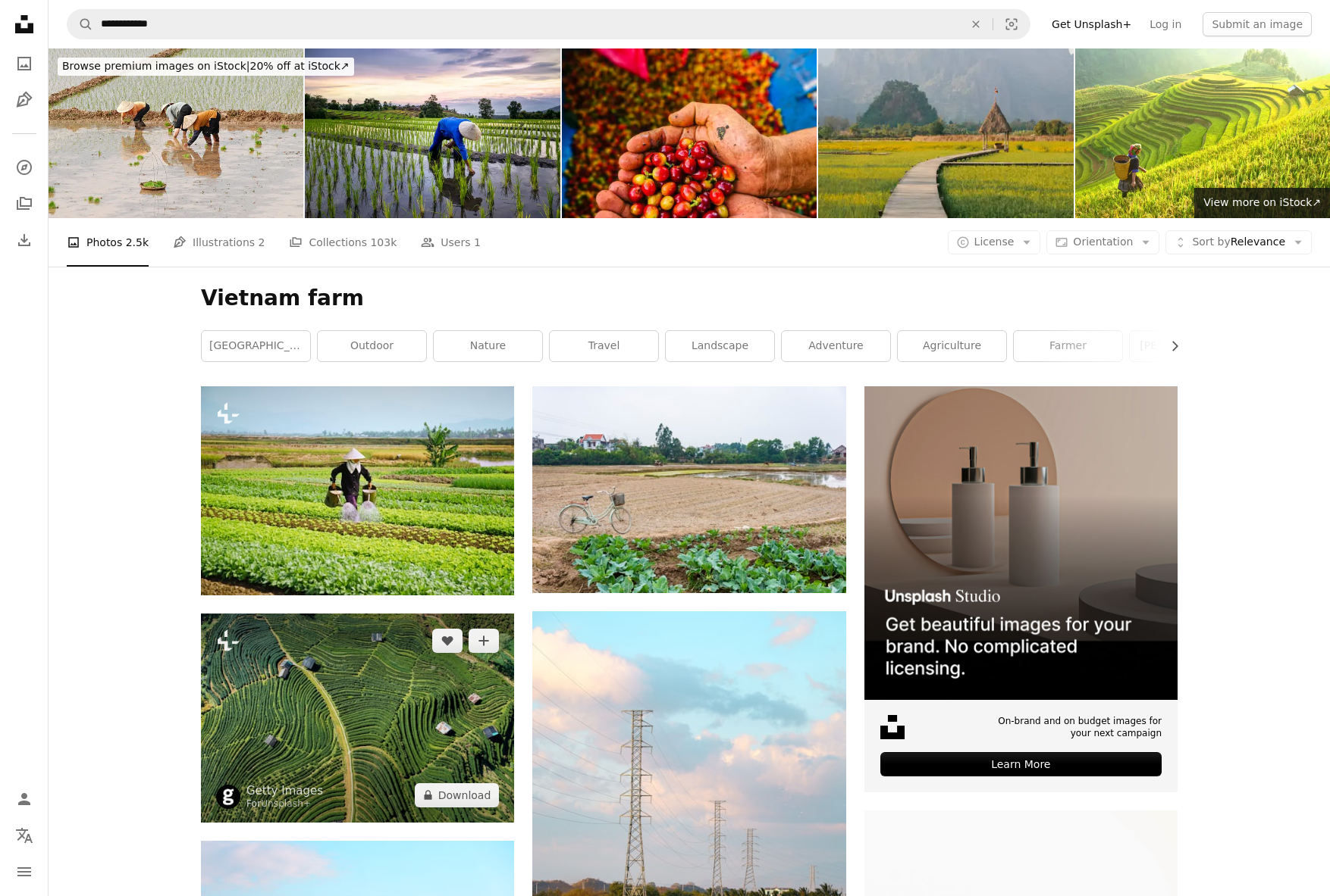
click at [334, 613] on img at bounding box center [358, 718] width 313 height 209
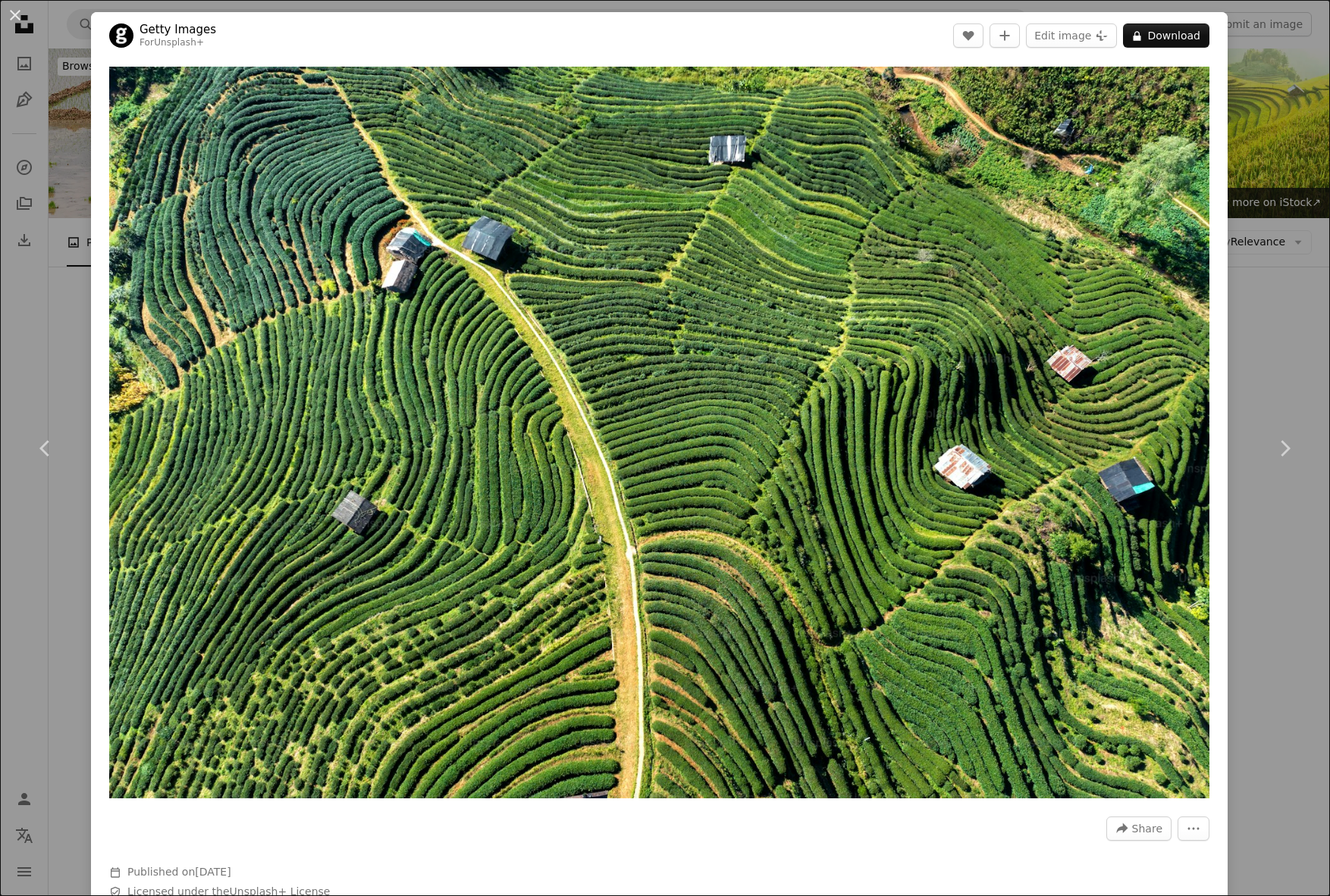
click at [1277, 615] on div "An X shape Chevron left Chevron right Getty Images For Unsplash+ A heart A plus…" at bounding box center [665, 448] width 1330 height 896
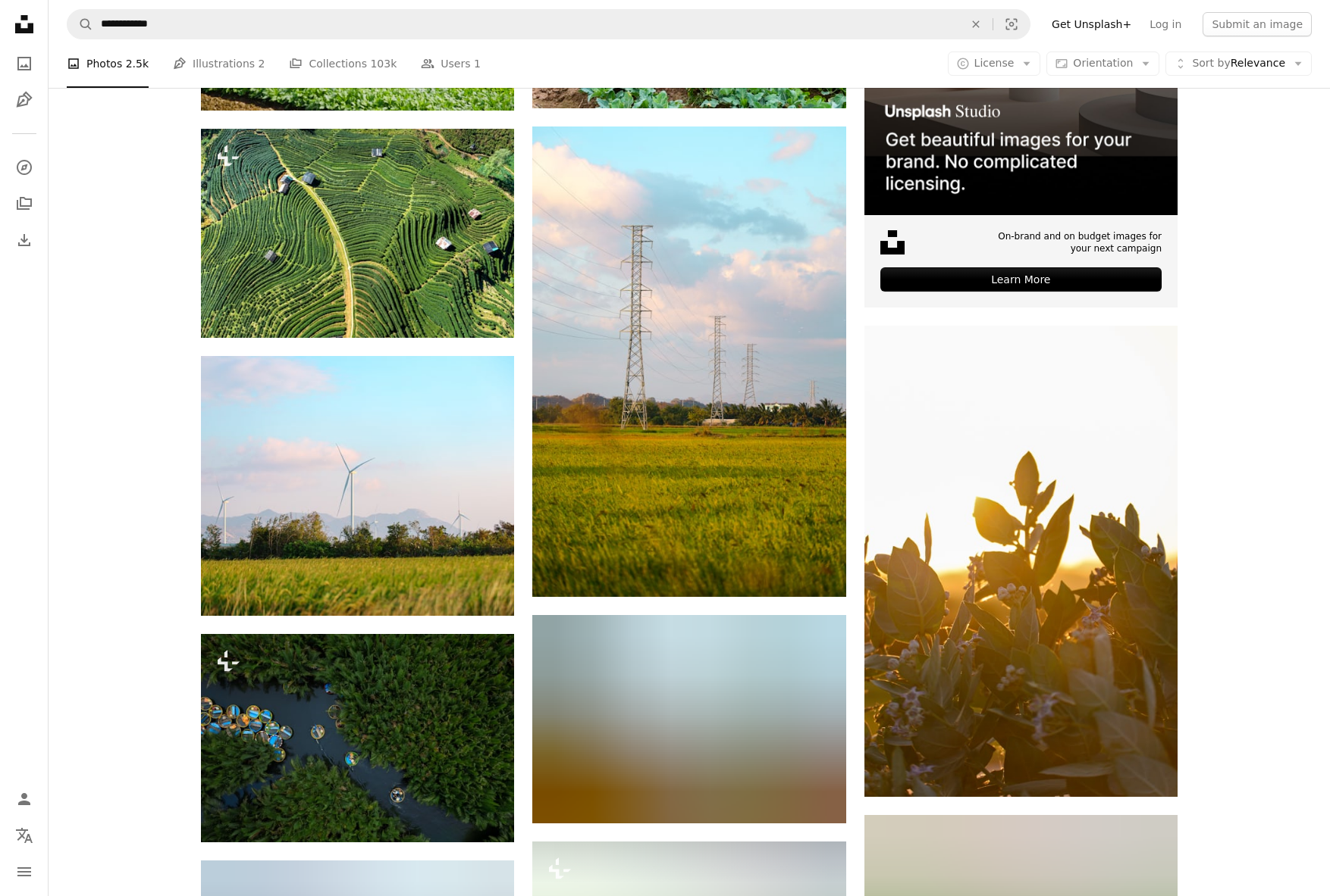
scroll to position [529, 0]
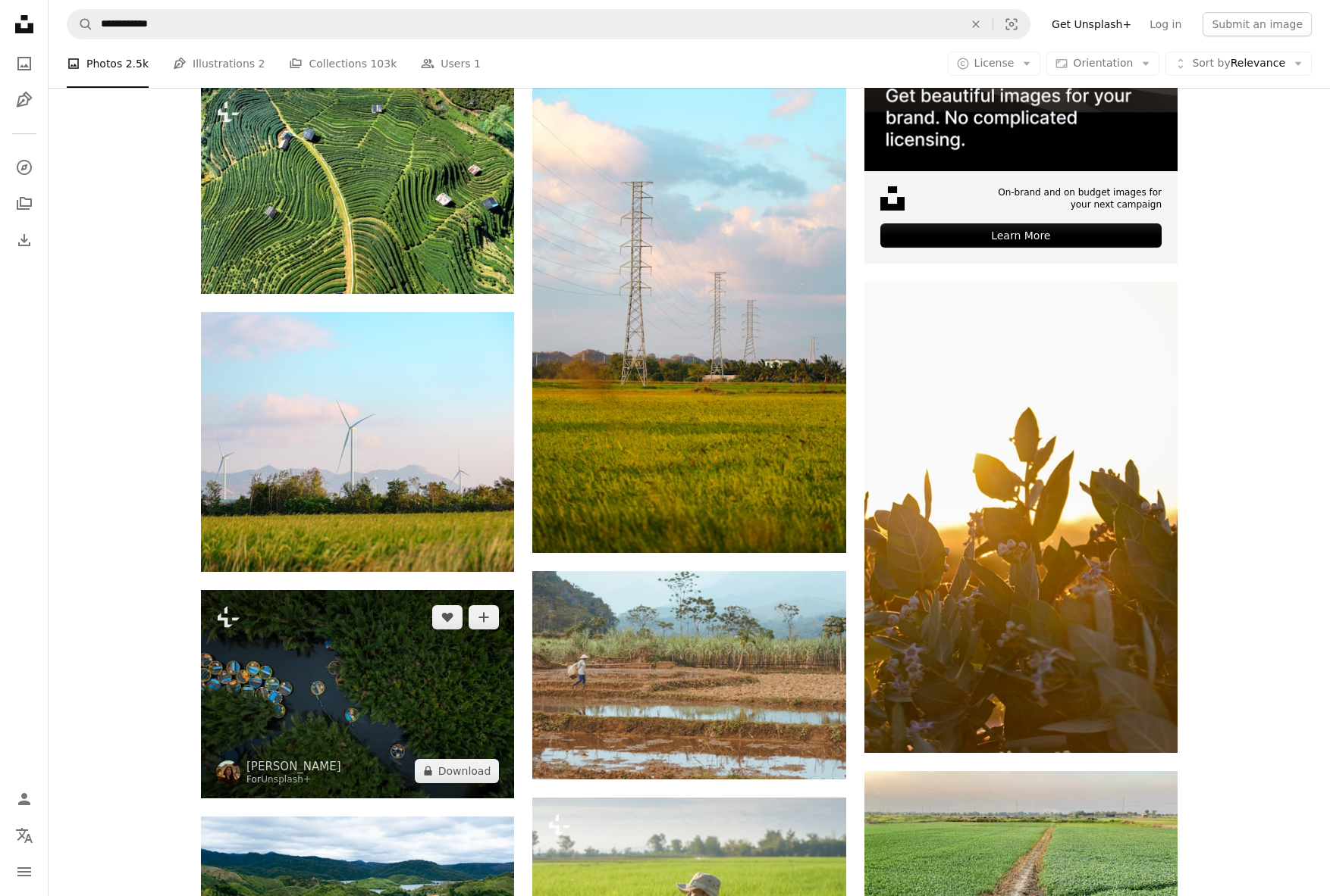
click at [363, 591] on img at bounding box center [358, 695] width 313 height 209
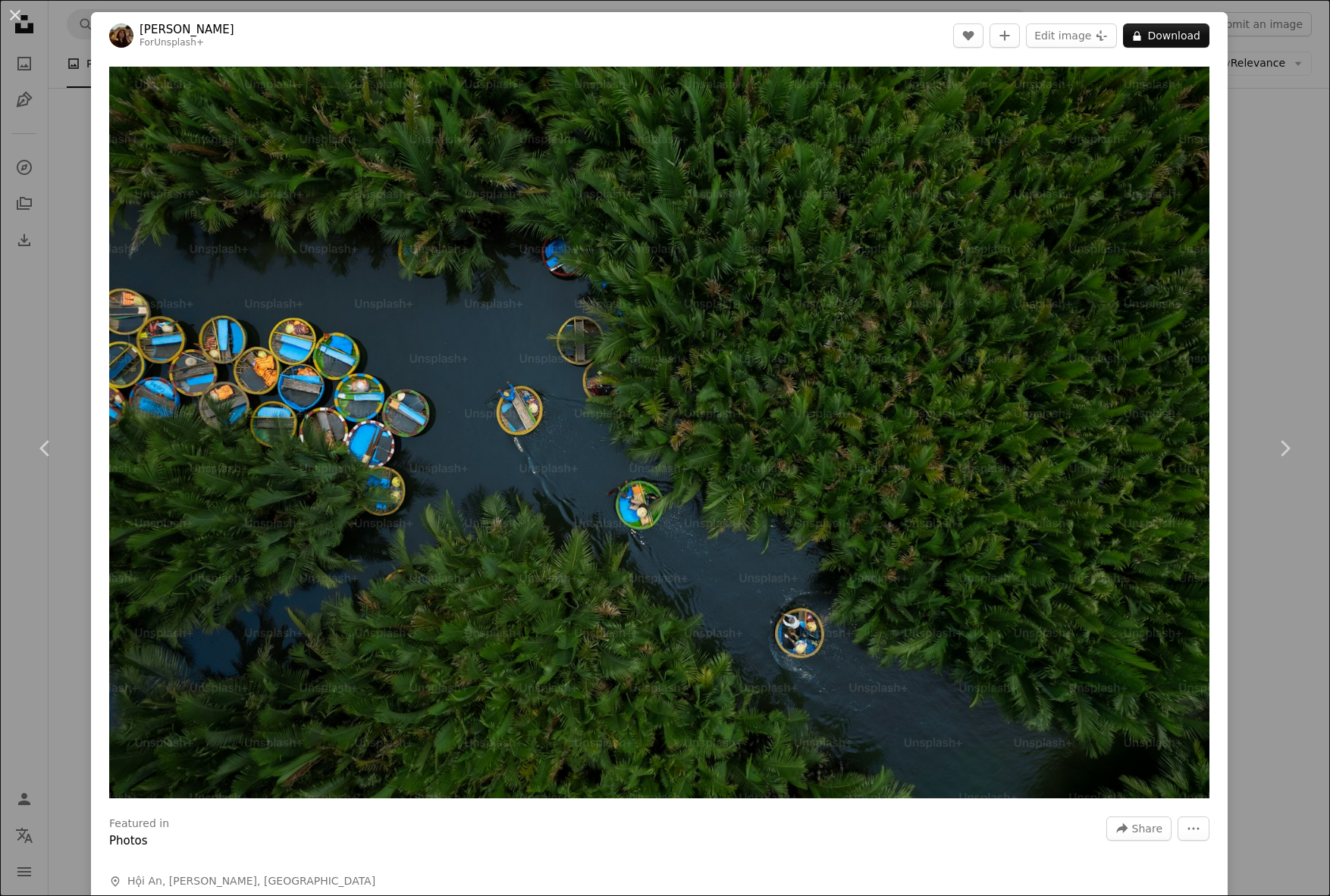
click at [57, 557] on div "An X shape Chevron left Chevron right [PERSON_NAME] For Unsplash+ A heart A plu…" at bounding box center [665, 448] width 1330 height 896
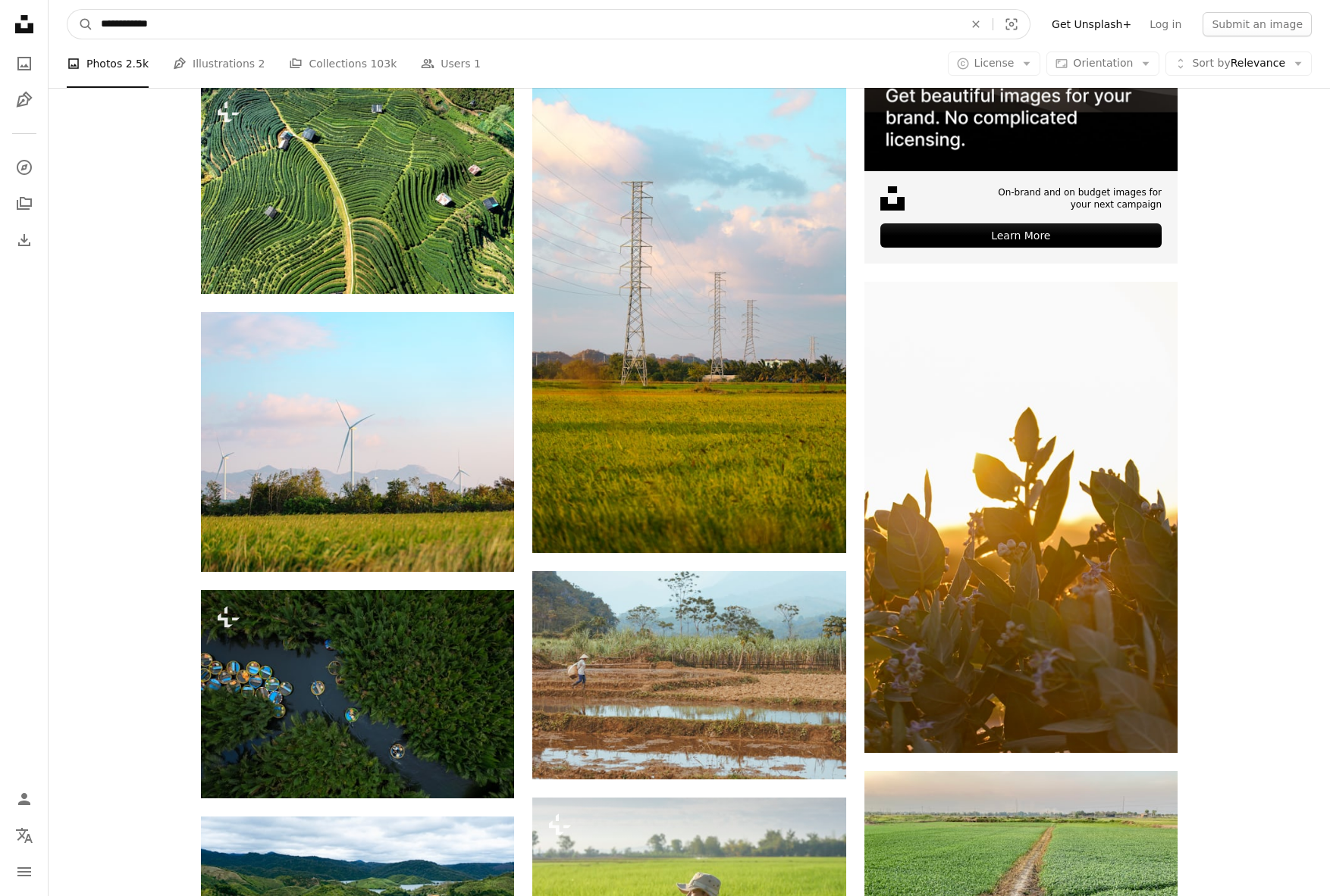
click at [156, 20] on input "**********" at bounding box center [526, 24] width 866 height 28
type input "**********"
click at [67, 9] on button "A magnifying glass" at bounding box center [80, 24] width 26 height 28
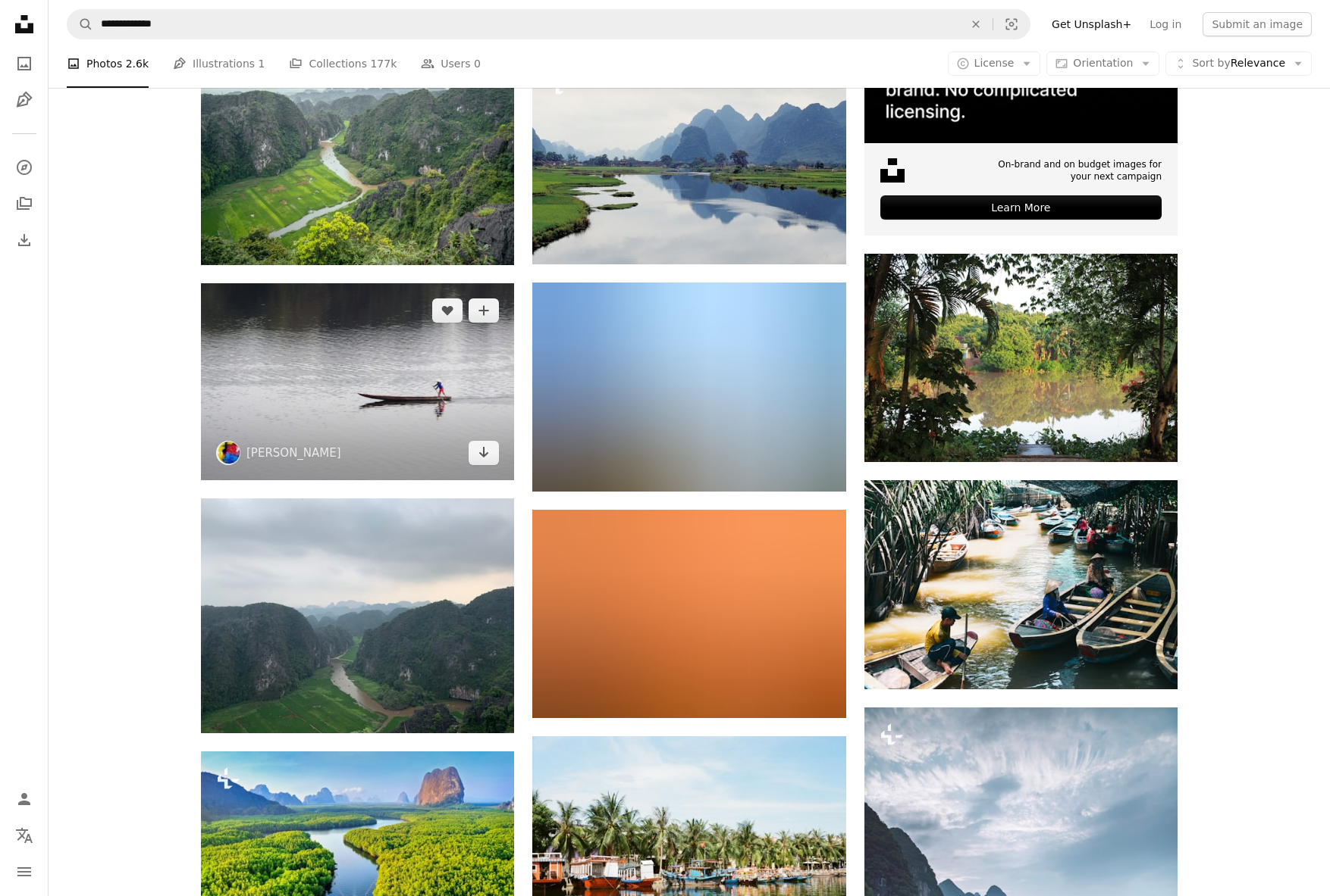
scroll to position [611, 0]
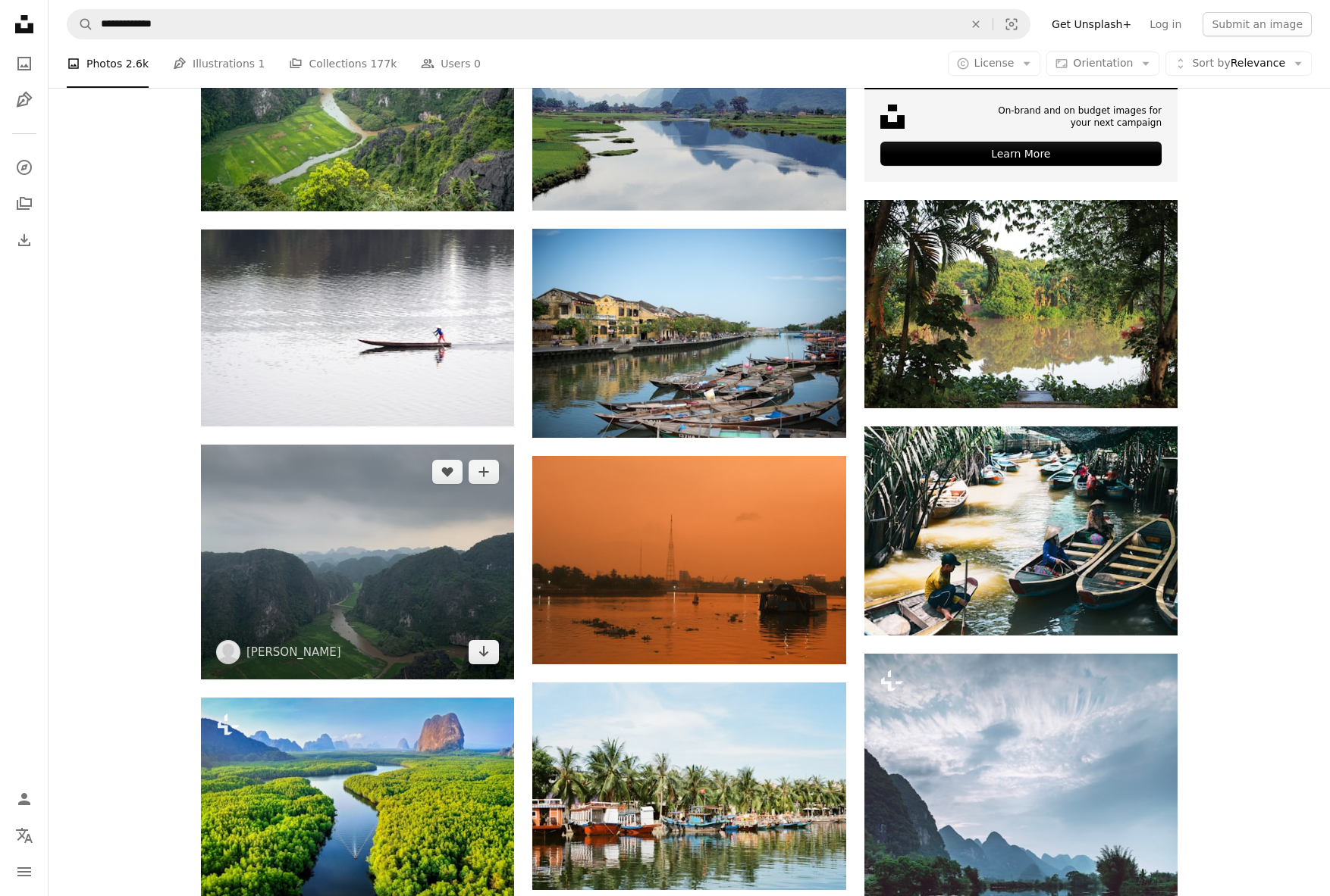
click at [344, 445] on img at bounding box center [358, 562] width 313 height 235
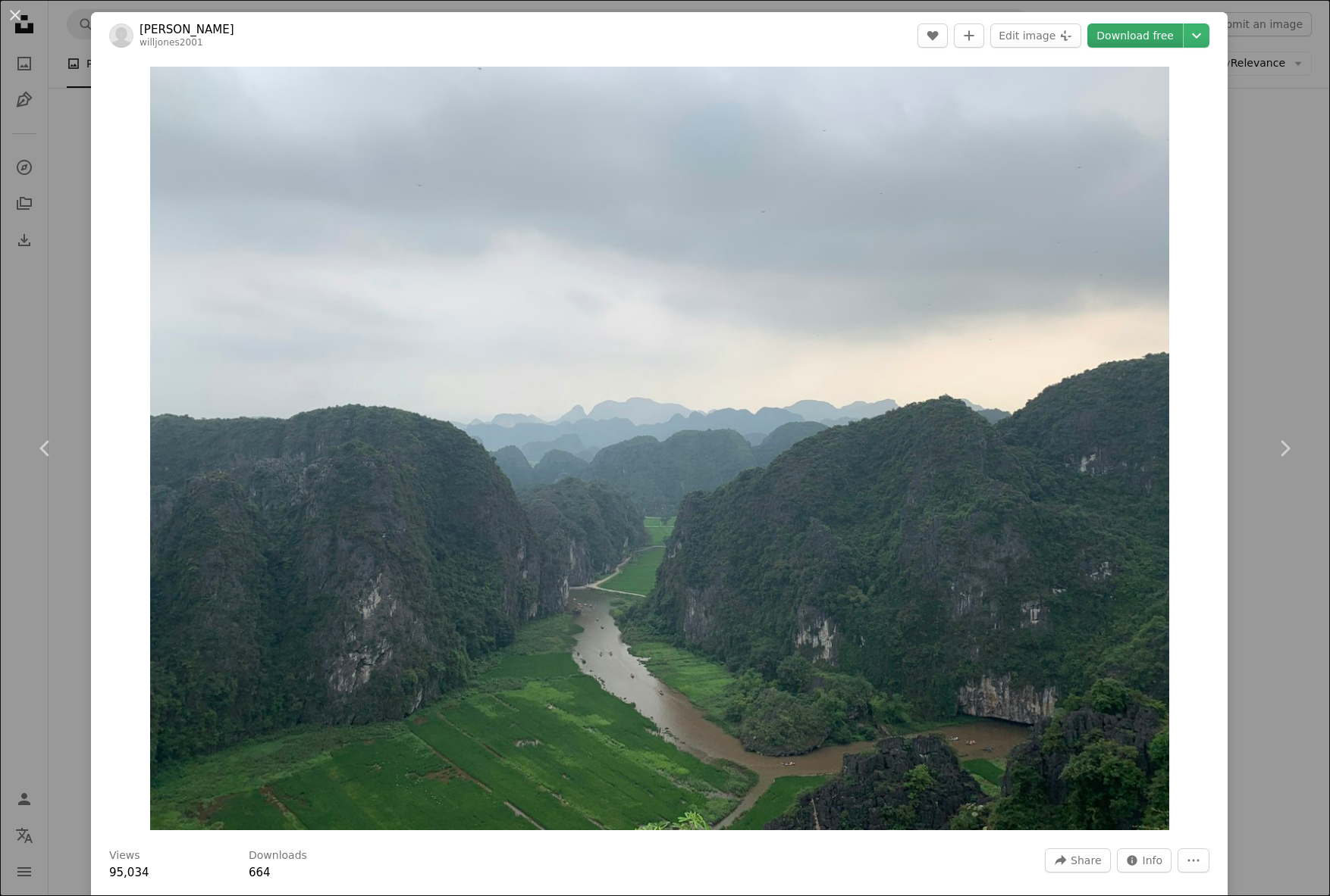
click at [1144, 37] on link "Download free" at bounding box center [1135, 36] width 96 height 25
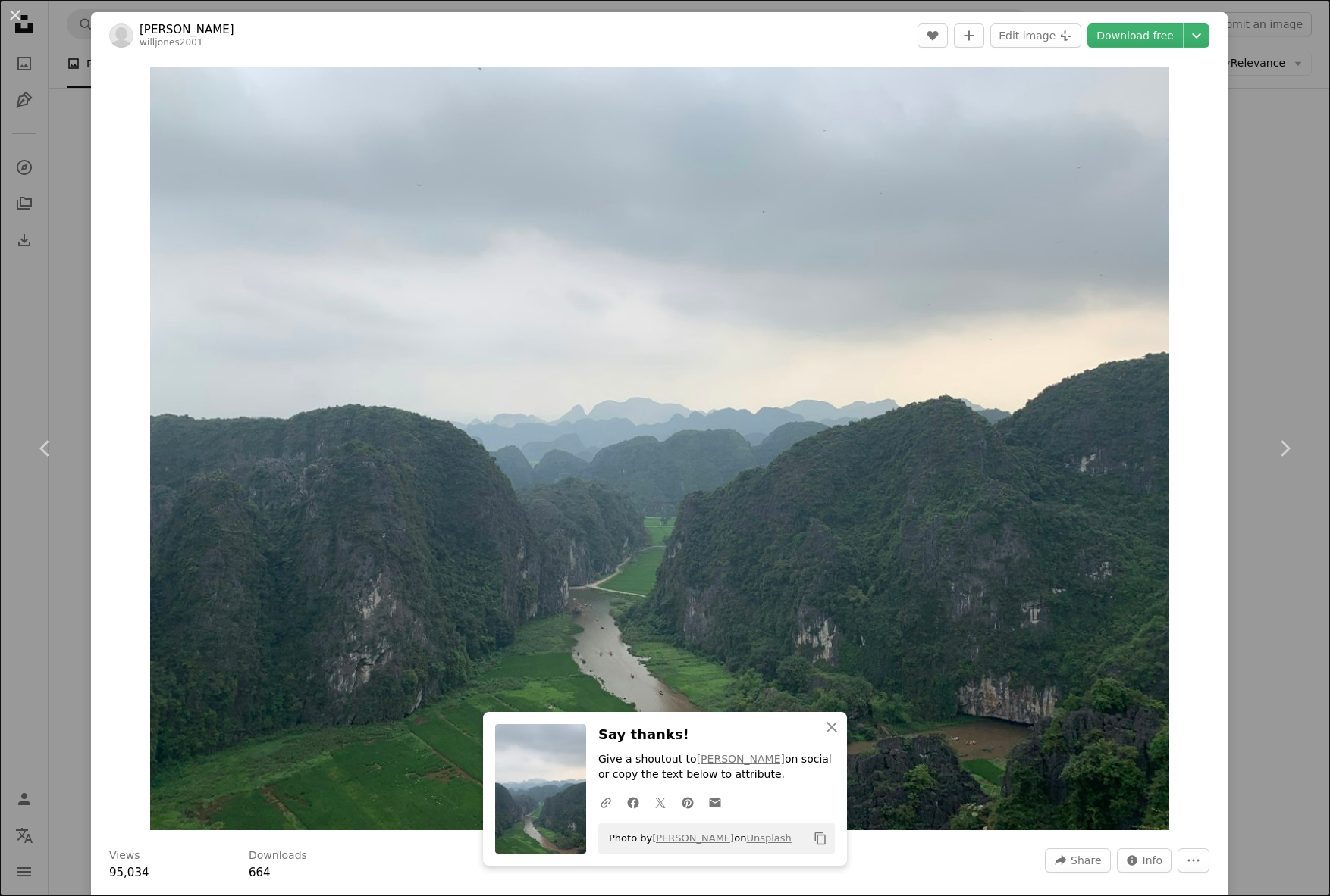
click at [64, 336] on div "An X shape Chevron left Chevron right An X shape Close Say thanks! Give a shout…" at bounding box center [665, 448] width 1330 height 896
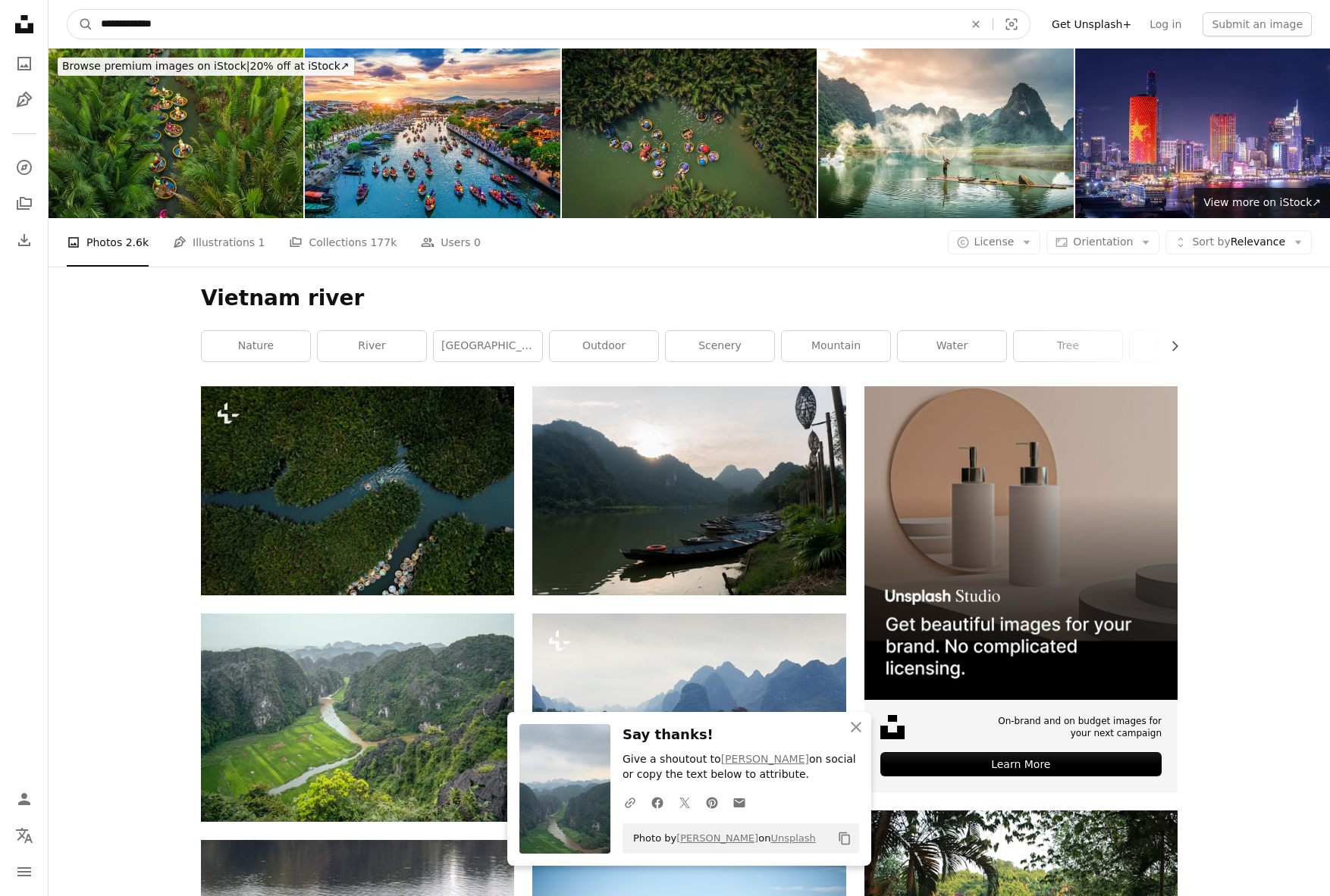
drag, startPoint x: 157, startPoint y: 14, endPoint x: 155, endPoint y: 22, distance: 8.2
click at [157, 15] on input "**********" at bounding box center [526, 24] width 866 height 28
click at [155, 26] on input "**********" at bounding box center [526, 24] width 866 height 28
type input "**********"
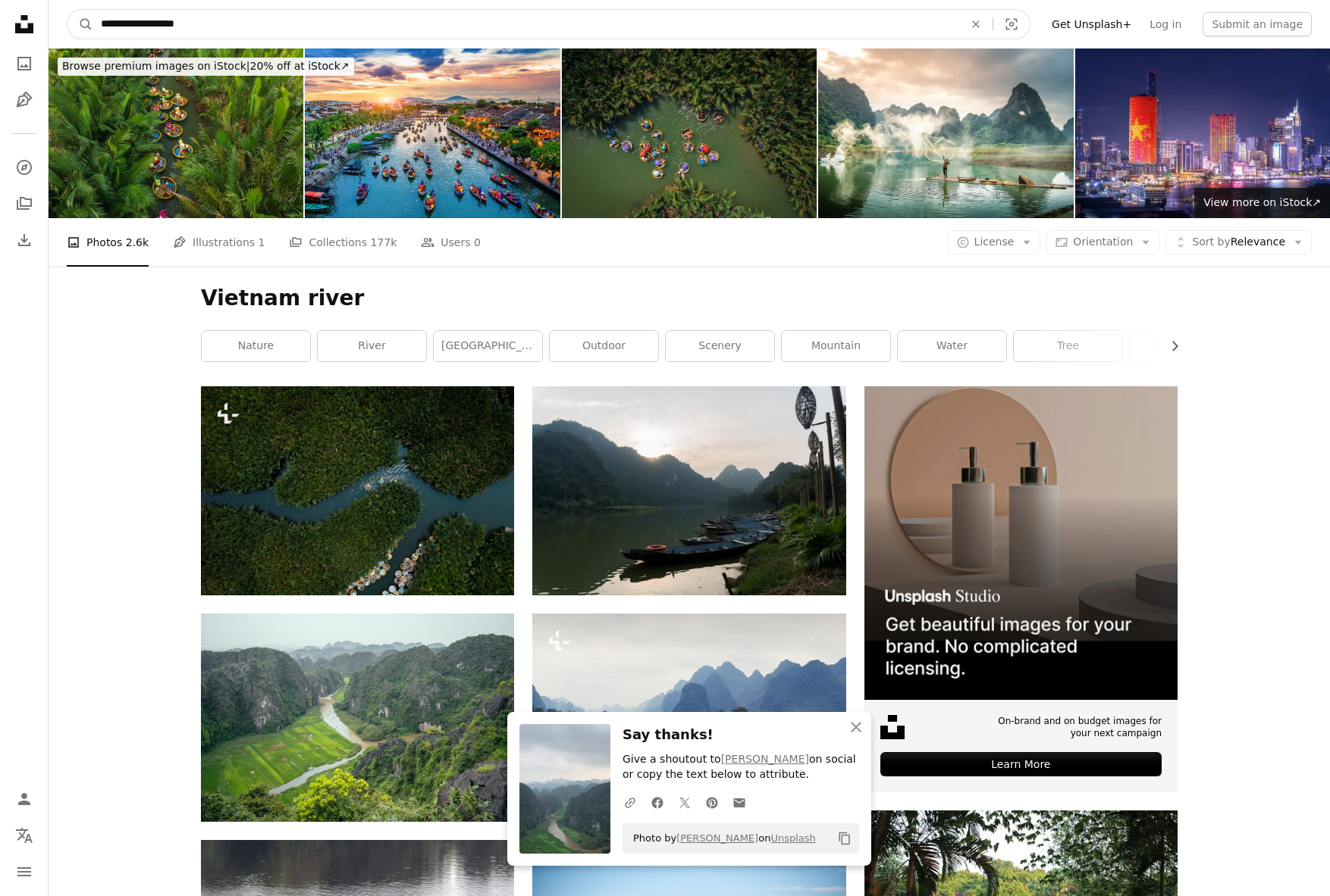
click button "A magnifying glass" at bounding box center [80, 24] width 26 height 28
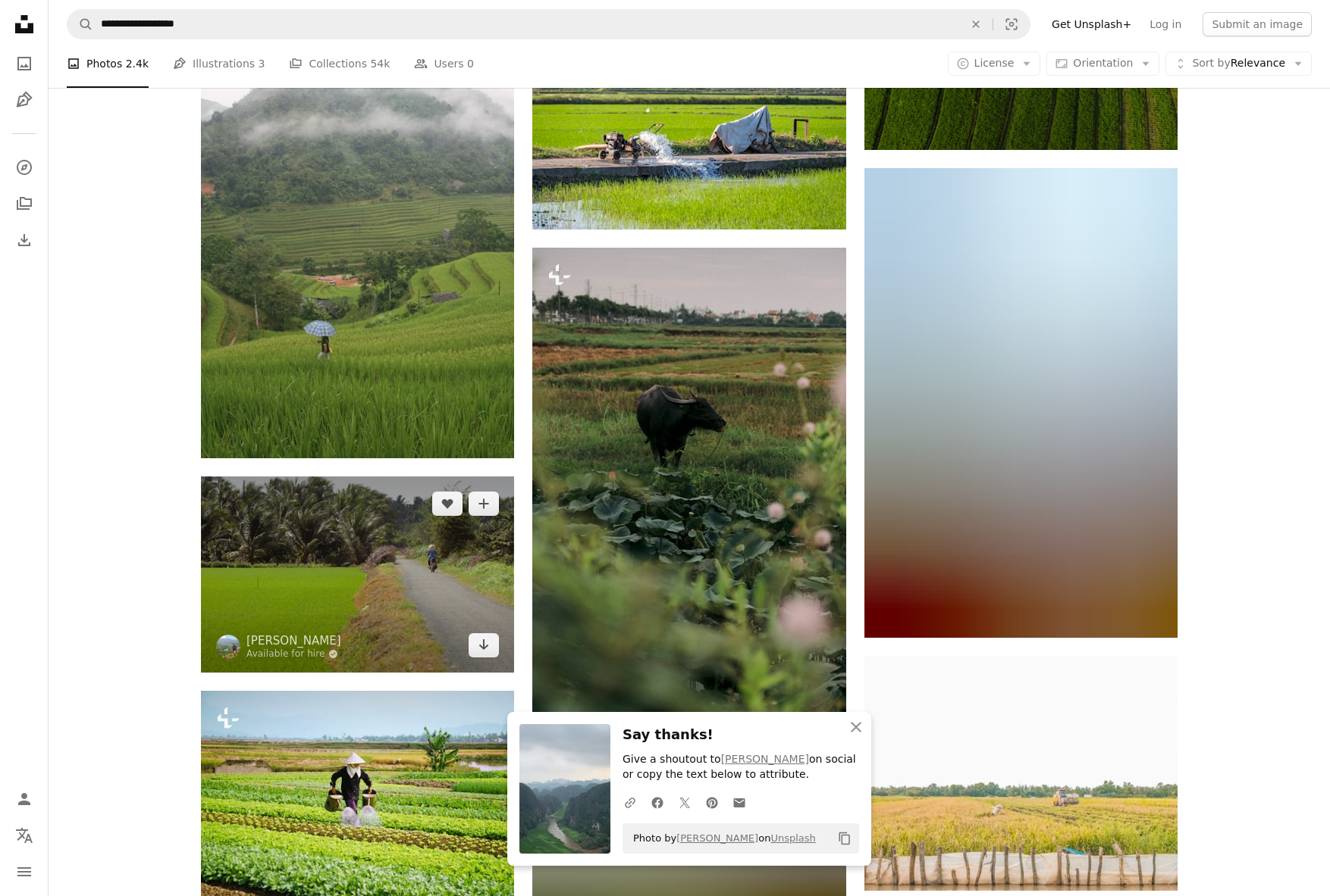
scroll to position [1227, 0]
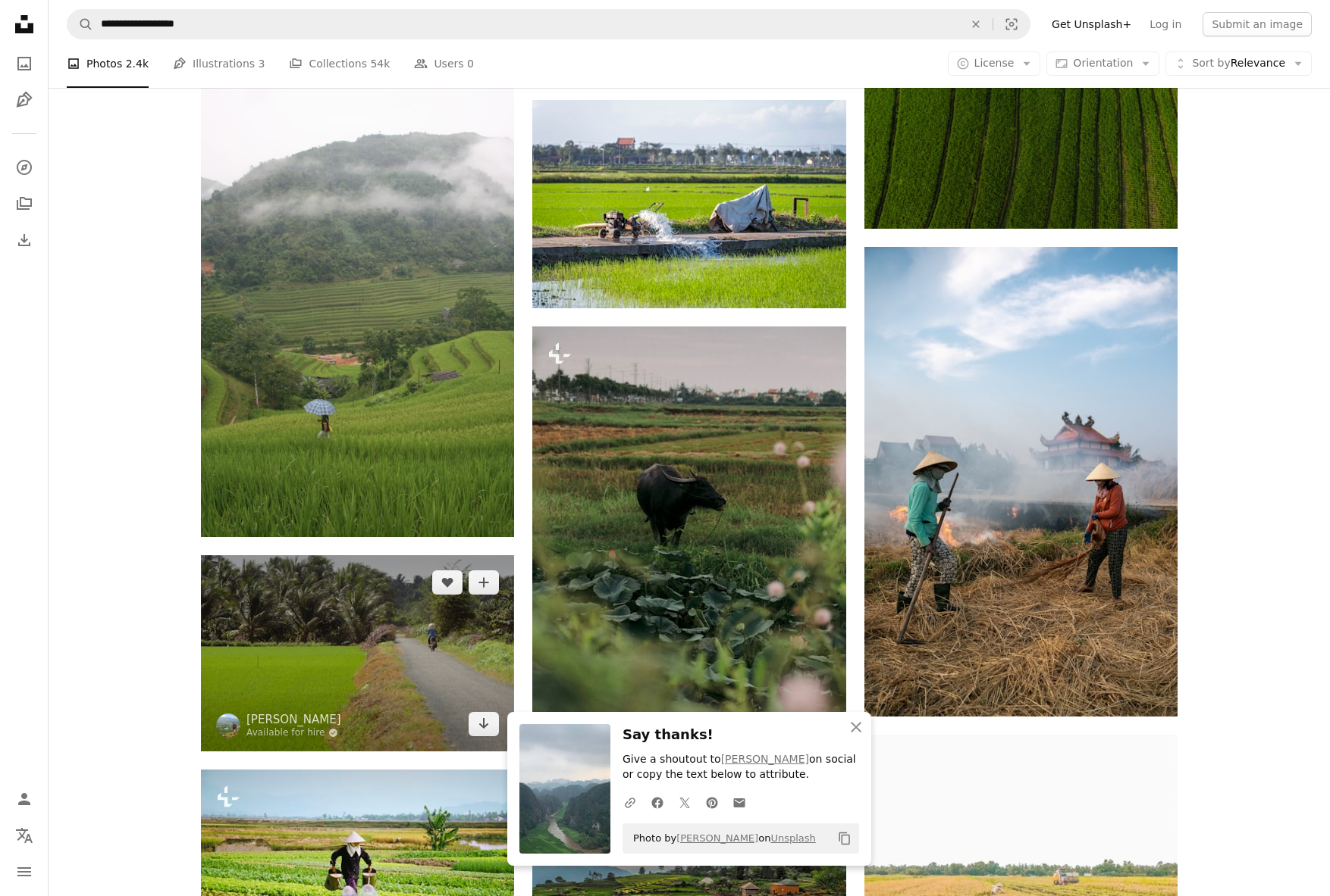
click at [374, 556] on img at bounding box center [358, 653] width 313 height 196
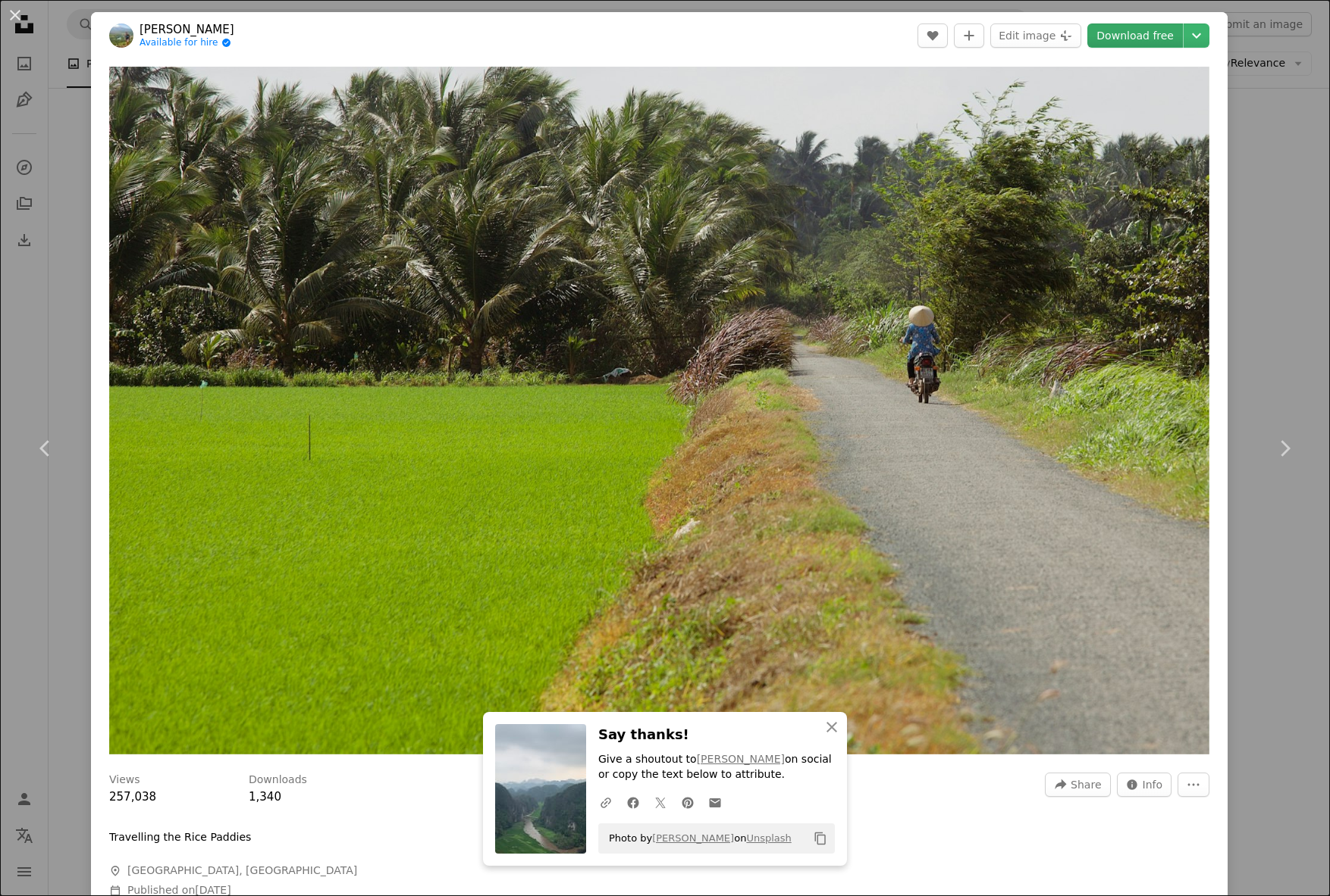
click at [1137, 33] on link "Download free" at bounding box center [1135, 36] width 96 height 25
click at [45, 566] on div "An X shape Chevron left Chevron right An X shape Close Say thanks! Give a shout…" at bounding box center [665, 448] width 1330 height 896
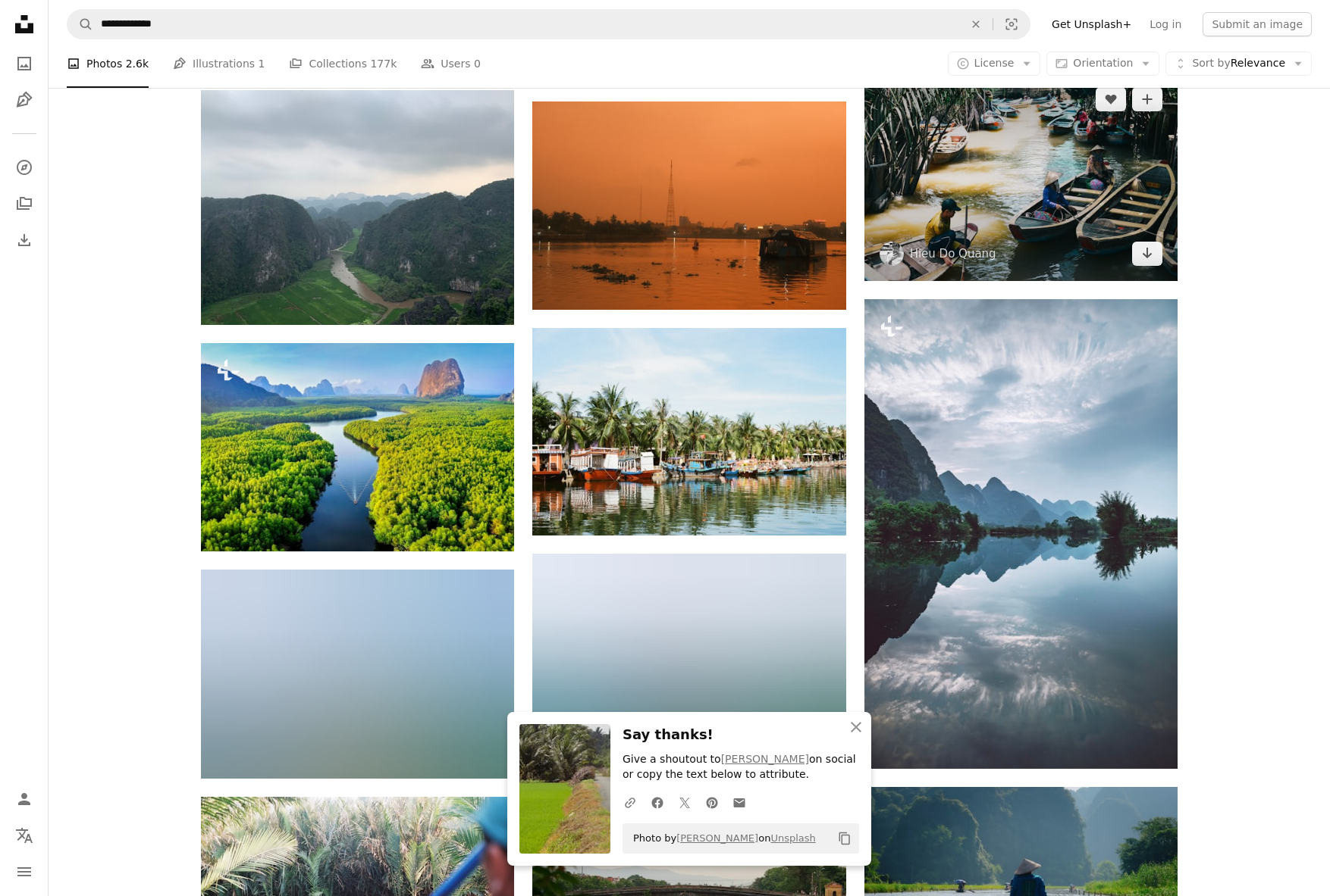
scroll to position [957, 0]
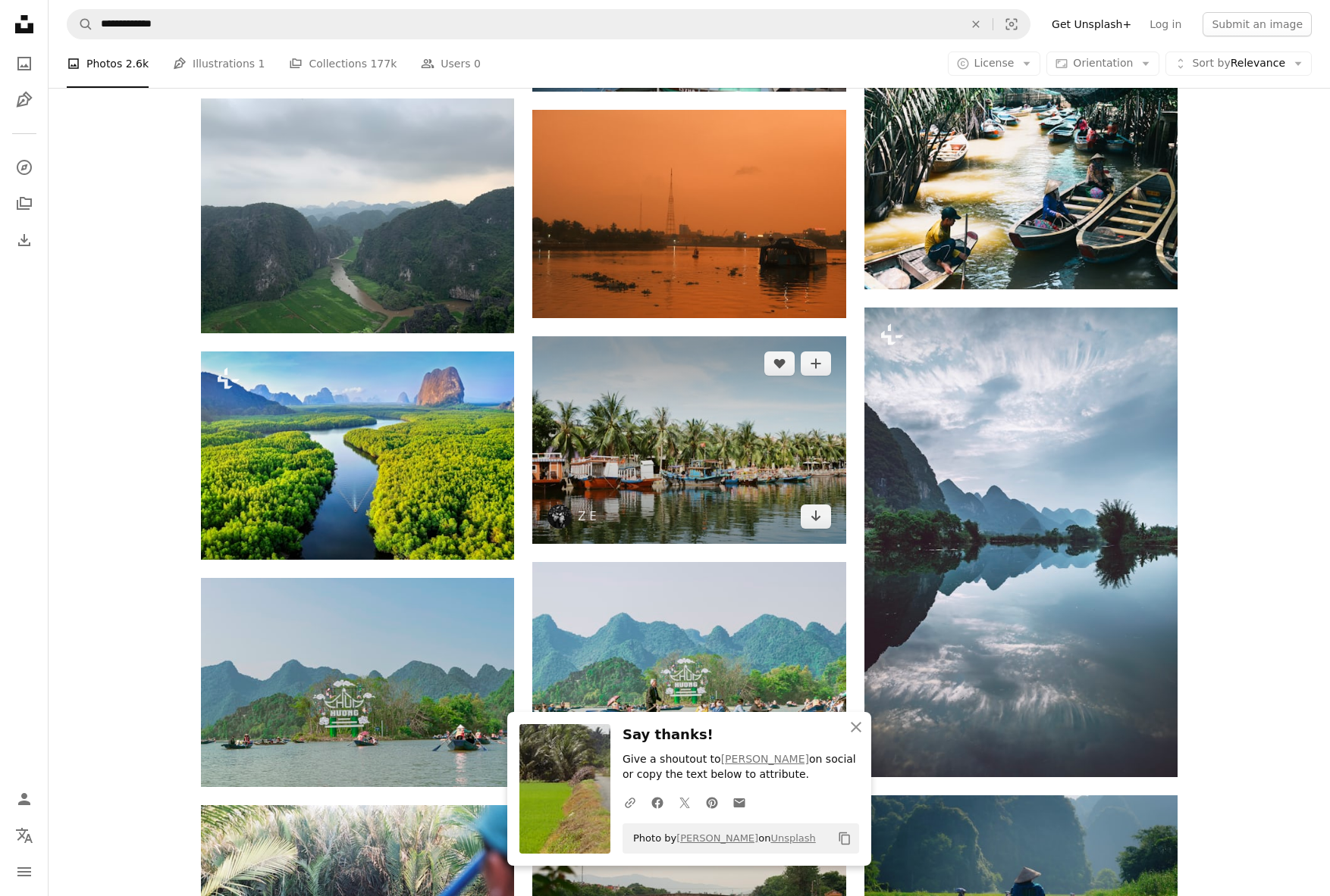
click at [619, 337] on img at bounding box center [689, 440] width 313 height 208
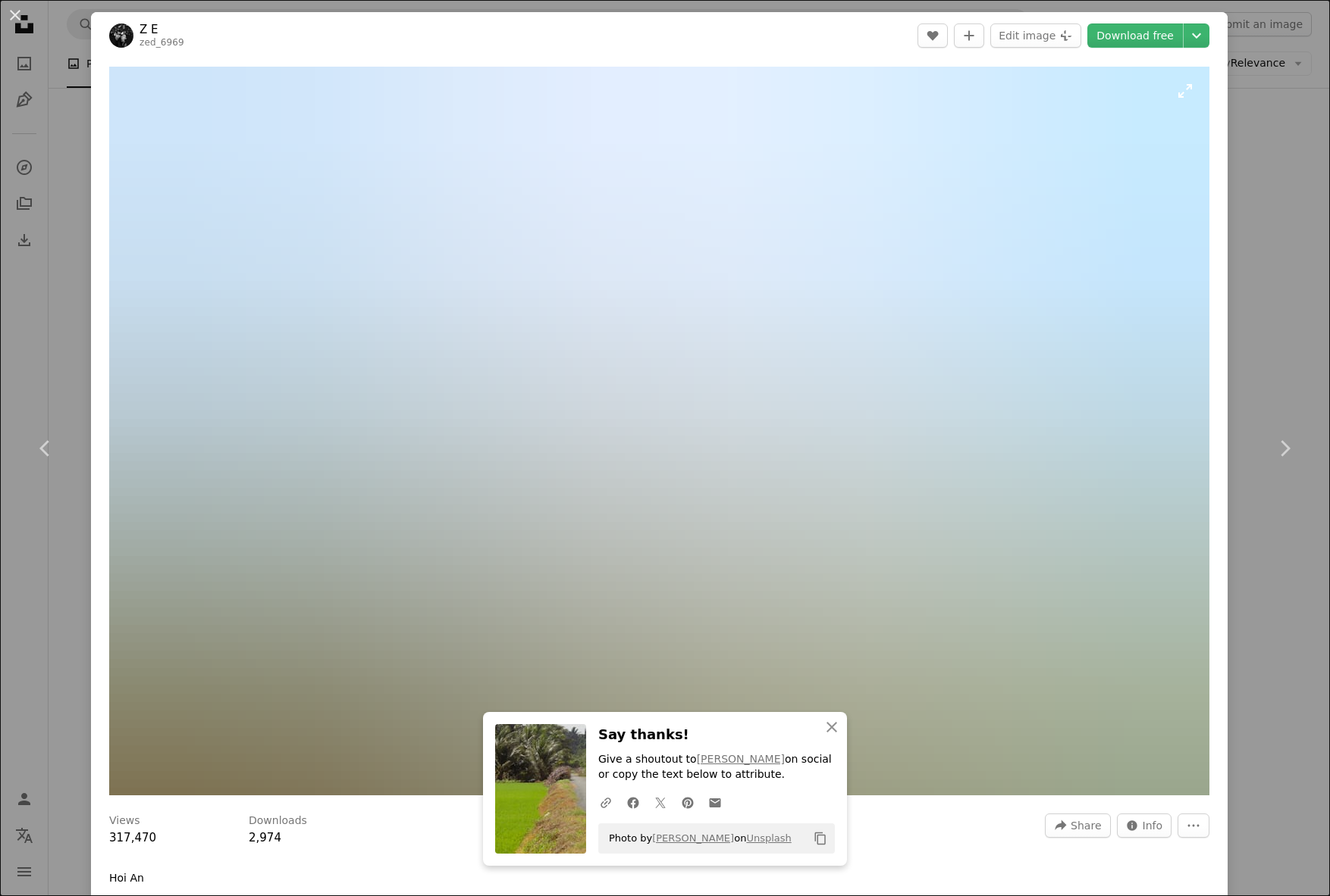
scroll to position [10, 0]
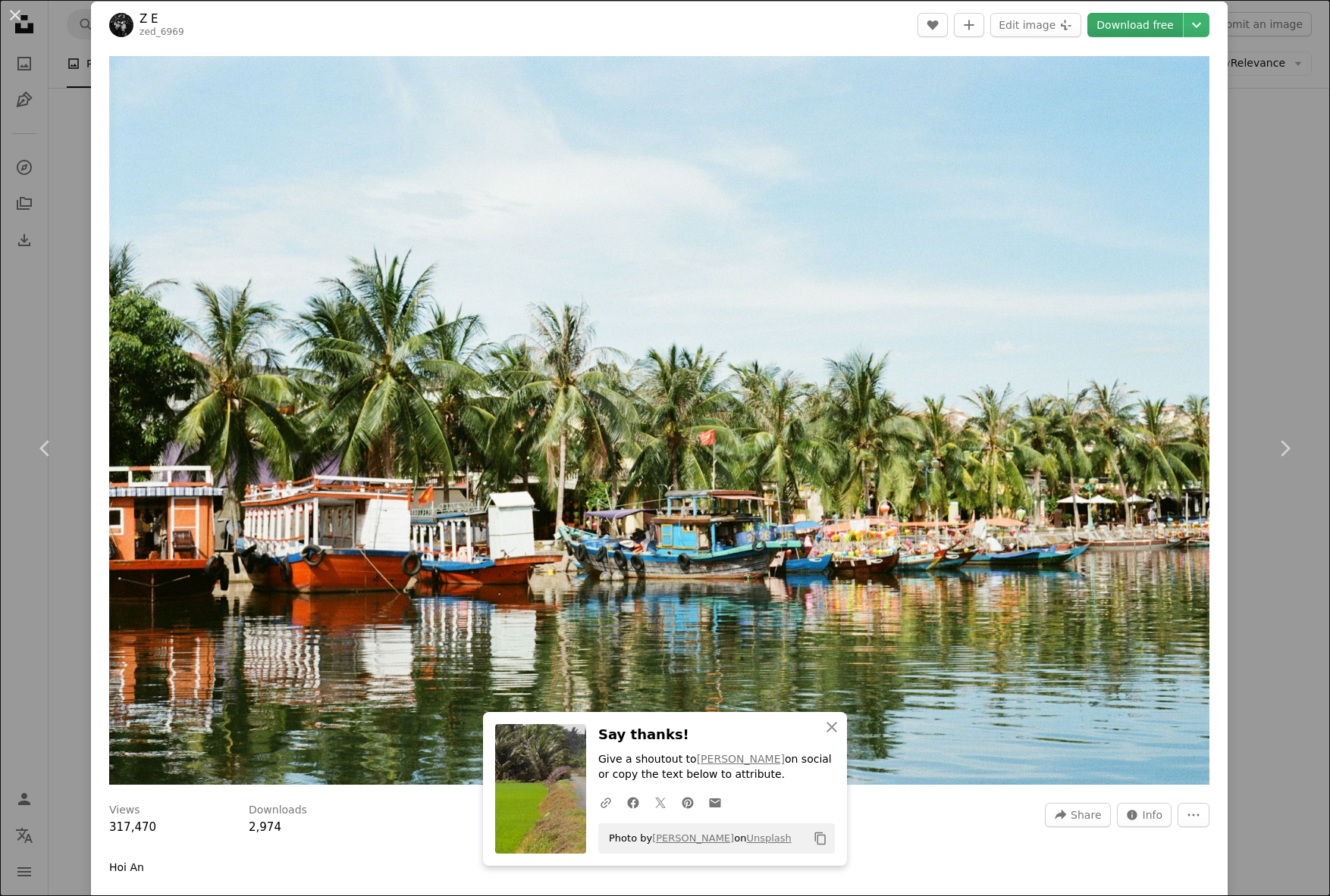
click at [1156, 27] on link "Download free" at bounding box center [1135, 26] width 96 height 25
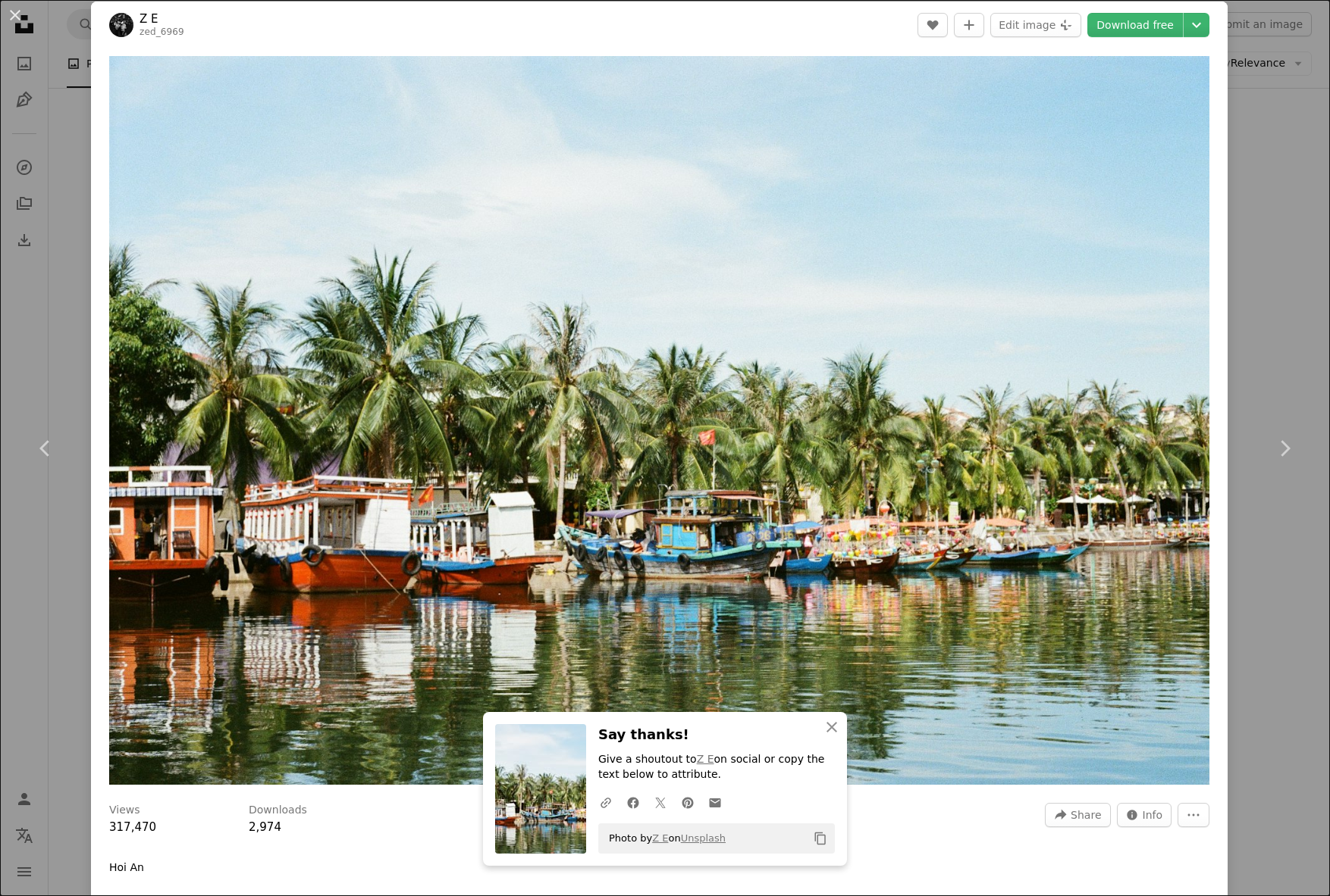
click at [59, 343] on div "An X shape Chevron left Chevron right An X shape Close Say thanks! Give a shout…" at bounding box center [665, 448] width 1330 height 896
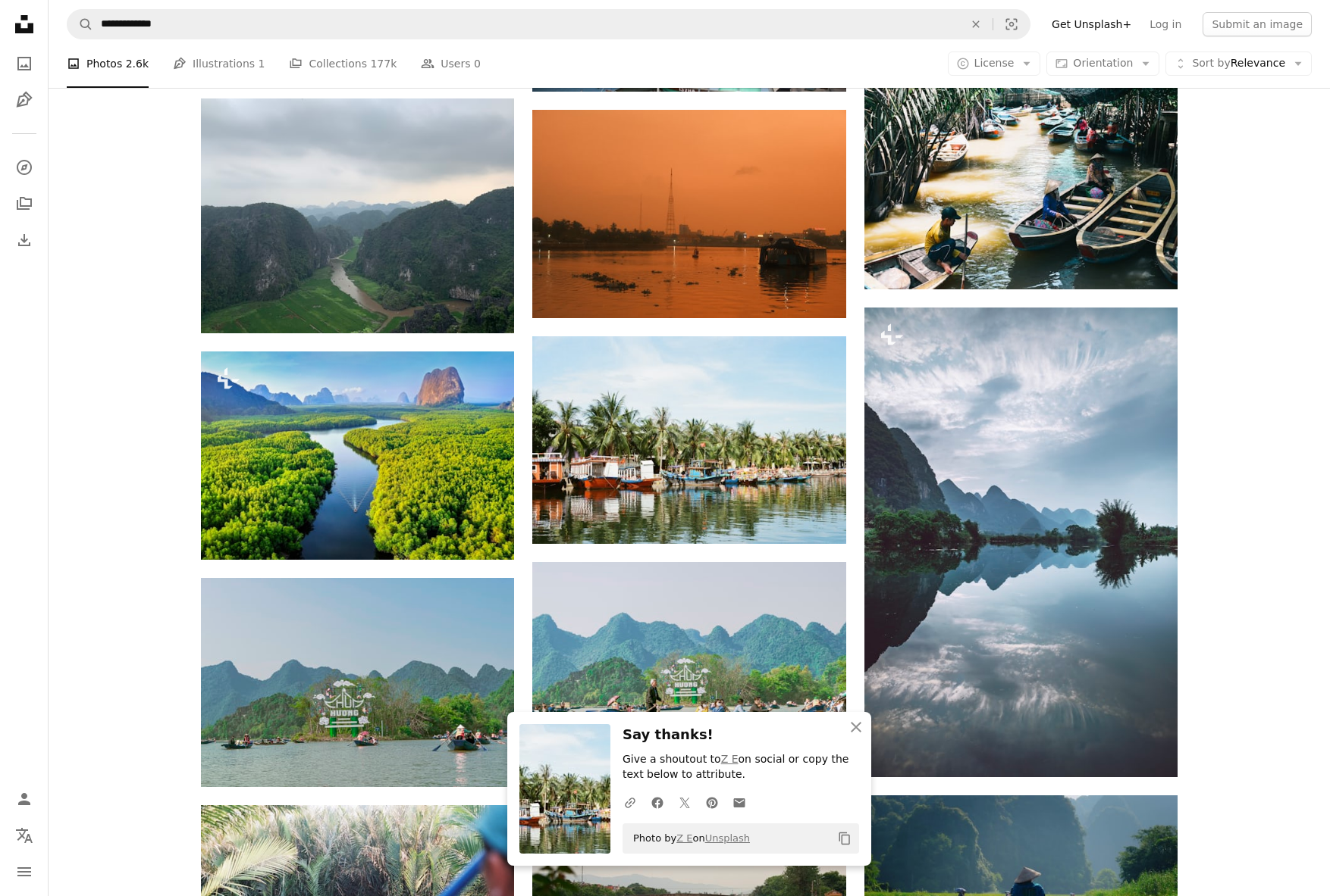
click at [59, 343] on div "Plus sign for Unsplash+ A heart A plus sign [PERSON_NAME] For Unsplash+ A lock …" at bounding box center [689, 443] width 1281 height 2028
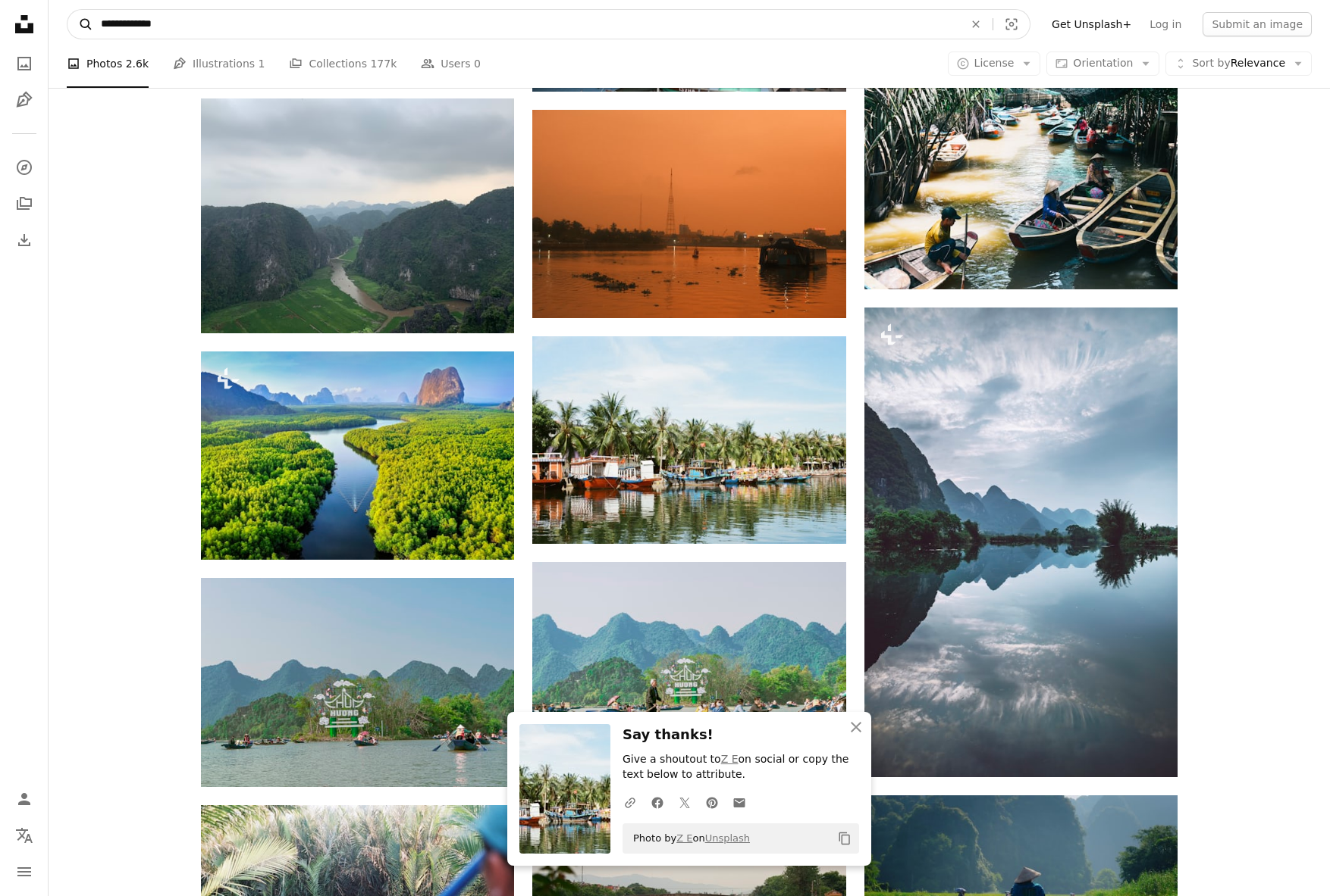
drag, startPoint x: 182, startPoint y: 27, endPoint x: 90, endPoint y: 25, distance: 92.0
click at [90, 25] on form "**********" at bounding box center [548, 25] width 964 height 30
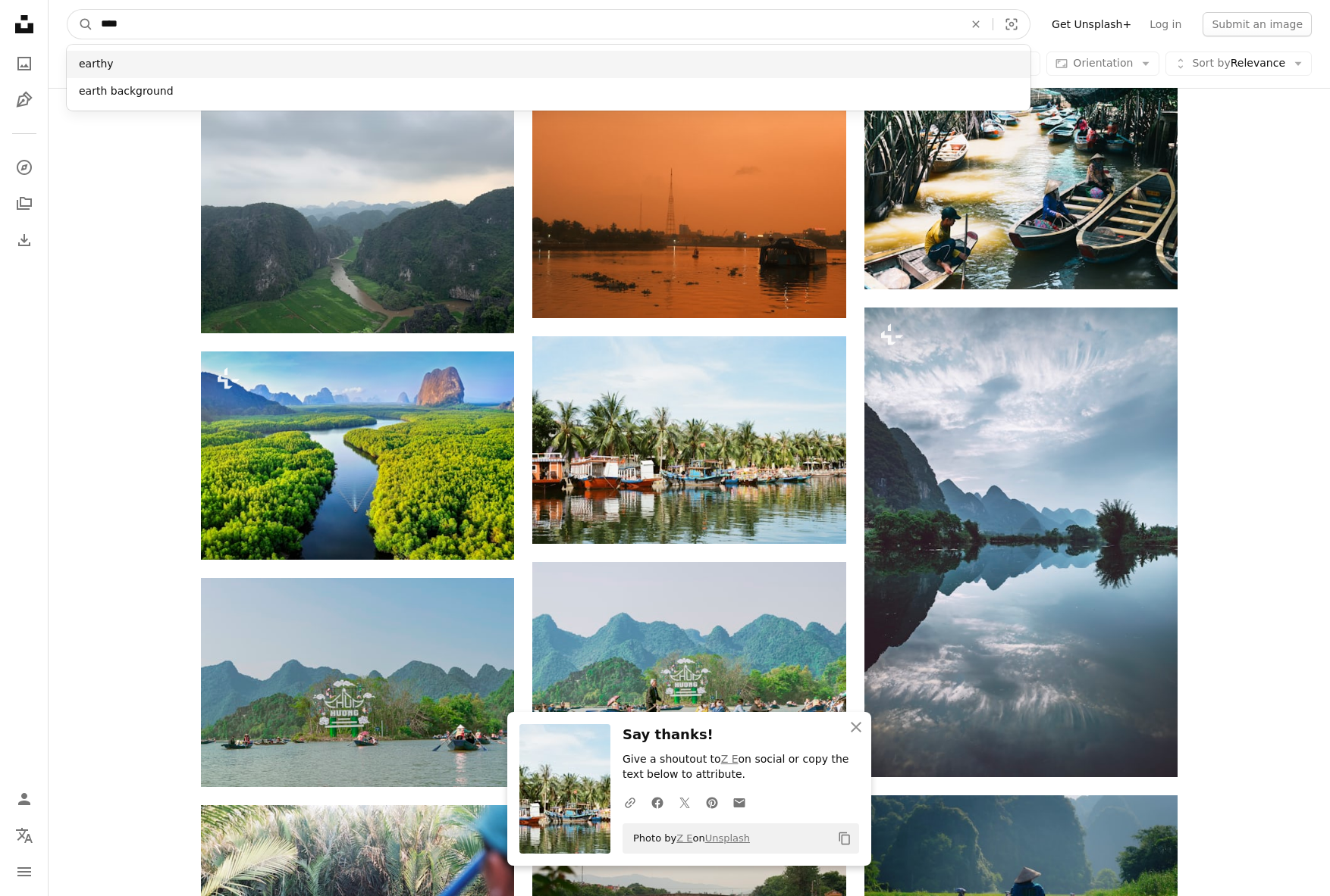
type input "*****"
click button "A magnifying glass" at bounding box center [80, 24] width 26 height 28
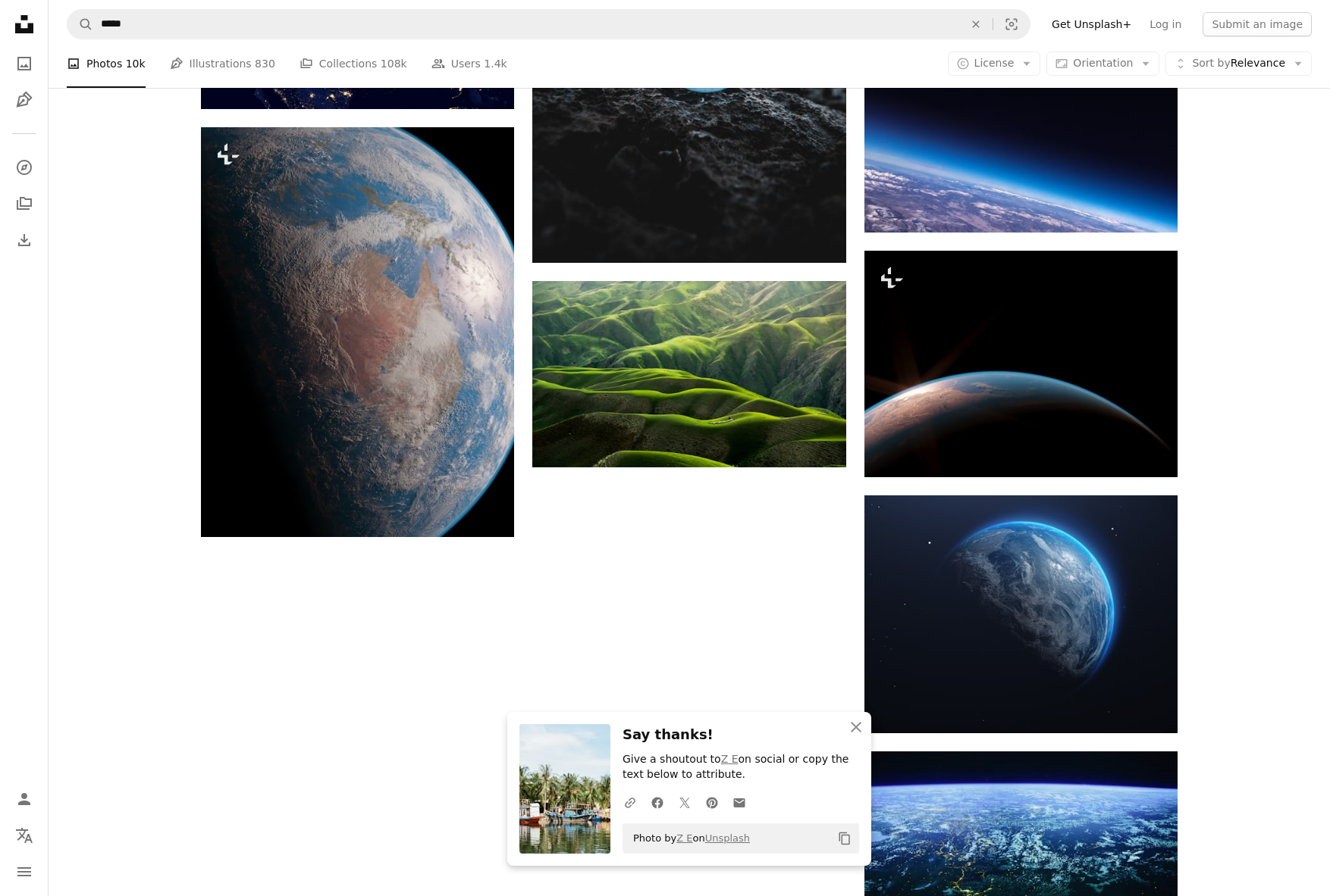
scroll to position [1695, 0]
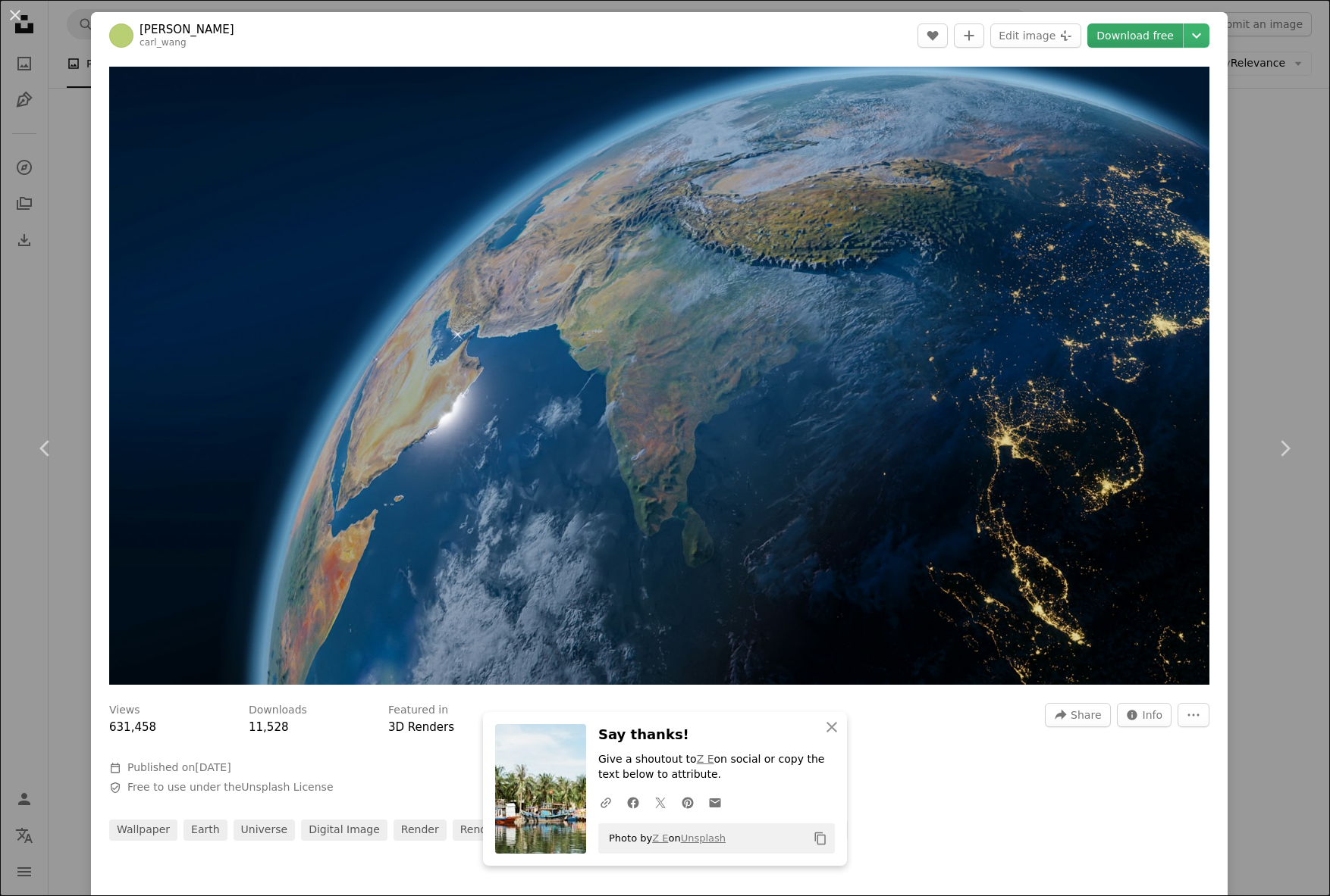
click at [1153, 36] on link "Download free" at bounding box center [1135, 36] width 96 height 25
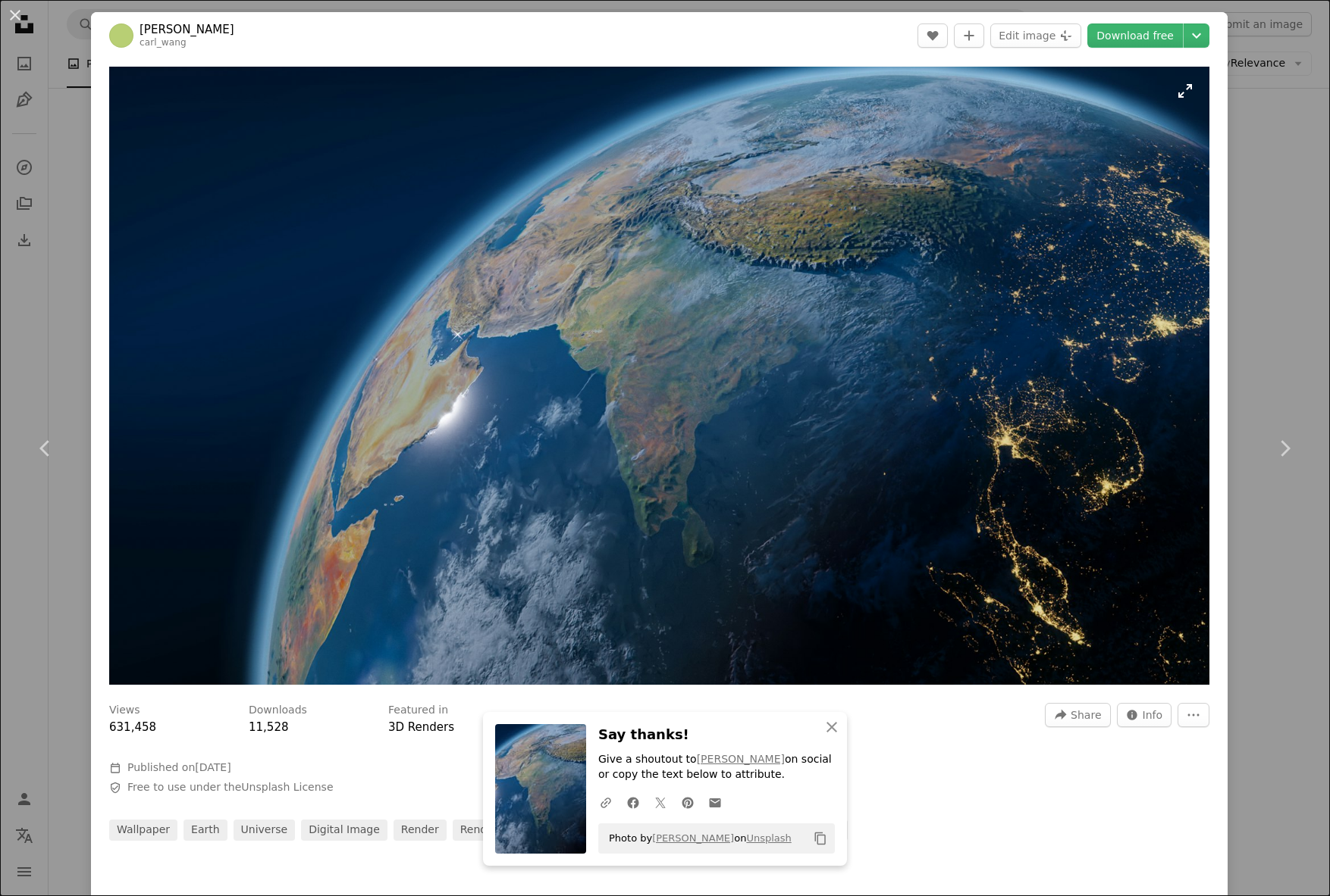
scroll to position [9, 0]
